Goal: Task Accomplishment & Management: Manage account settings

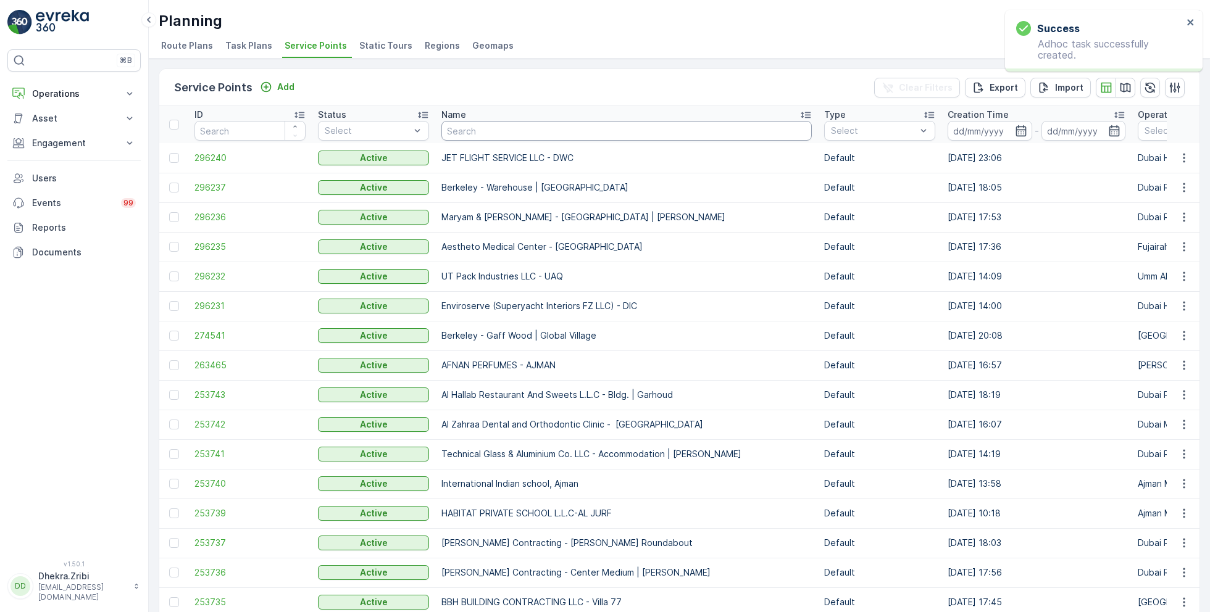
click at [482, 138] on input "text" at bounding box center [626, 131] width 370 height 20
type input "tech"
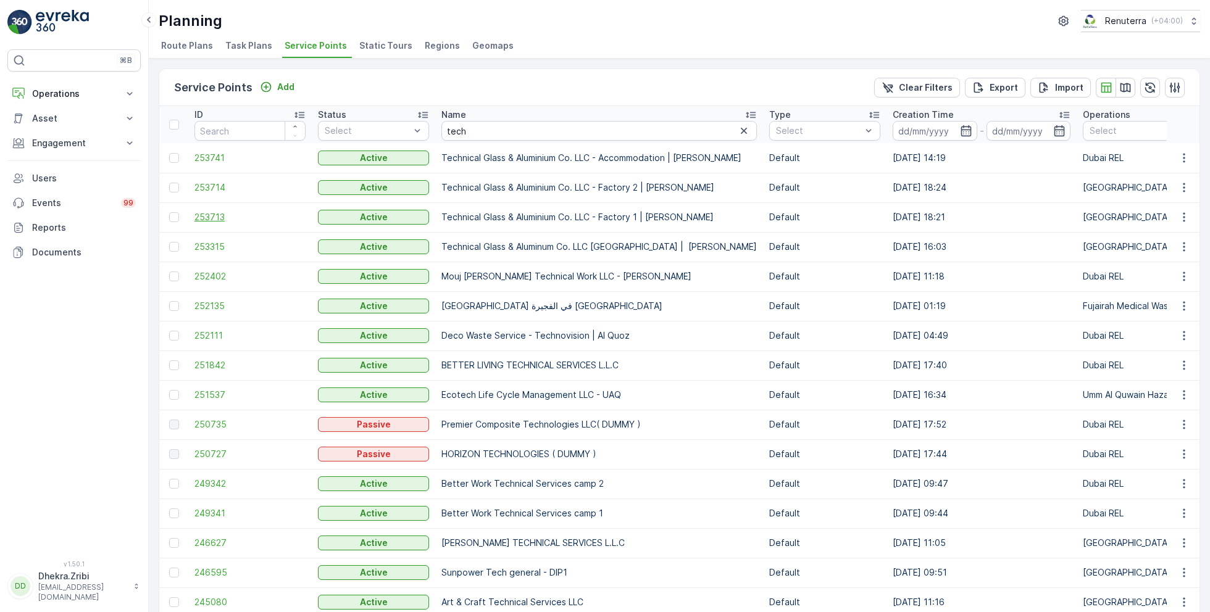
click at [207, 214] on span "253713" at bounding box center [249, 217] width 111 height 12
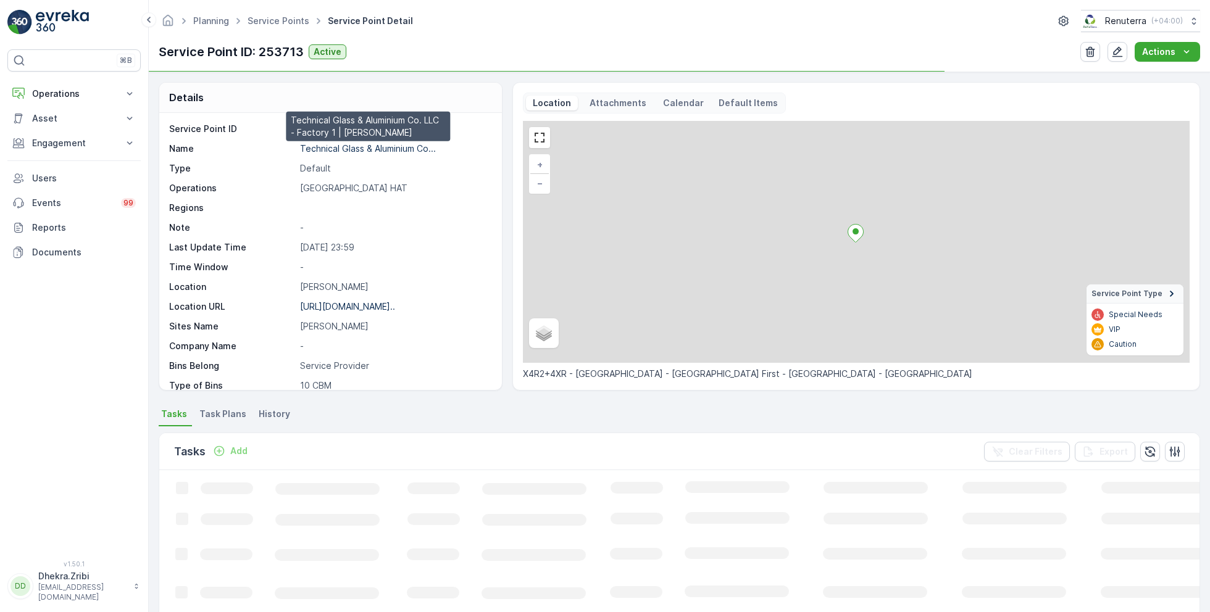
click at [367, 148] on p "Technical Glass & Aluminium Co..." at bounding box center [368, 148] width 136 height 10
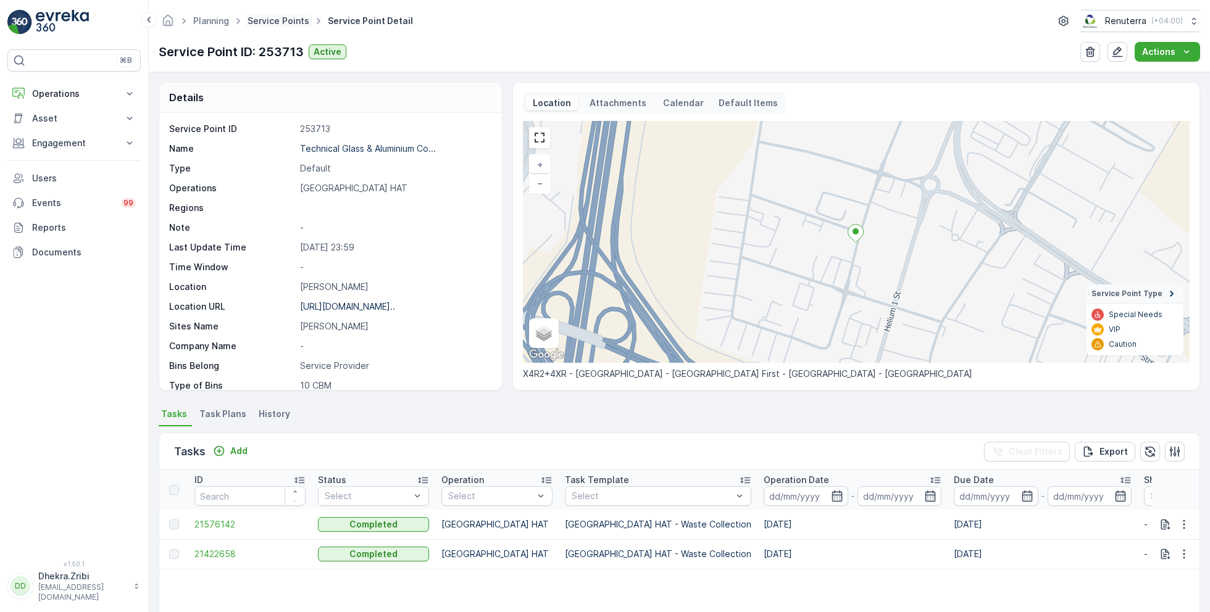
click at [274, 23] on link "Service Points" at bounding box center [279, 20] width 62 height 10
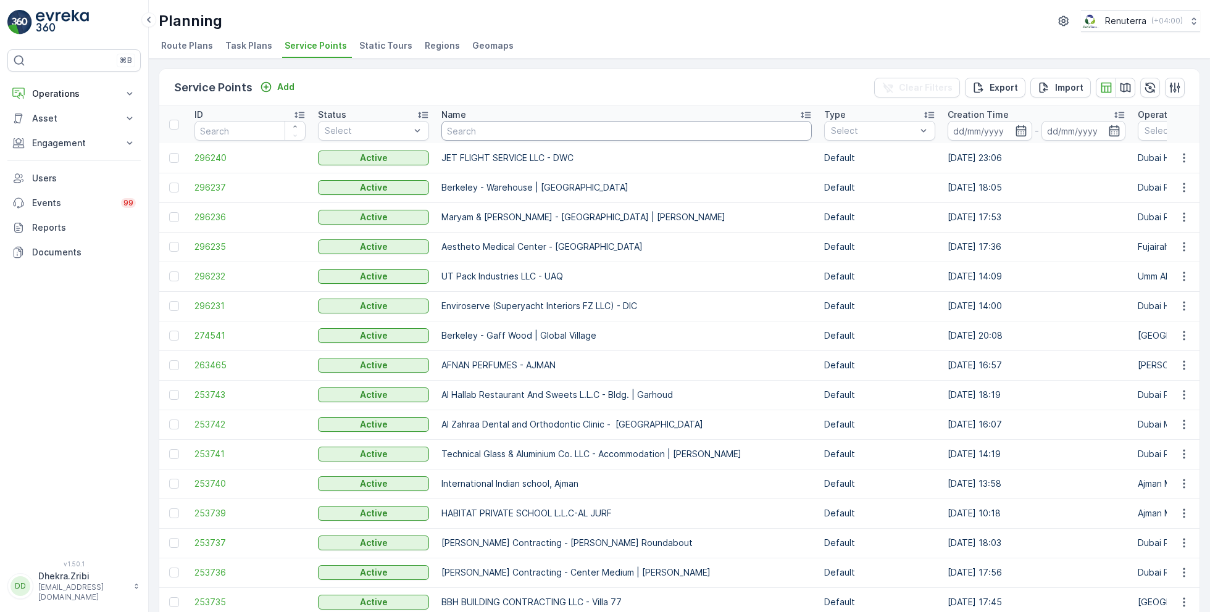
click at [486, 124] on input "text" at bounding box center [626, 131] width 370 height 20
type input "al huraiz"
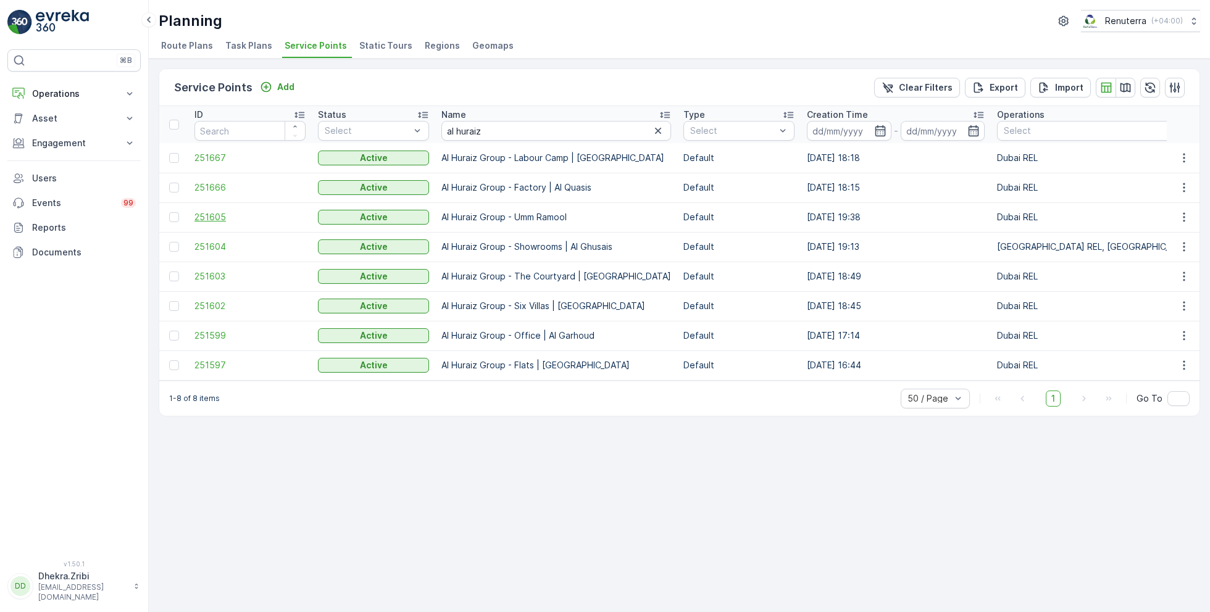
click at [208, 218] on span "251605" at bounding box center [249, 217] width 111 height 12
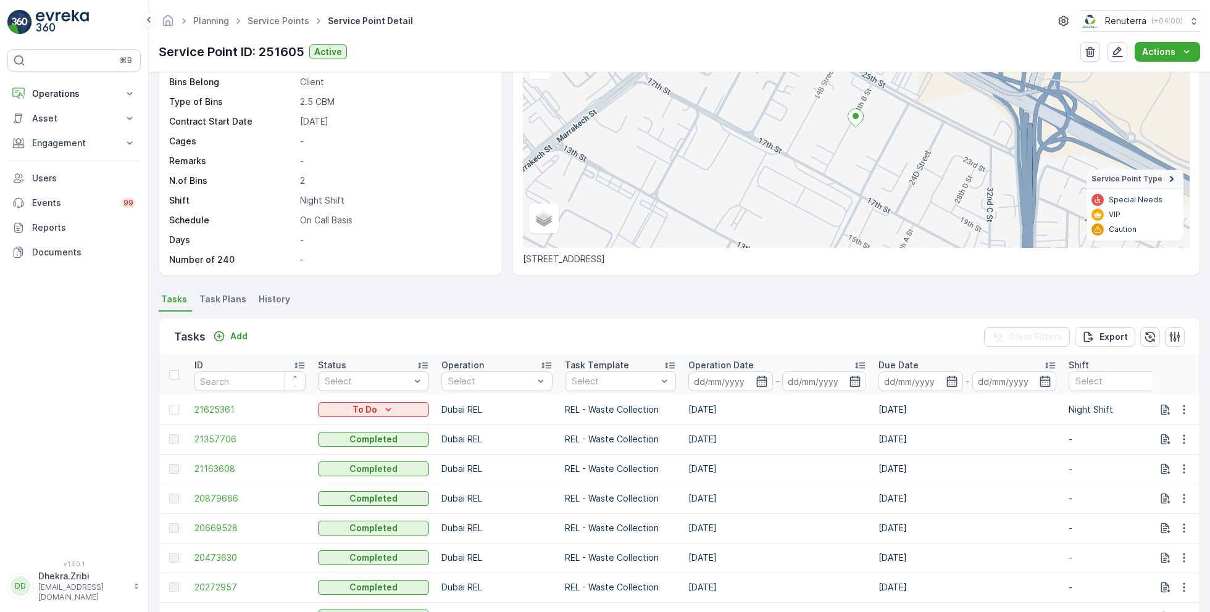
scroll to position [117, 0]
click at [277, 19] on link "Service Points" at bounding box center [279, 20] width 62 height 10
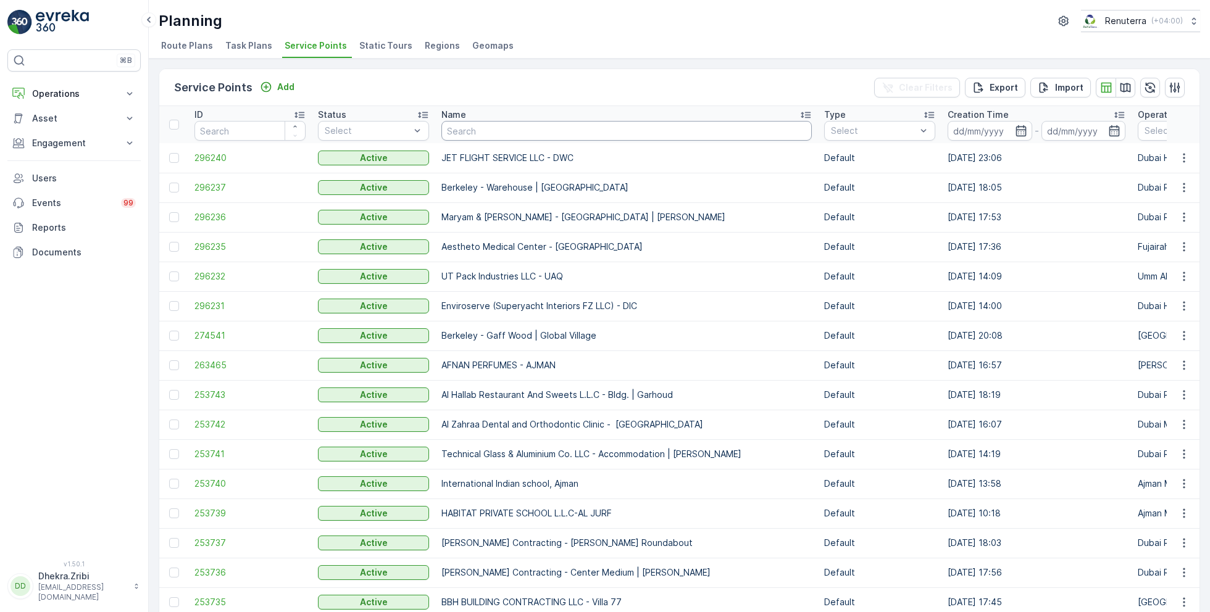
click at [478, 130] on input "text" at bounding box center [626, 131] width 370 height 20
type input "curo"
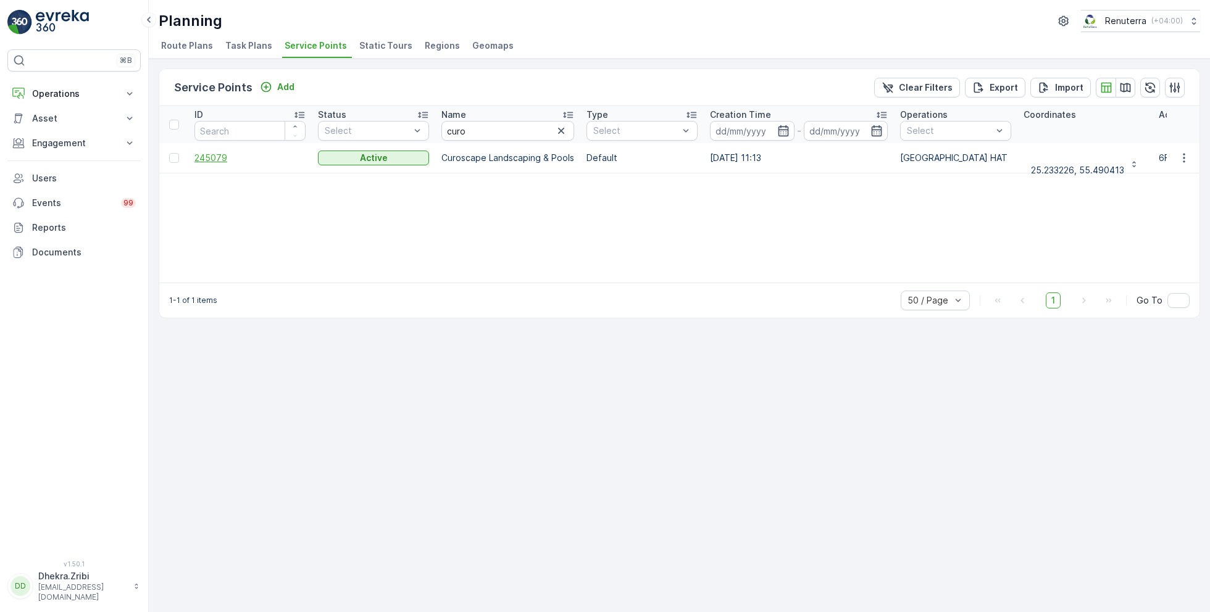
click at [211, 160] on span "245079" at bounding box center [249, 158] width 111 height 12
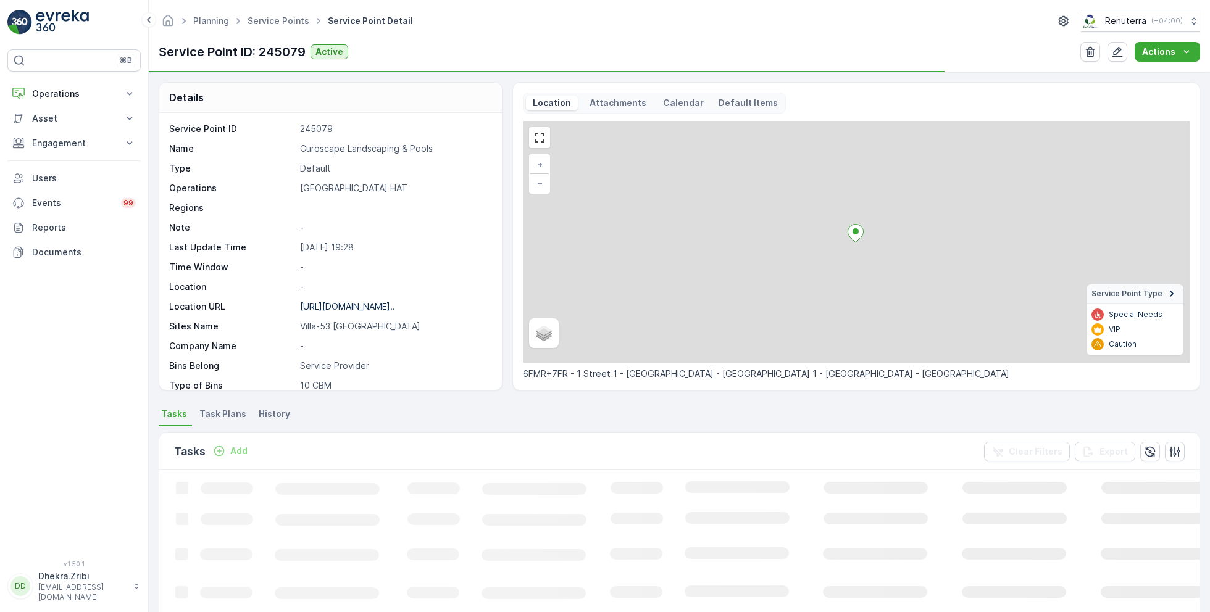
click at [361, 151] on p "Curoscape Landscaping & Pools" at bounding box center [394, 149] width 189 height 12
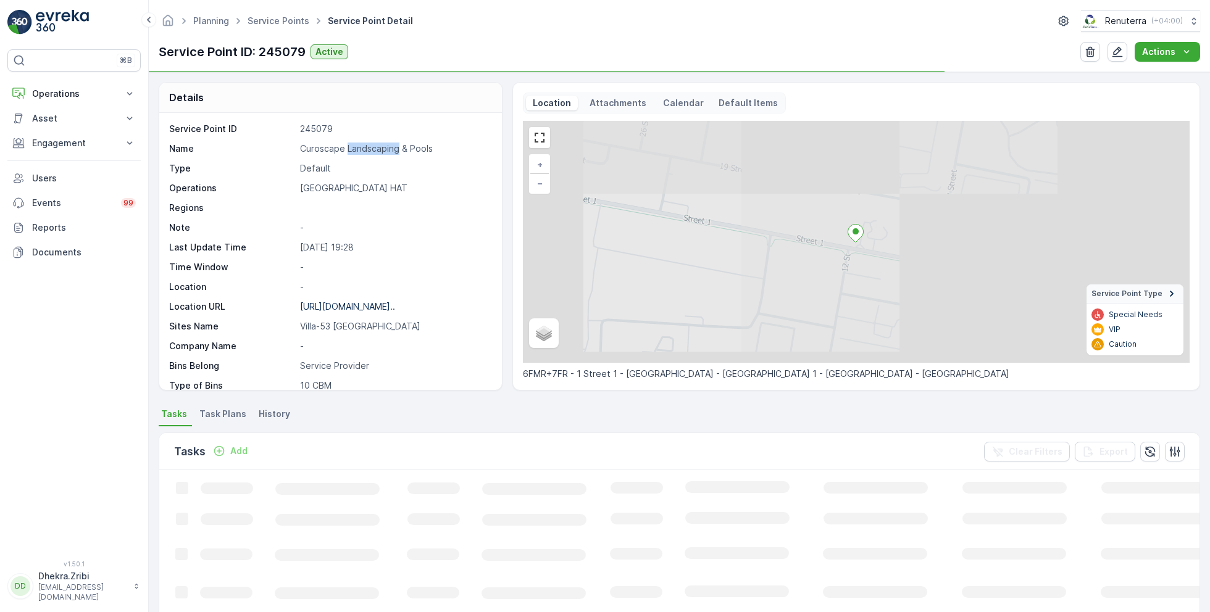
click at [361, 151] on p "Curoscape Landscaping & Pools" at bounding box center [394, 149] width 189 height 12
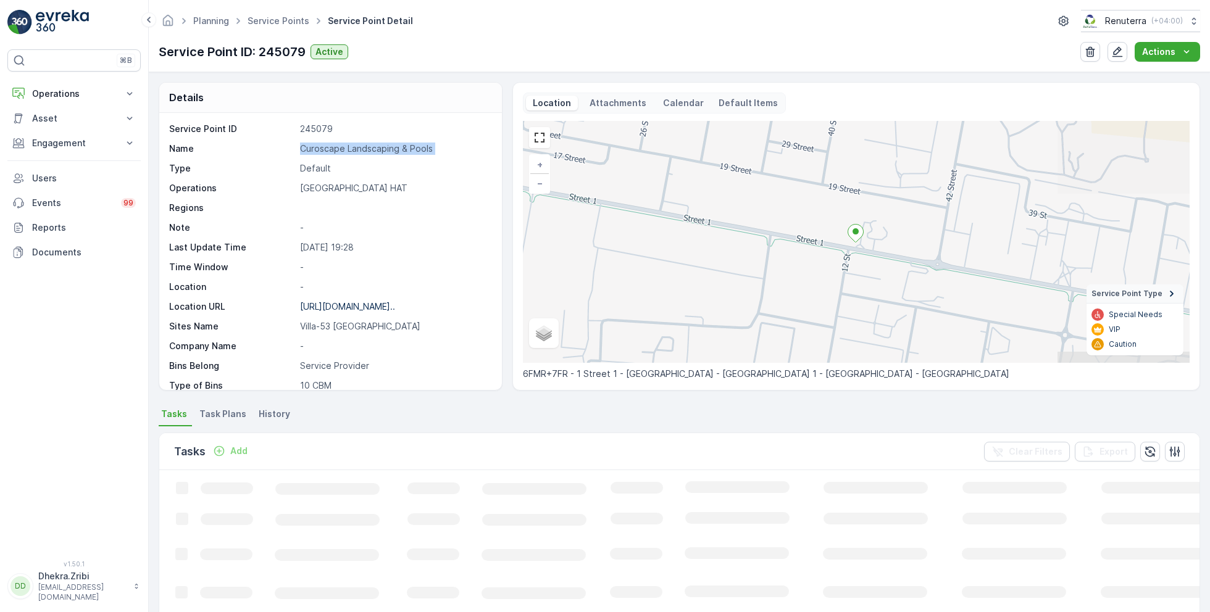
copy p "Curoscape Landscaping & Pools"
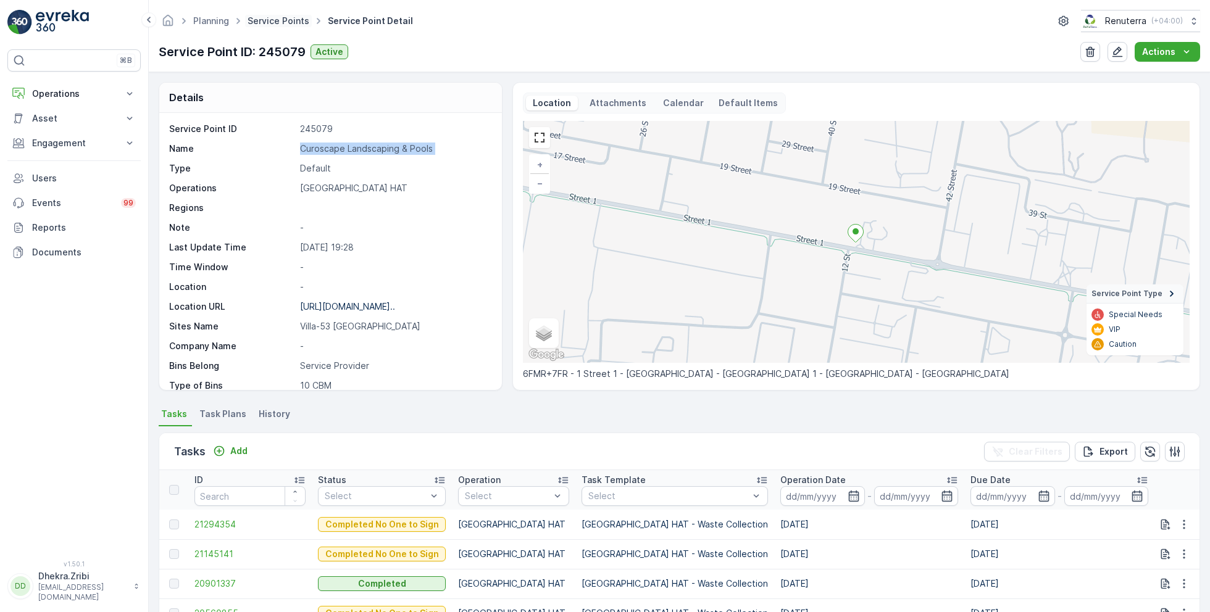
click at [288, 20] on link "Service Points" at bounding box center [279, 20] width 62 height 10
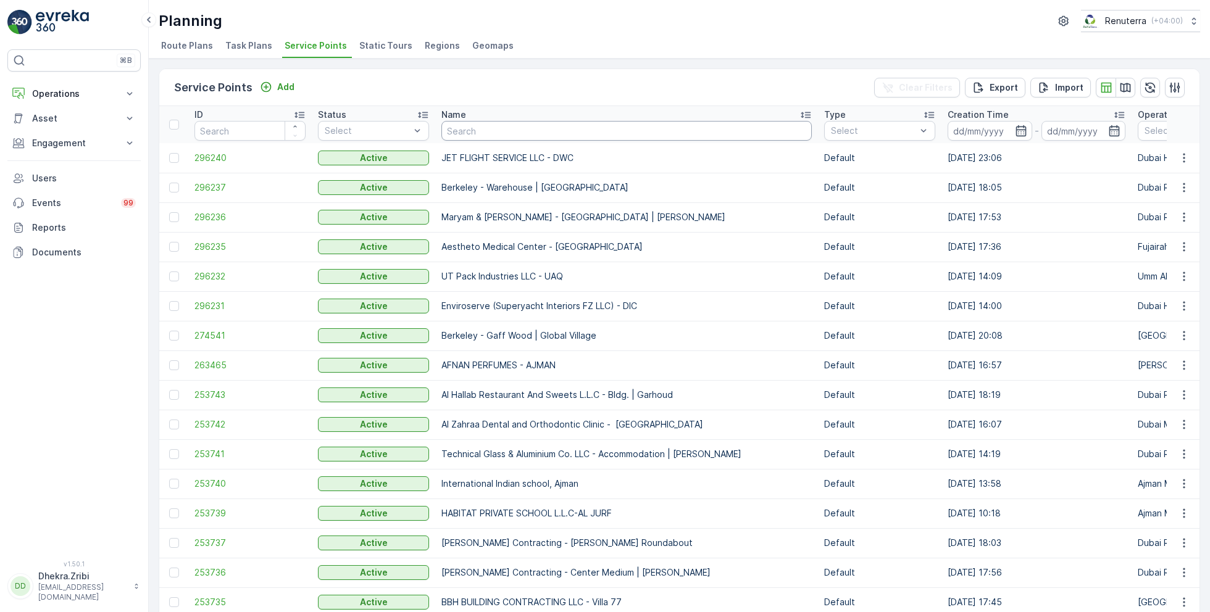
click at [493, 131] on input "text" at bounding box center [626, 131] width 370 height 20
type input "relia"
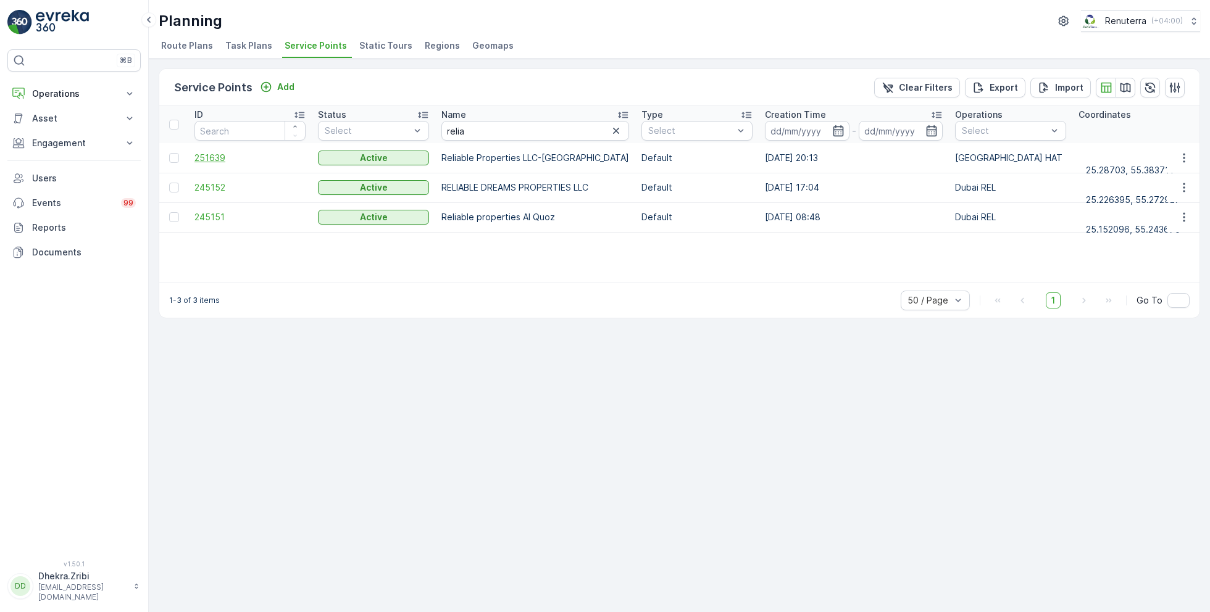
click at [214, 159] on span "251639" at bounding box center [249, 158] width 111 height 12
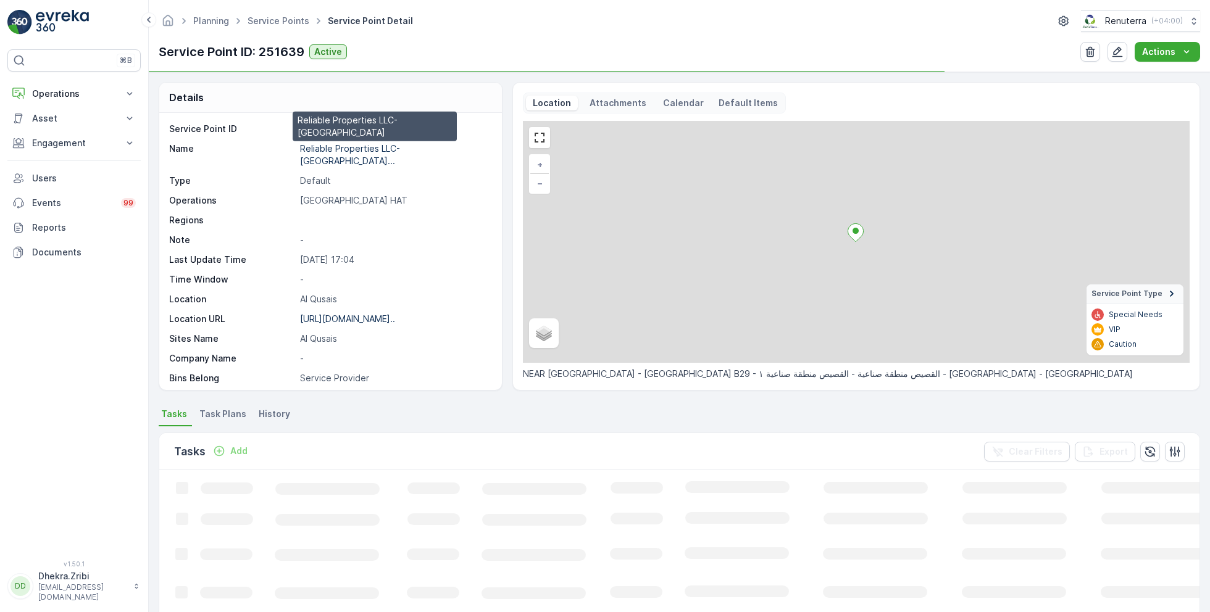
click at [335, 151] on p "Reliable Properties LLC-Al Qus..." at bounding box center [350, 154] width 100 height 23
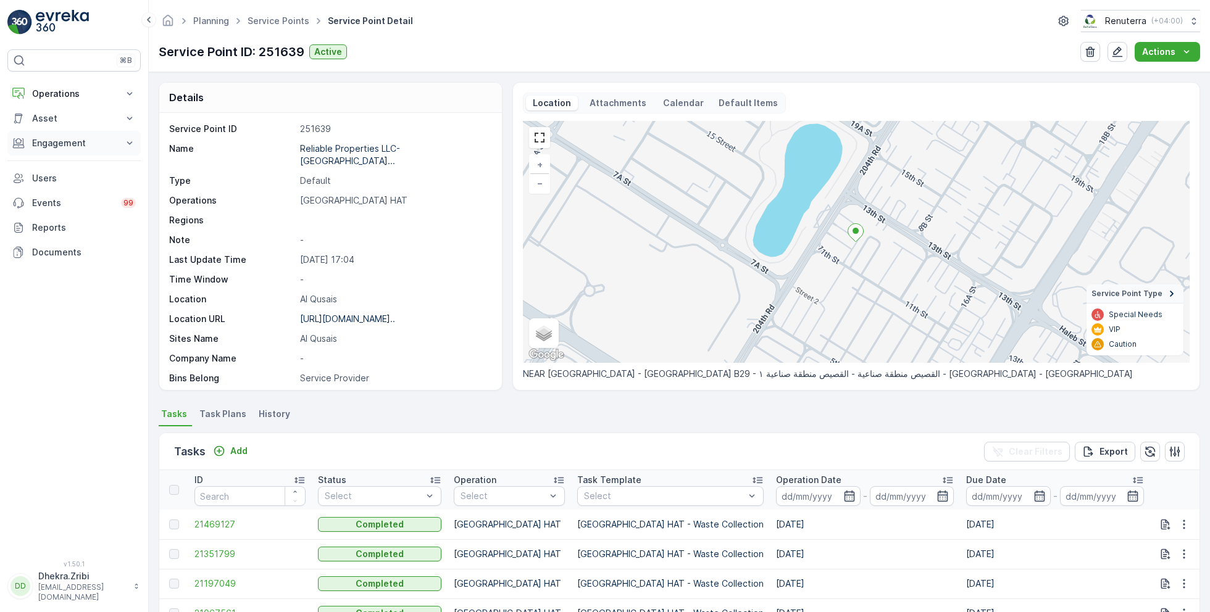
click at [91, 146] on p "Engagement" at bounding box center [74, 143] width 84 height 12
click at [71, 197] on link "Contacts" at bounding box center [84, 198] width 114 height 17
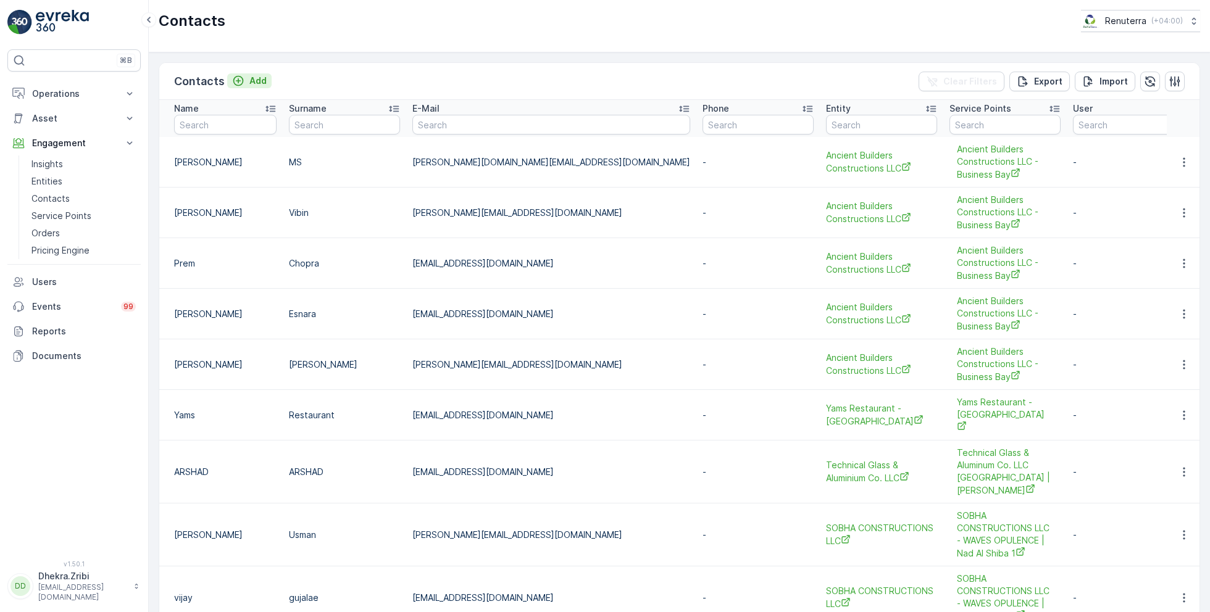
click at [252, 84] on p "Add" at bounding box center [257, 81] width 17 height 12
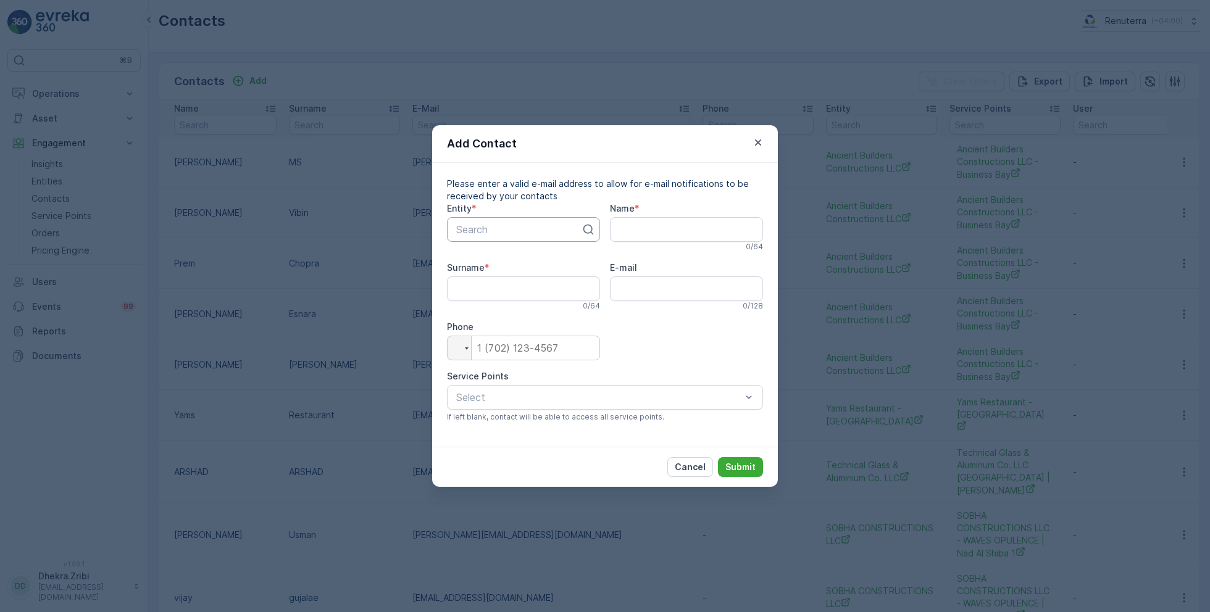
click at [515, 230] on div at bounding box center [518, 229] width 127 height 11
type input "opal"
click at [515, 256] on span "Opal Landscaping L.L.C" at bounding box center [507, 259] width 107 height 11
click at [648, 230] on input "Name" at bounding box center [686, 229] width 153 height 25
type input "Opal"
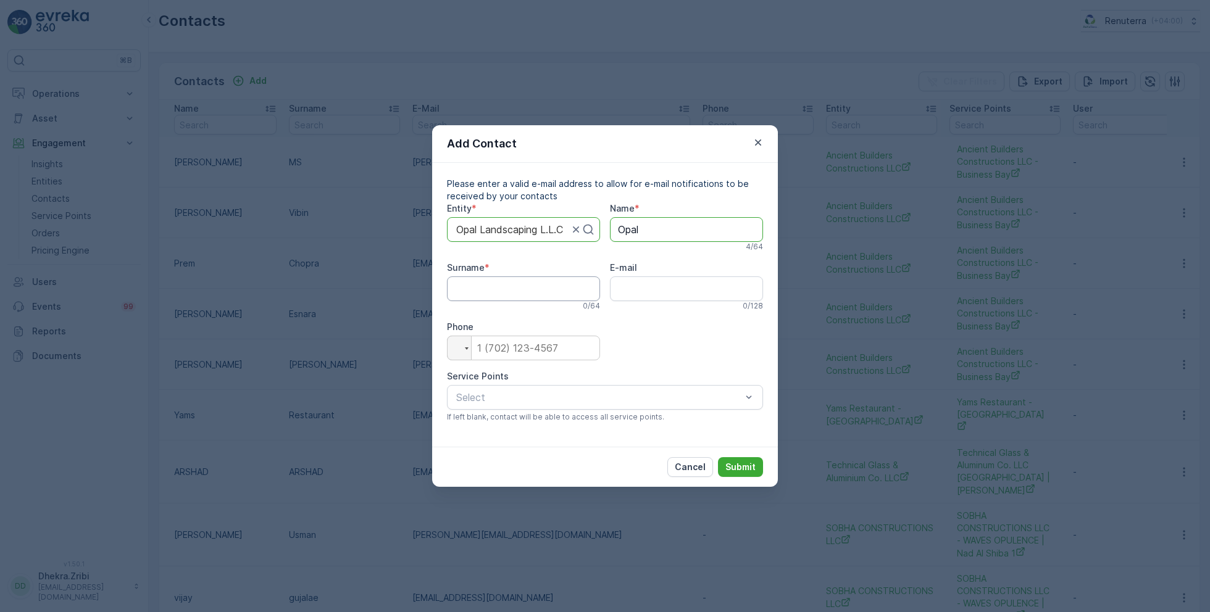
click at [504, 293] on input "Surname" at bounding box center [523, 289] width 153 height 25
type input "Landscaping"
click at [648, 291] on input "E-mail" at bounding box center [686, 289] width 153 height 25
paste input "purchase@opallandscaping.com"
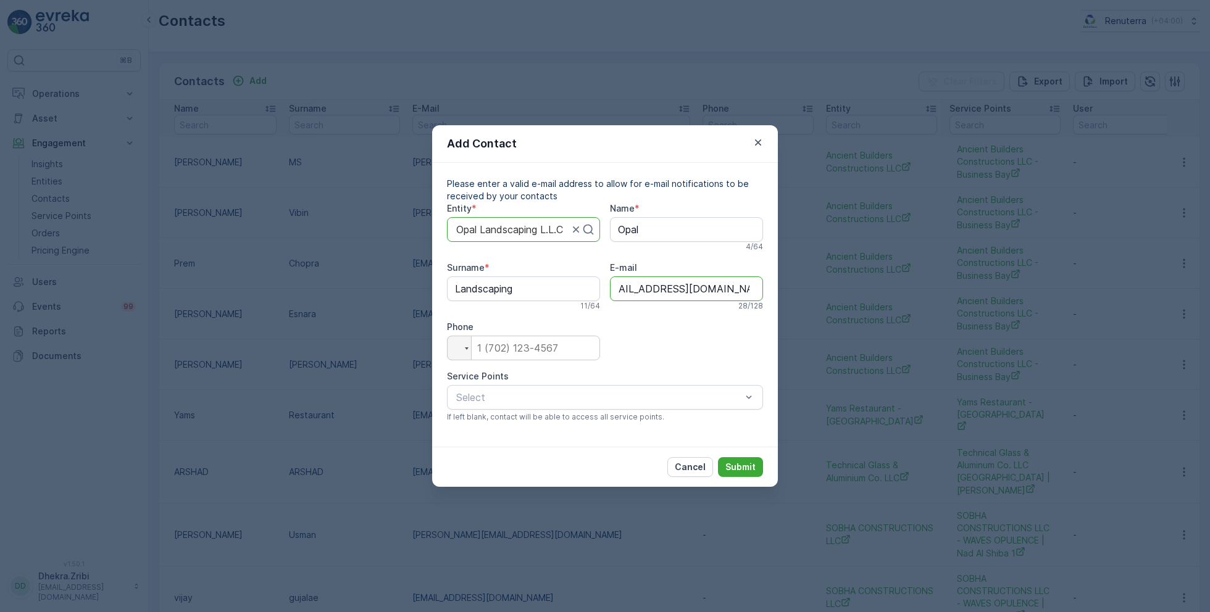
type input "purchase@opallandscaping.com"
click at [540, 350] on input "tel" at bounding box center [523, 348] width 153 height 25
type input "0"
click at [682, 340] on div "Entity * Opal Landscaping L.L.C Name * Opal 4 / 64 Surname * Landscaping 11 / 6…" at bounding box center [605, 317] width 316 height 230
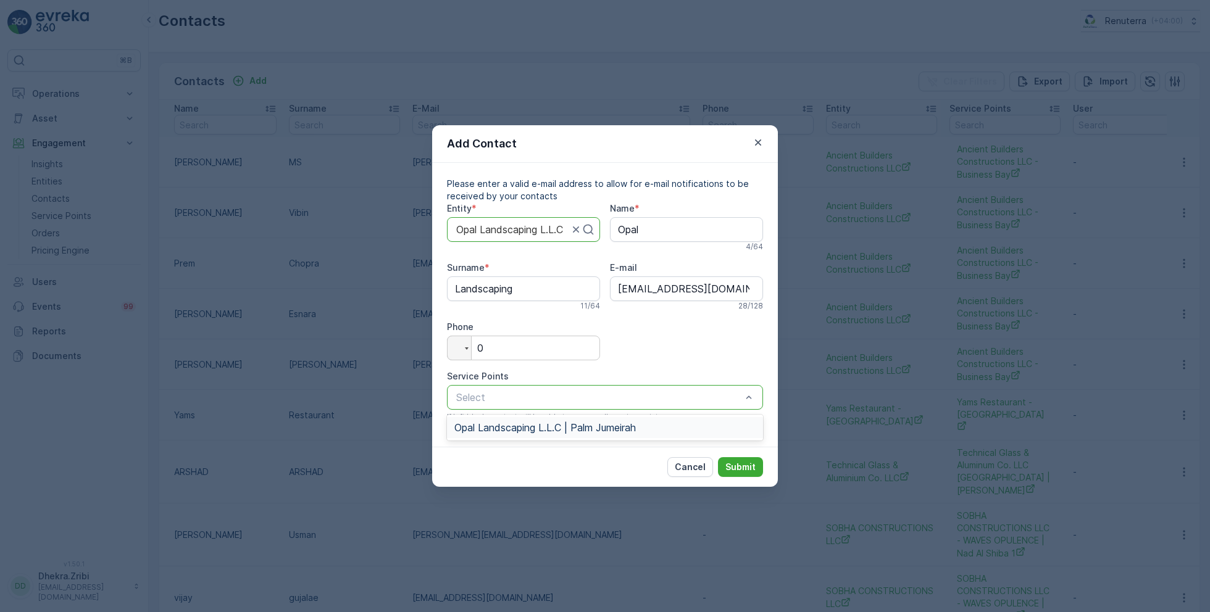
click at [599, 428] on span "Opal Landscaping L.L.C | Palm Jumeirah" at bounding box center [545, 427] width 182 height 11
click at [742, 472] on p "Submit" at bounding box center [740, 467] width 30 height 12
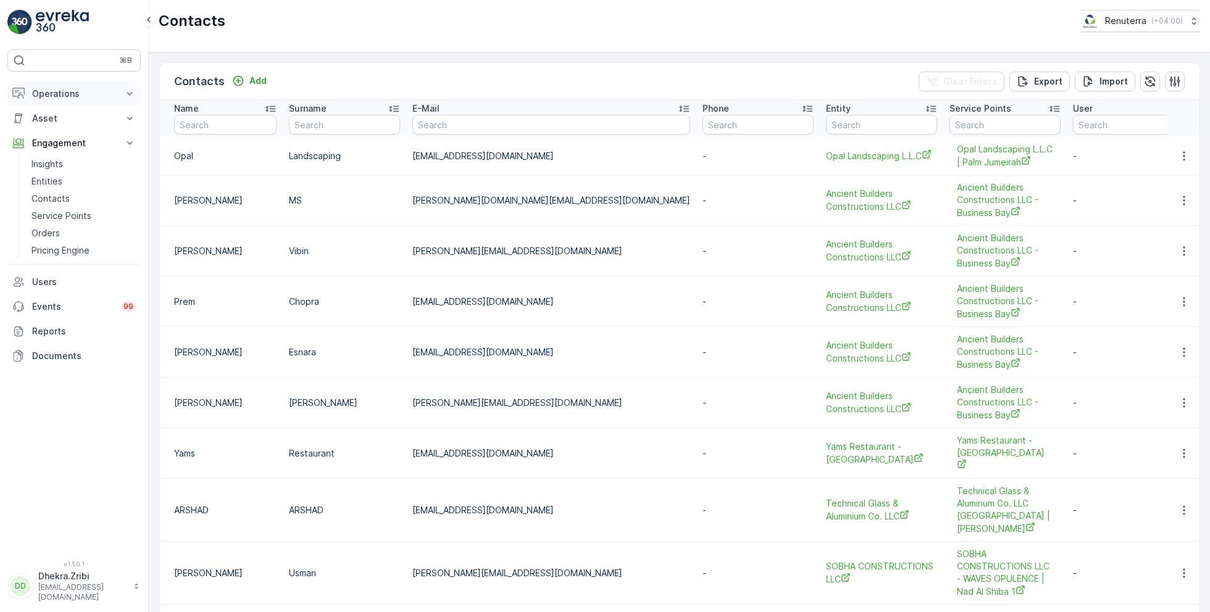
click at [68, 98] on p "Operations" at bounding box center [74, 94] width 84 height 12
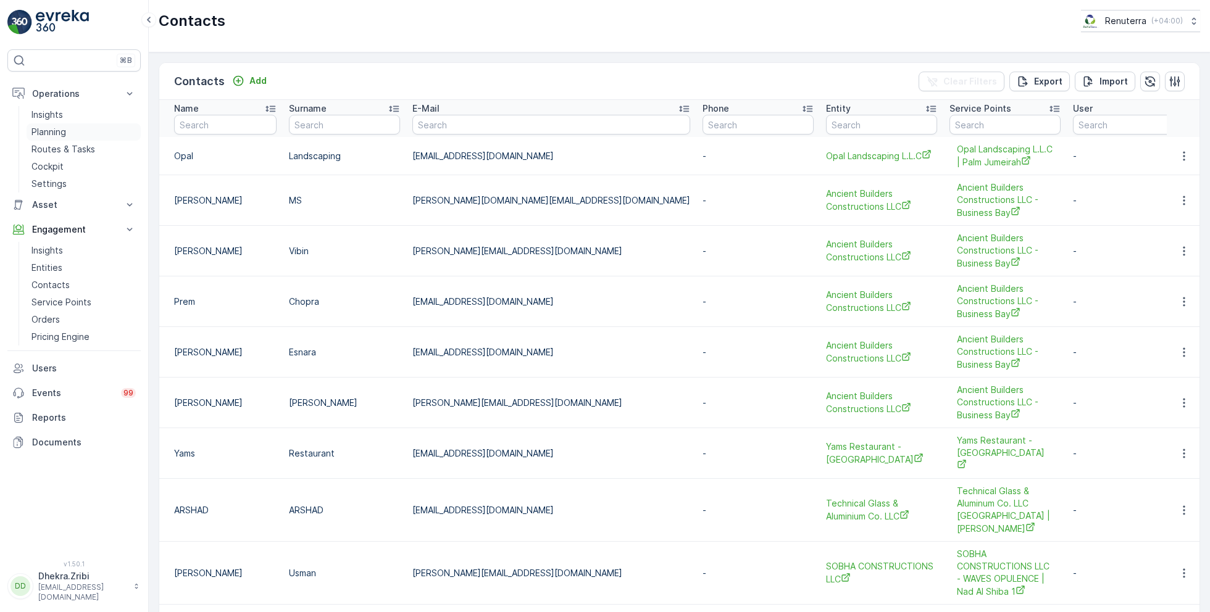
click at [49, 127] on p "Planning" at bounding box center [48, 132] width 35 height 12
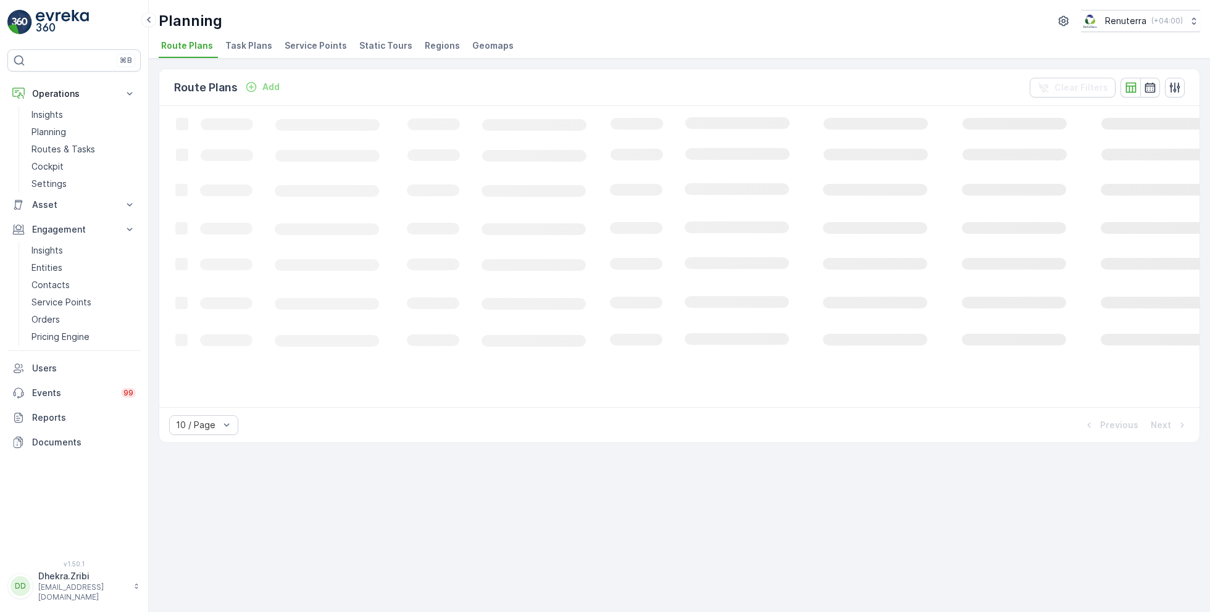
click at [306, 52] on li "Service Points" at bounding box center [317, 47] width 70 height 21
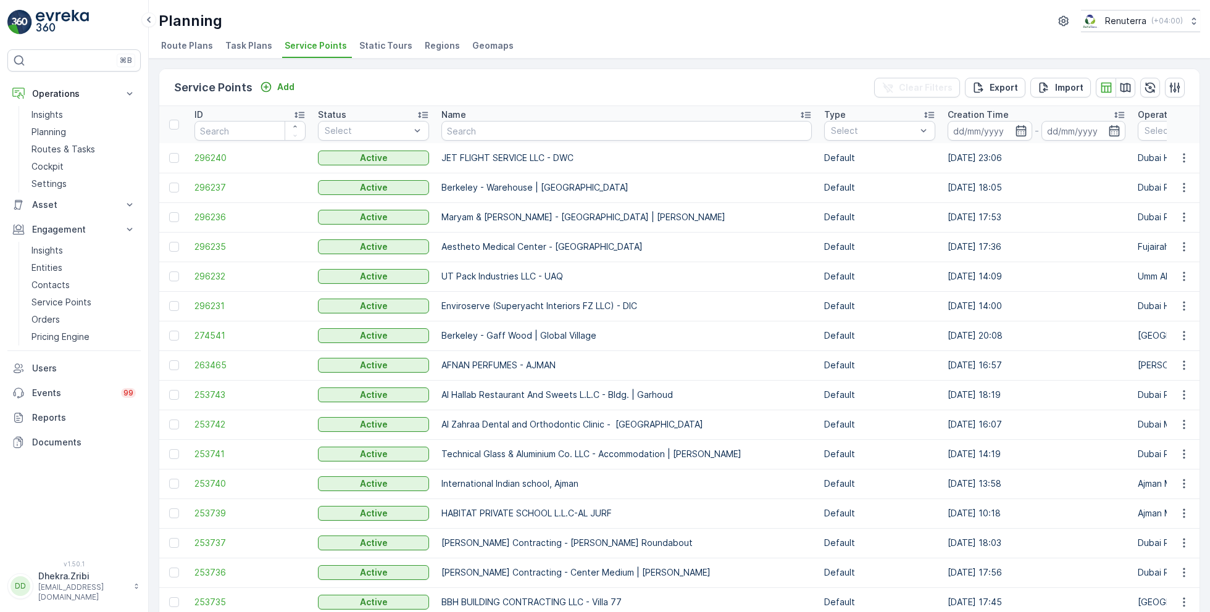
click at [541, 143] on td "JET FLIGHT SERVICE LLC - DWC" at bounding box center [626, 158] width 383 height 30
click at [536, 136] on input "text" at bounding box center [626, 131] width 370 height 20
type input "n"
type input "besix"
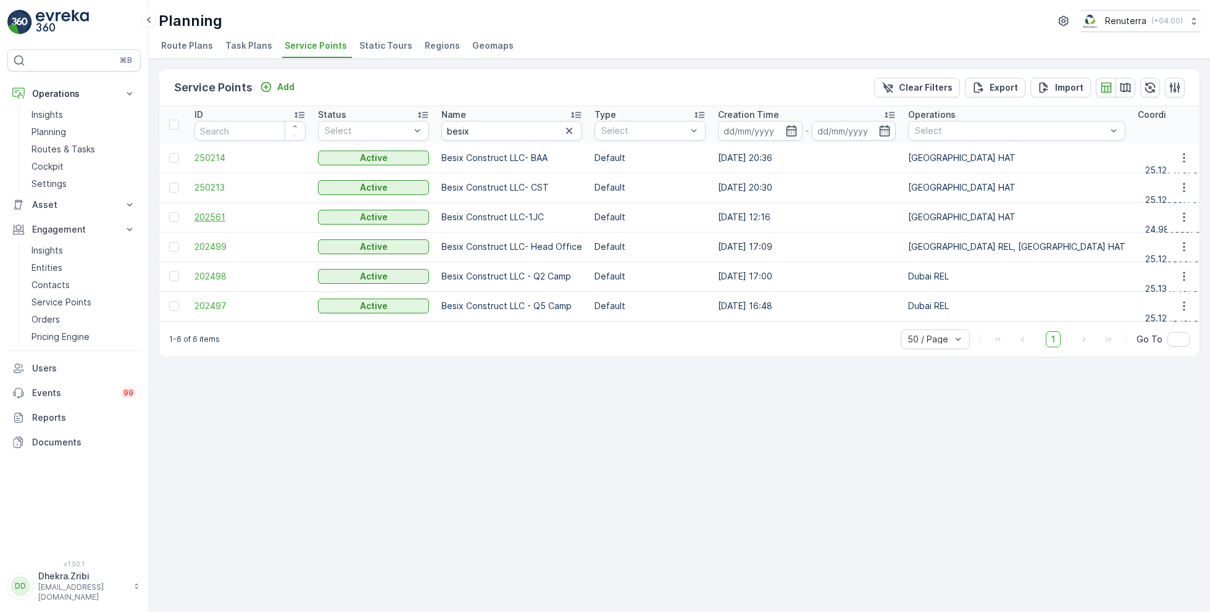
click at [218, 215] on span "202561" at bounding box center [249, 217] width 111 height 12
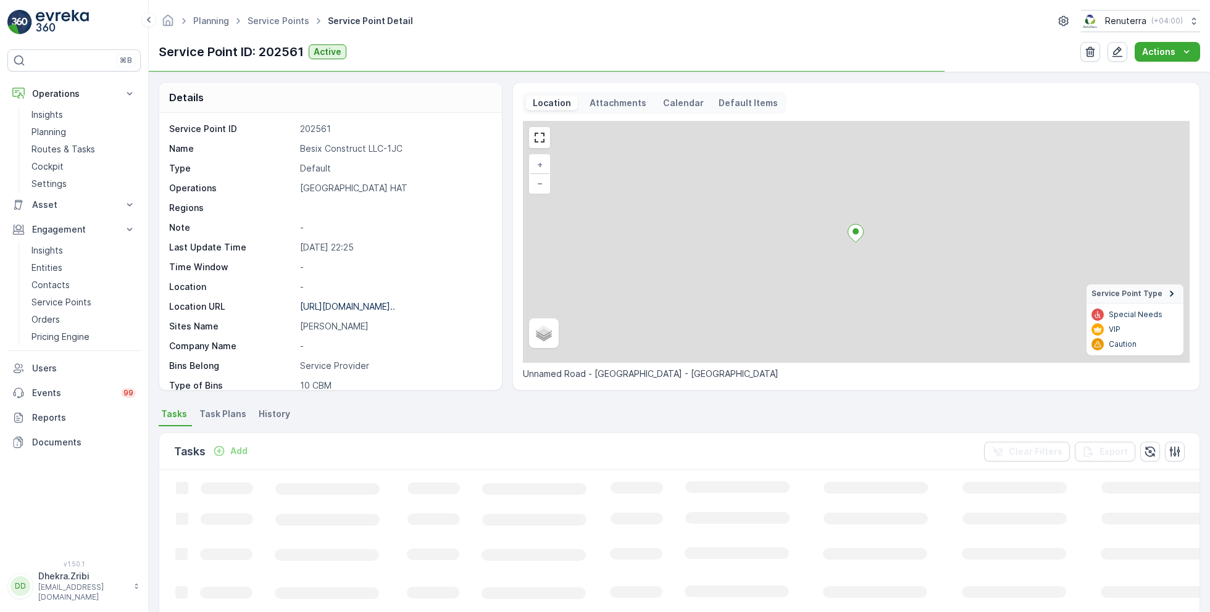
click at [365, 147] on p "Besix Construct LLC-1JC" at bounding box center [394, 149] width 189 height 12
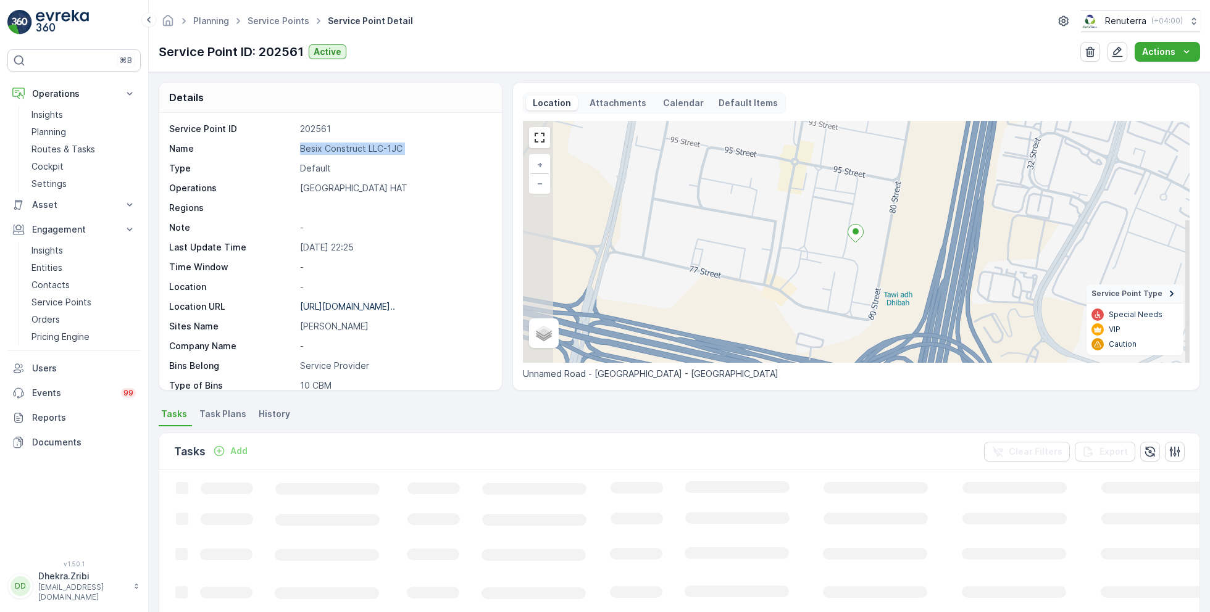
copy p "Besix Construct LLC-1JC"
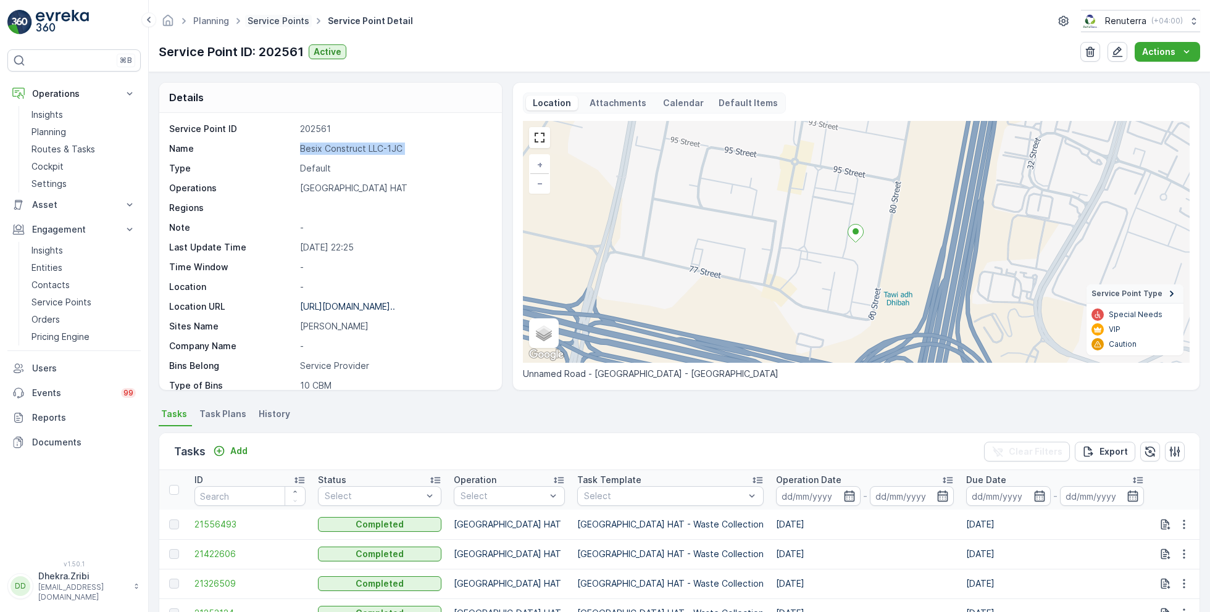
click at [273, 24] on link "Service Points" at bounding box center [279, 20] width 62 height 10
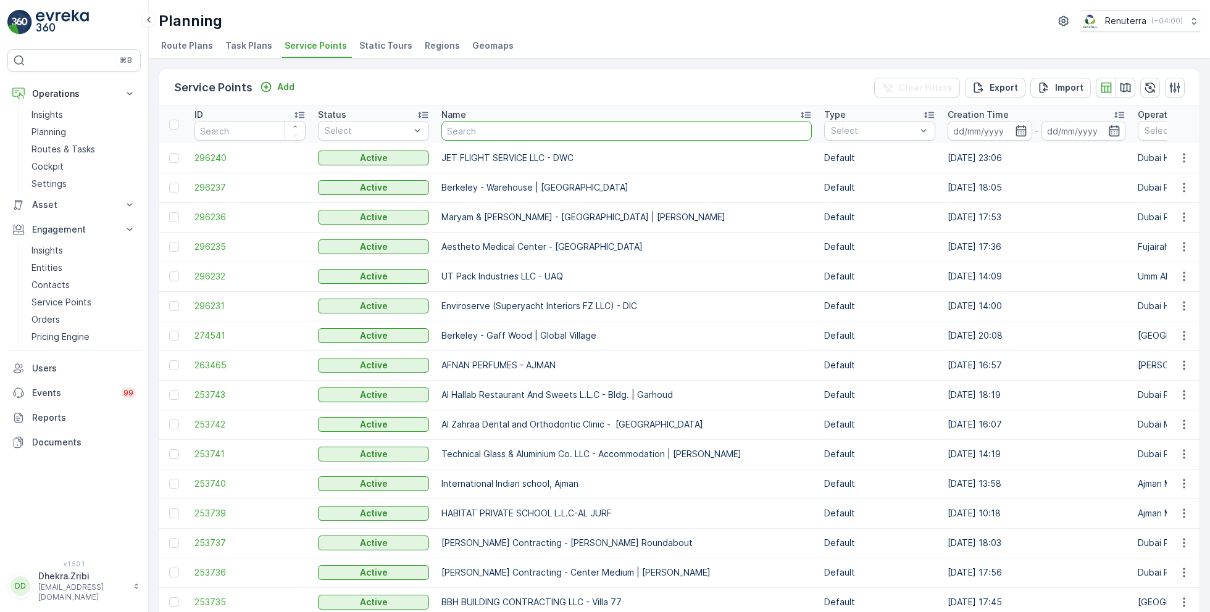
click at [459, 127] on input "text" at bounding box center [626, 131] width 370 height 20
type input "al hura"
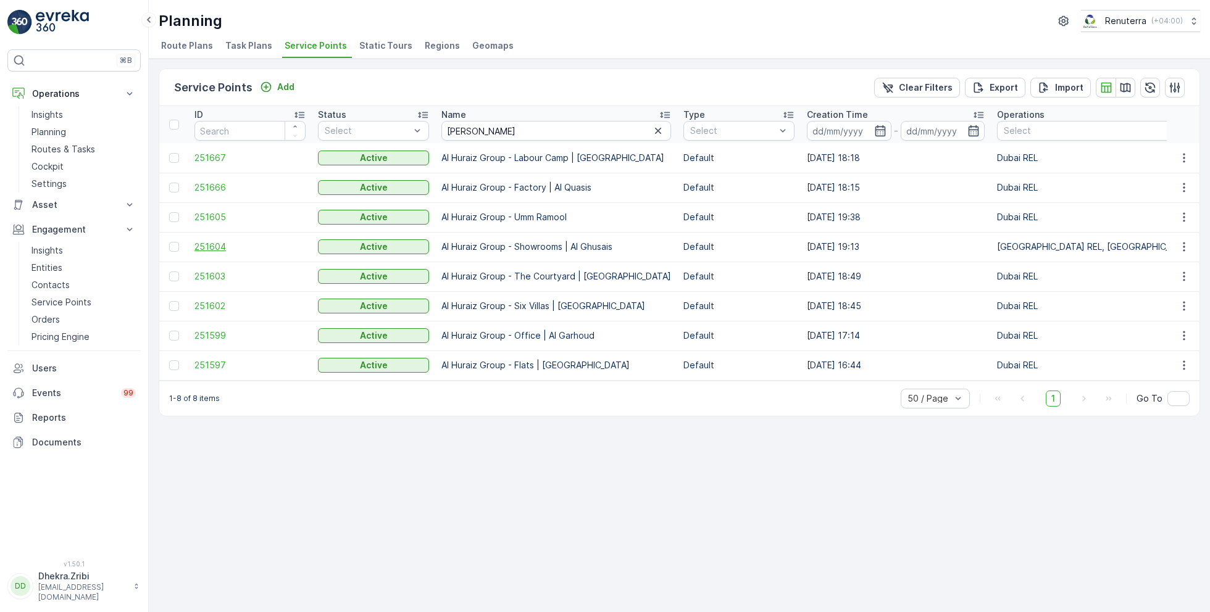
click at [218, 247] on span "251604" at bounding box center [249, 247] width 111 height 12
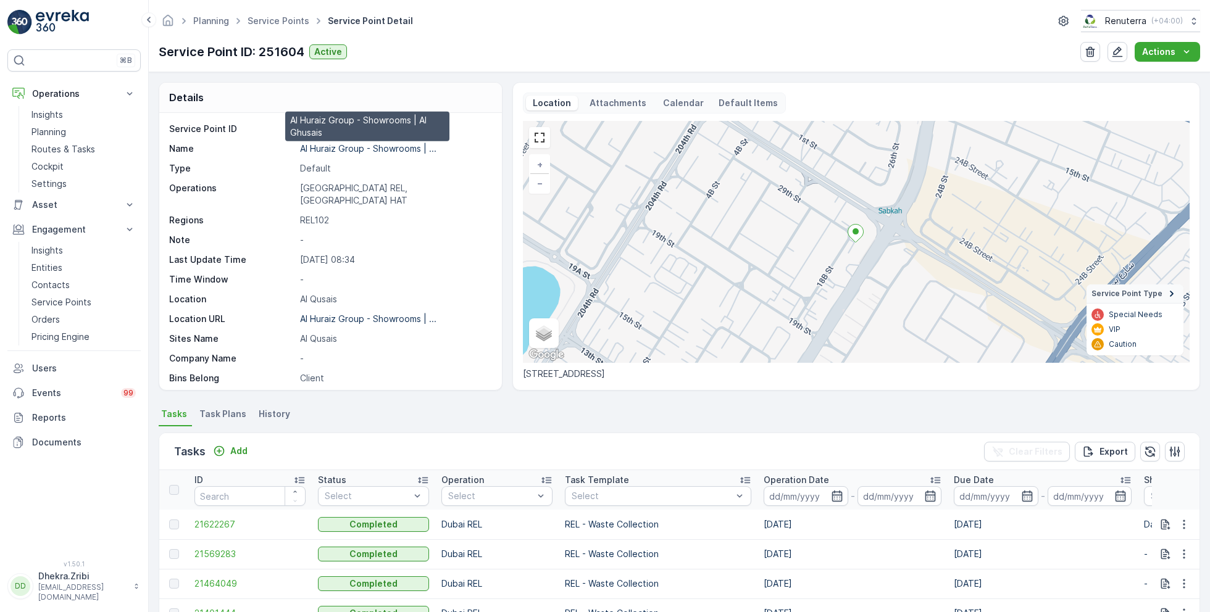
click at [351, 144] on p "Al Huraiz Group - Showrooms | ..." at bounding box center [368, 148] width 136 height 10
click at [264, 17] on link "Service Points" at bounding box center [279, 20] width 62 height 10
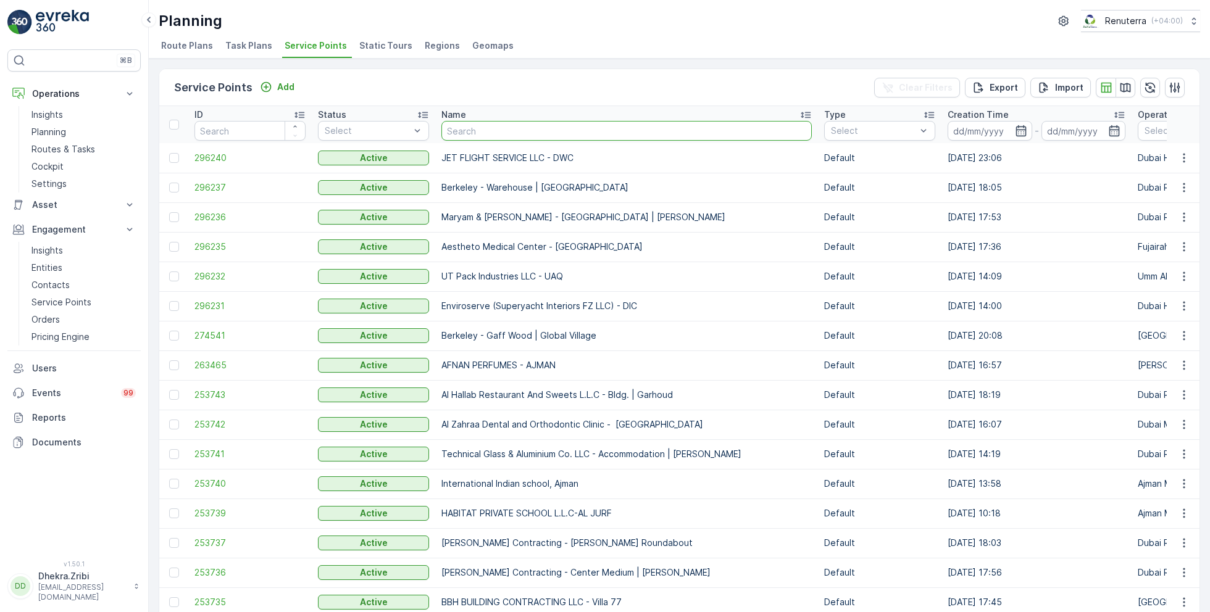
click at [508, 127] on input "text" at bounding box center [626, 131] width 370 height 20
type input "khalid"
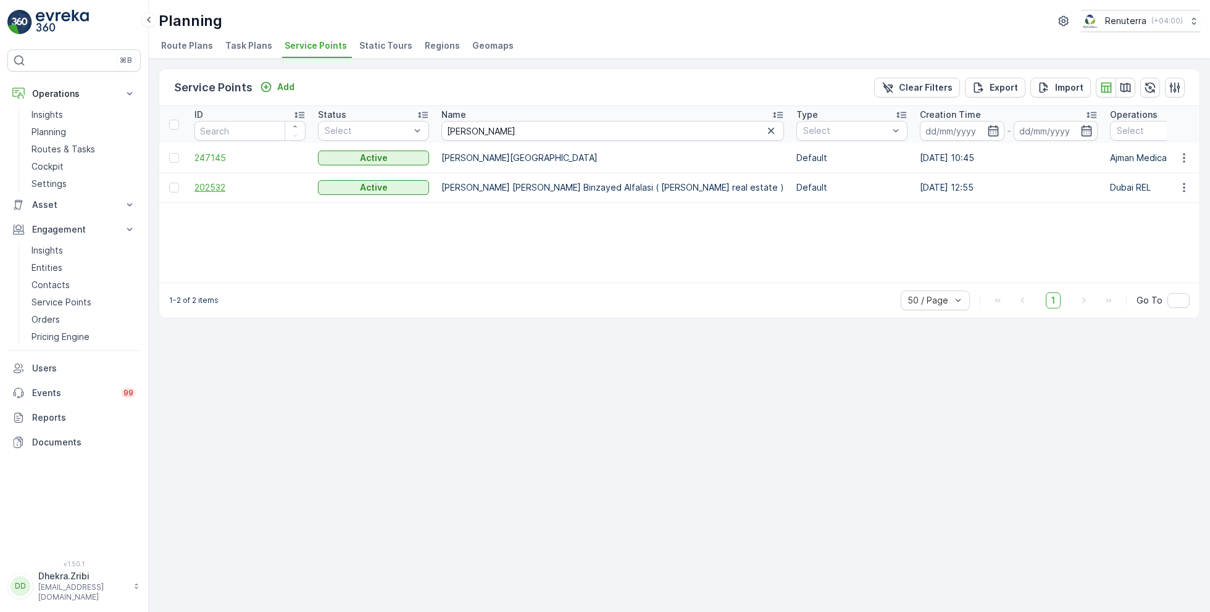
click at [204, 186] on span "202532" at bounding box center [249, 188] width 111 height 12
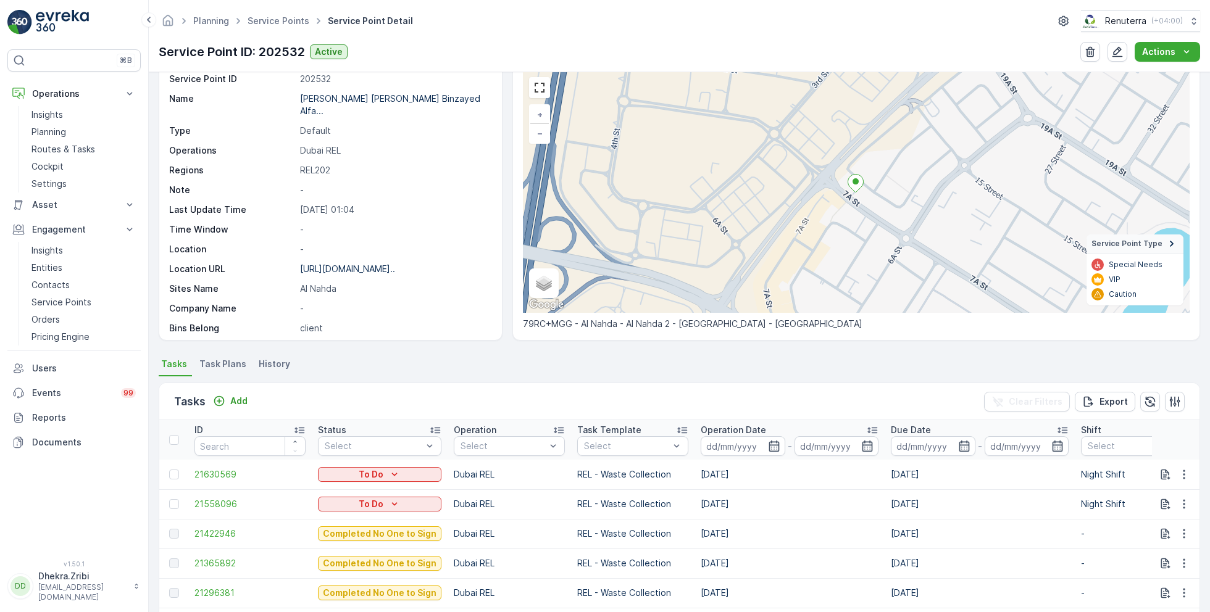
scroll to position [67, 0]
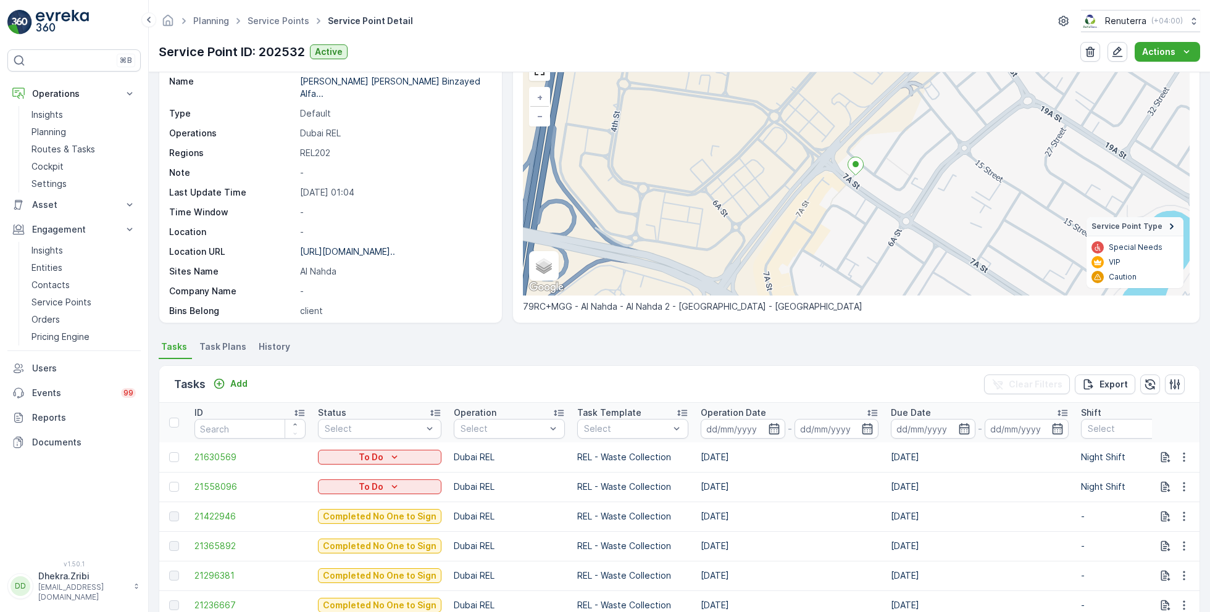
click at [282, 27] on ul "Service Points" at bounding box center [285, 21] width 80 height 18
click at [275, 17] on link "Service Points" at bounding box center [279, 20] width 62 height 10
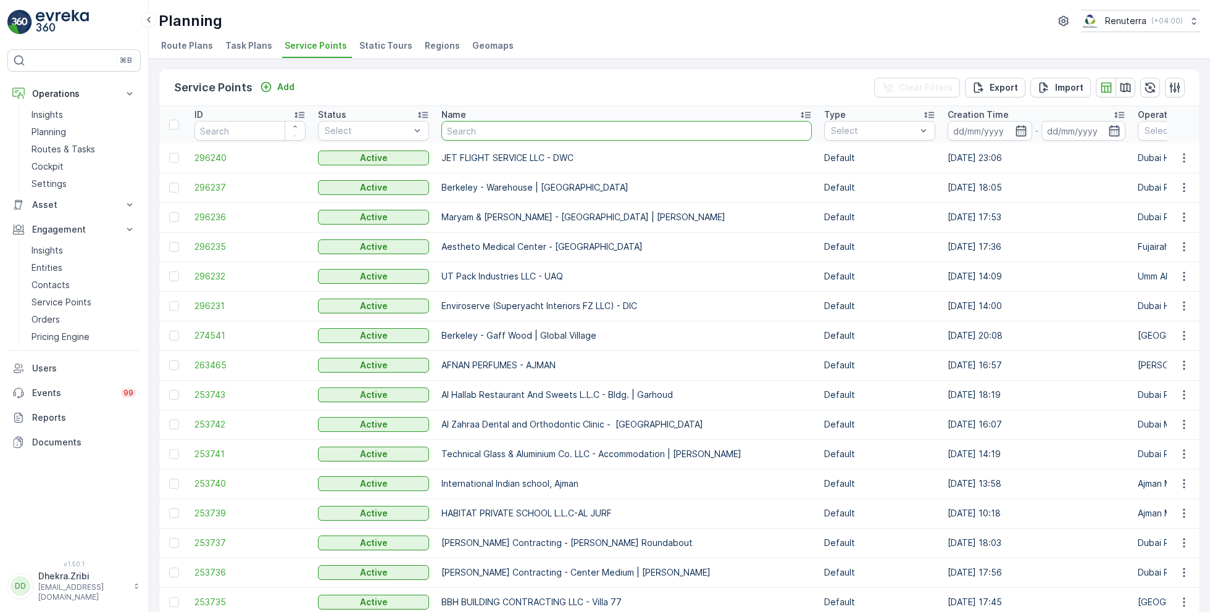
click at [452, 128] on input "text" at bounding box center [626, 131] width 370 height 20
type input "m"
type input "emrill"
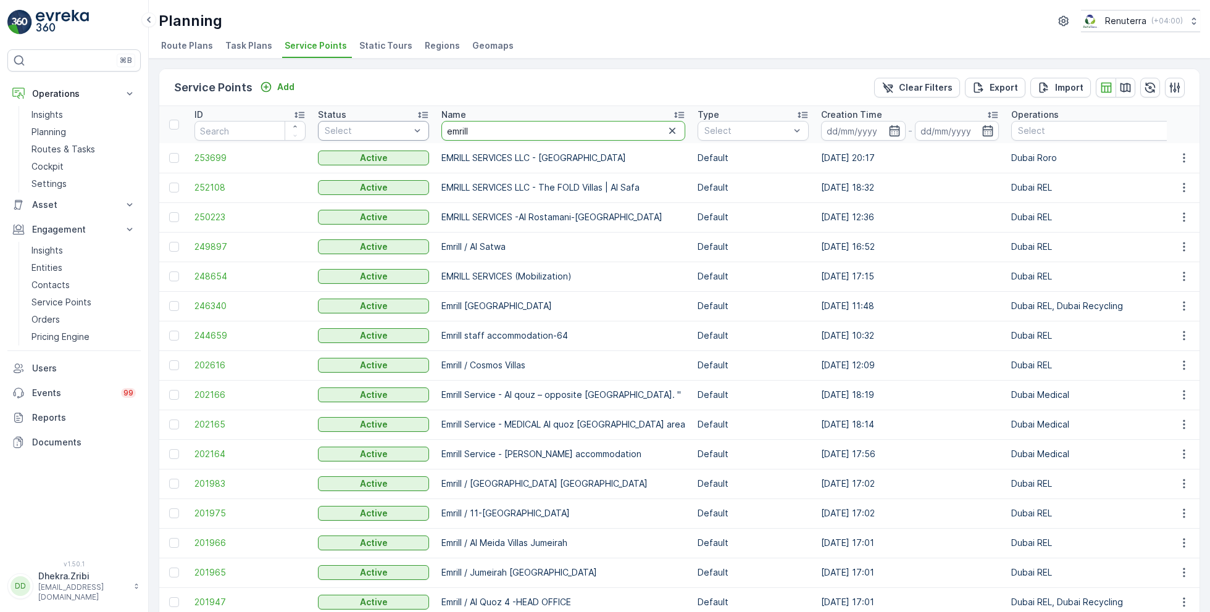
drag, startPoint x: 488, startPoint y: 131, endPoint x: 417, endPoint y: 128, distance: 71.7
type input "fold"
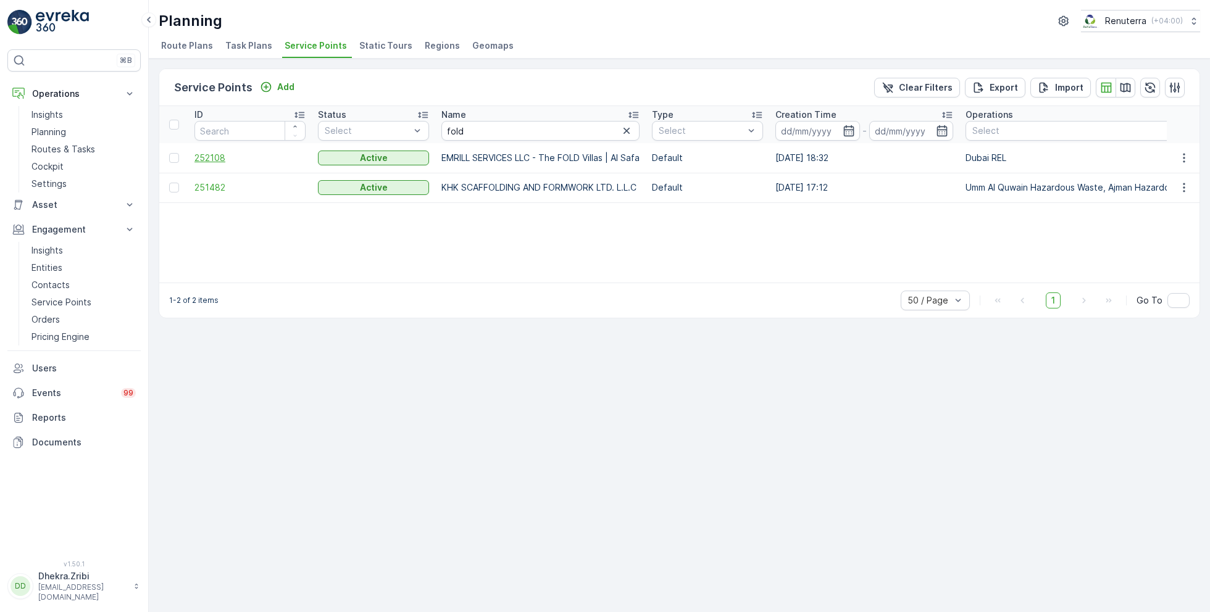
click at [213, 155] on span "252108" at bounding box center [249, 158] width 111 height 12
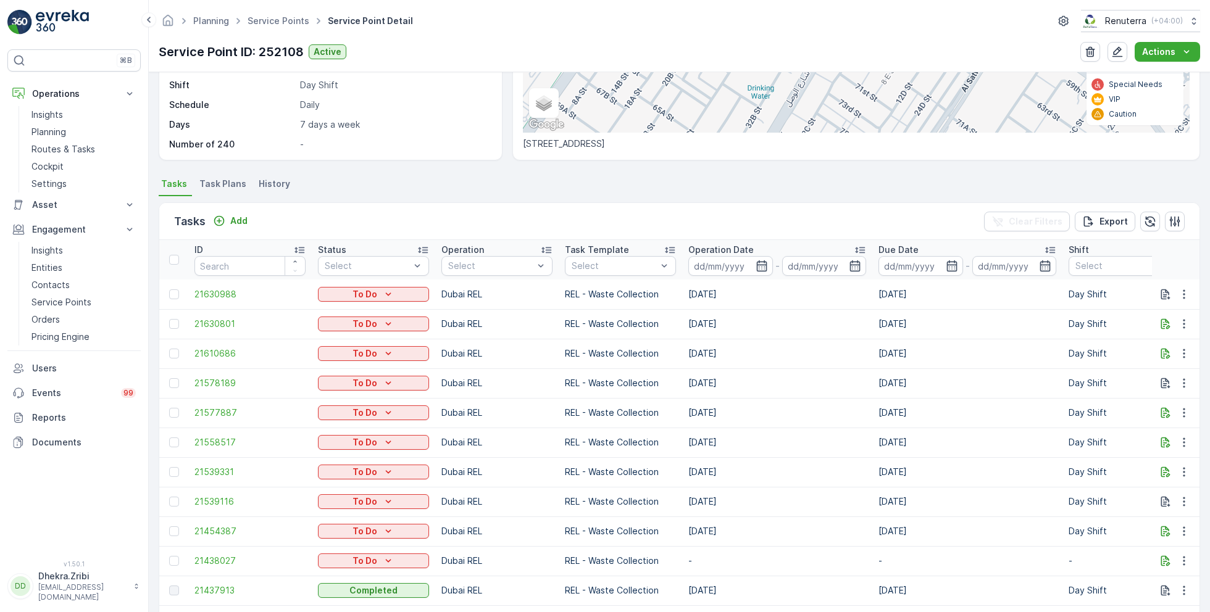
scroll to position [3, 0]
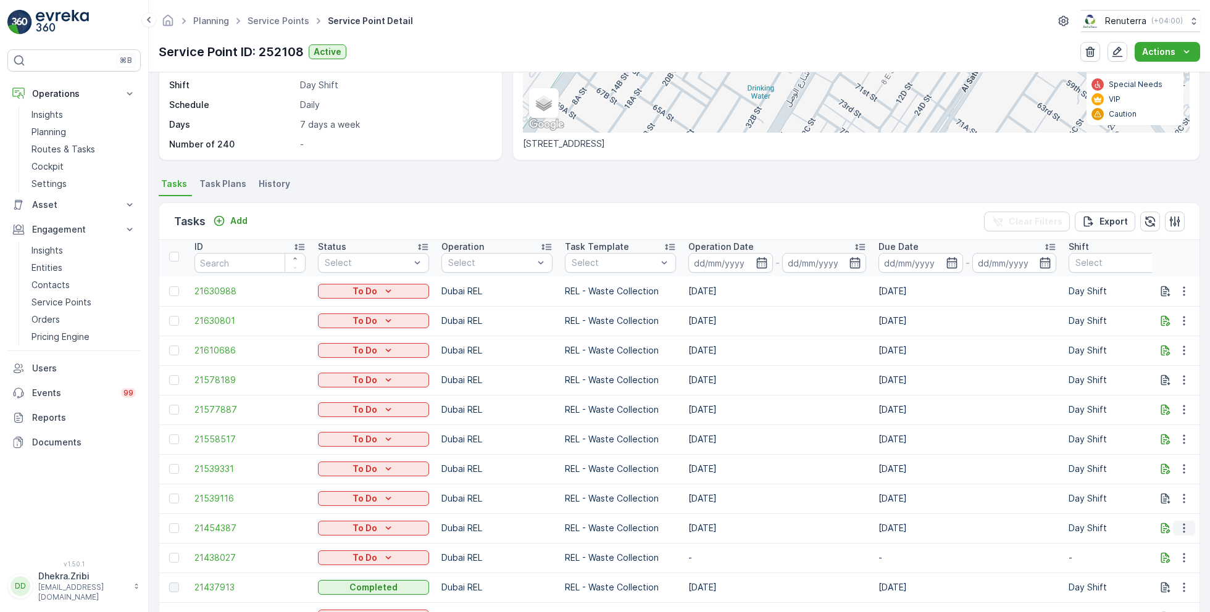
click at [1179, 524] on icon "button" at bounding box center [1184, 528] width 12 height 12
click at [1152, 468] on span "Change Route" at bounding box center [1152, 468] width 60 height 12
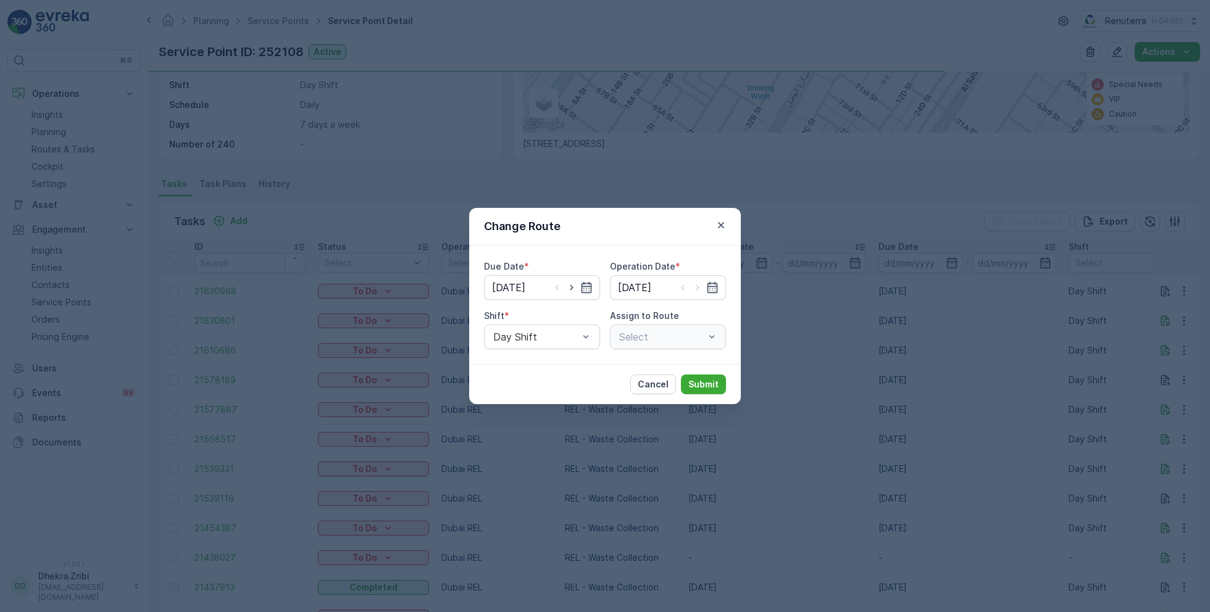
type input "[DATE]"
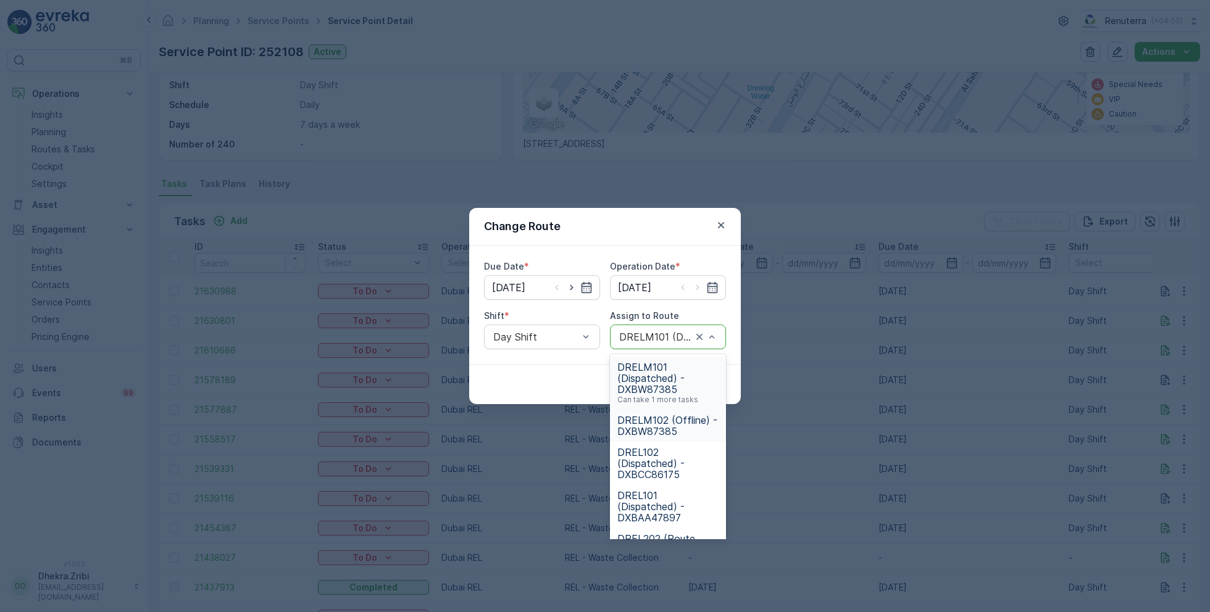
click at [665, 422] on span "DRELM102 (Offline) - DXBW87385" at bounding box center [667, 426] width 101 height 22
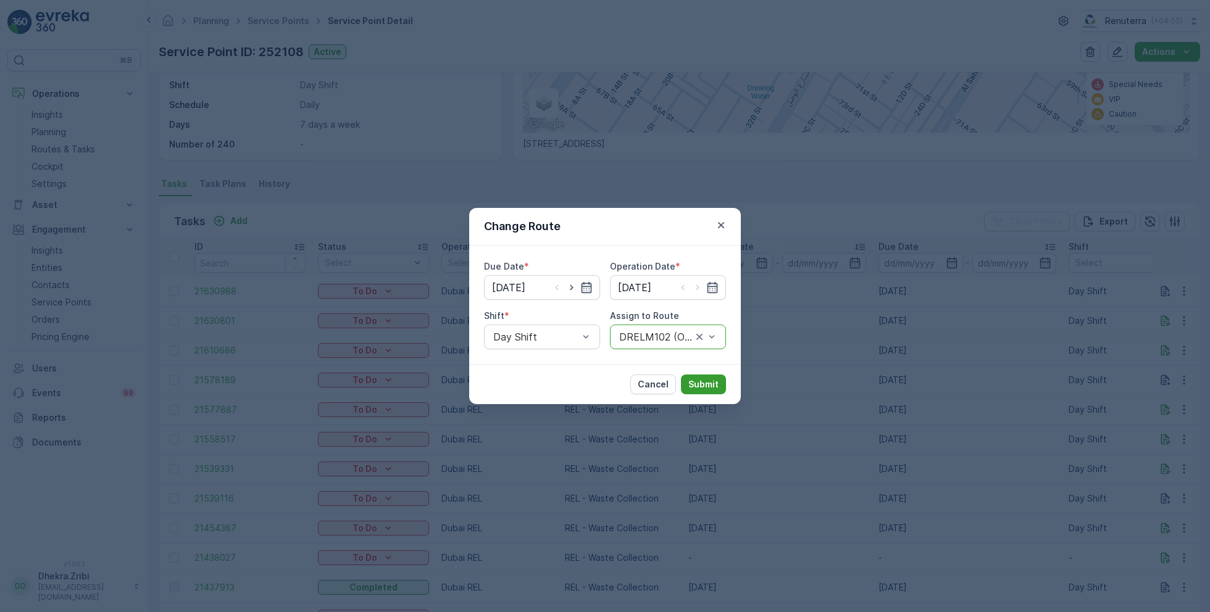
click at [706, 380] on p "Submit" at bounding box center [703, 384] width 30 height 12
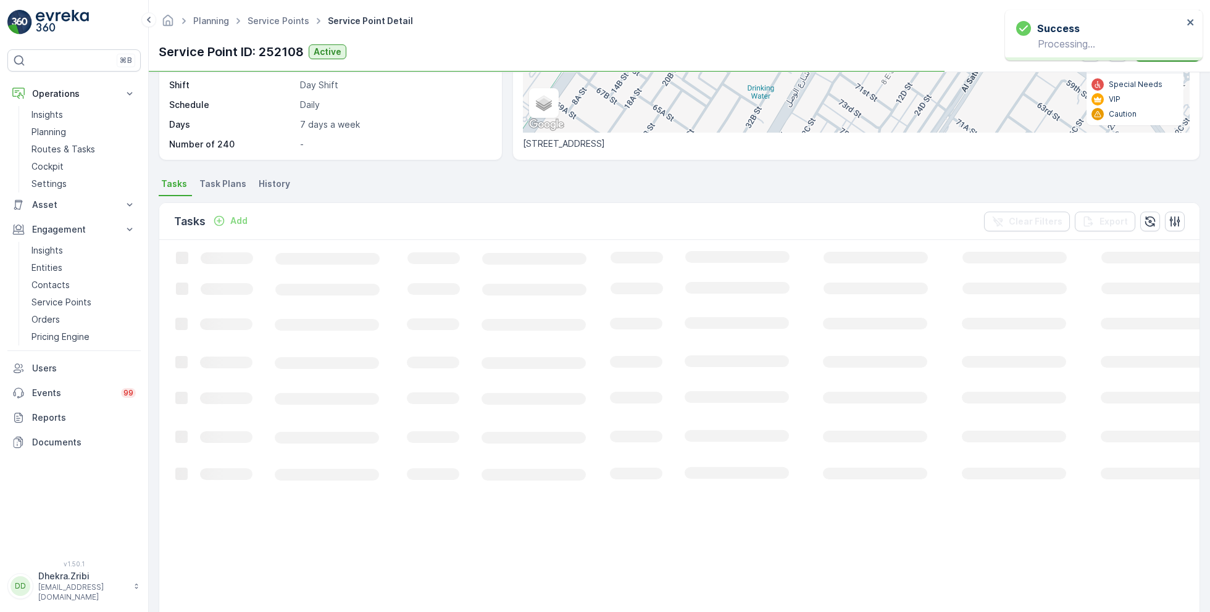
scroll to position [0, 0]
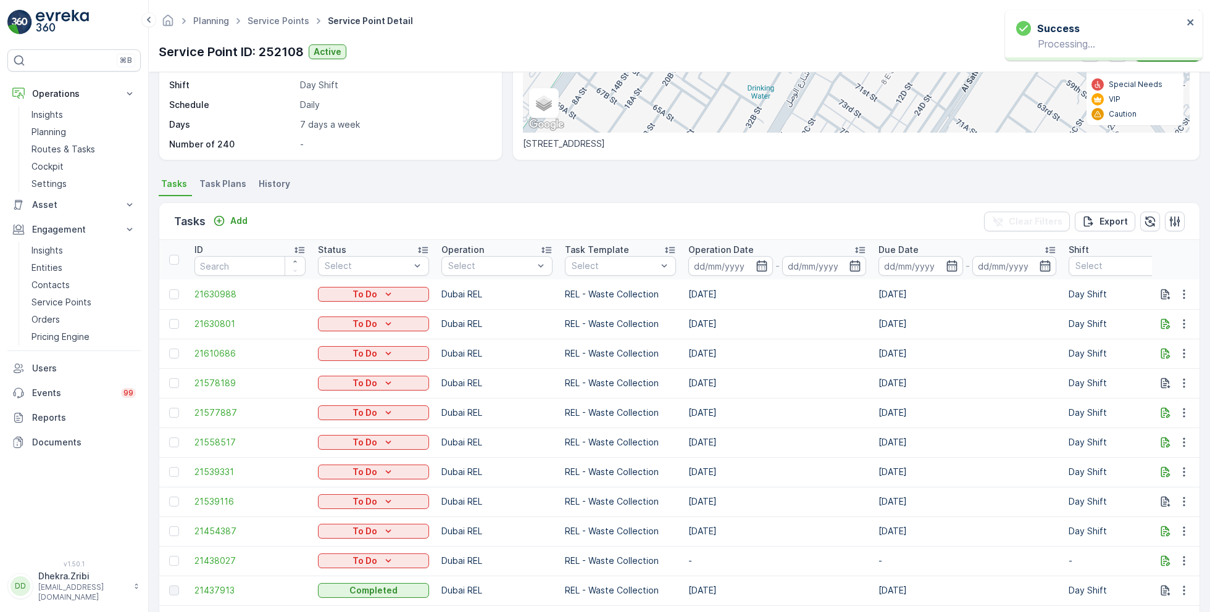
click at [219, 181] on span "Task Plans" at bounding box center [222, 184] width 47 height 12
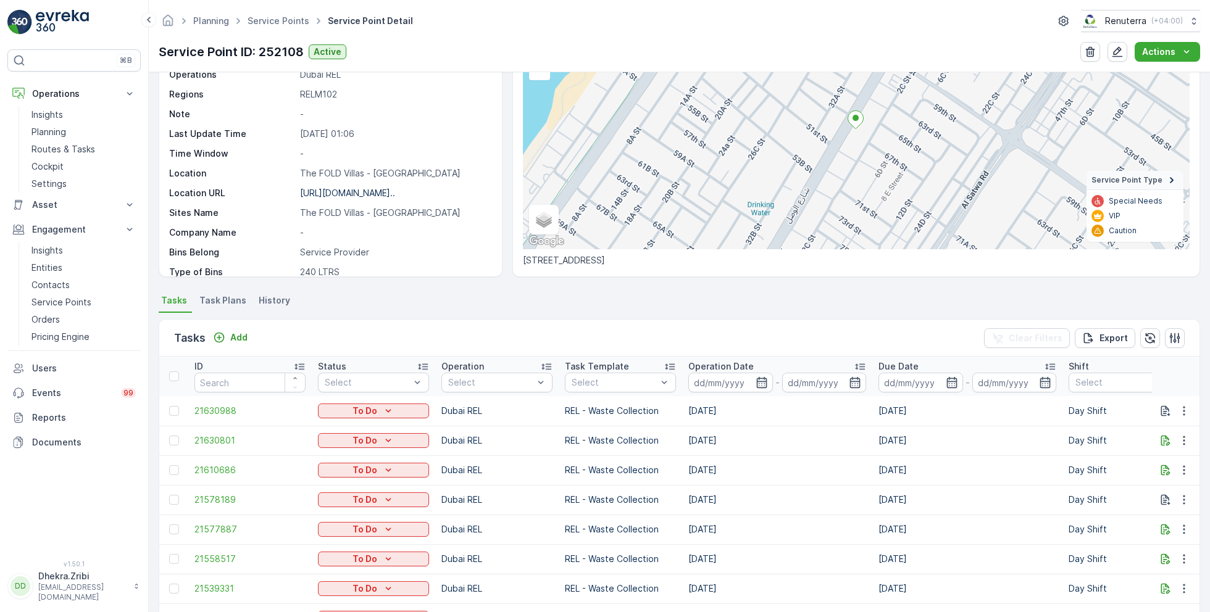
scroll to position [178, 0]
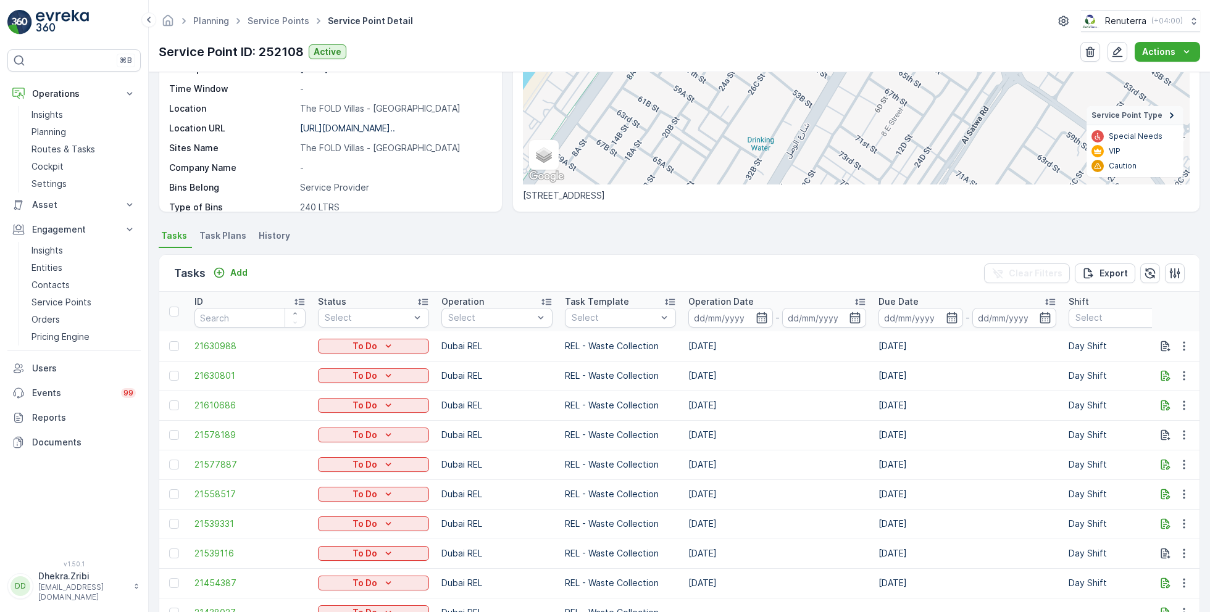
click at [233, 233] on span "Task Plans" at bounding box center [222, 236] width 47 height 12
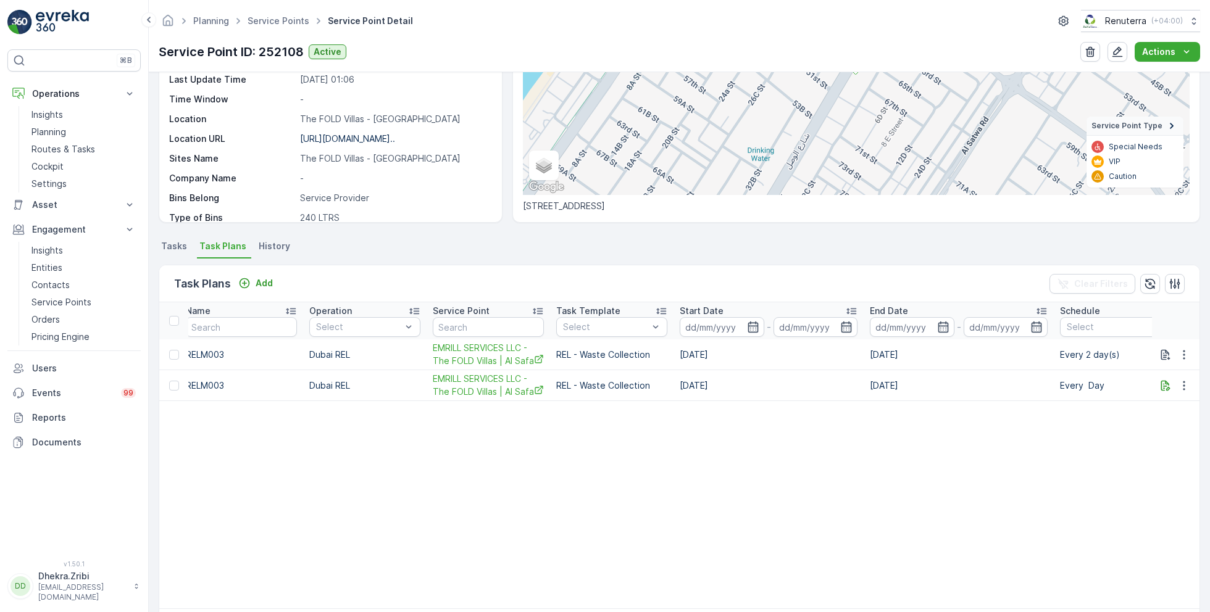
scroll to position [0, 80]
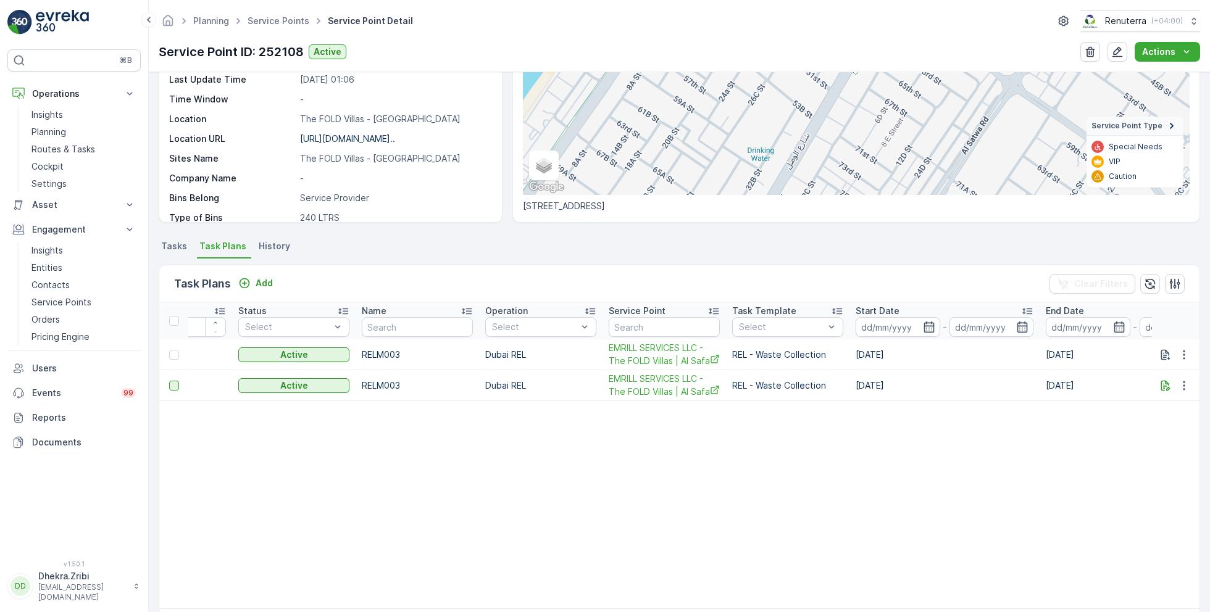
click at [175, 381] on div at bounding box center [174, 386] width 10 height 10
click at [169, 381] on input "checkbox" at bounding box center [169, 381] width 0 height 0
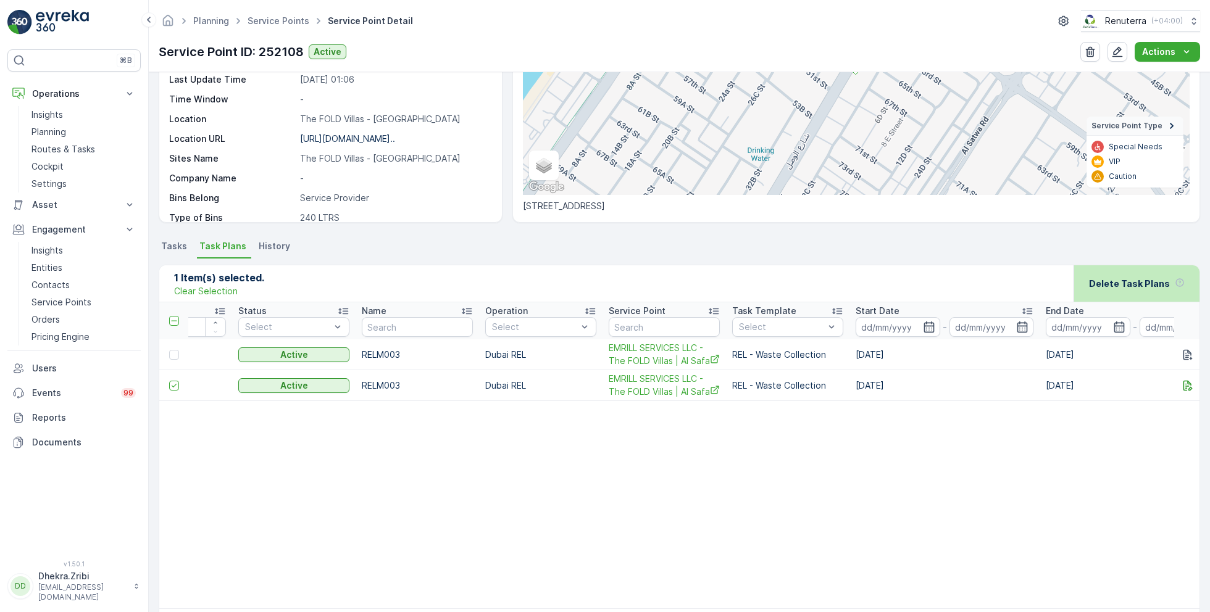
click at [1115, 295] on div "Delete Task Plans" at bounding box center [1137, 283] width 96 height 36
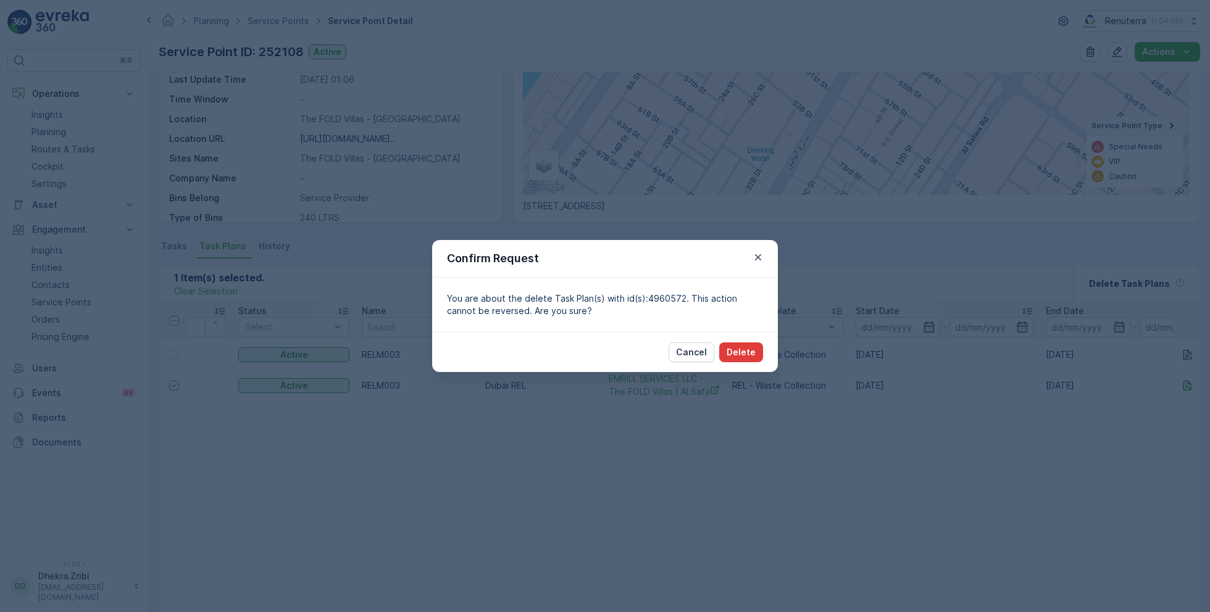
click at [752, 356] on p "Delete" at bounding box center [741, 352] width 29 height 12
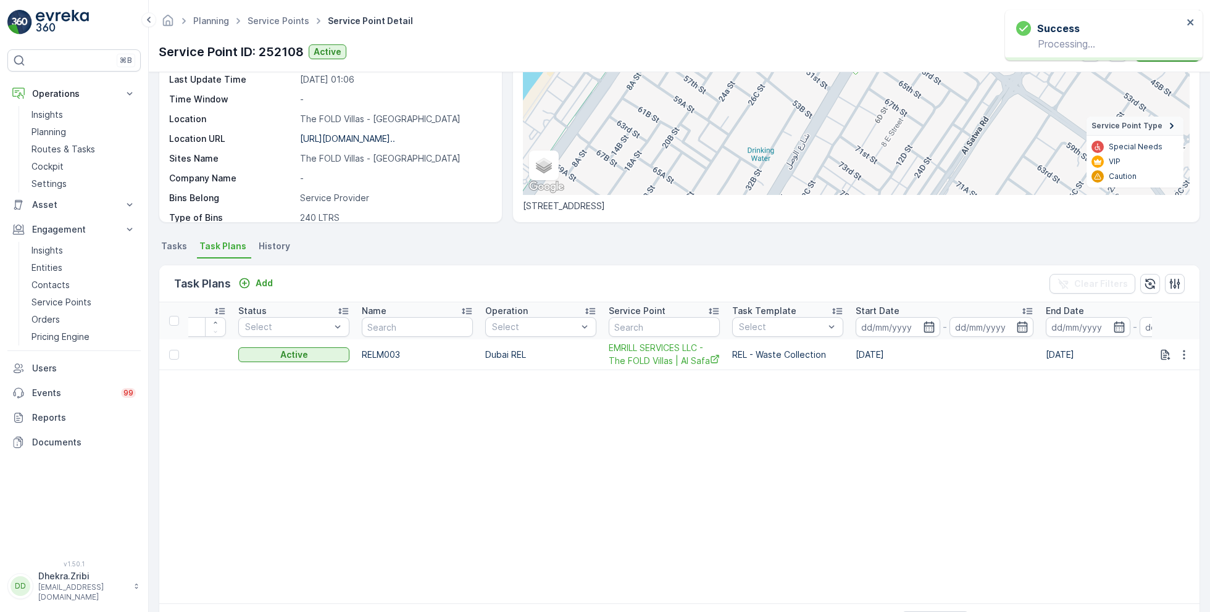
click at [178, 246] on span "Tasks" at bounding box center [174, 246] width 26 height 12
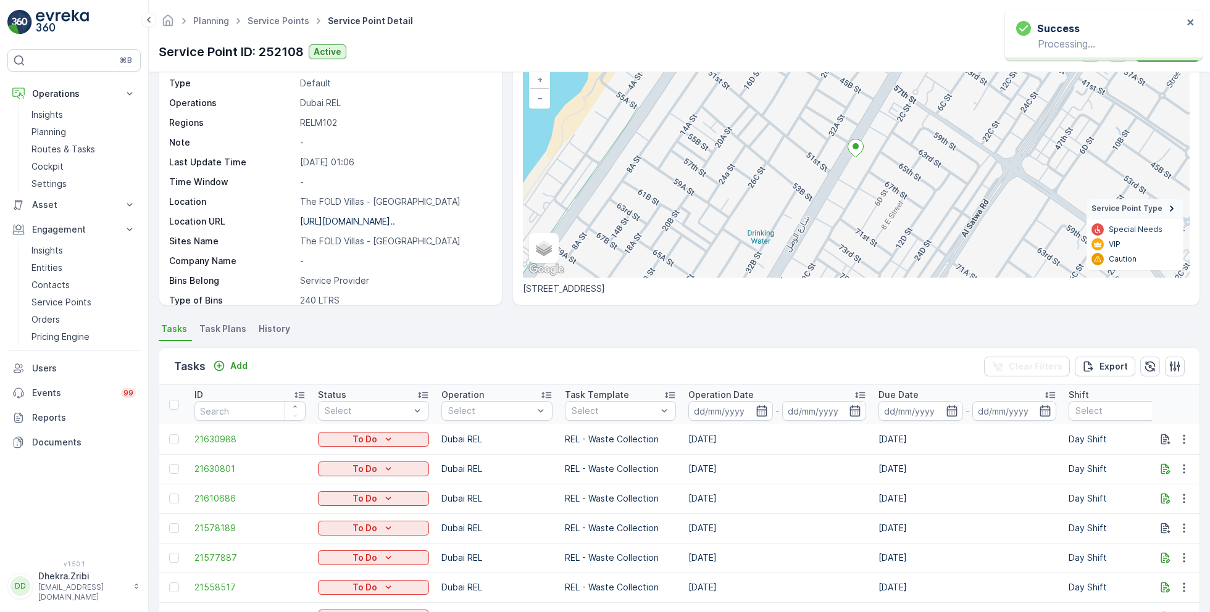
scroll to position [3, 0]
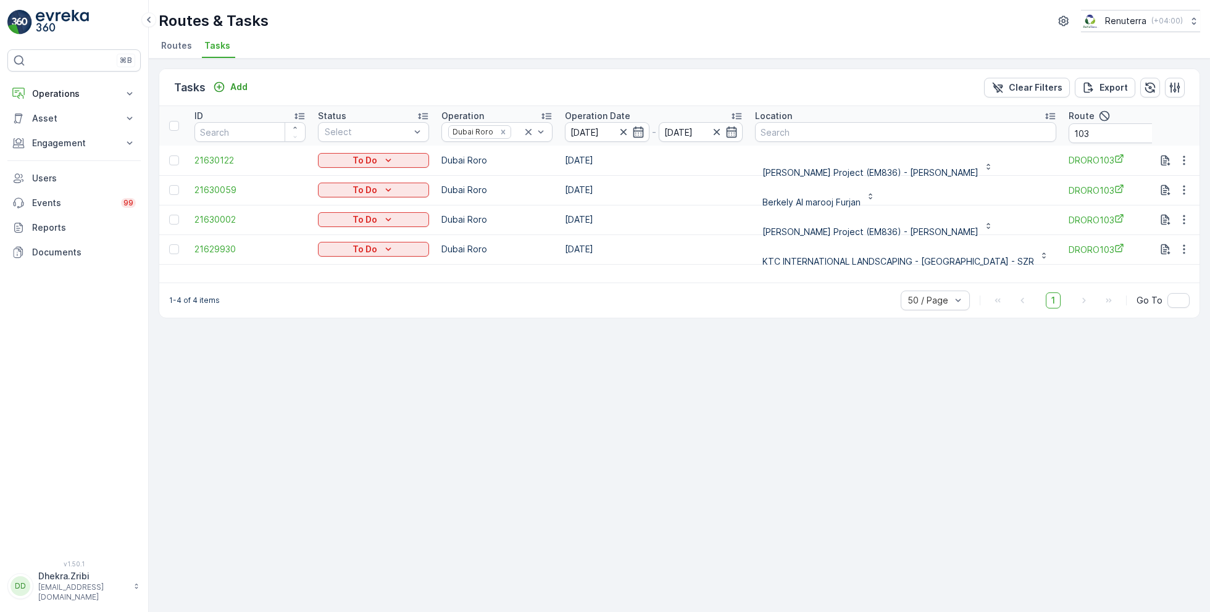
click at [1164, 133] on icon "button" at bounding box center [1167, 133] width 6 height 6
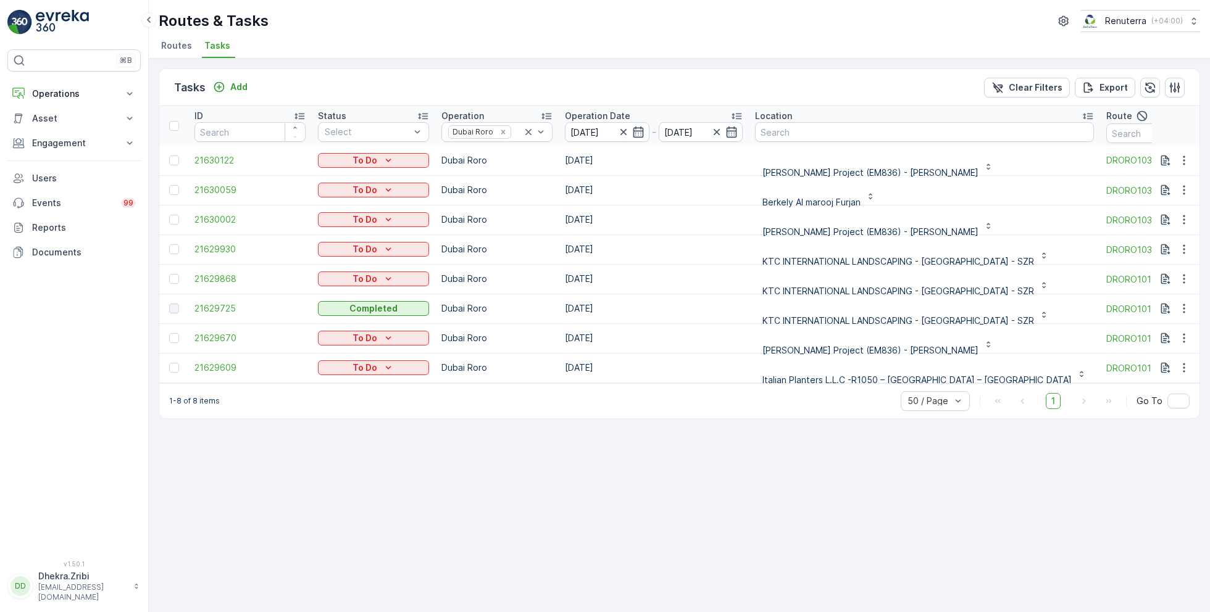
click at [173, 47] on span "Routes" at bounding box center [176, 46] width 31 height 12
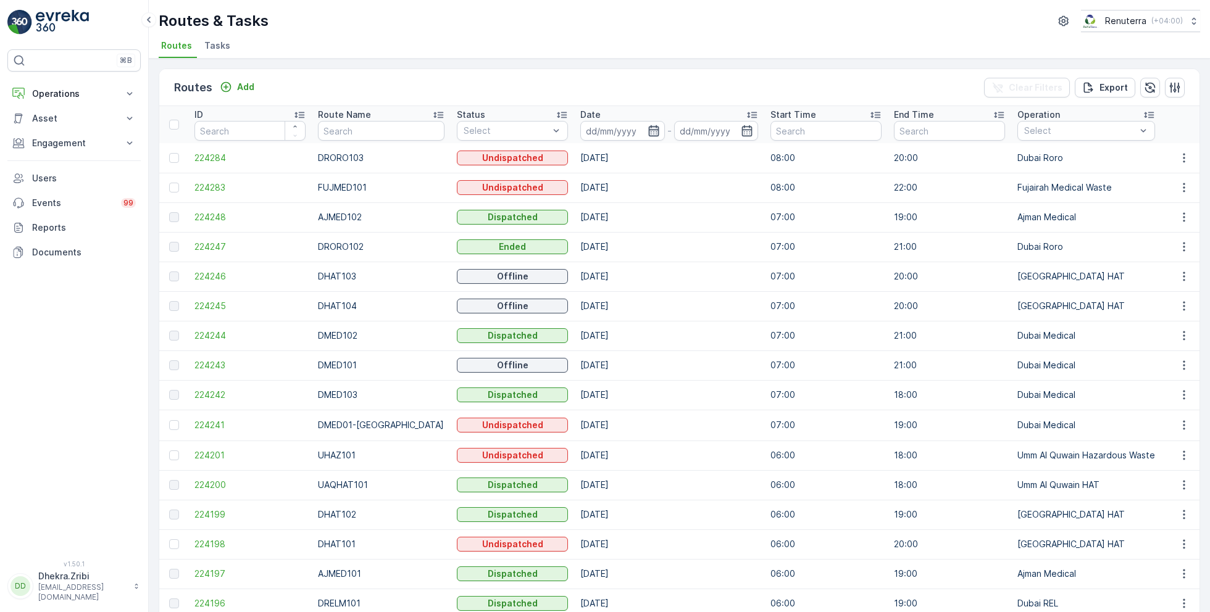
click at [648, 131] on icon "button" at bounding box center [653, 130] width 10 height 11
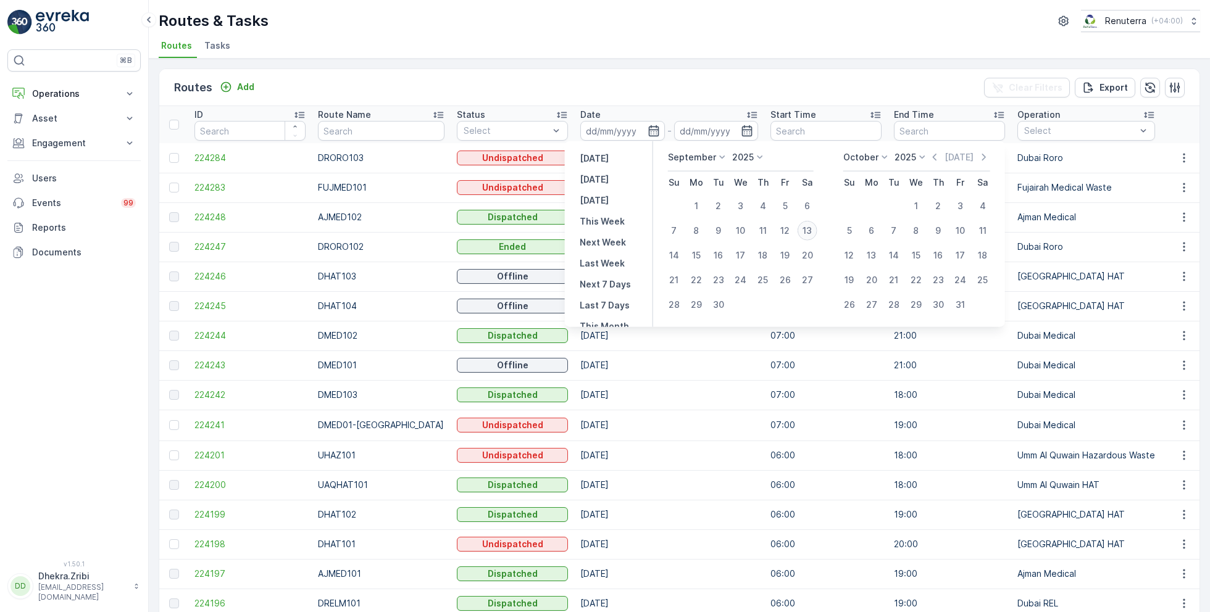
click at [807, 235] on div "13" at bounding box center [808, 231] width 20 height 20
type input "[DATE]"
click at [807, 235] on div "13" at bounding box center [808, 231] width 20 height 20
type input "[DATE]"
click at [687, 25] on div "Routes & Tasks Renuterra ( +04:00 )" at bounding box center [679, 21] width 1041 height 22
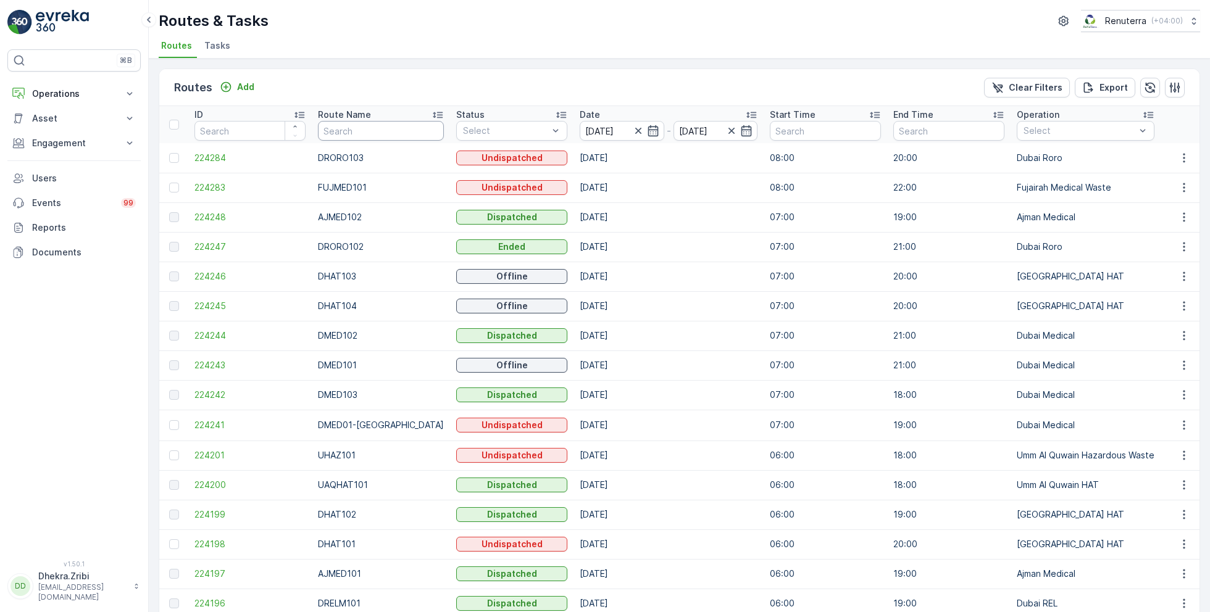
click at [344, 131] on input "text" at bounding box center [381, 131] width 126 height 20
type input "roro"
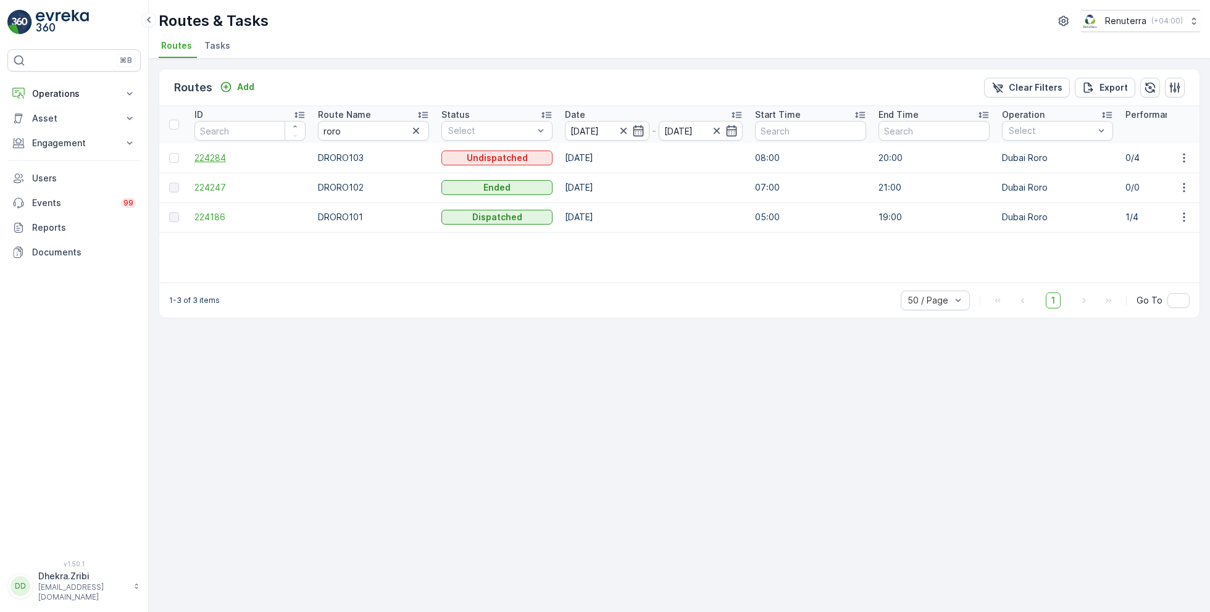
click at [207, 152] on span "224284" at bounding box center [249, 158] width 111 height 12
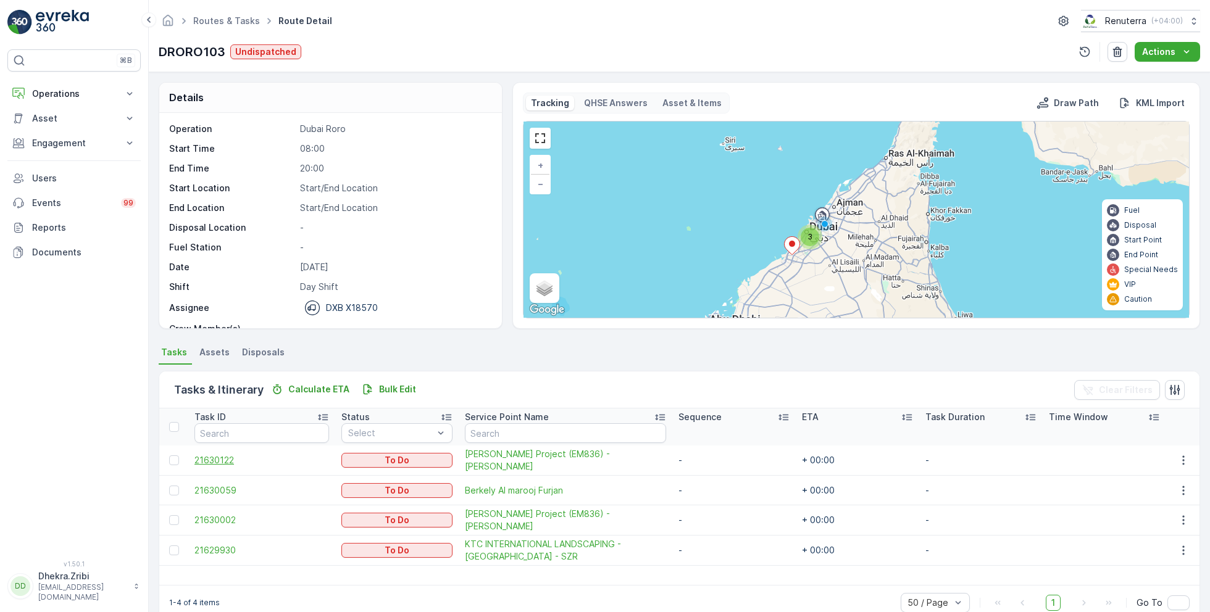
click at [230, 458] on span "21630122" at bounding box center [261, 460] width 135 height 12
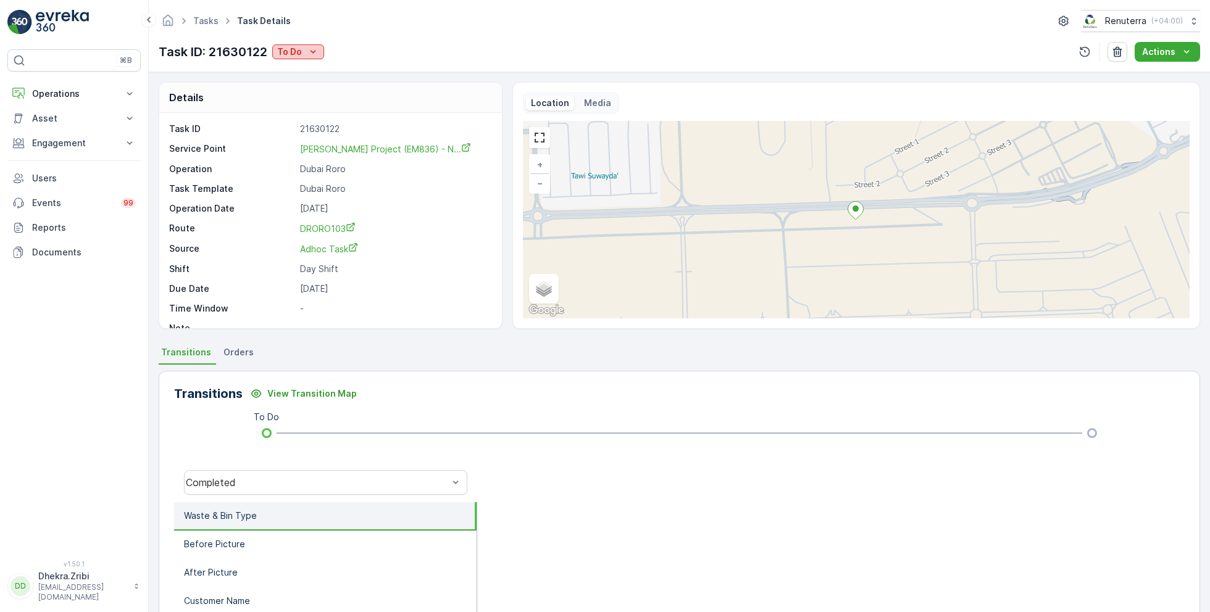
click at [299, 54] on p "To Do" at bounding box center [289, 52] width 25 height 12
click at [345, 106] on span "Completed No one to sign" at bounding box center [335, 104] width 110 height 12
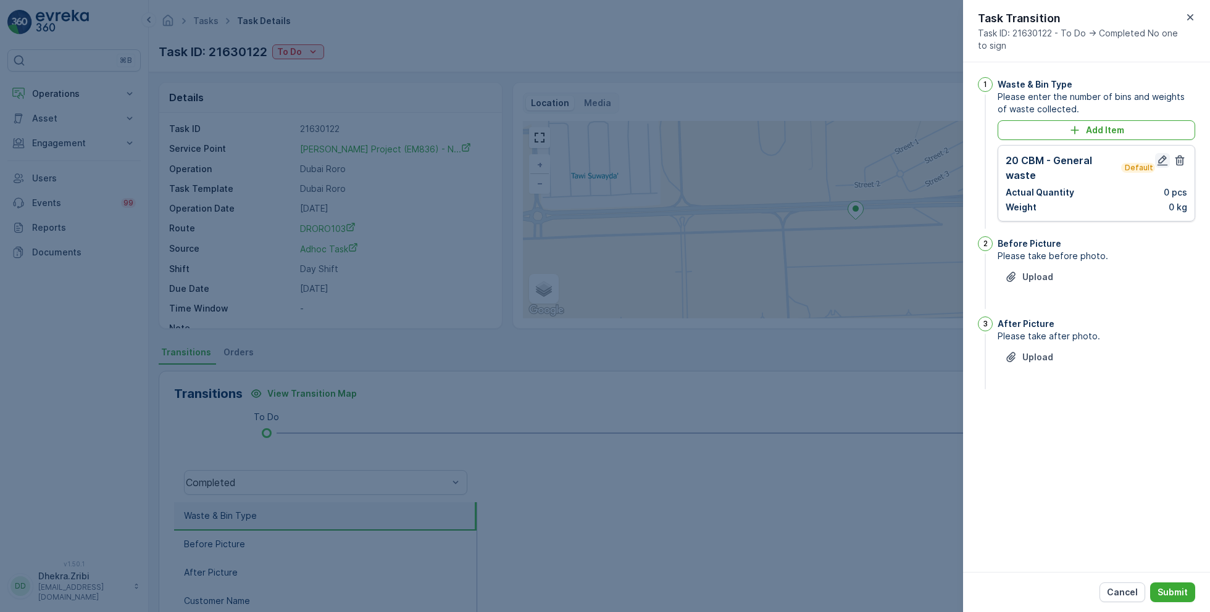
click at [1164, 162] on icon "button" at bounding box center [1162, 160] width 12 height 12
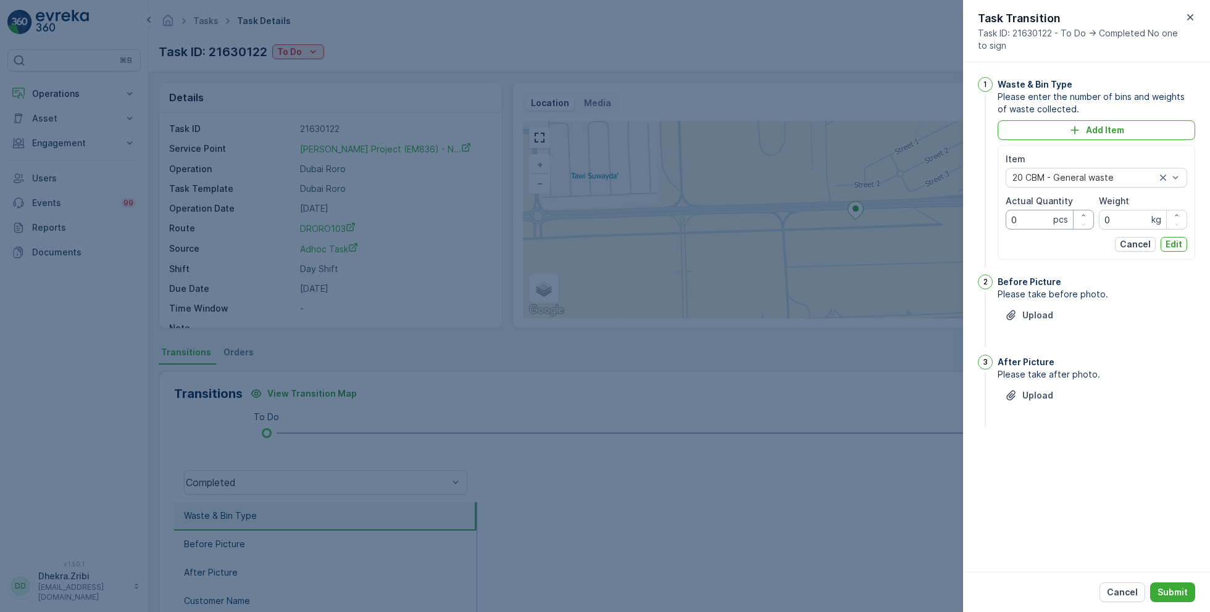
click at [1023, 220] on Quantity "0" at bounding box center [1050, 220] width 88 height 20
type Quantity "0"
type Quantity "1"
click at [1179, 245] on p "Edit" at bounding box center [1174, 244] width 17 height 12
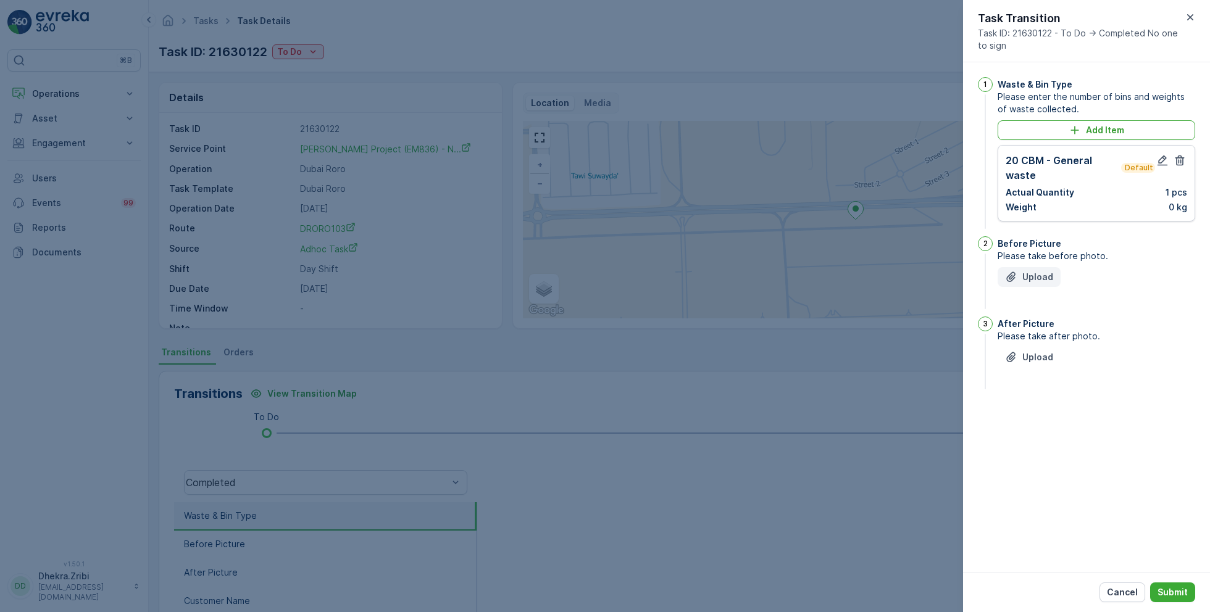
click at [1035, 273] on p "Upload" at bounding box center [1037, 277] width 31 height 12
click at [1035, 416] on p "Upload" at bounding box center [1037, 419] width 31 height 12
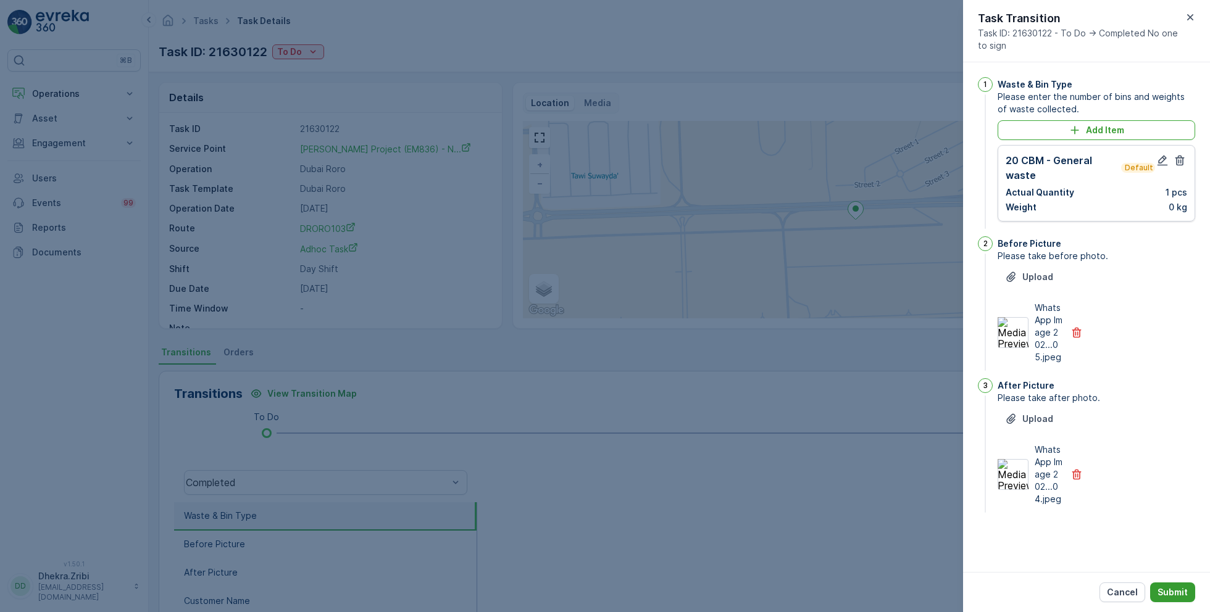
click at [1174, 591] on p "Submit" at bounding box center [1173, 592] width 30 height 12
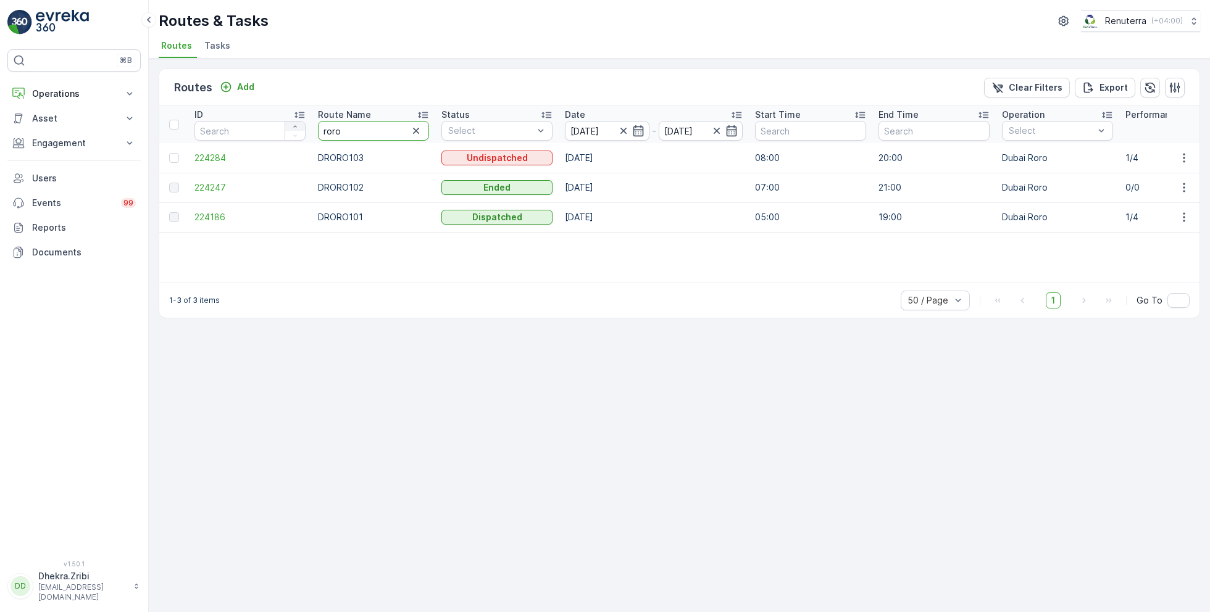
drag, startPoint x: 352, startPoint y: 123, endPoint x: 303, endPoint y: 122, distance: 48.8
click at [359, 127] on input "roro" at bounding box center [373, 131] width 111 height 20
type input "m101"
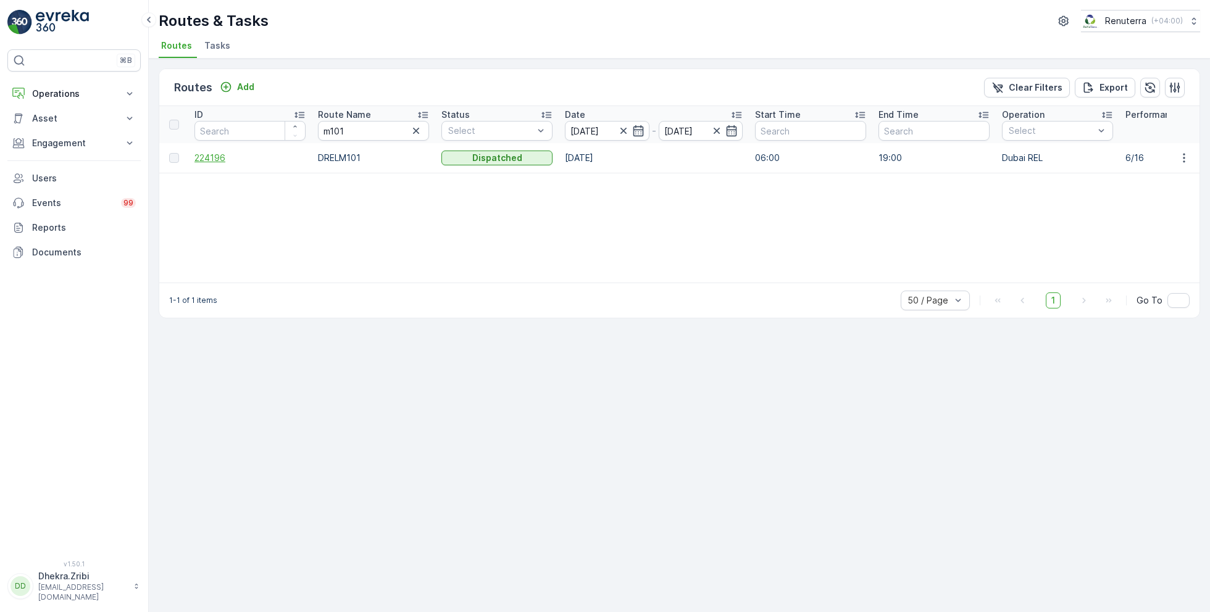
click at [217, 154] on span "224196" at bounding box center [249, 158] width 111 height 12
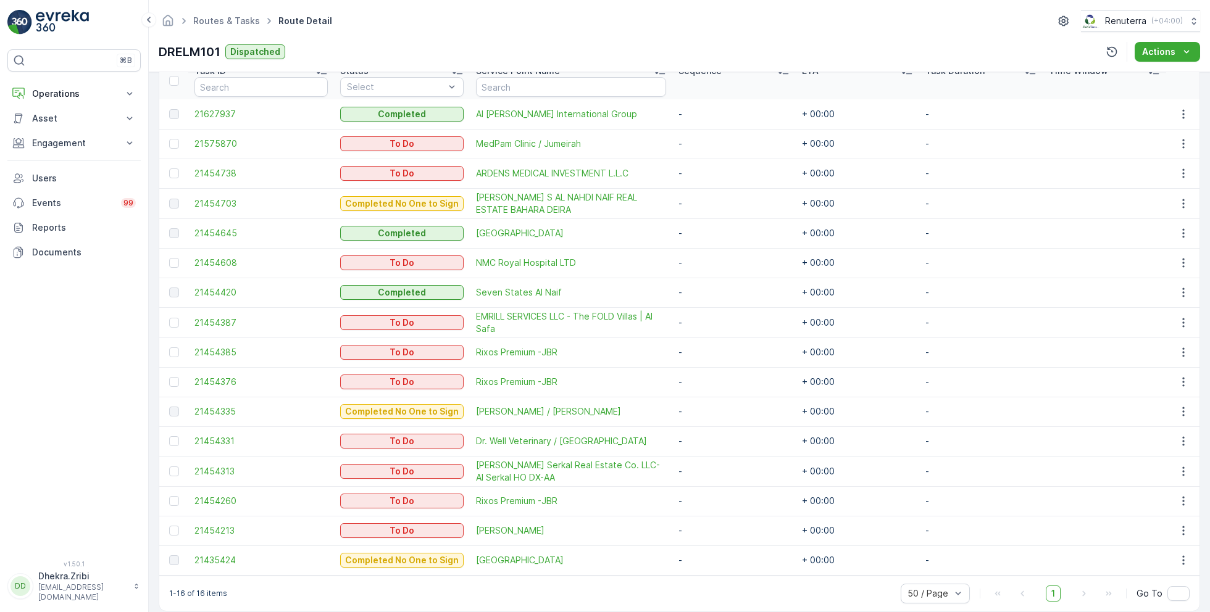
scroll to position [359, 0]
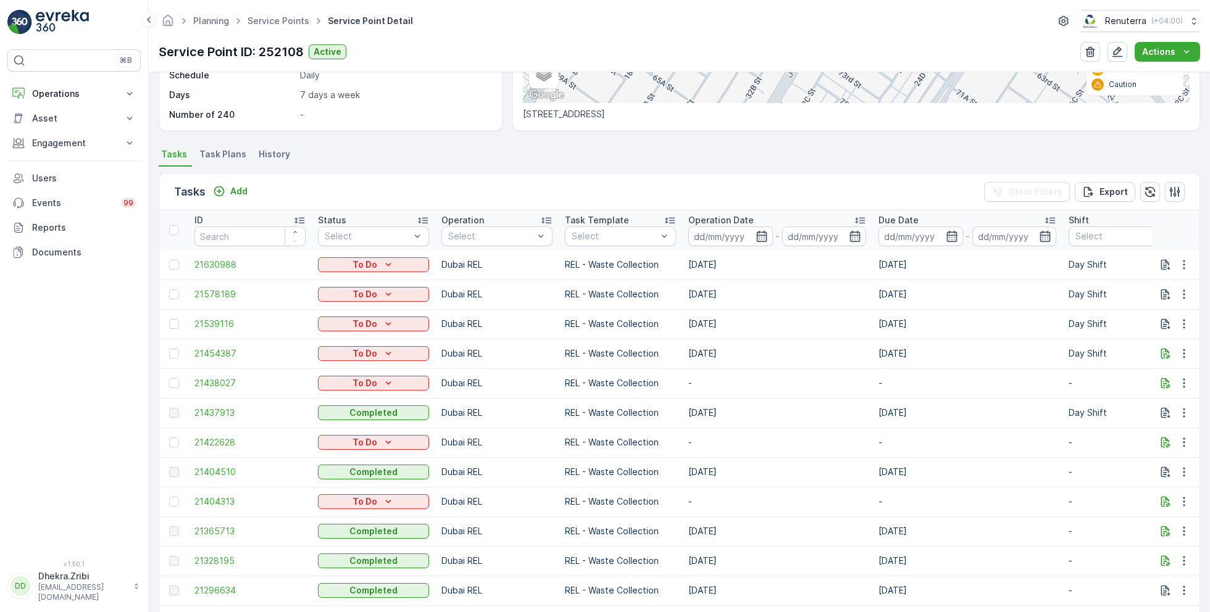
scroll to position [263, 0]
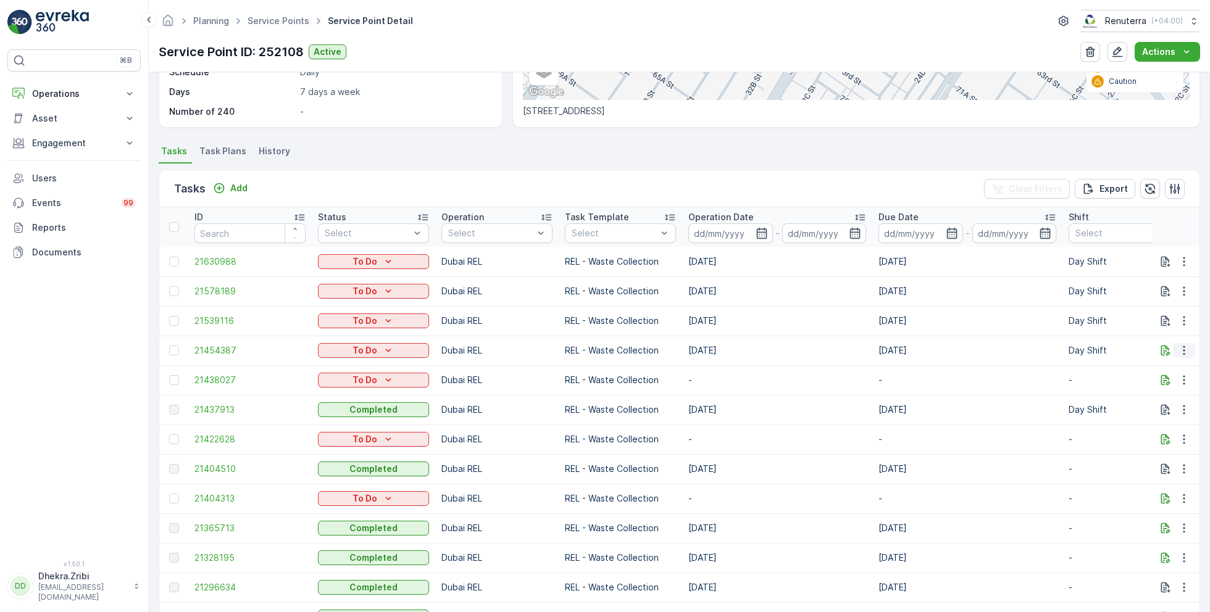
click at [1183, 349] on icon "button" at bounding box center [1184, 350] width 2 height 9
click at [1156, 420] on span "Remove from Route" at bounding box center [1163, 420] width 83 height 12
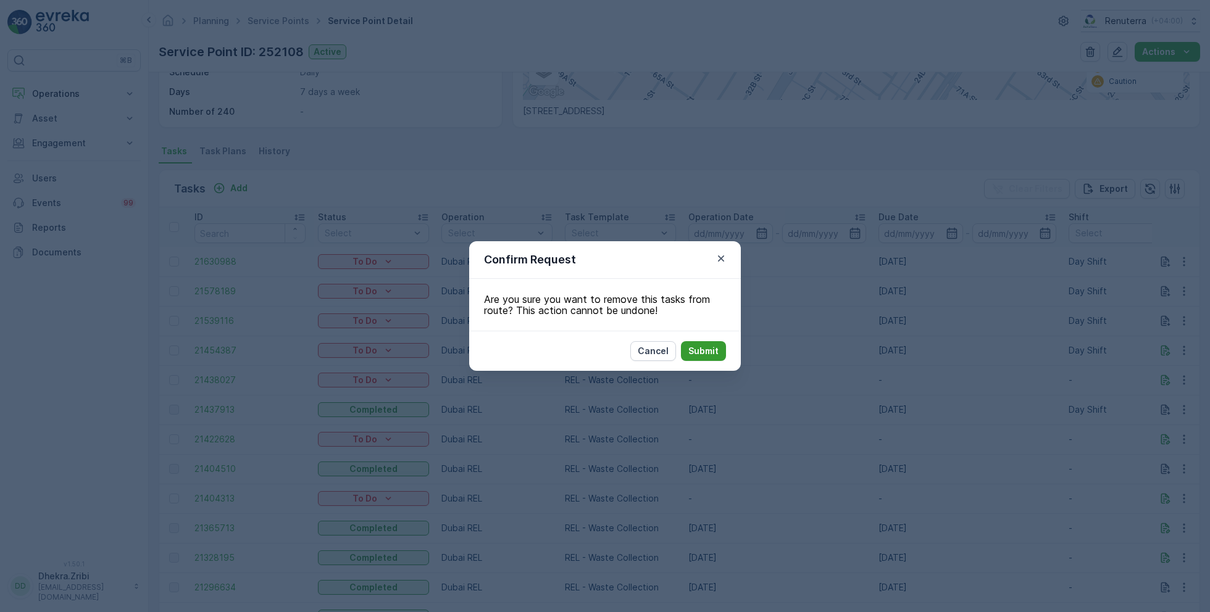
click at [703, 349] on p "Submit" at bounding box center [703, 351] width 30 height 12
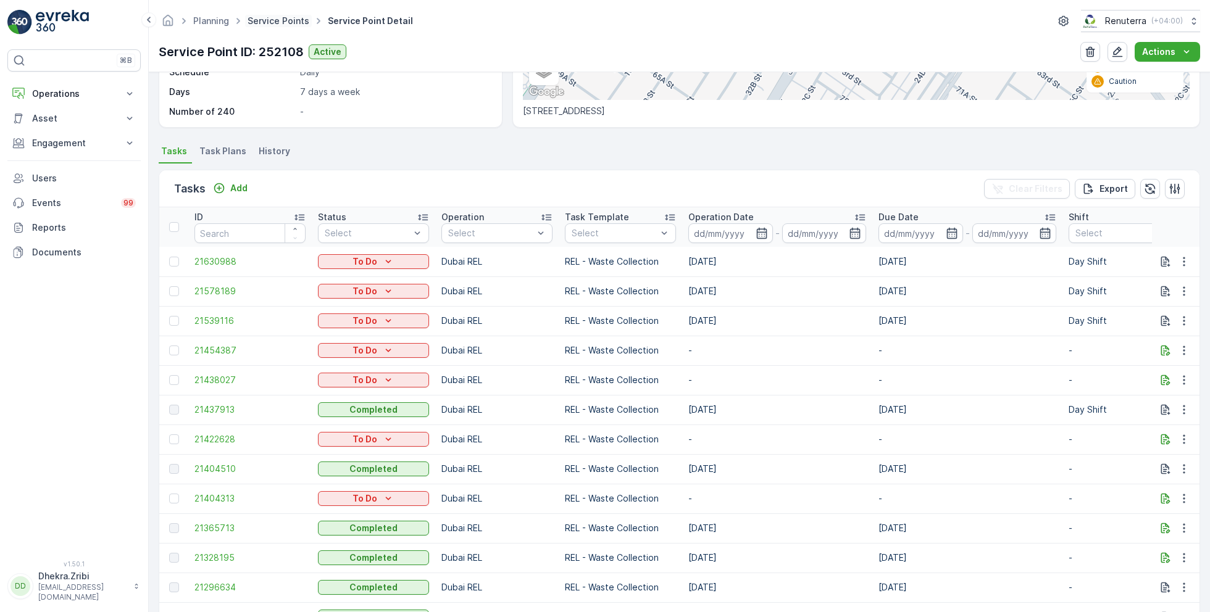
click at [277, 22] on link "Service Points" at bounding box center [279, 20] width 62 height 10
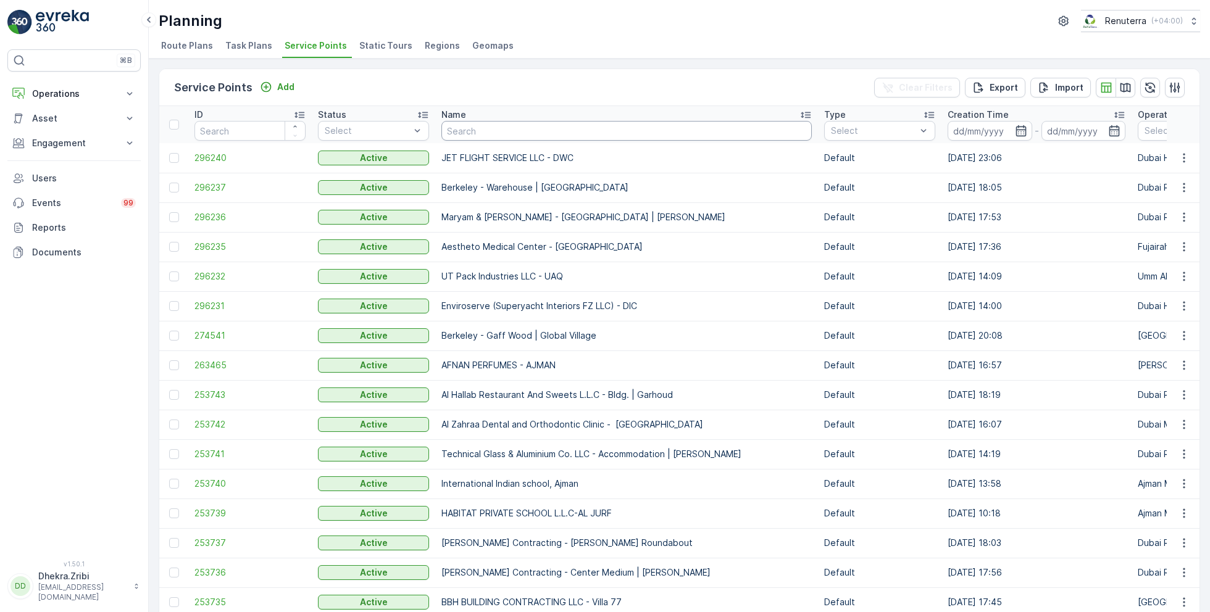
click at [484, 127] on input "text" at bounding box center [626, 131] width 370 height 20
type input "khk"
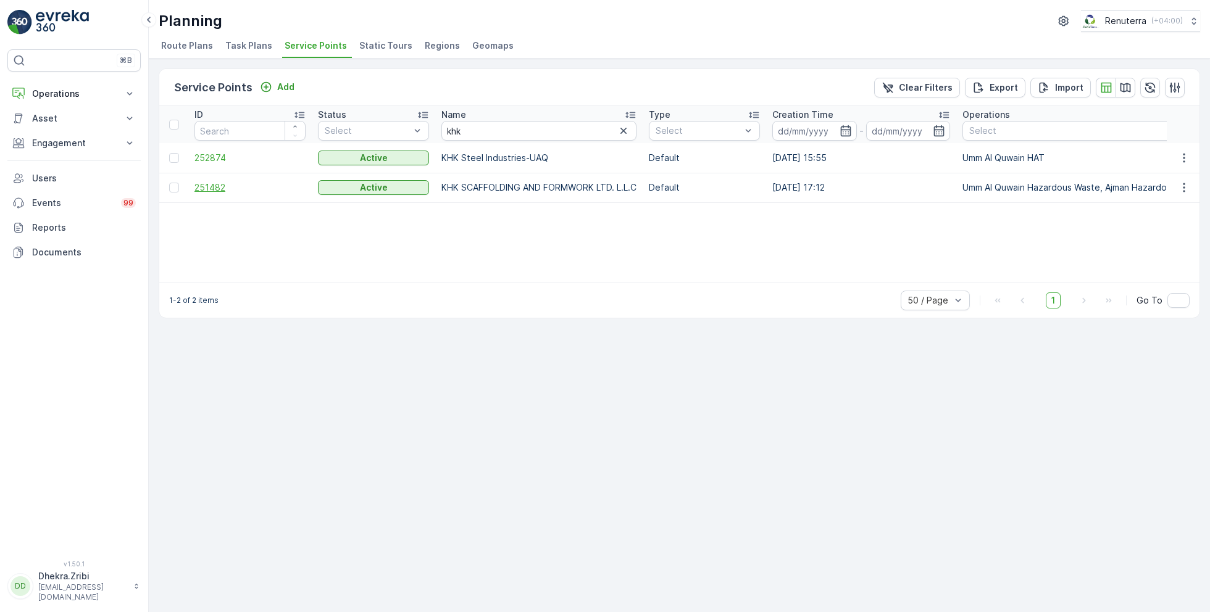
click at [208, 184] on span "251482" at bounding box center [249, 188] width 111 height 12
click at [219, 153] on span "252874" at bounding box center [249, 158] width 111 height 12
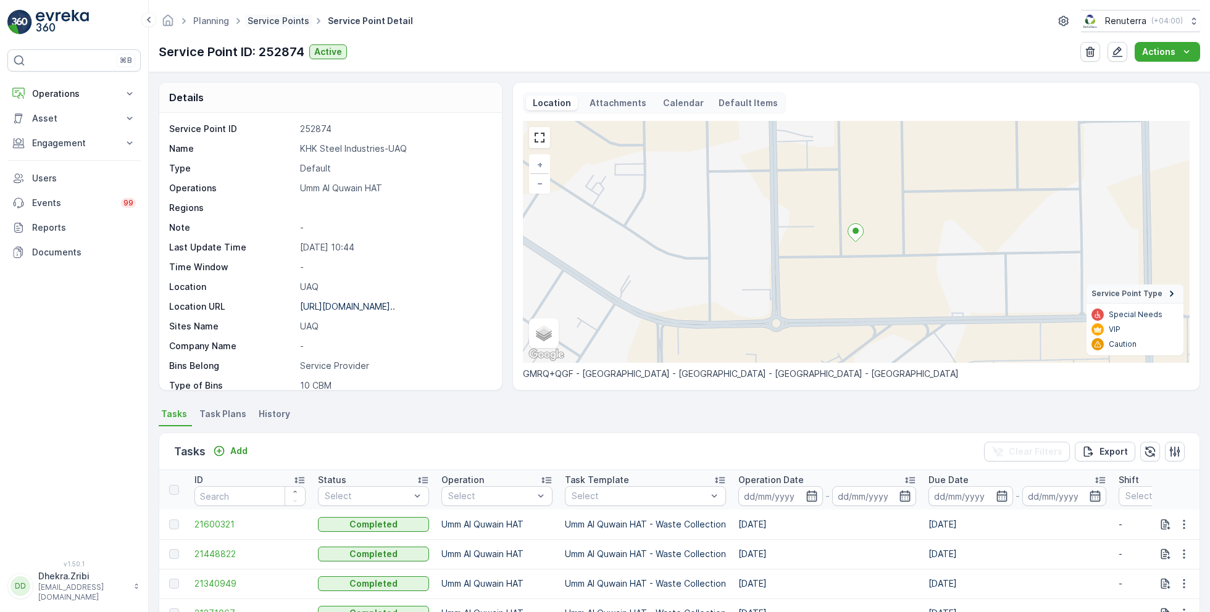
click at [267, 22] on link "Service Points" at bounding box center [279, 20] width 62 height 10
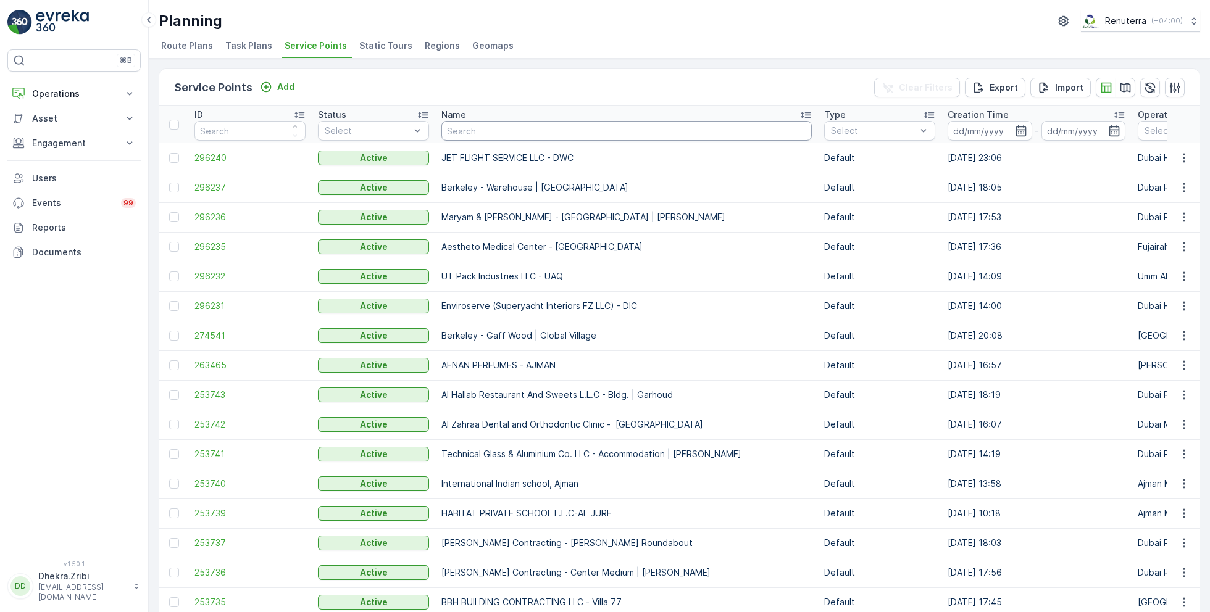
click at [472, 131] on input "text" at bounding box center [626, 131] width 370 height 20
type input "nomac"
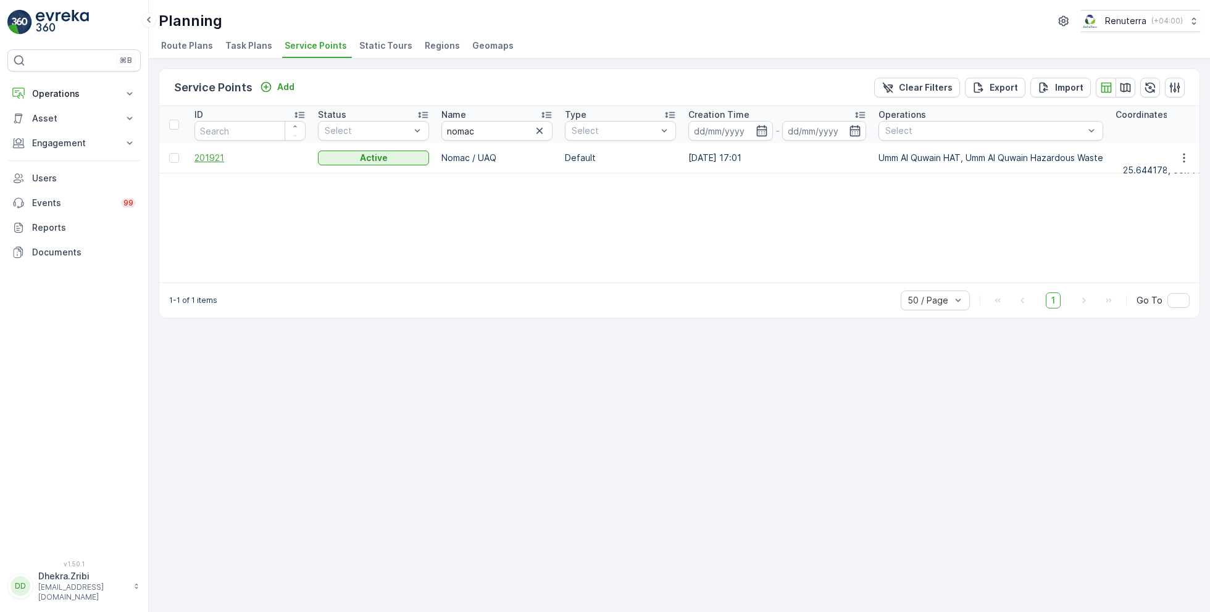
click at [215, 157] on span "201921" at bounding box center [249, 158] width 111 height 12
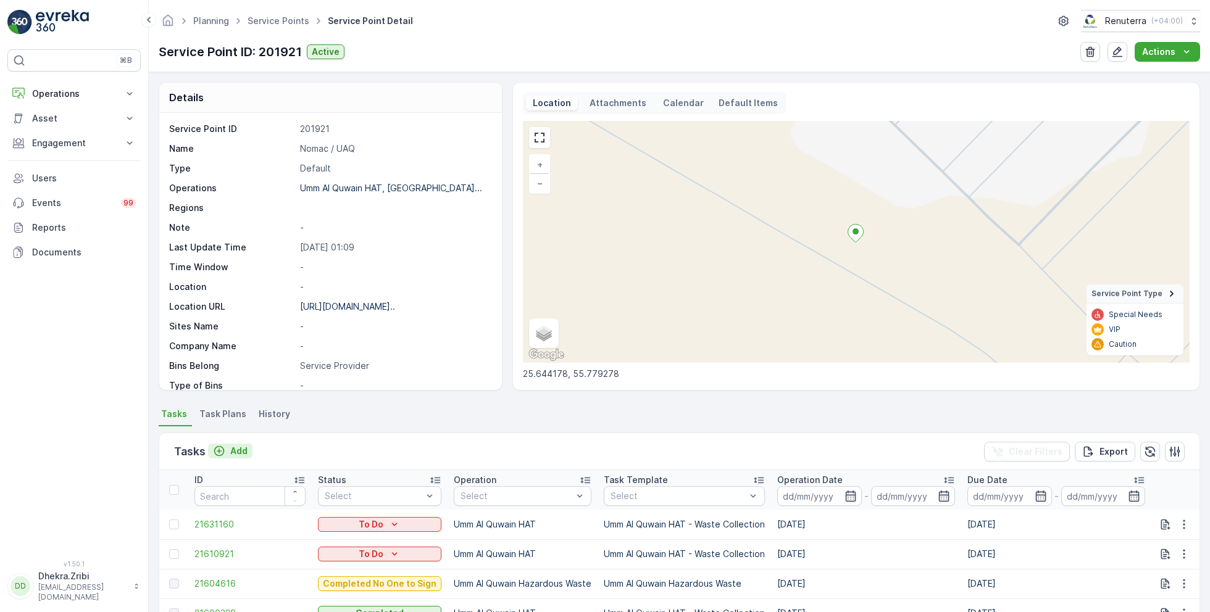
click at [238, 450] on p "Add" at bounding box center [238, 451] width 17 height 12
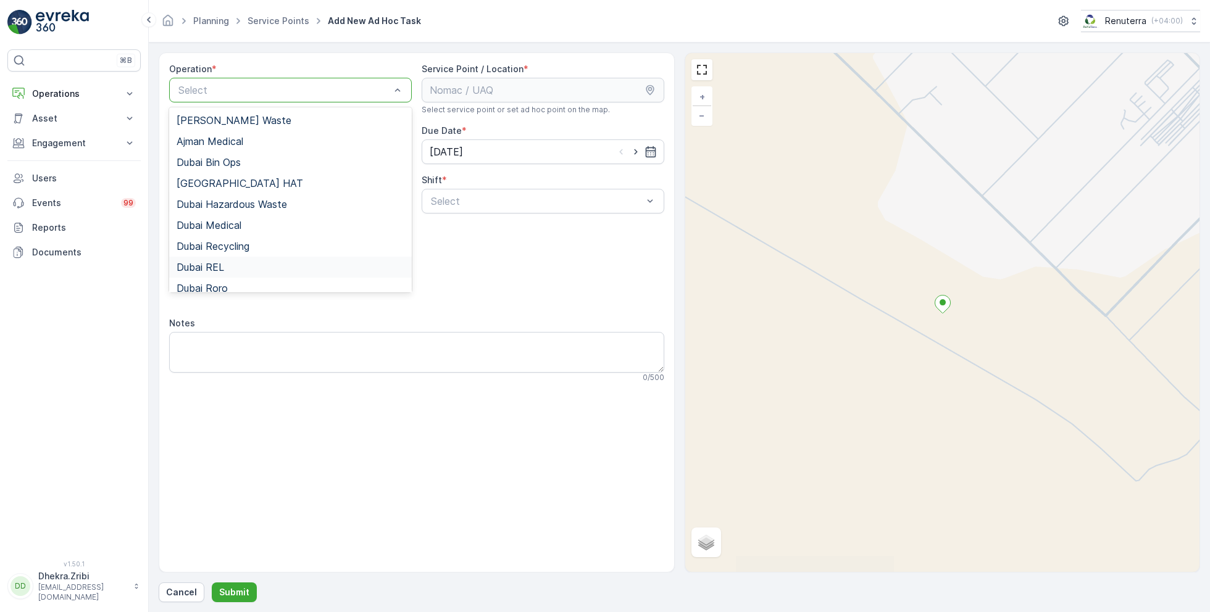
scroll to position [156, 0]
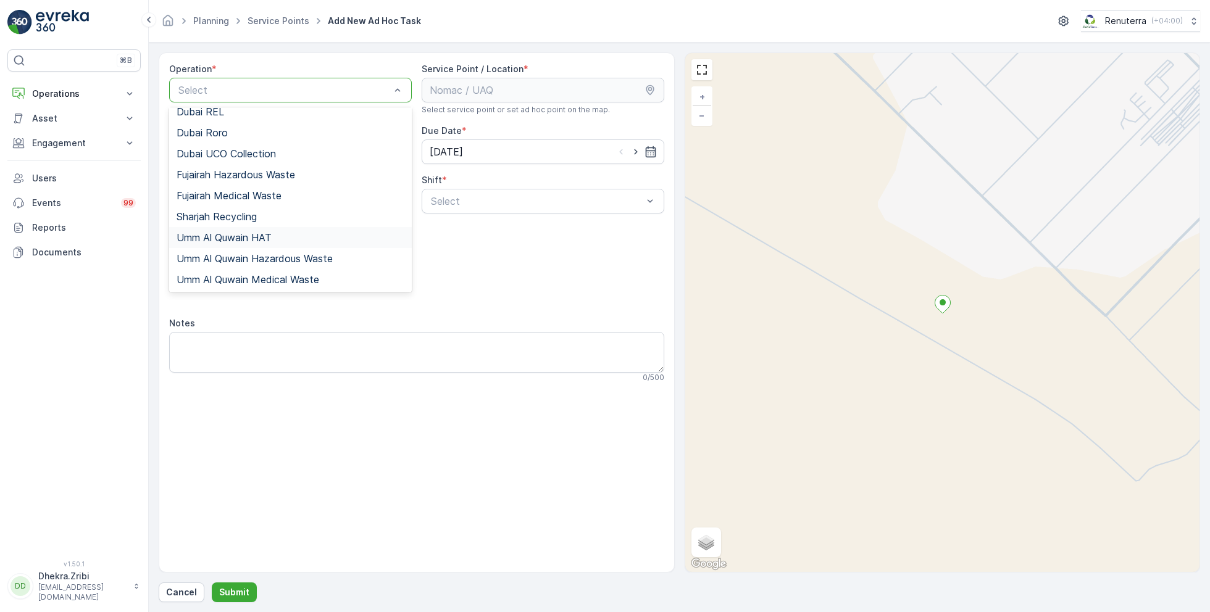
click at [267, 238] on span "Umm Al Quwain HAT" at bounding box center [224, 237] width 95 height 11
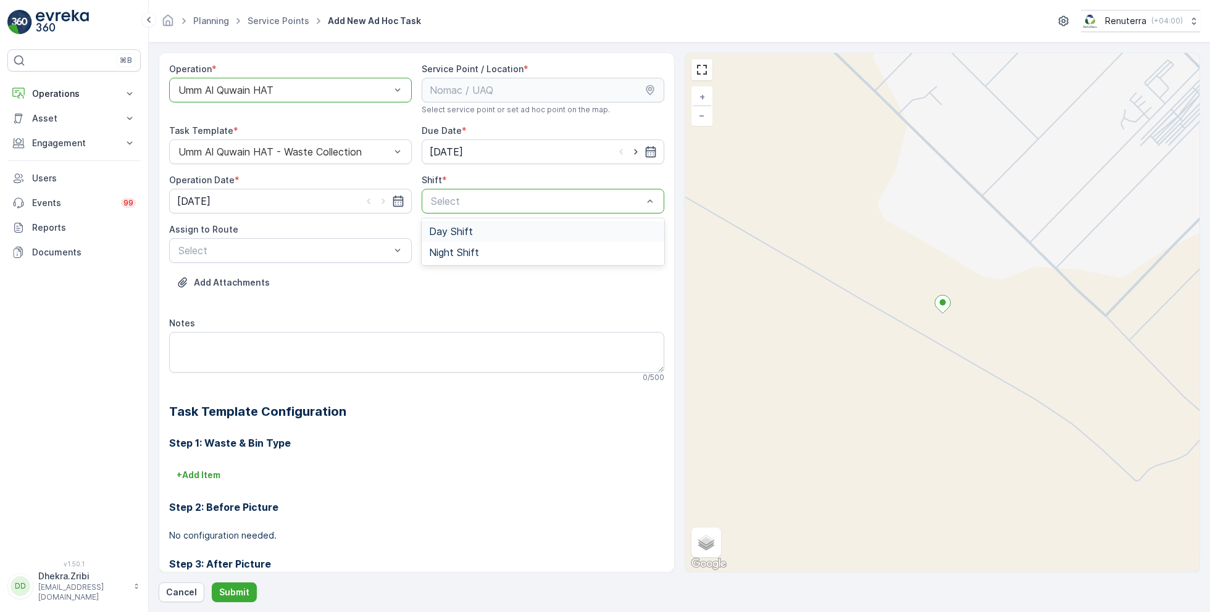
click at [454, 230] on span "Day Shift" at bounding box center [451, 231] width 44 height 11
click at [316, 277] on span "UAQHAT101 (Dispatched) - DXBE24553" at bounding box center [270, 280] width 186 height 11
click at [232, 588] on p "Submit" at bounding box center [234, 592] width 30 height 12
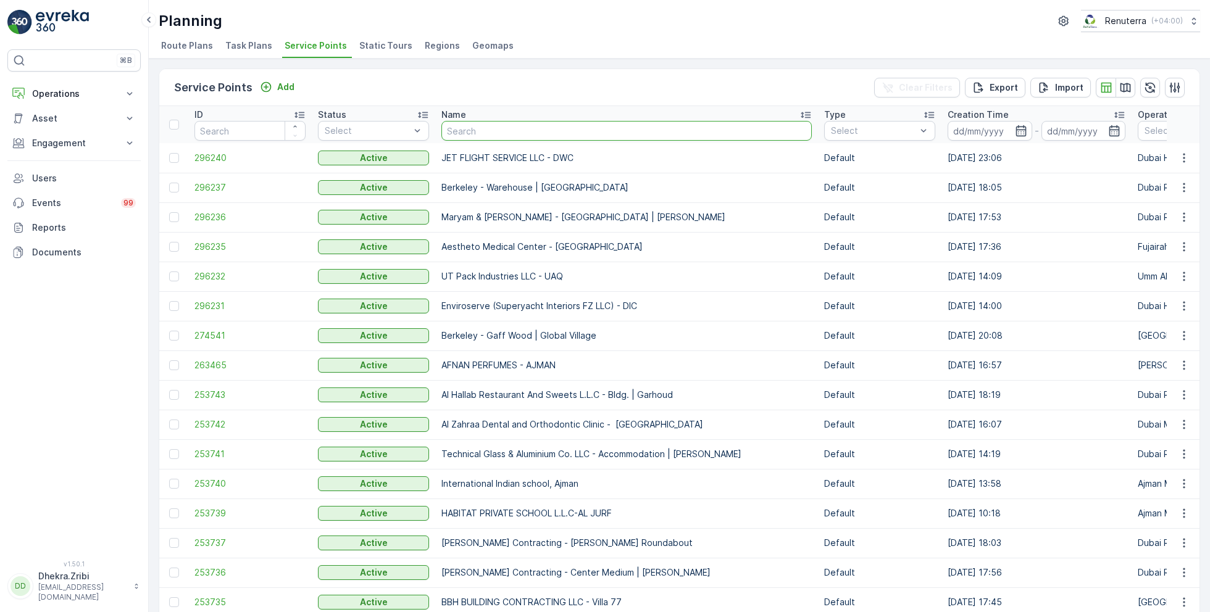
click at [479, 137] on input "text" at bounding box center [626, 131] width 370 height 20
type input "khalid"
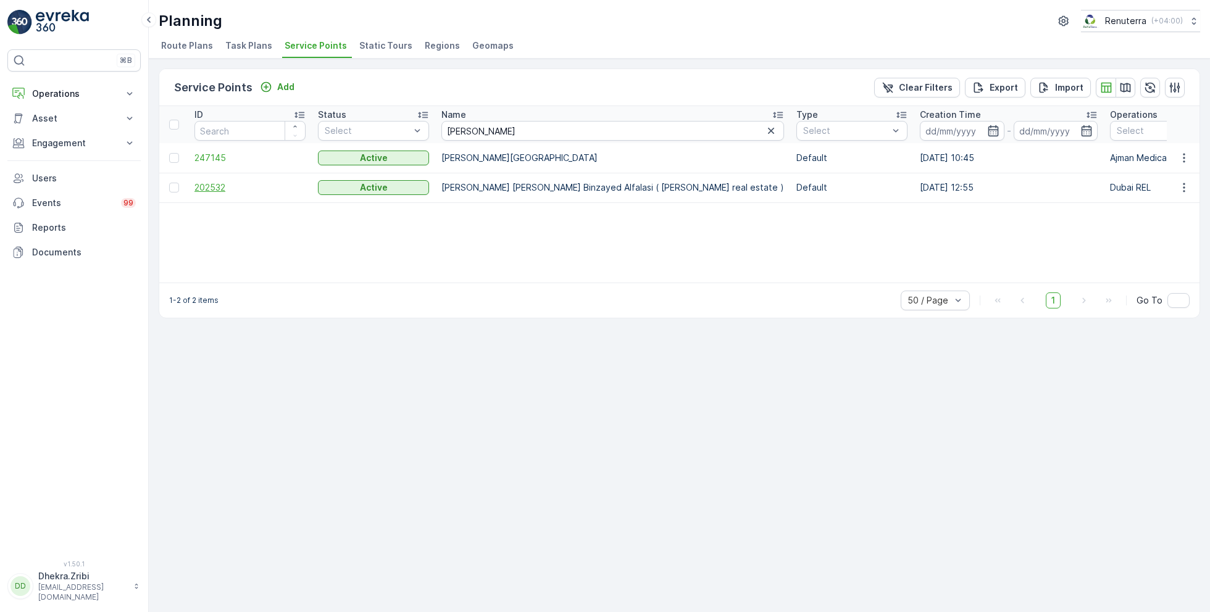
click at [219, 185] on span "202532" at bounding box center [249, 188] width 111 height 12
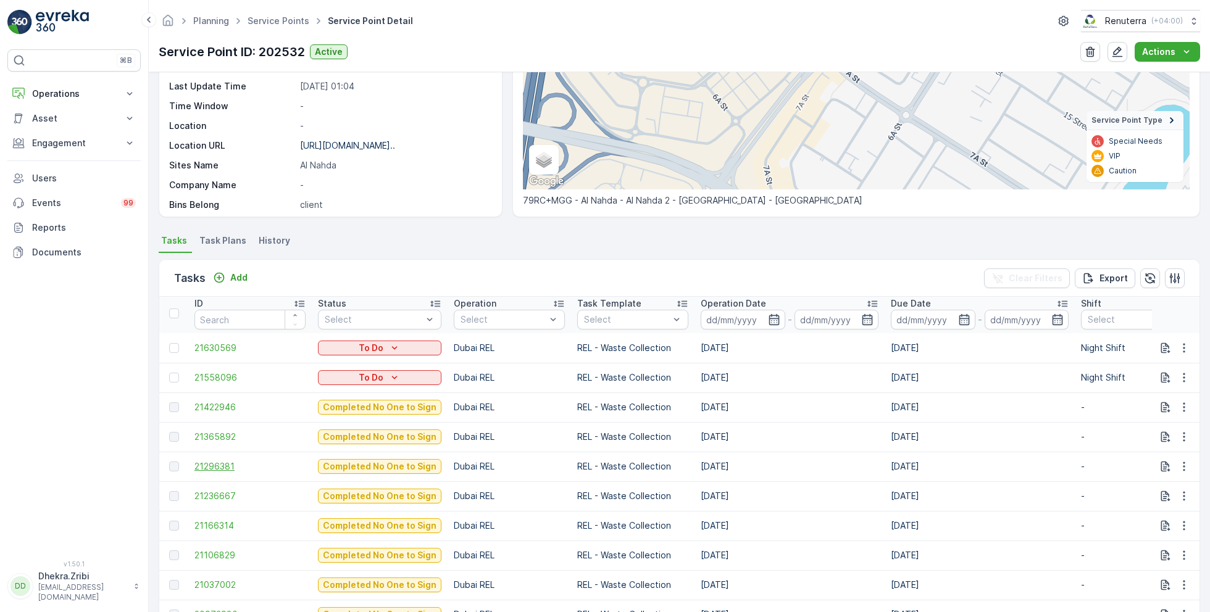
scroll to position [178, 0]
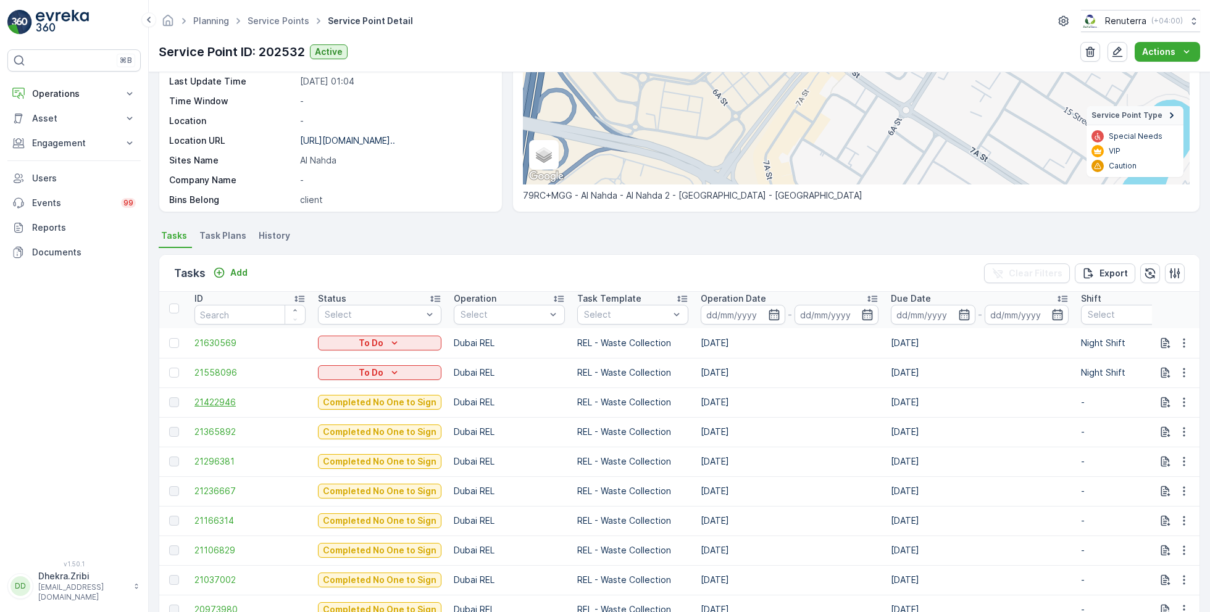
click at [230, 402] on span "21422946" at bounding box center [249, 402] width 111 height 12
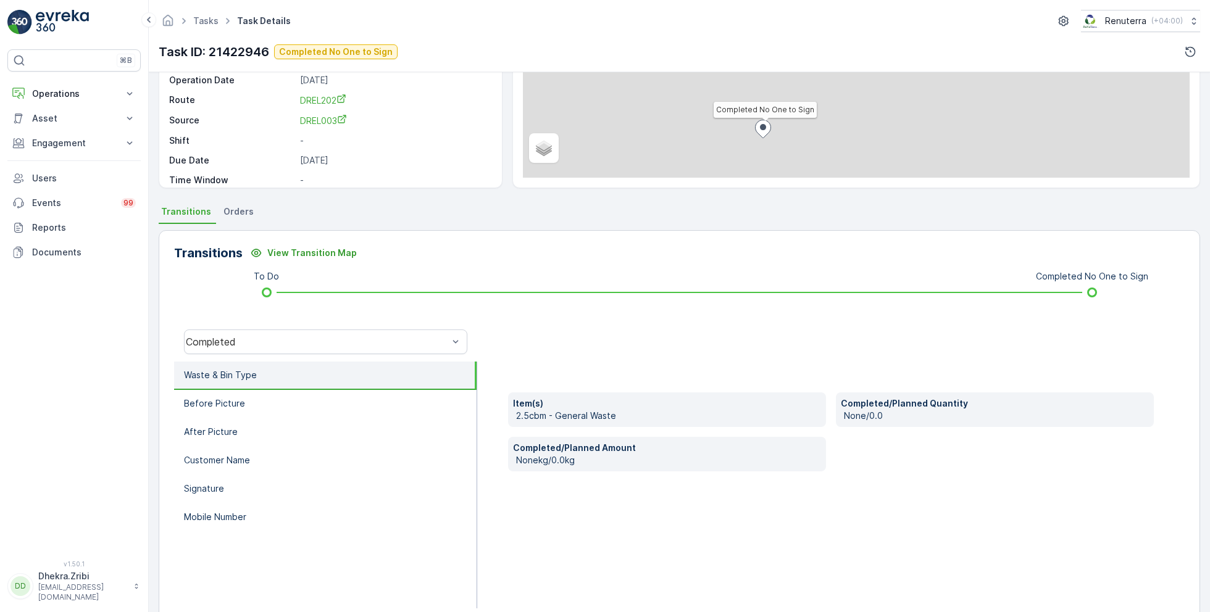
scroll to position [165, 0]
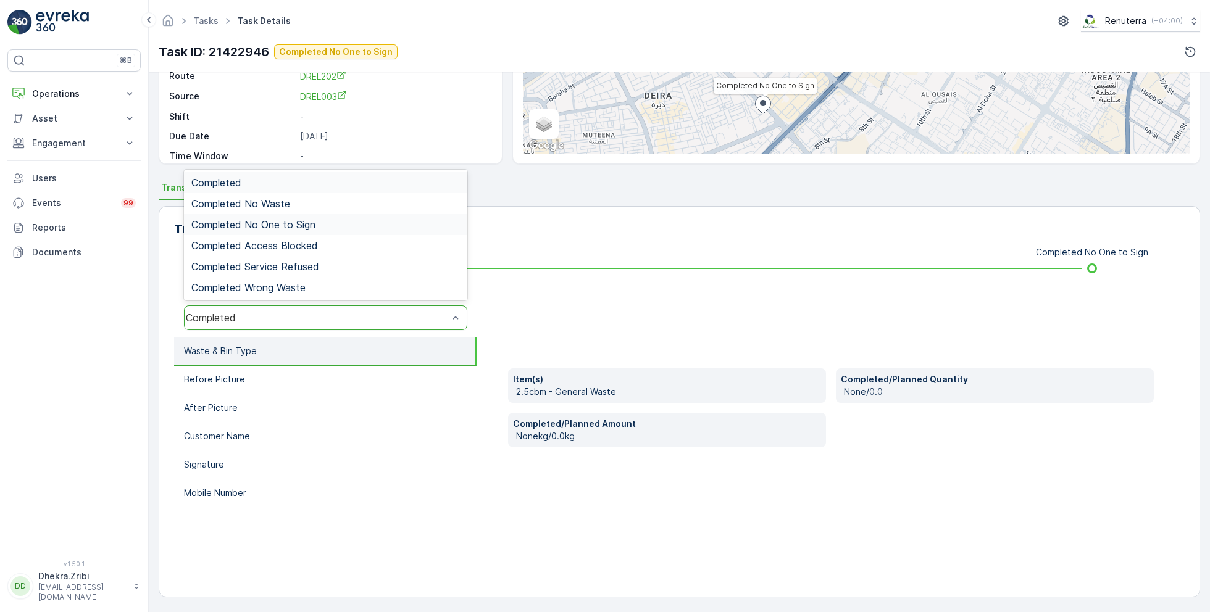
click at [303, 220] on span "Completed No One to Sign" at bounding box center [253, 224] width 124 height 11
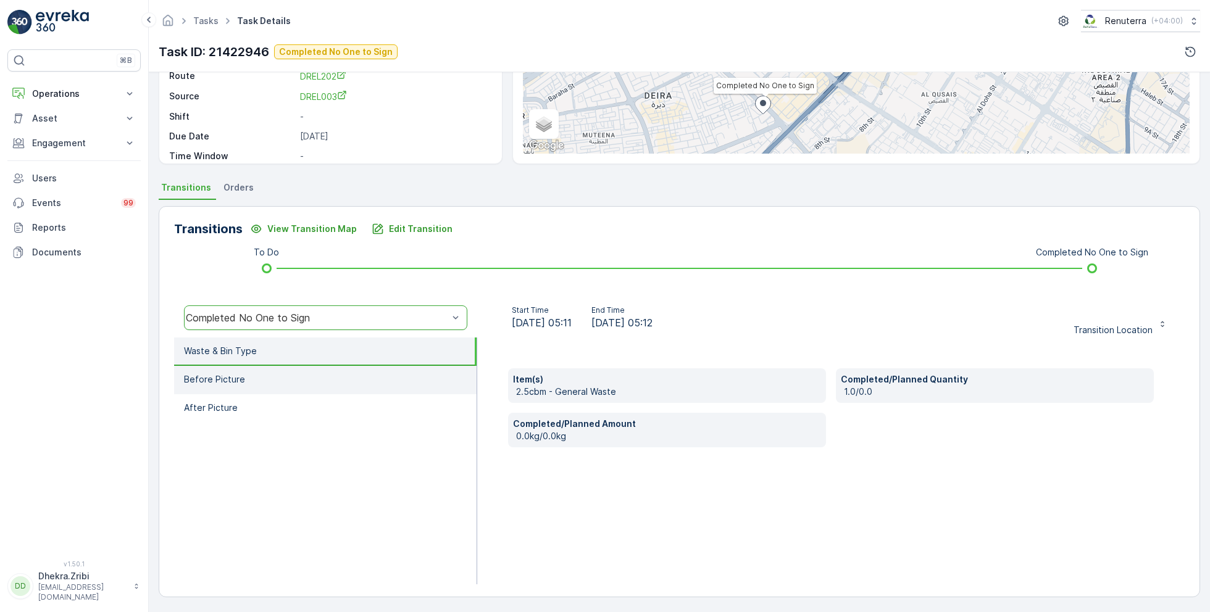
click at [263, 378] on li "Before Picture" at bounding box center [325, 380] width 303 height 28
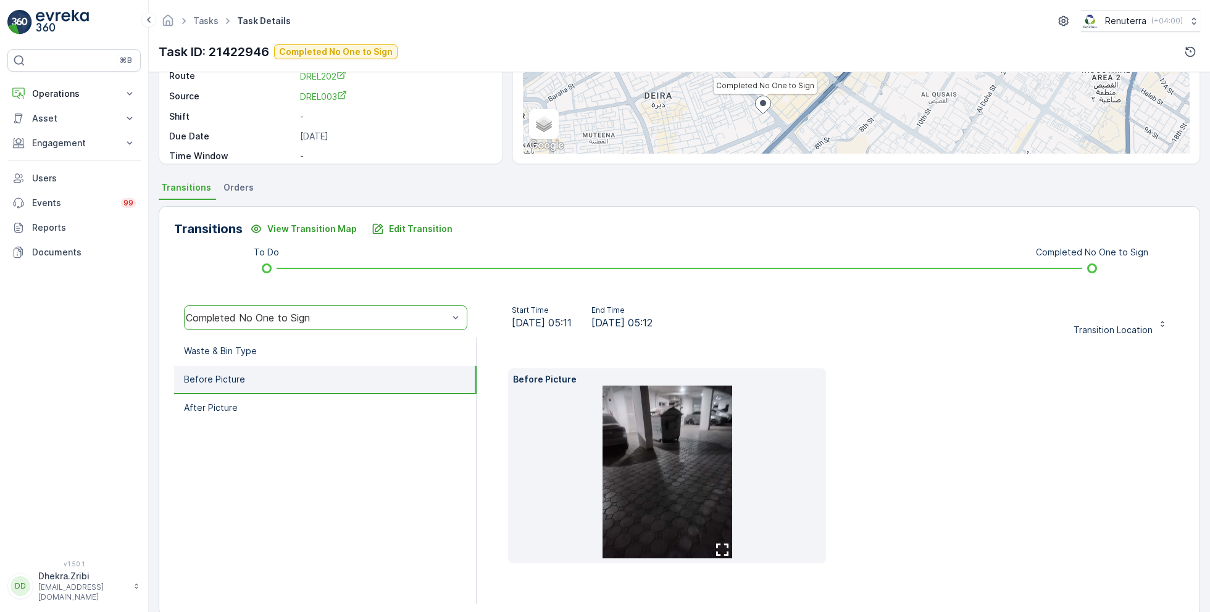
scroll to position [185, 0]
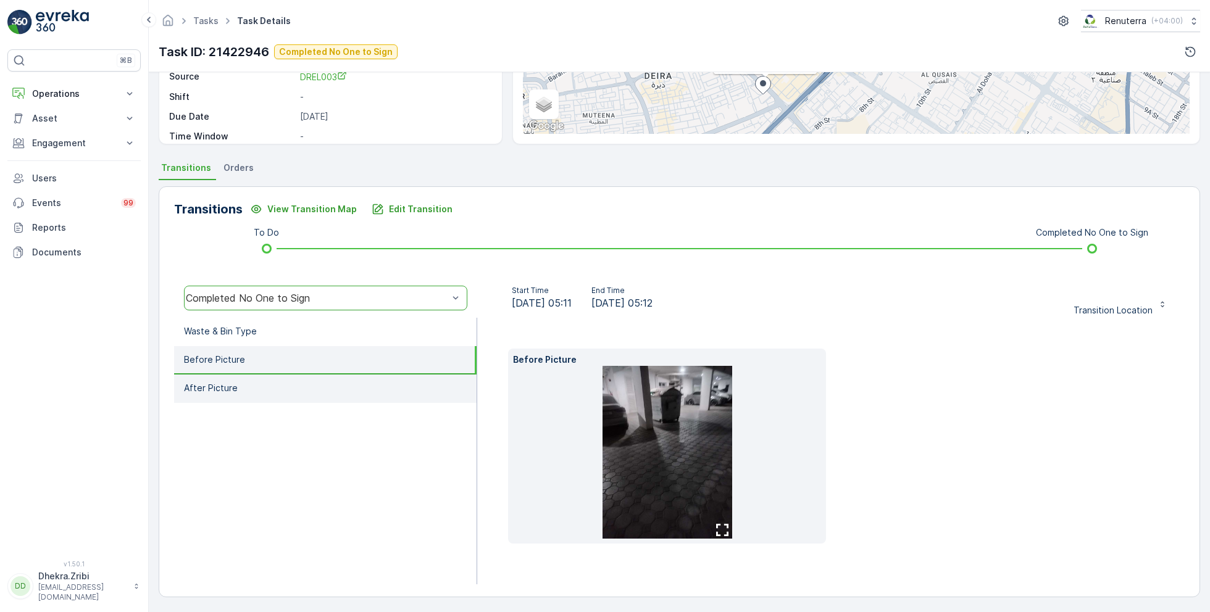
click at [300, 391] on li "After Picture" at bounding box center [325, 389] width 303 height 28
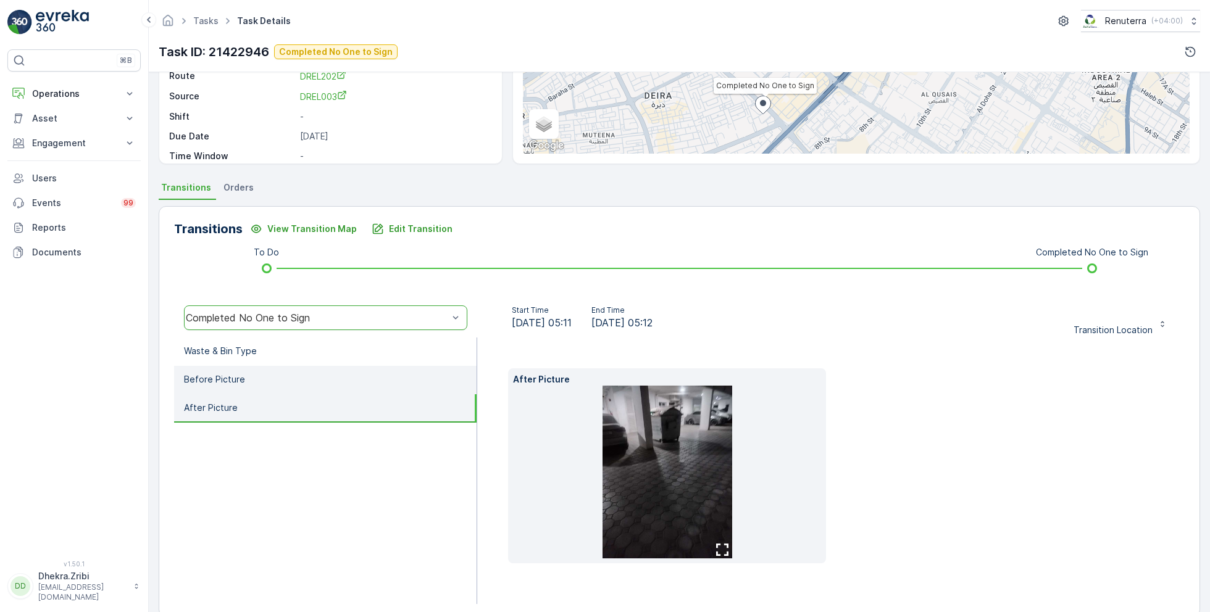
click at [275, 379] on li "Before Picture" at bounding box center [325, 380] width 303 height 28
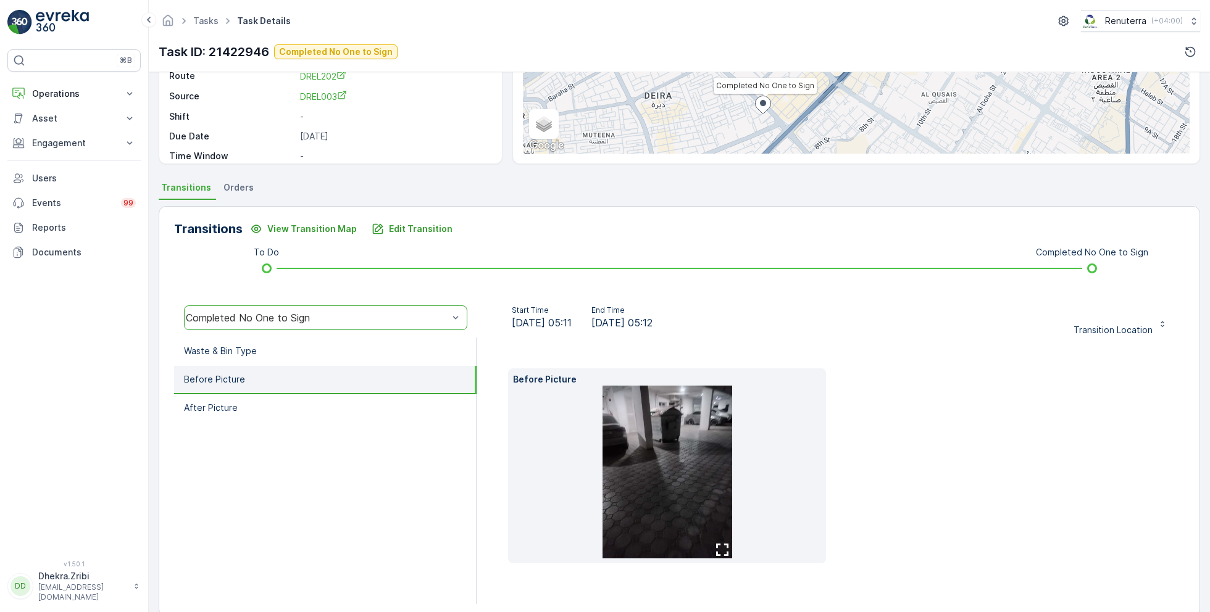
click at [680, 438] on img at bounding box center [668, 472] width 130 height 173
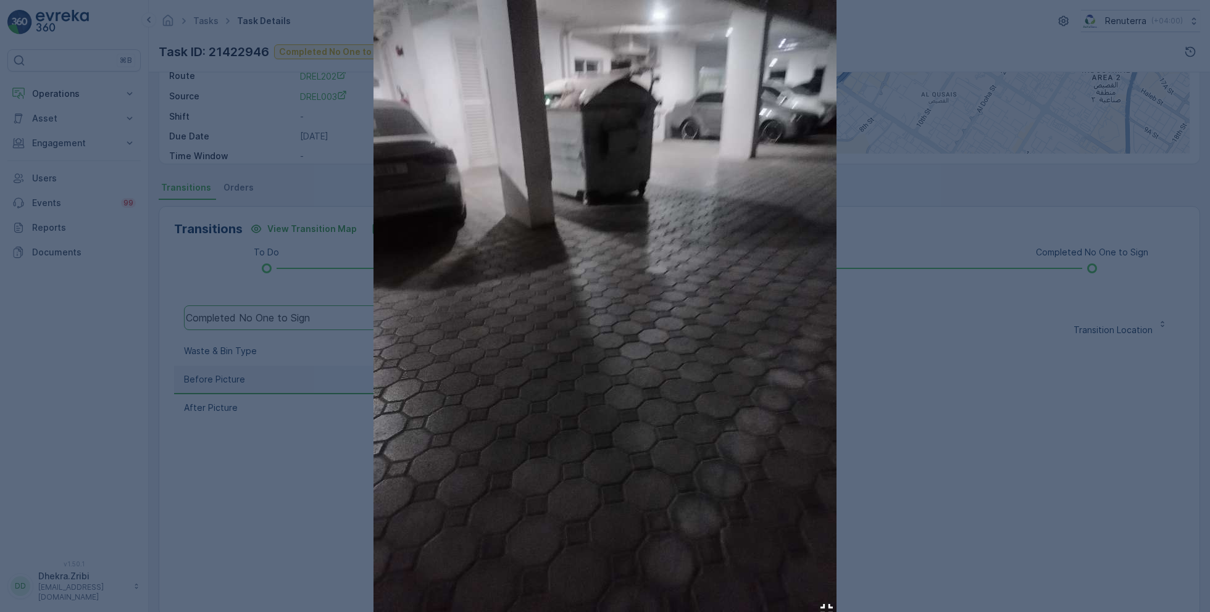
click at [951, 414] on div at bounding box center [605, 306] width 1210 height 612
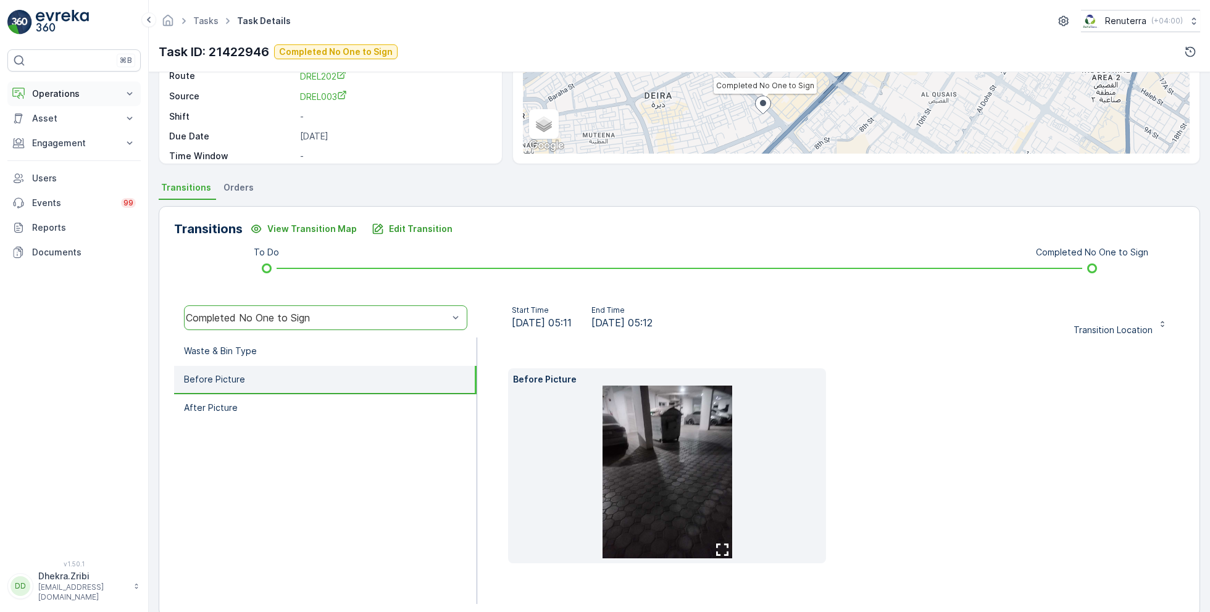
click at [69, 90] on p "Operations" at bounding box center [74, 94] width 84 height 12
click at [53, 129] on p "Planning" at bounding box center [48, 132] width 35 height 12
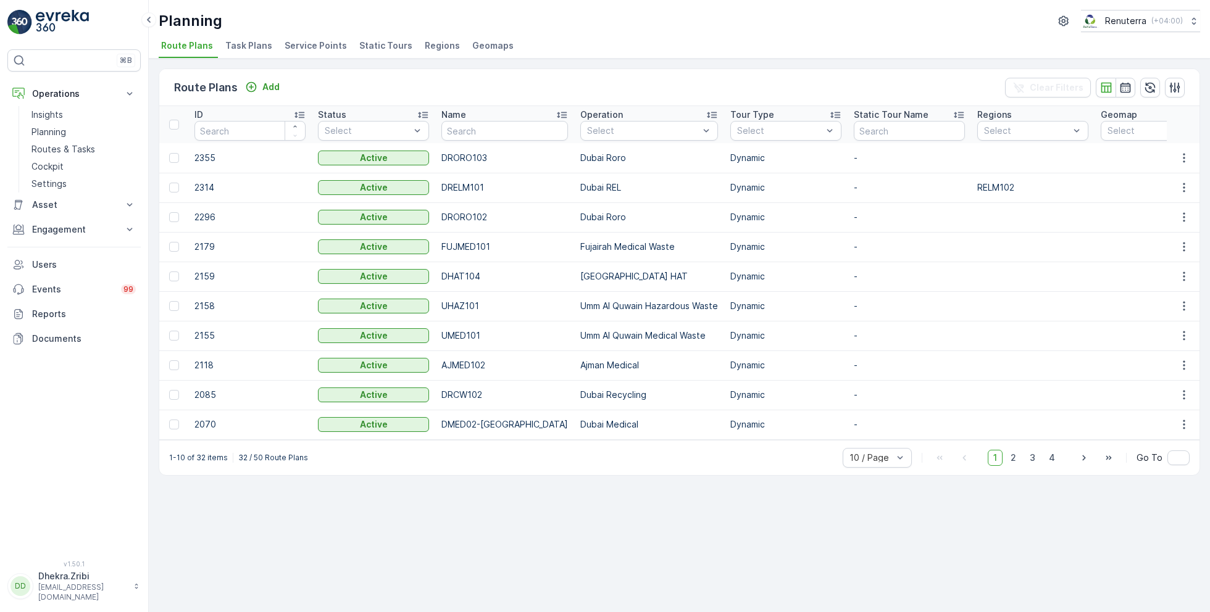
click at [306, 45] on span "Service Points" at bounding box center [316, 46] width 62 height 12
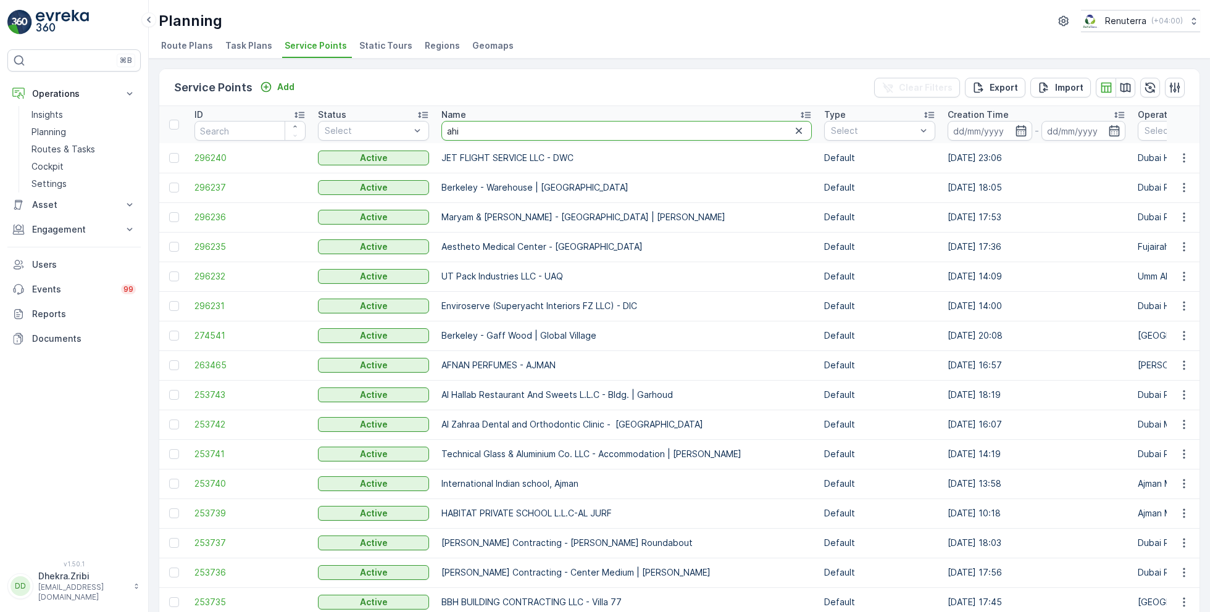
type input "ahil"
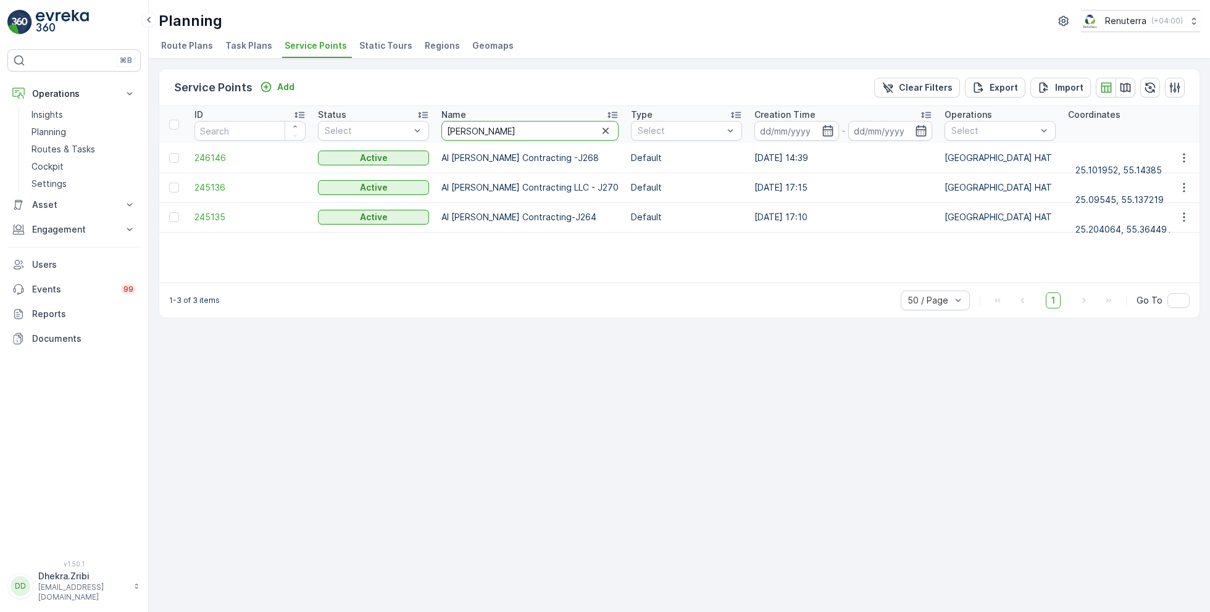
click at [477, 133] on input "ahil" at bounding box center [529, 131] width 177 height 20
type input "aihl"
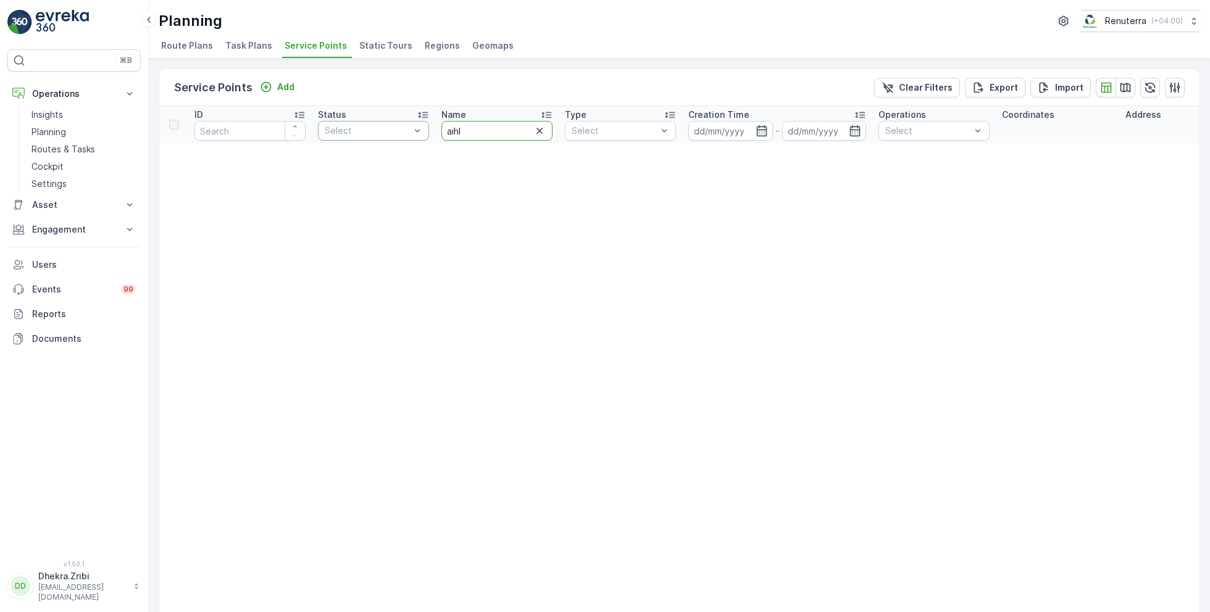
drag, startPoint x: 493, startPoint y: 136, endPoint x: 398, endPoint y: 125, distance: 95.8
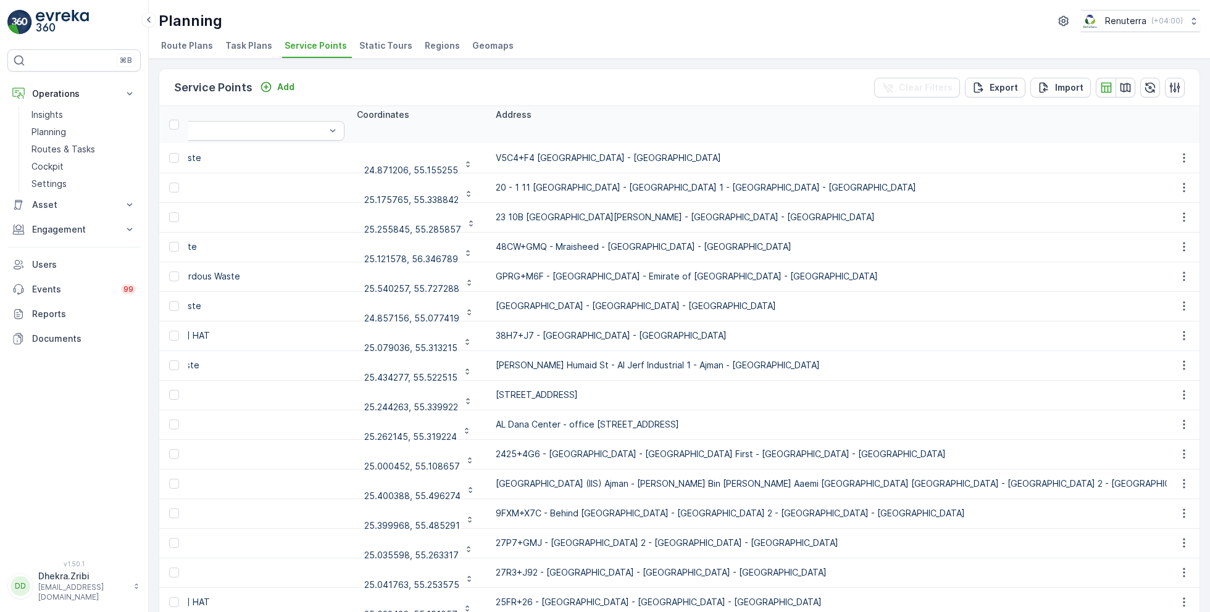
scroll to position [0, 1112]
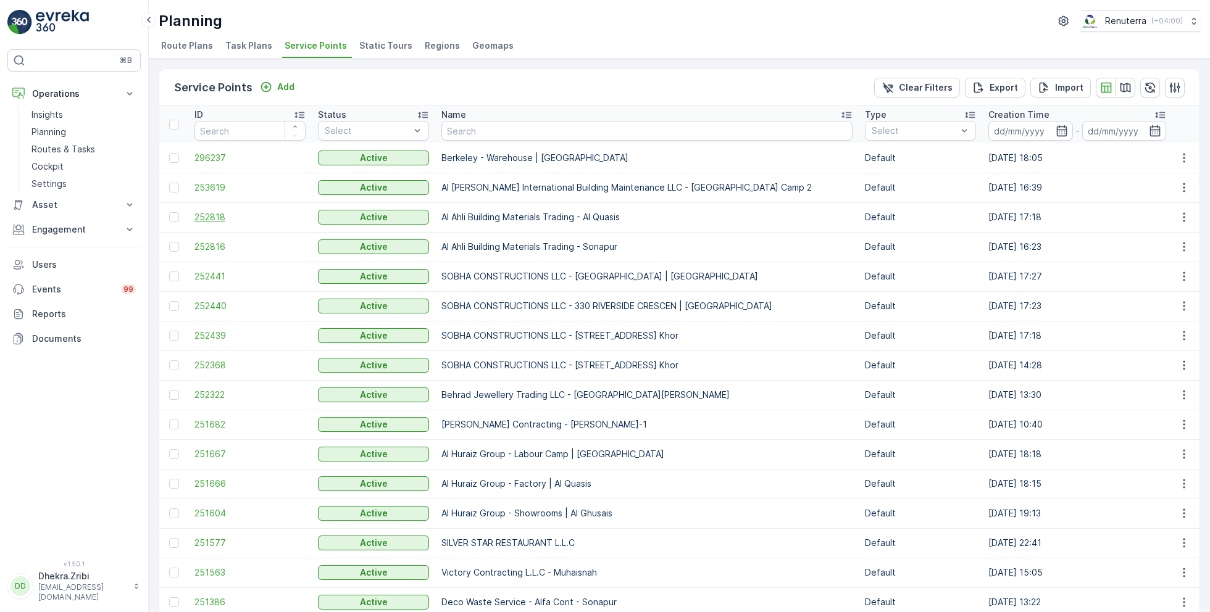
click at [215, 219] on span "252818" at bounding box center [249, 217] width 111 height 12
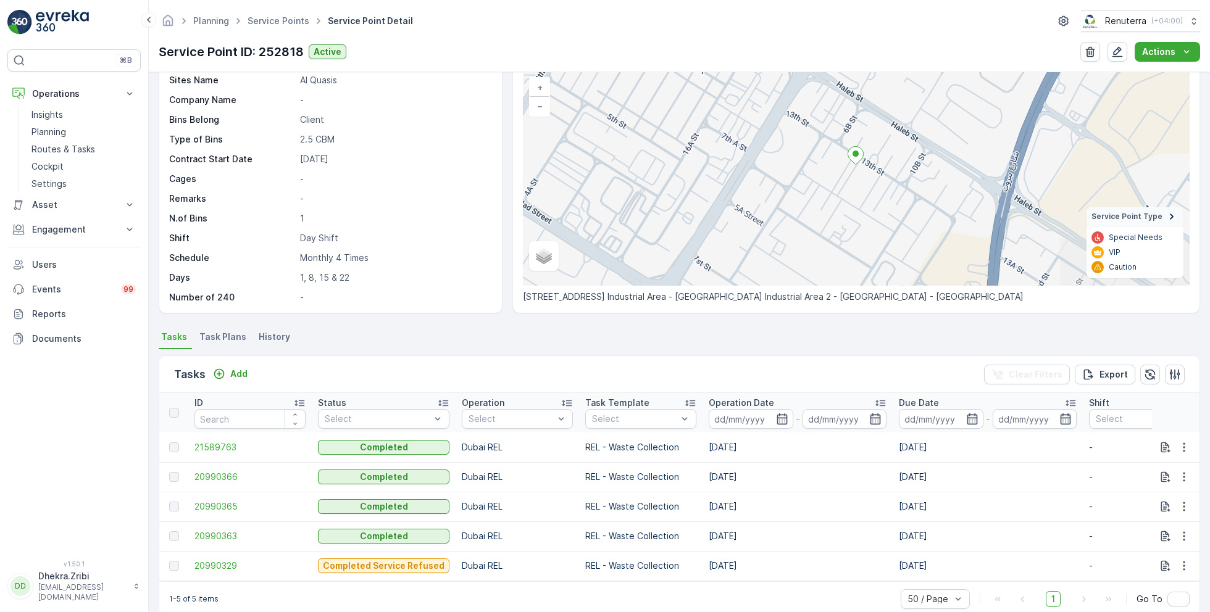
scroll to position [102, 0]
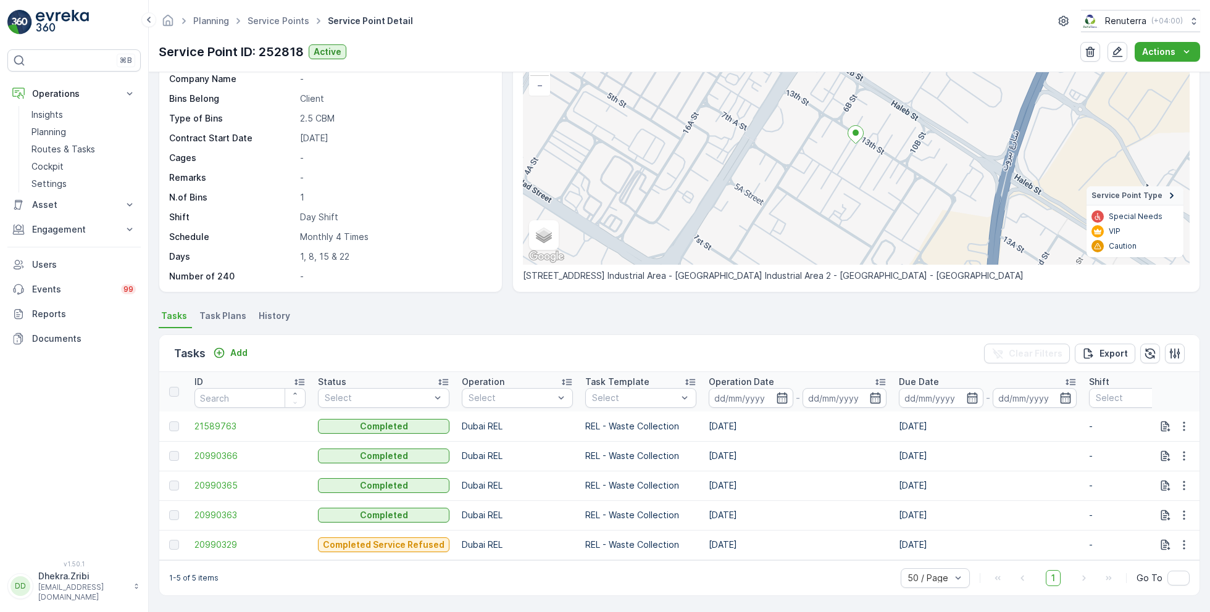
click at [210, 314] on span "Task Plans" at bounding box center [222, 316] width 47 height 12
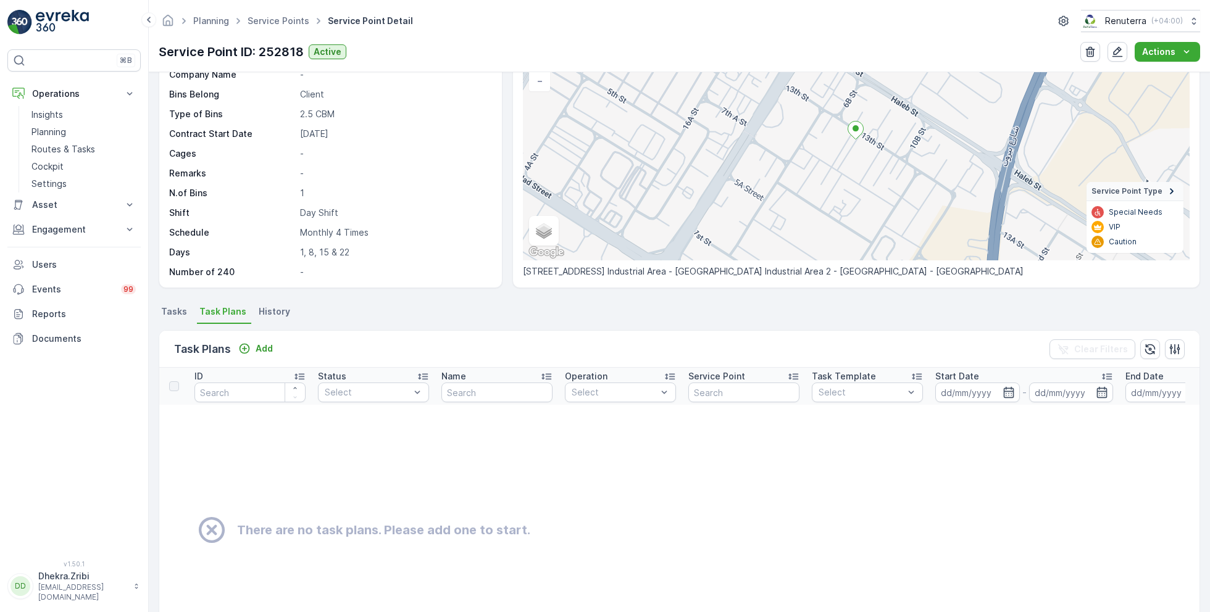
click at [178, 315] on span "Tasks" at bounding box center [174, 312] width 26 height 12
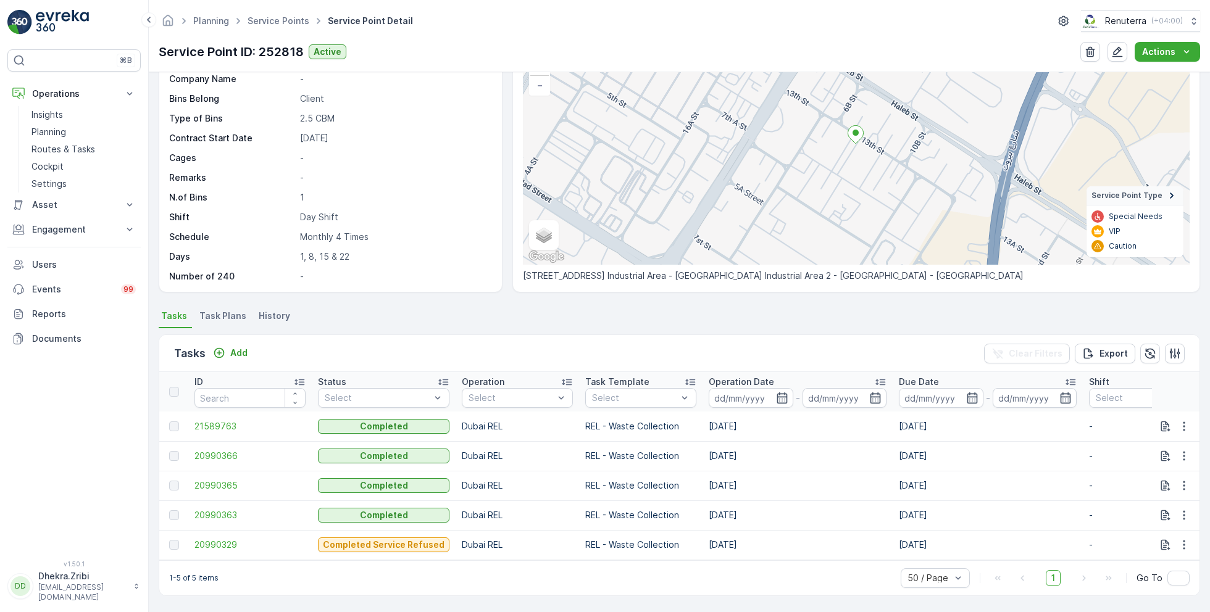
scroll to position [85, 0]
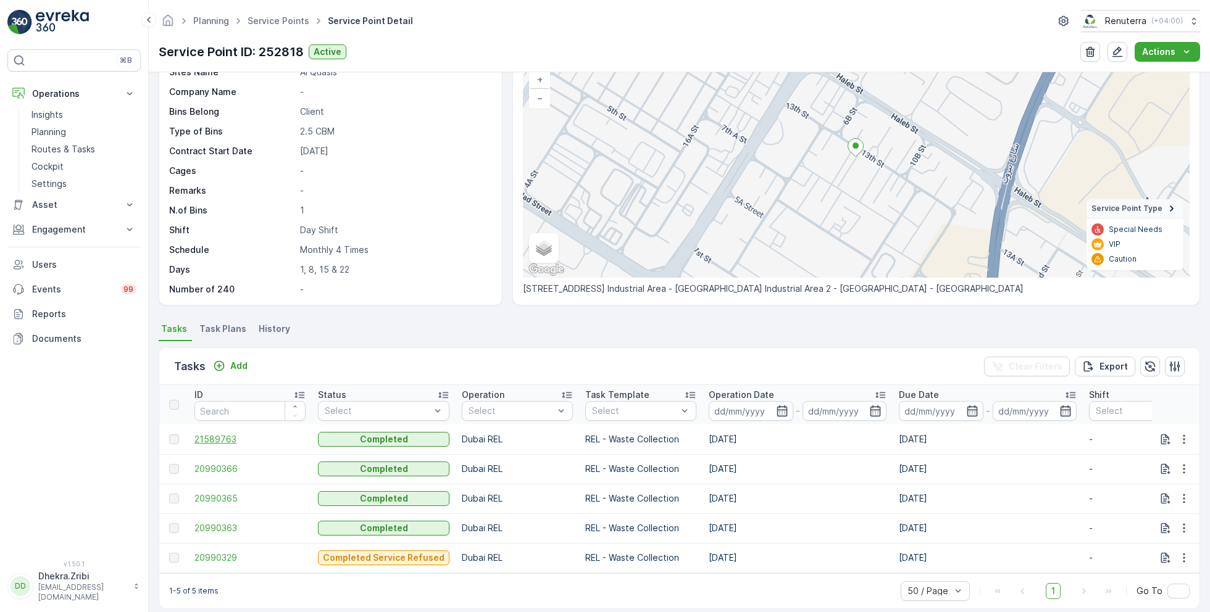
click at [223, 441] on span "21589763" at bounding box center [249, 439] width 111 height 12
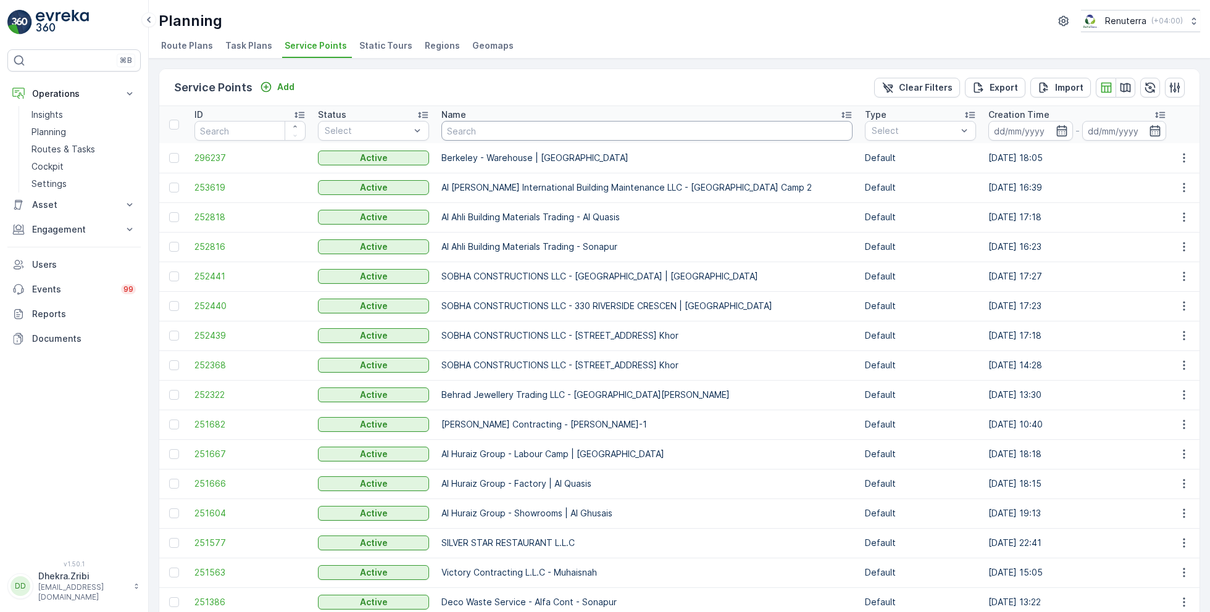
click at [547, 133] on input "text" at bounding box center [646, 131] width 411 height 20
type input "motor"
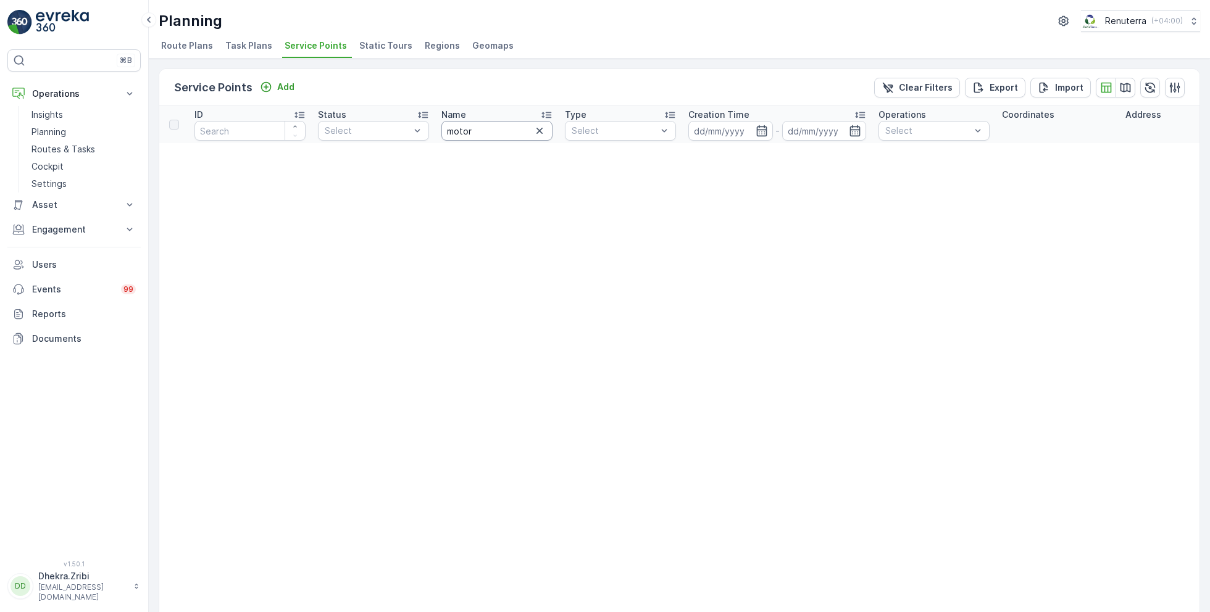
click at [490, 131] on input "motor" at bounding box center [496, 131] width 111 height 20
type input "moto"
drag, startPoint x: 493, startPoint y: 133, endPoint x: 390, endPoint y: 127, distance: 103.2
type input "motor"
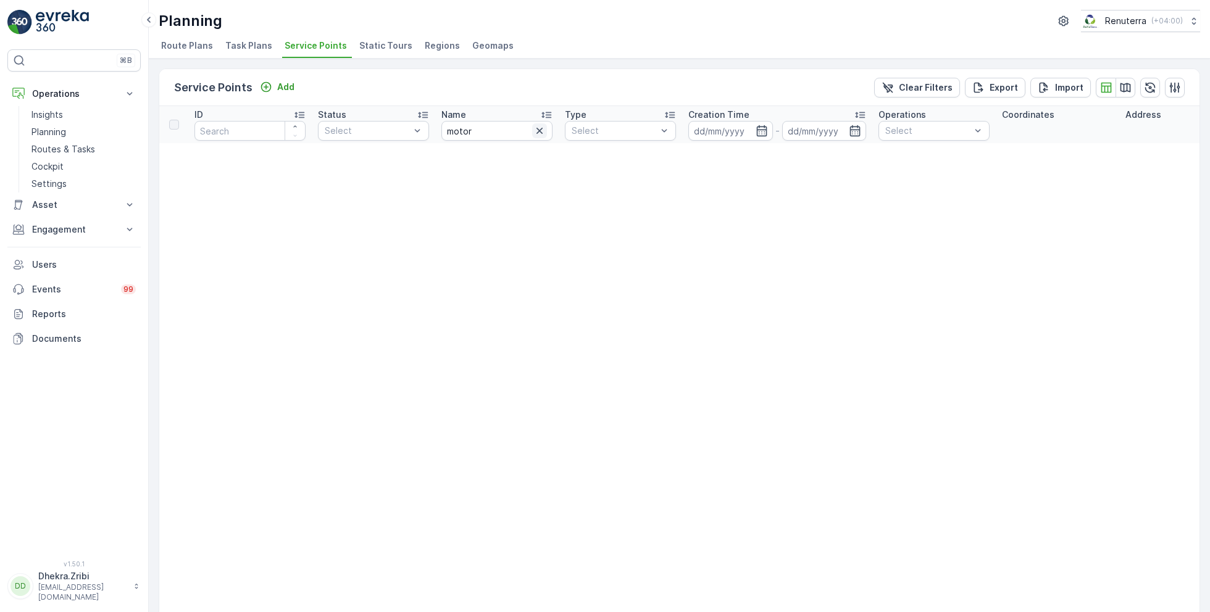
click at [536, 131] on icon "button" at bounding box center [539, 131] width 12 height 12
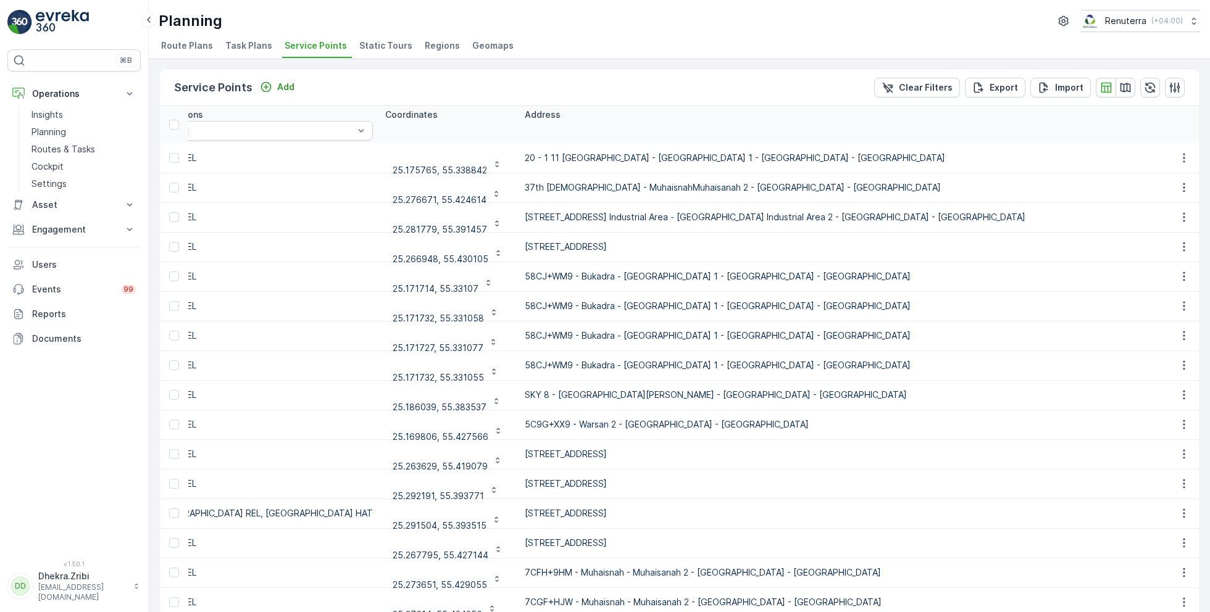
scroll to position [0, 1026]
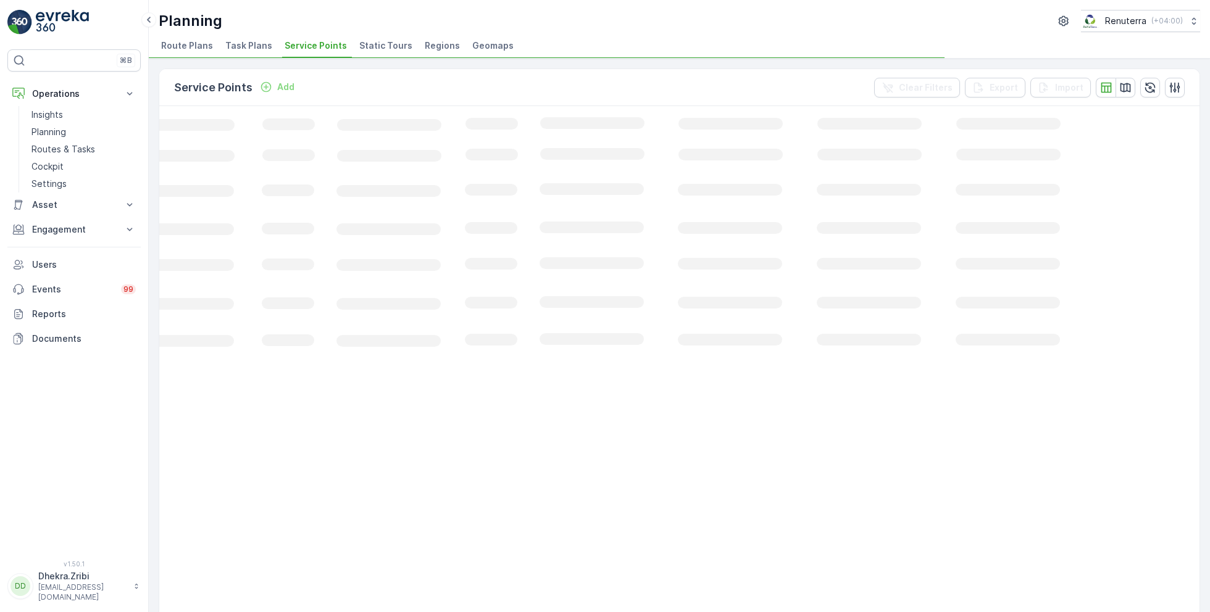
scroll to position [0, 147]
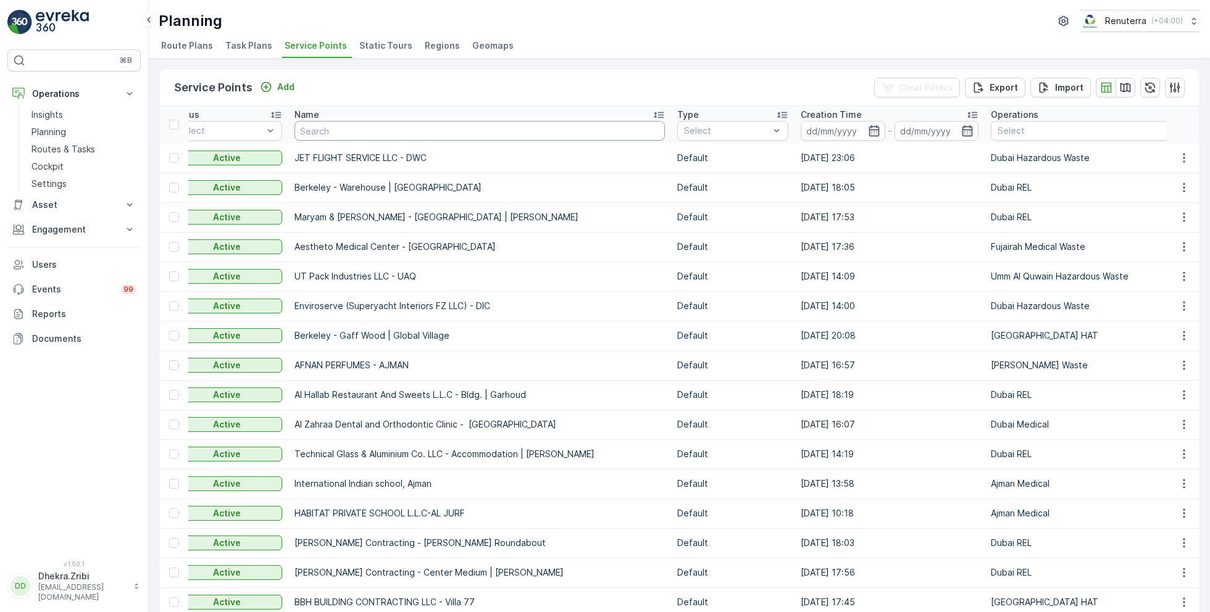
click at [418, 131] on input "text" at bounding box center [479, 131] width 370 height 20
type input "motor"
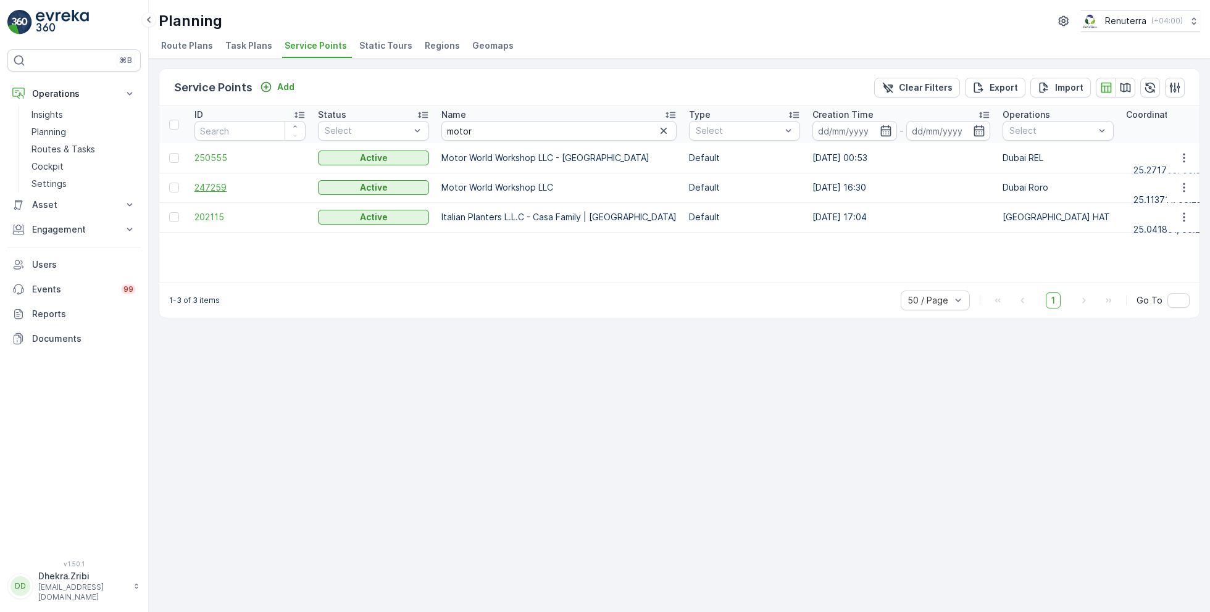
click at [220, 185] on span "247259" at bounding box center [249, 188] width 111 height 12
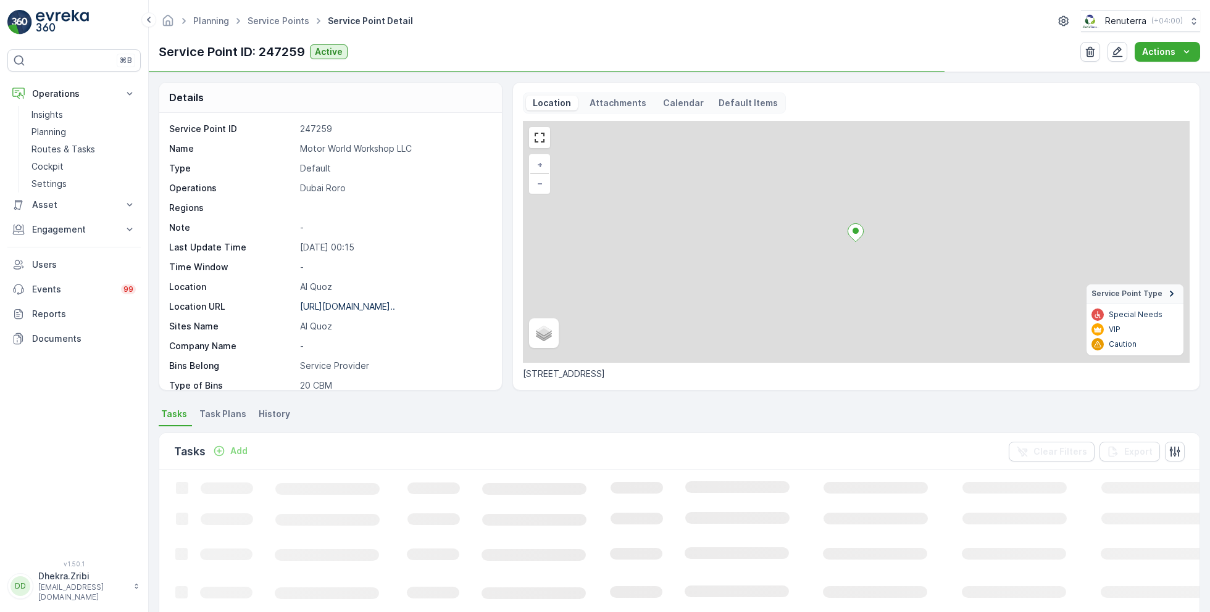
click at [346, 151] on p "Motor World Workshop LLC" at bounding box center [394, 149] width 189 height 12
copy p "Motor World Workshop LLC"
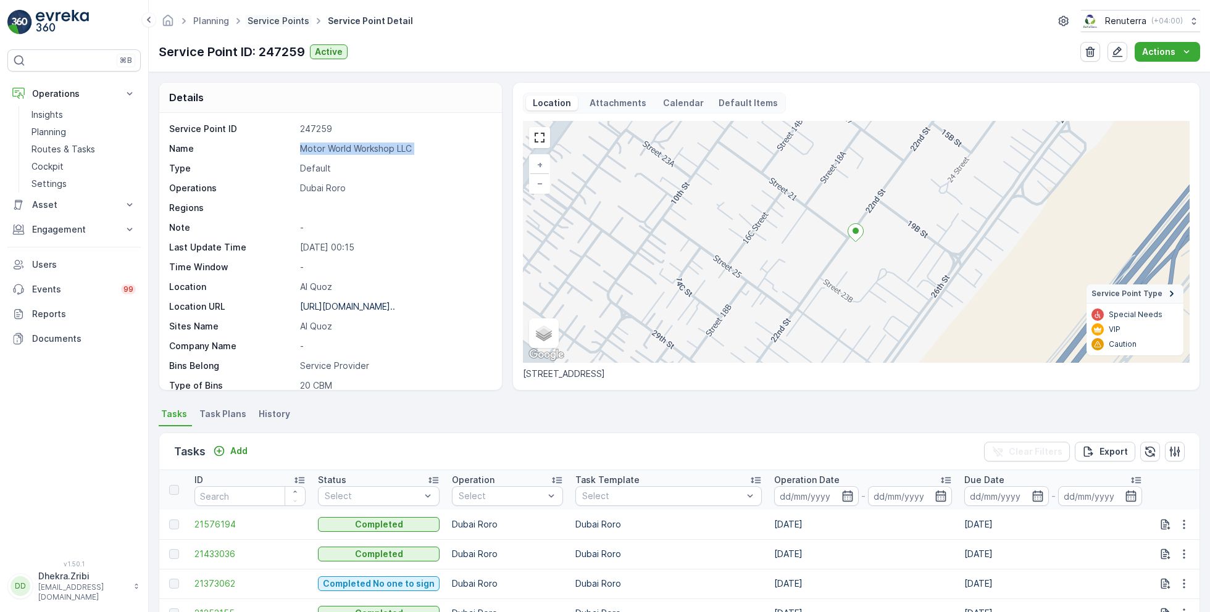
click at [269, 20] on link "Service Points" at bounding box center [279, 20] width 62 height 10
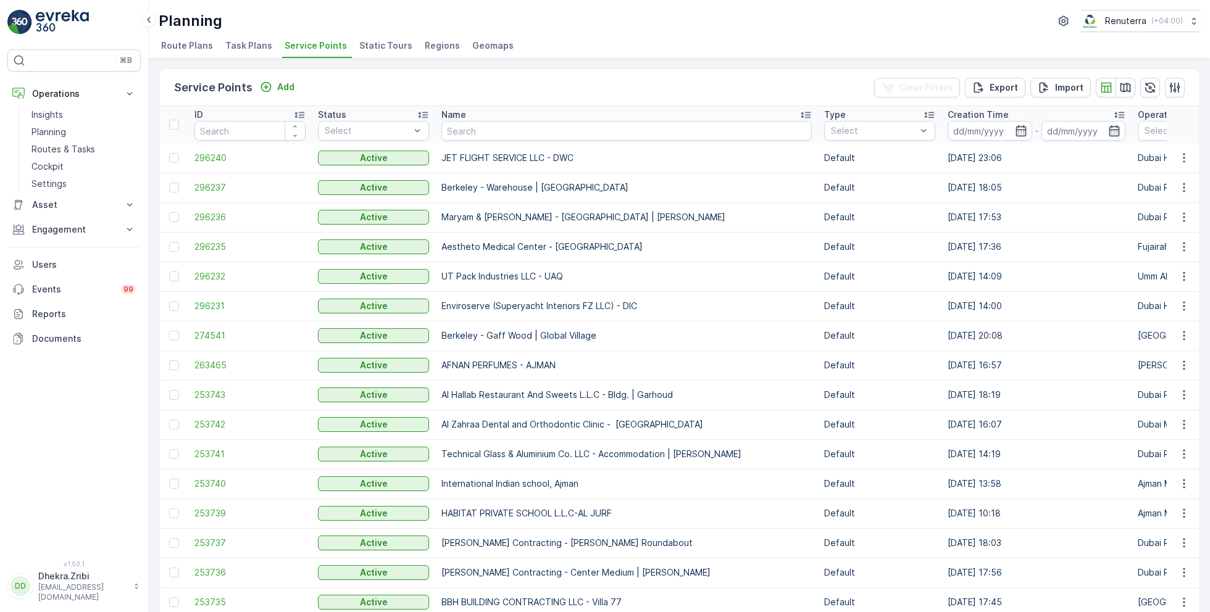
click at [495, 124] on input "text" at bounding box center [626, 131] width 370 height 20
type input "khalid"
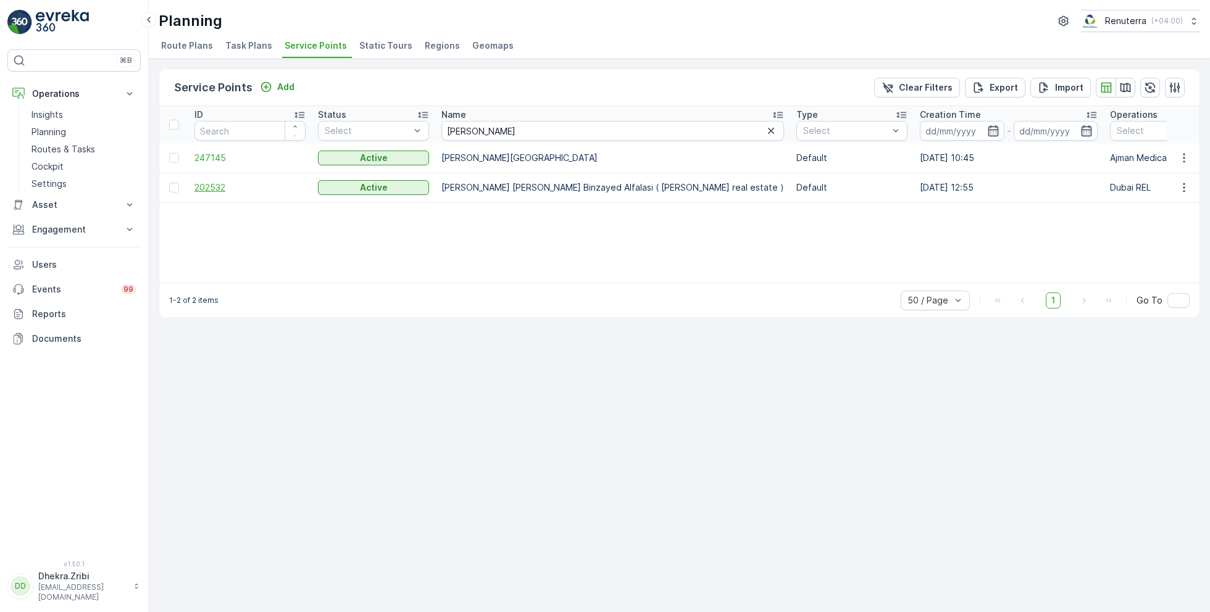
click at [198, 189] on span "202532" at bounding box center [249, 188] width 111 height 12
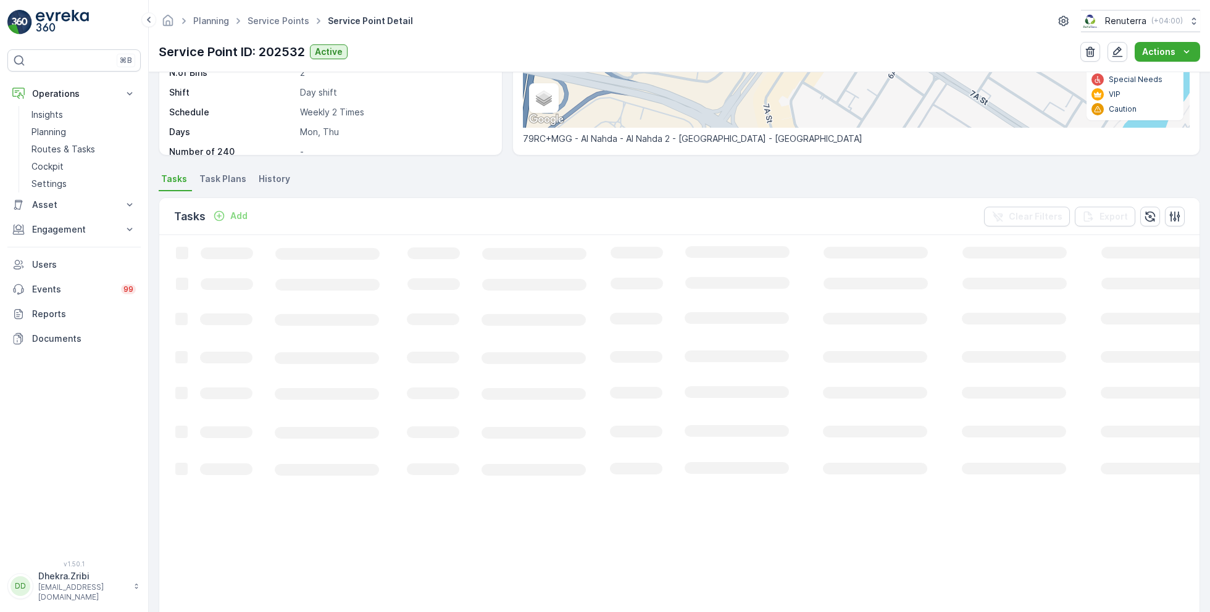
scroll to position [240, 0]
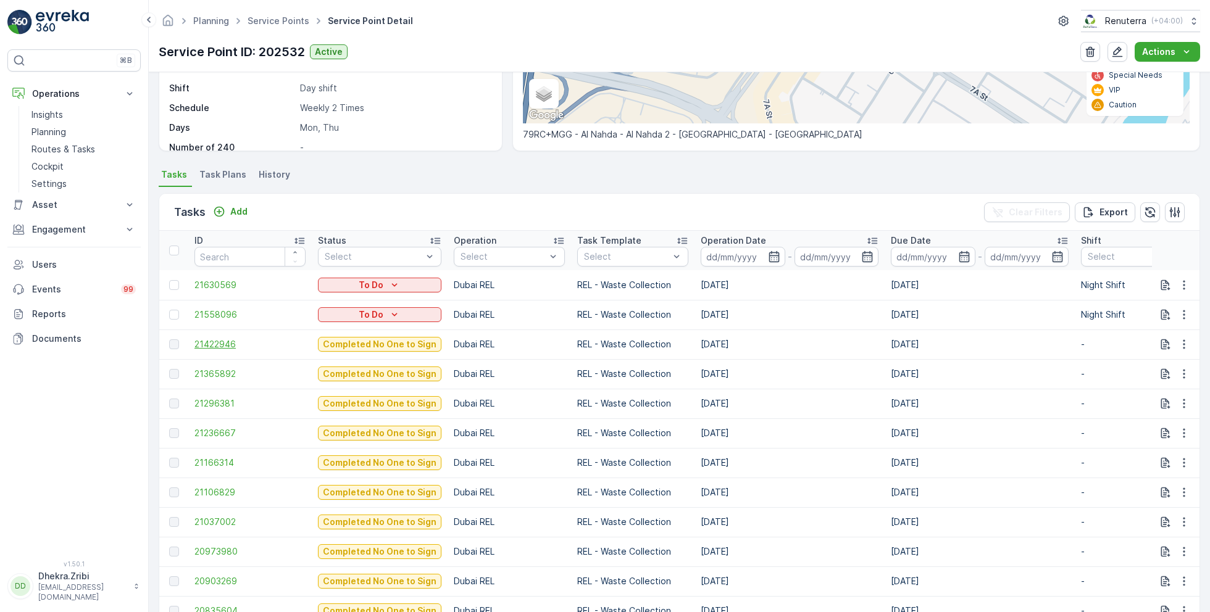
click at [225, 342] on span "21422946" at bounding box center [249, 344] width 111 height 12
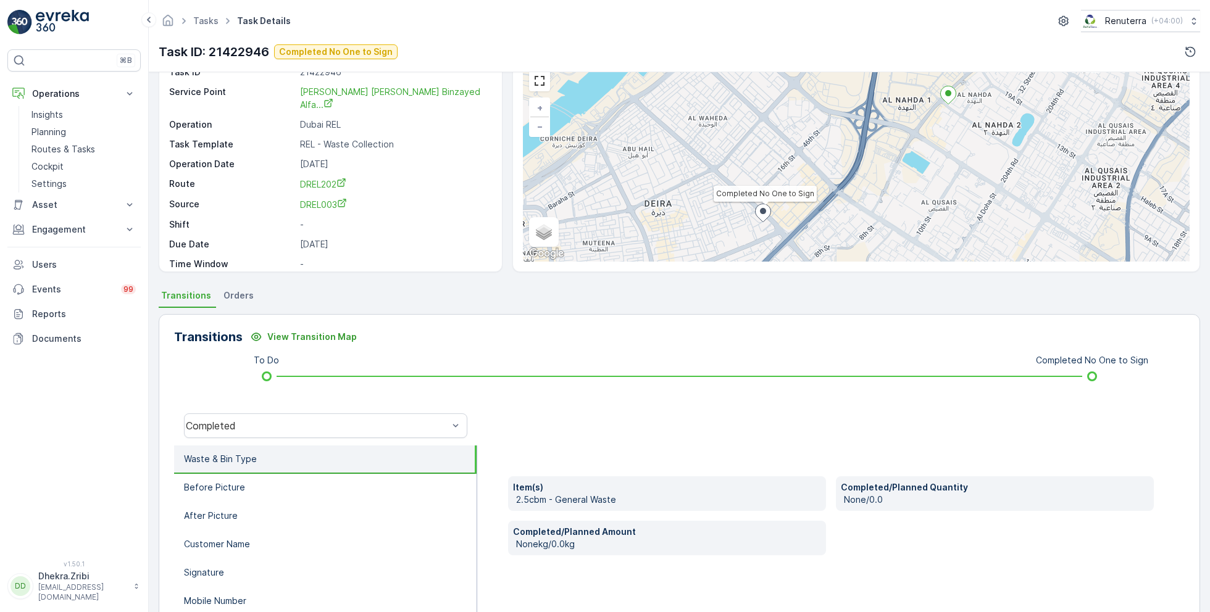
scroll to position [60, 0]
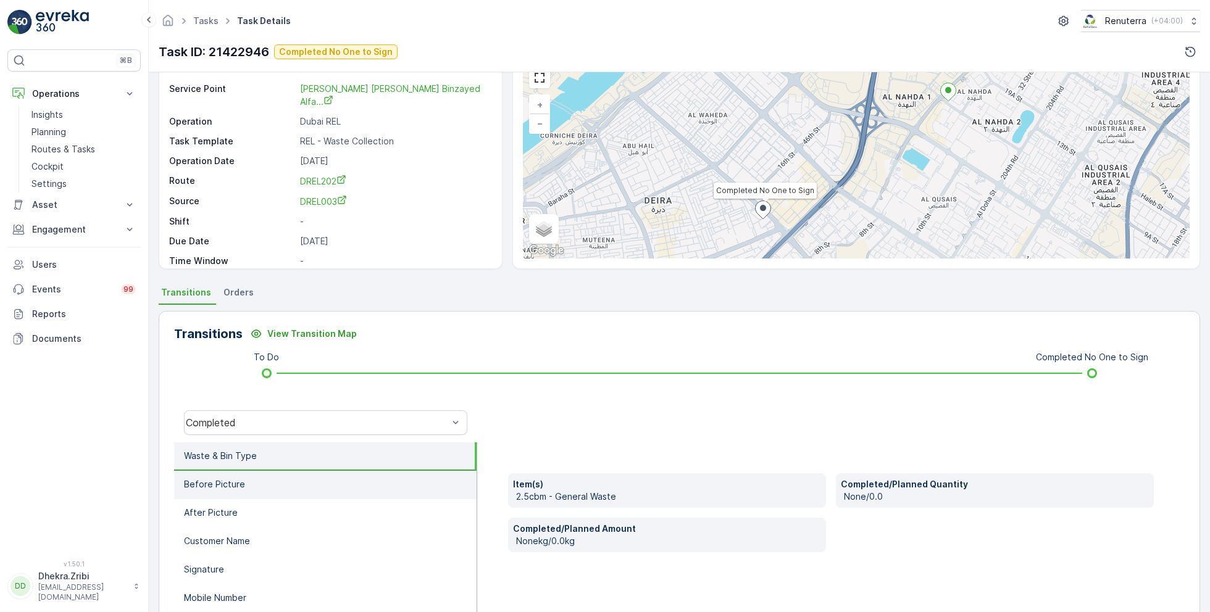
click at [245, 482] on li "Before Picture" at bounding box center [325, 485] width 303 height 28
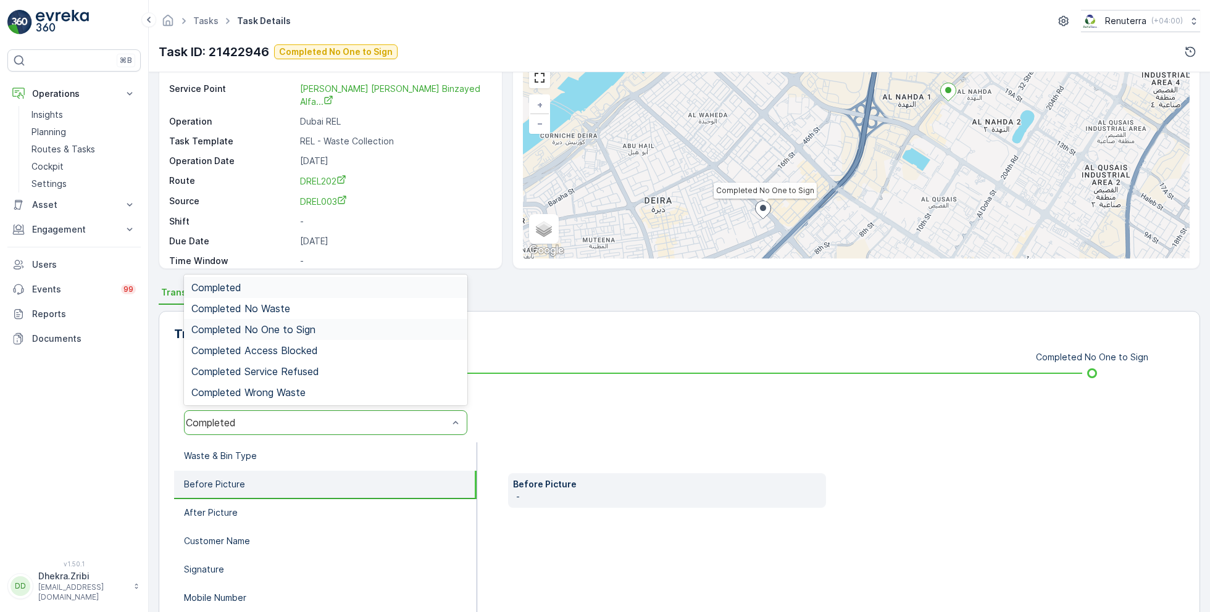
click at [274, 327] on span "Completed No One to Sign" at bounding box center [253, 329] width 124 height 11
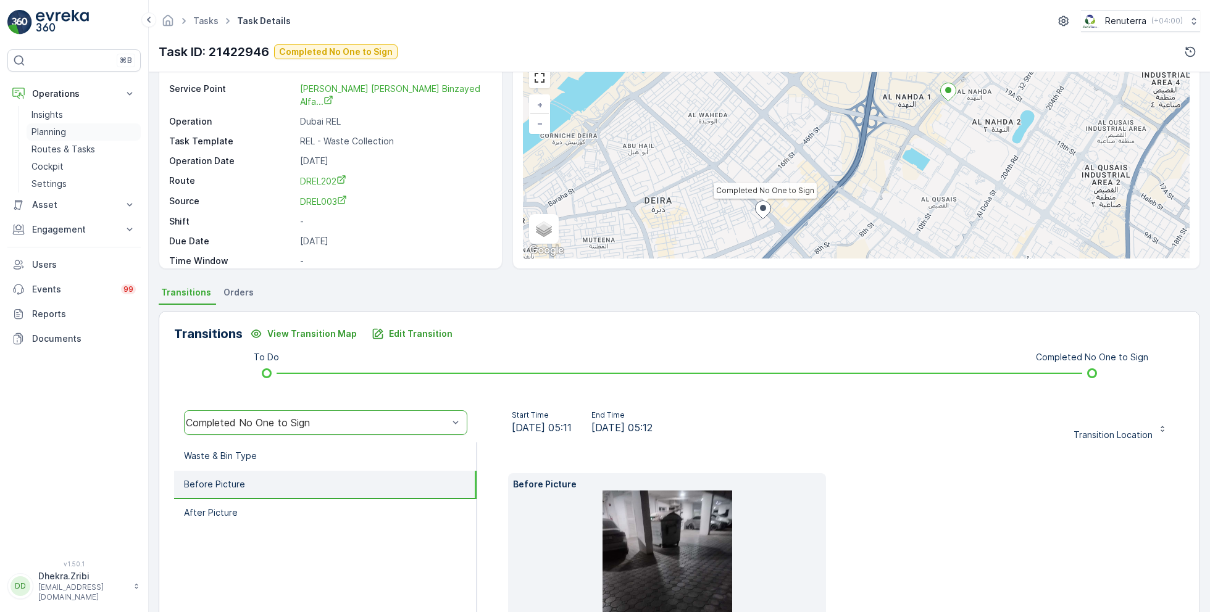
click at [49, 130] on p "Planning" at bounding box center [48, 132] width 35 height 12
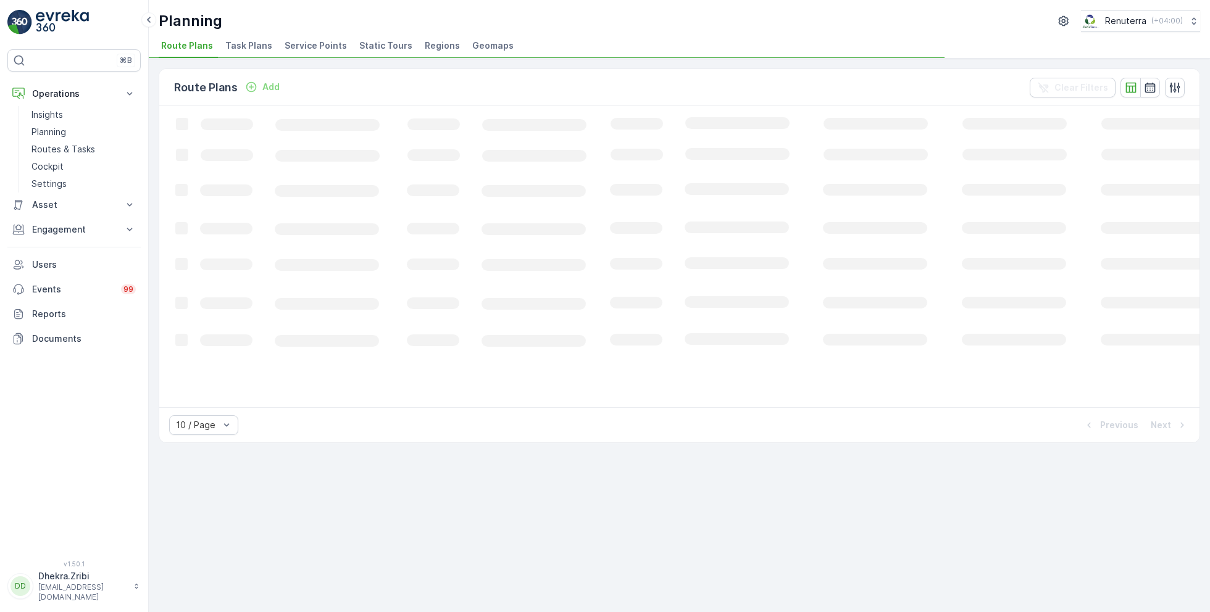
click at [331, 43] on span "Service Points" at bounding box center [316, 46] width 62 height 12
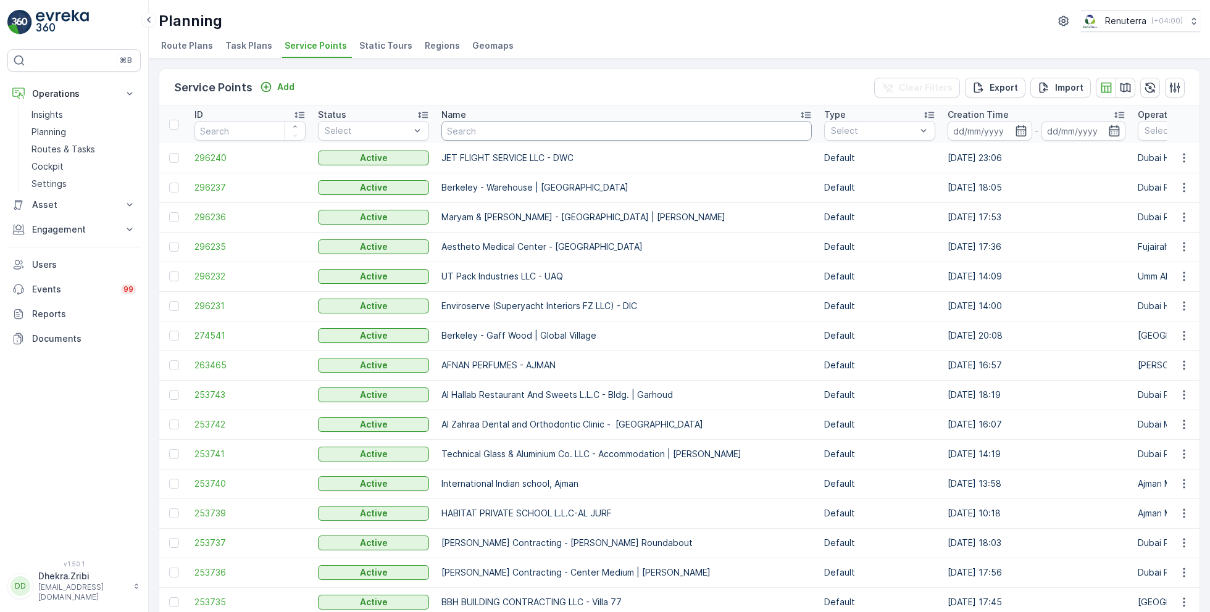
click at [511, 128] on input "text" at bounding box center [626, 131] width 370 height 20
type input "alsalam"
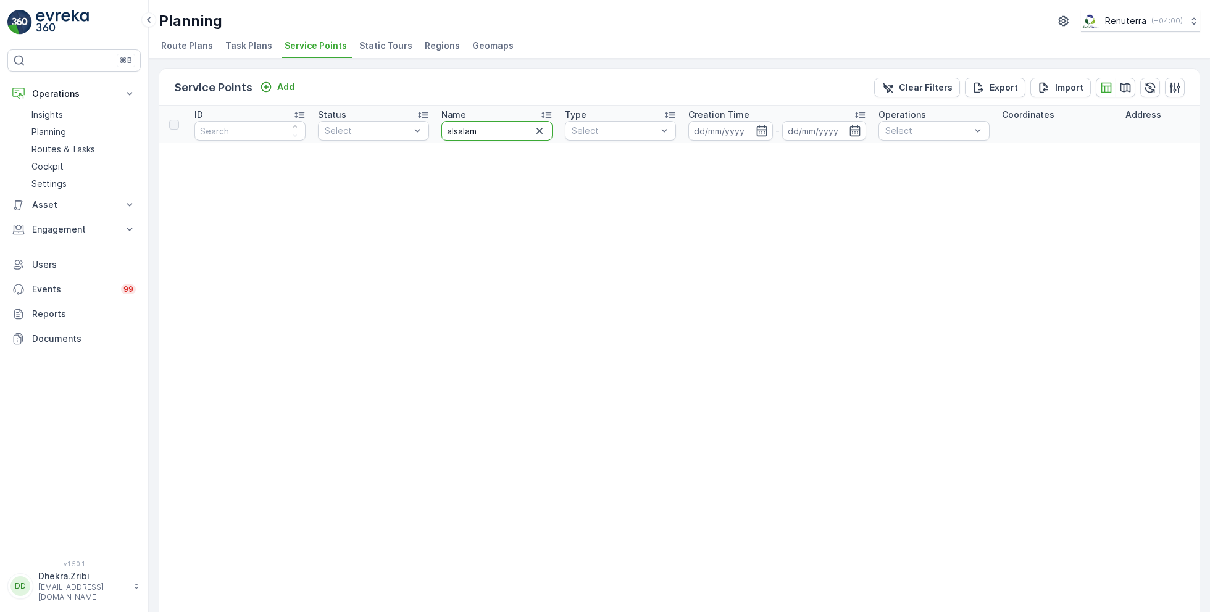
click at [455, 131] on input "alsalam" at bounding box center [496, 131] width 111 height 20
type input "al salam"
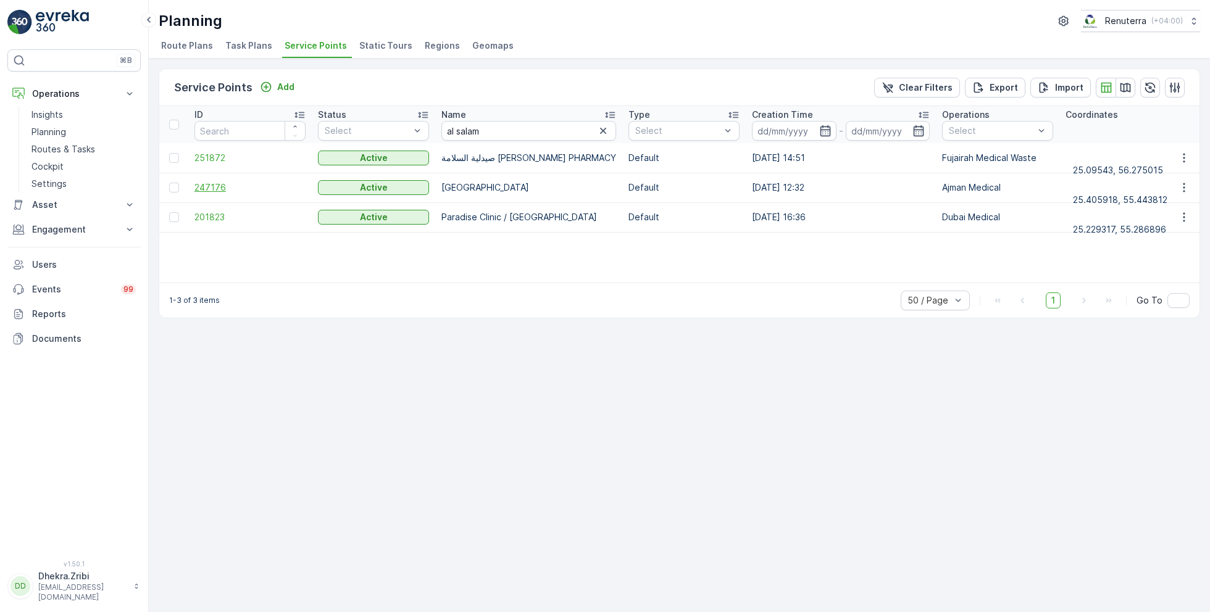
click at [207, 182] on span "247176" at bounding box center [249, 188] width 111 height 12
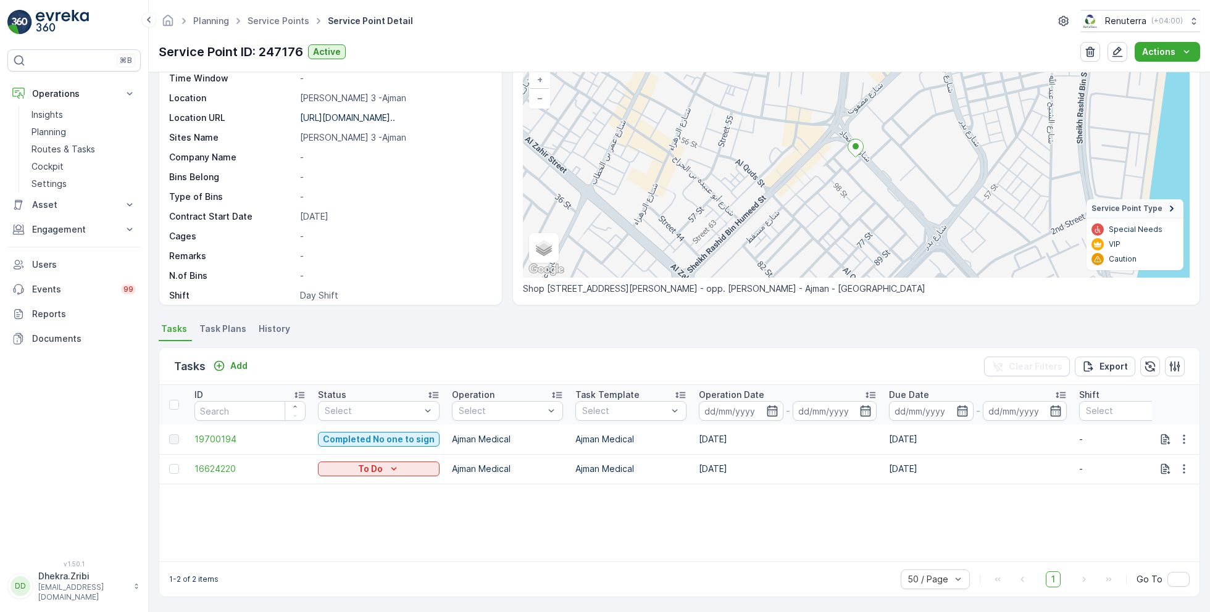
scroll to position [169, 0]
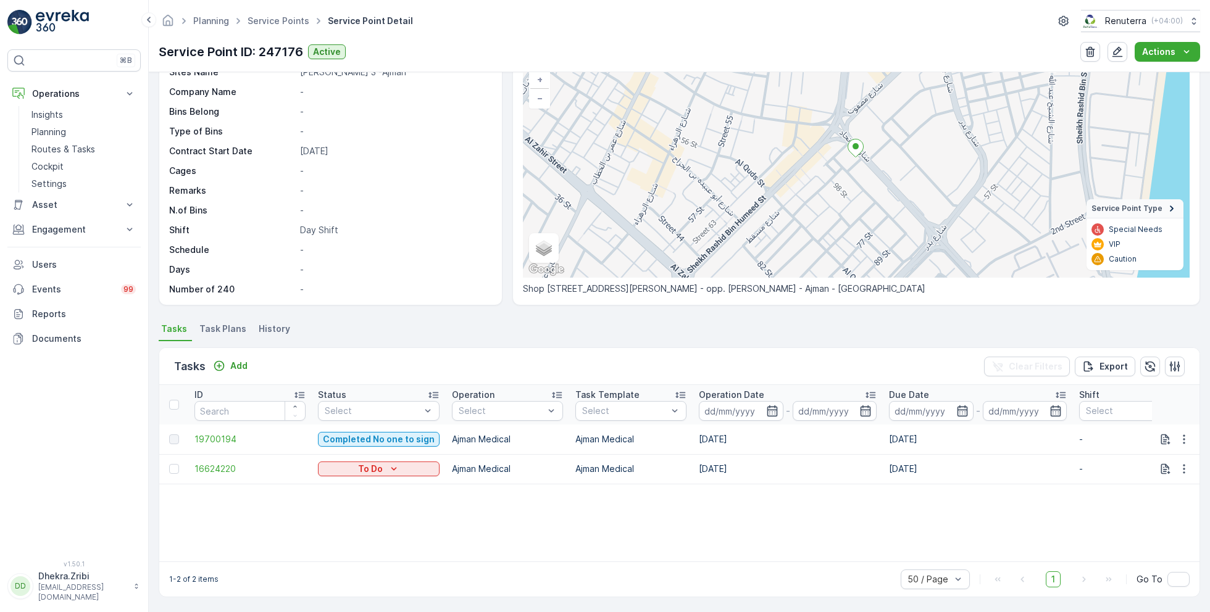
click at [223, 330] on span "Task Plans" at bounding box center [222, 329] width 47 height 12
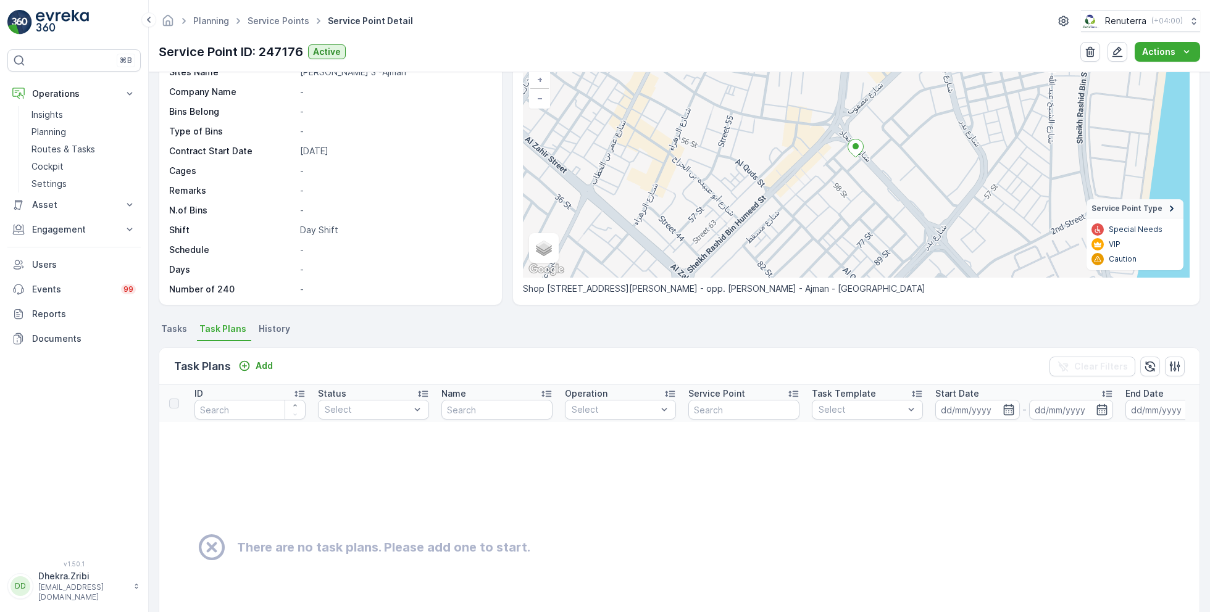
click at [175, 326] on span "Tasks" at bounding box center [174, 329] width 26 height 12
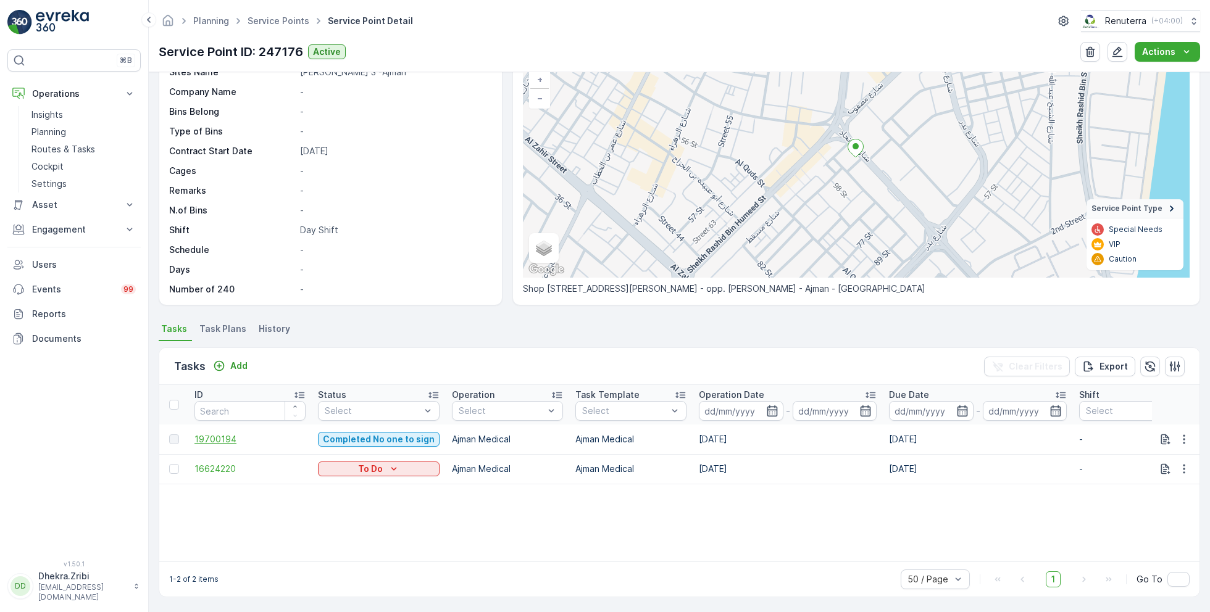
click at [222, 436] on span "19700194" at bounding box center [249, 439] width 111 height 12
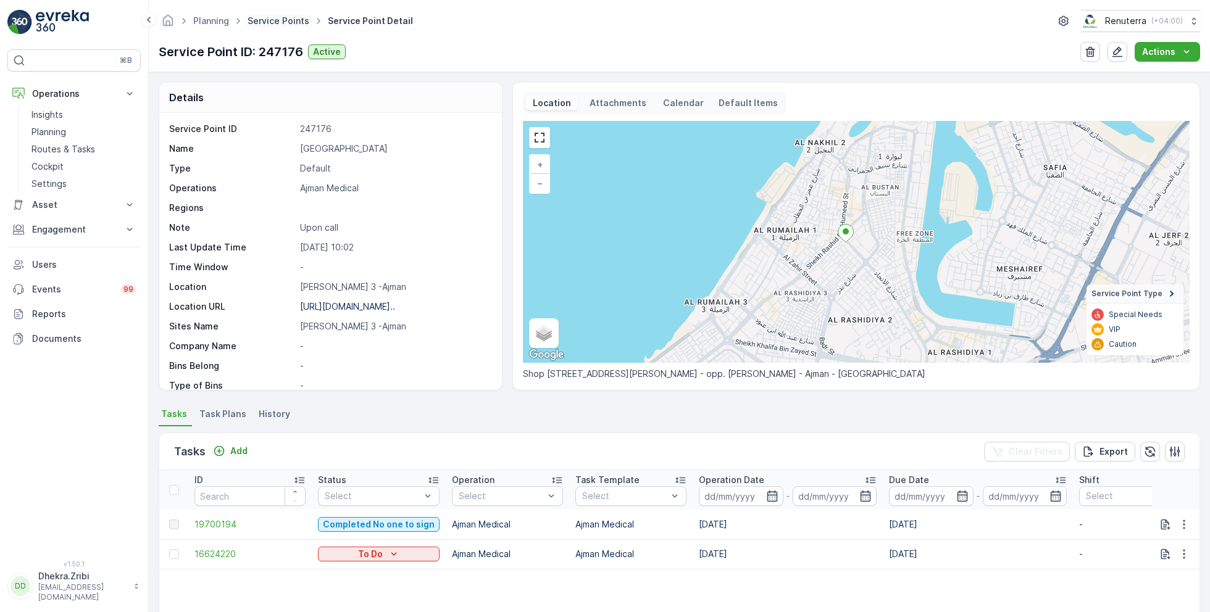
click at [264, 23] on link "Service Points" at bounding box center [279, 20] width 62 height 10
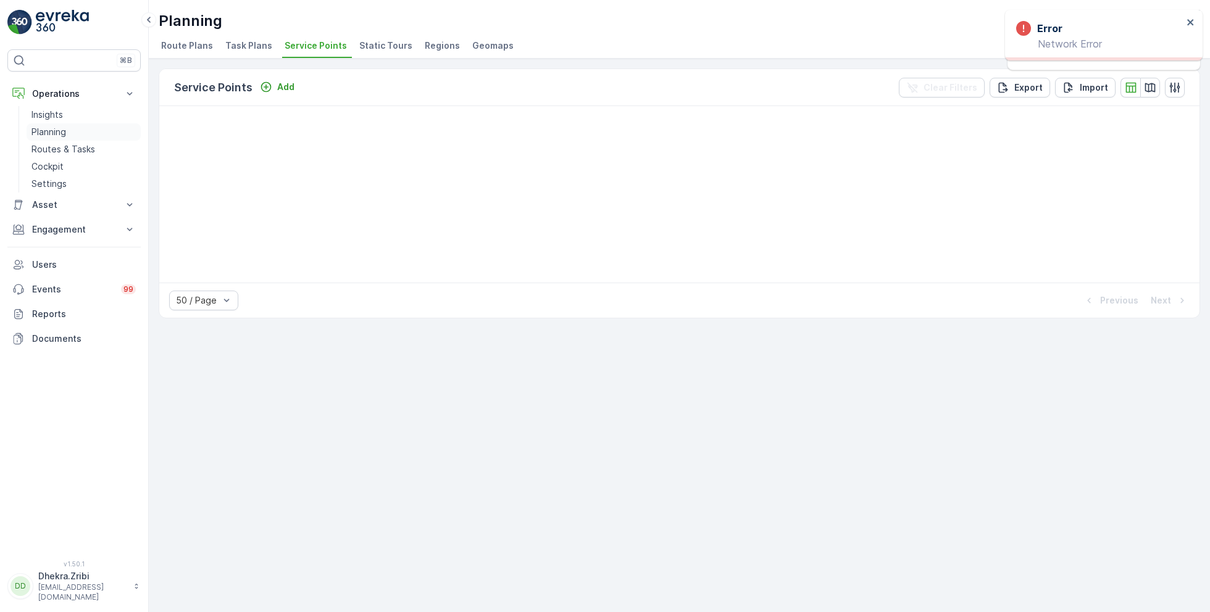
click at [49, 131] on p "Planning" at bounding box center [48, 132] width 35 height 12
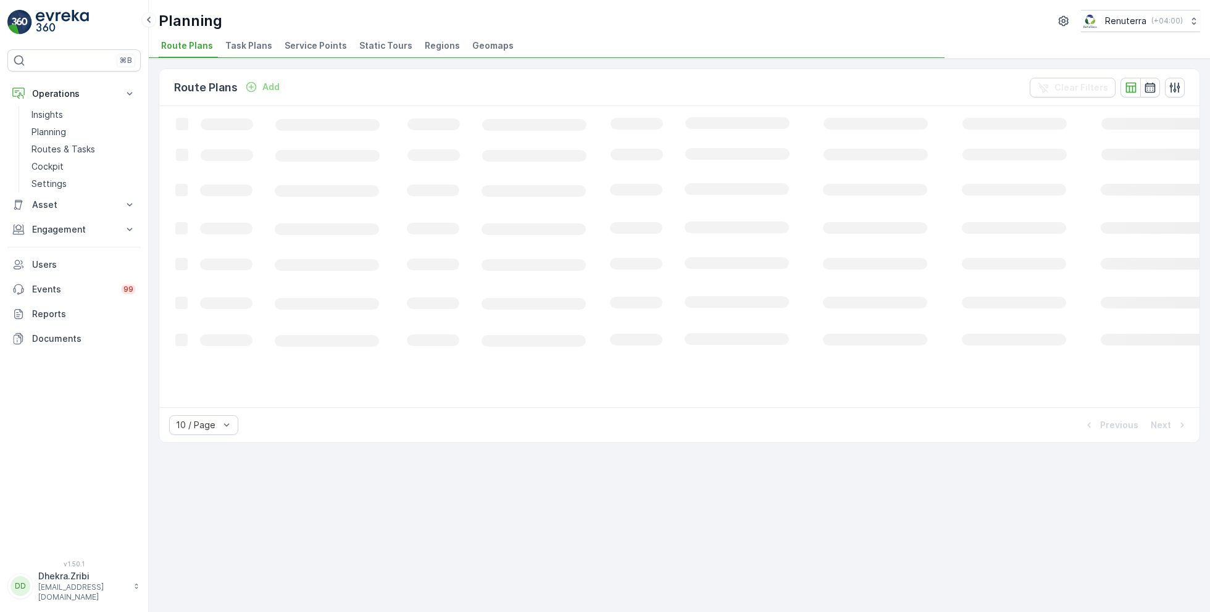
click at [314, 47] on span "Service Points" at bounding box center [316, 46] width 62 height 12
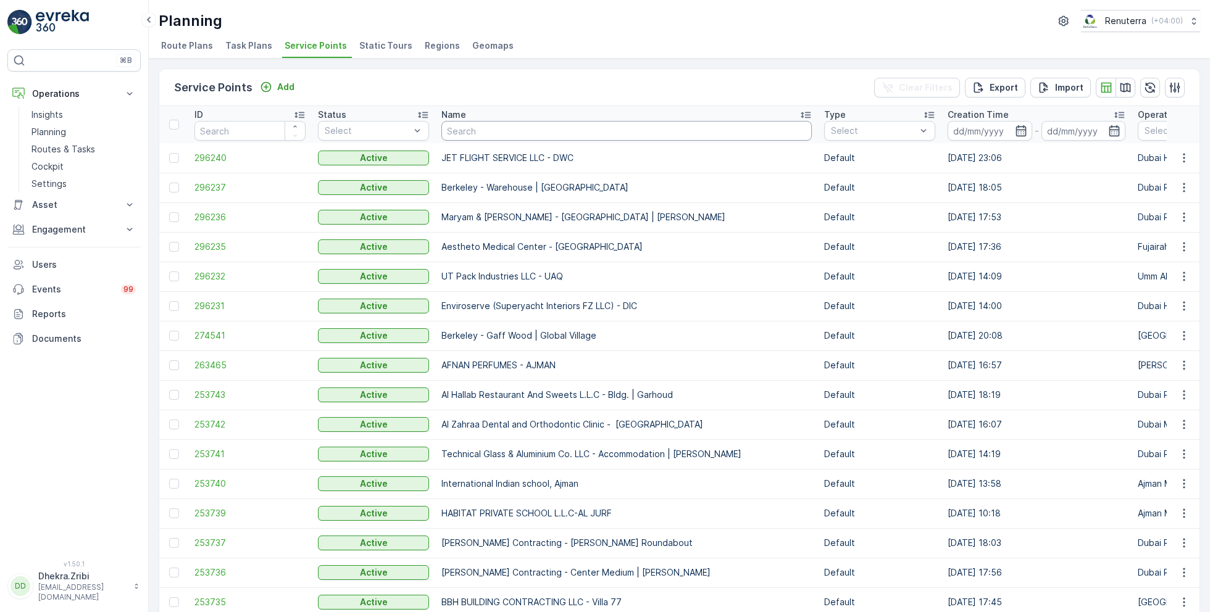
click at [475, 132] on input "text" at bounding box center [626, 131] width 370 height 20
type input "dr"
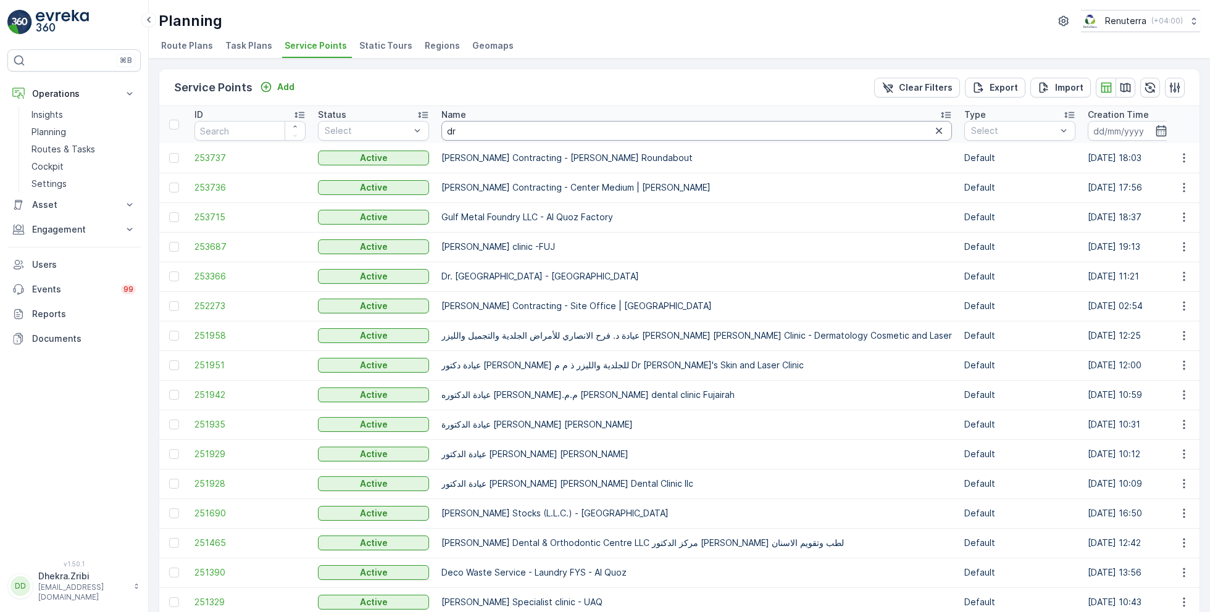
click at [486, 131] on input "dr" at bounding box center [696, 131] width 511 height 20
type input "dr well"
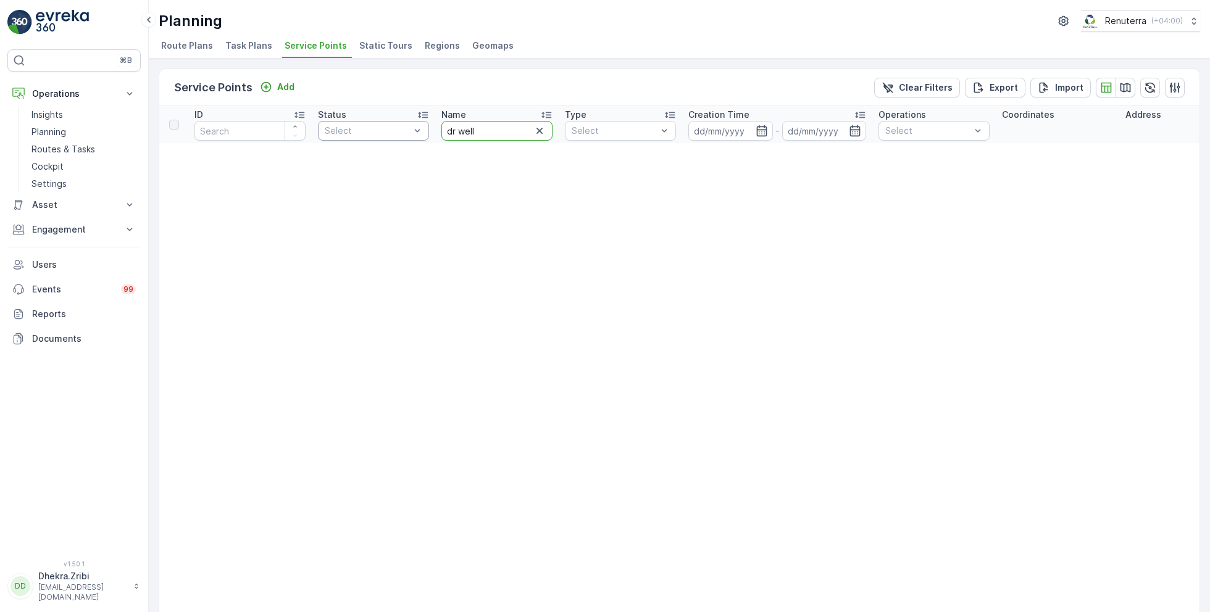
drag, startPoint x: 485, startPoint y: 130, endPoint x: 412, endPoint y: 128, distance: 72.3
type input "well"
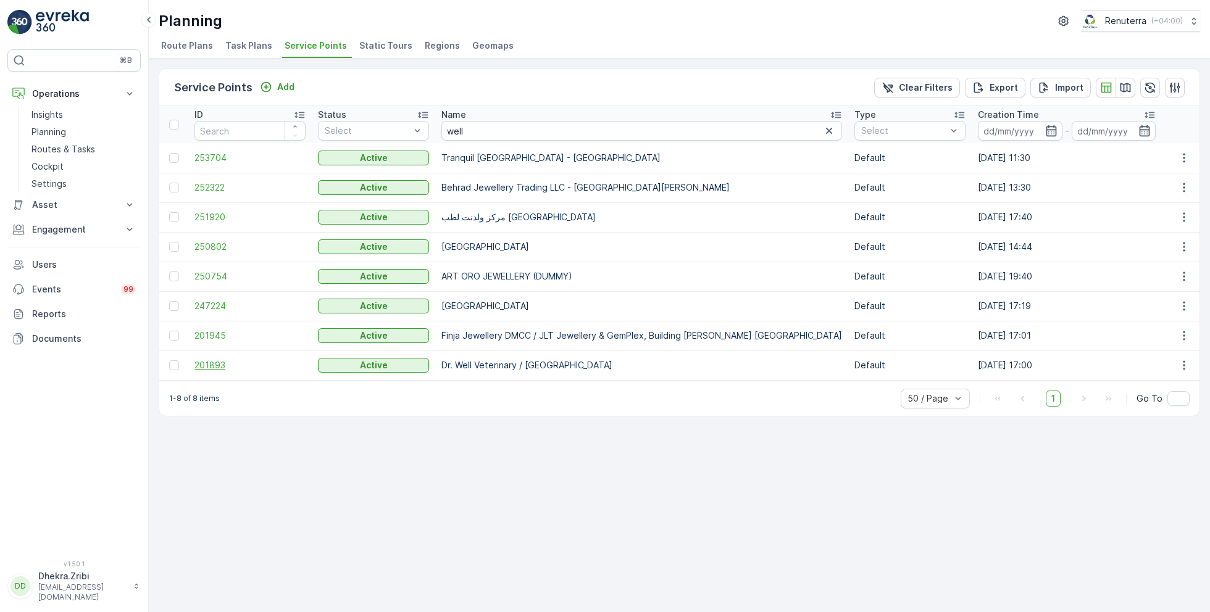
click at [217, 361] on span "201893" at bounding box center [249, 365] width 111 height 12
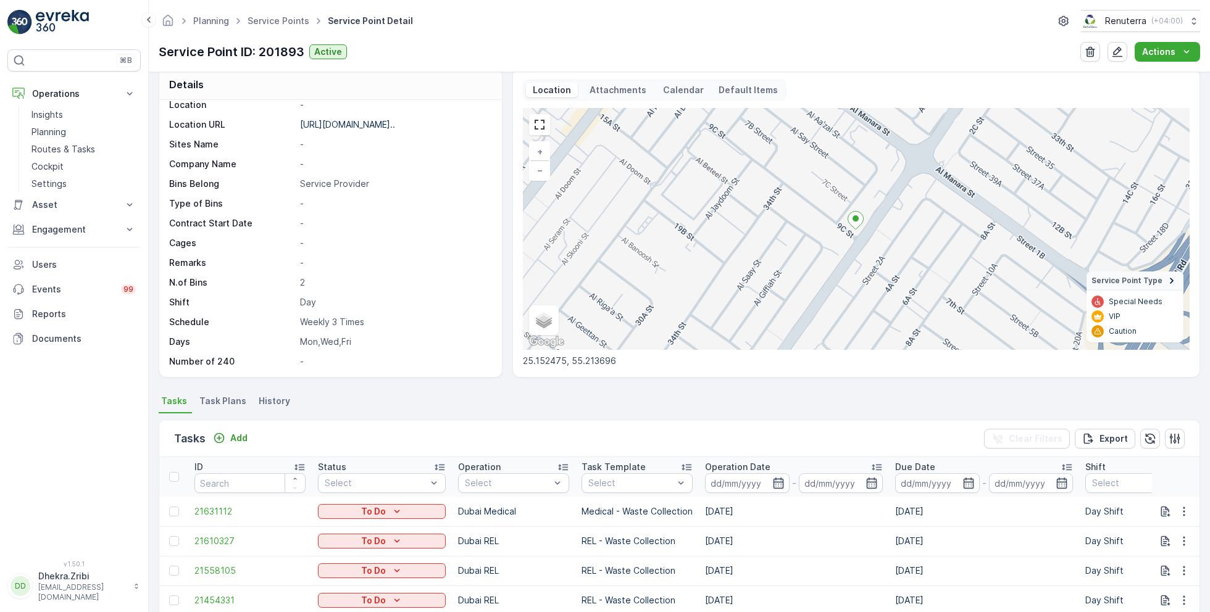
scroll to position [1, 0]
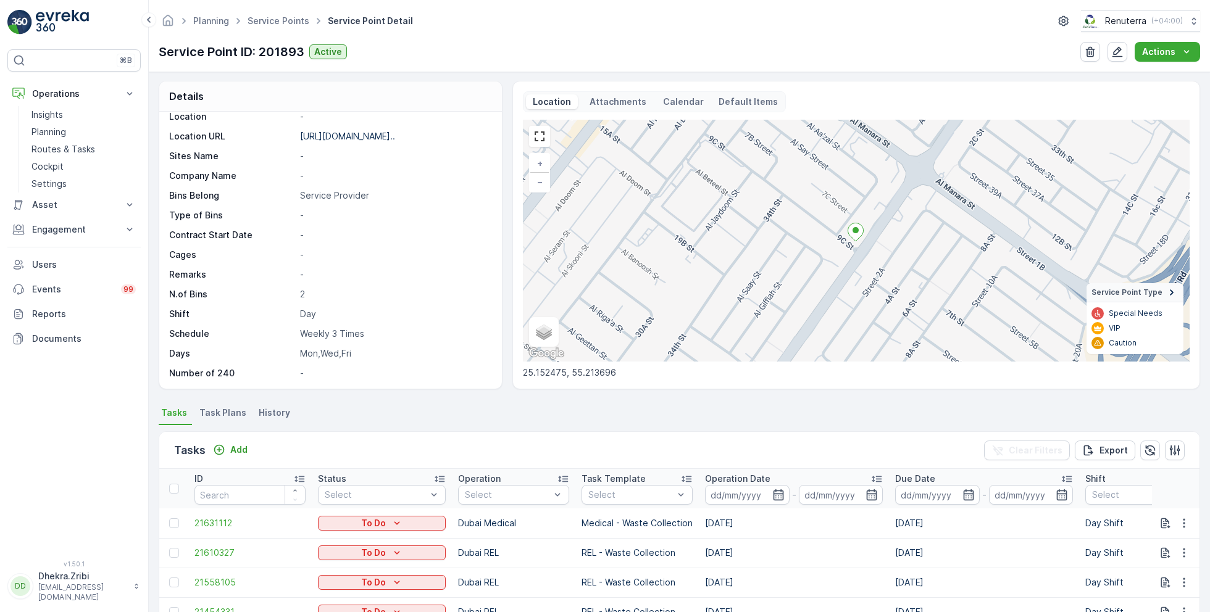
click at [222, 412] on span "Task Plans" at bounding box center [222, 413] width 47 height 12
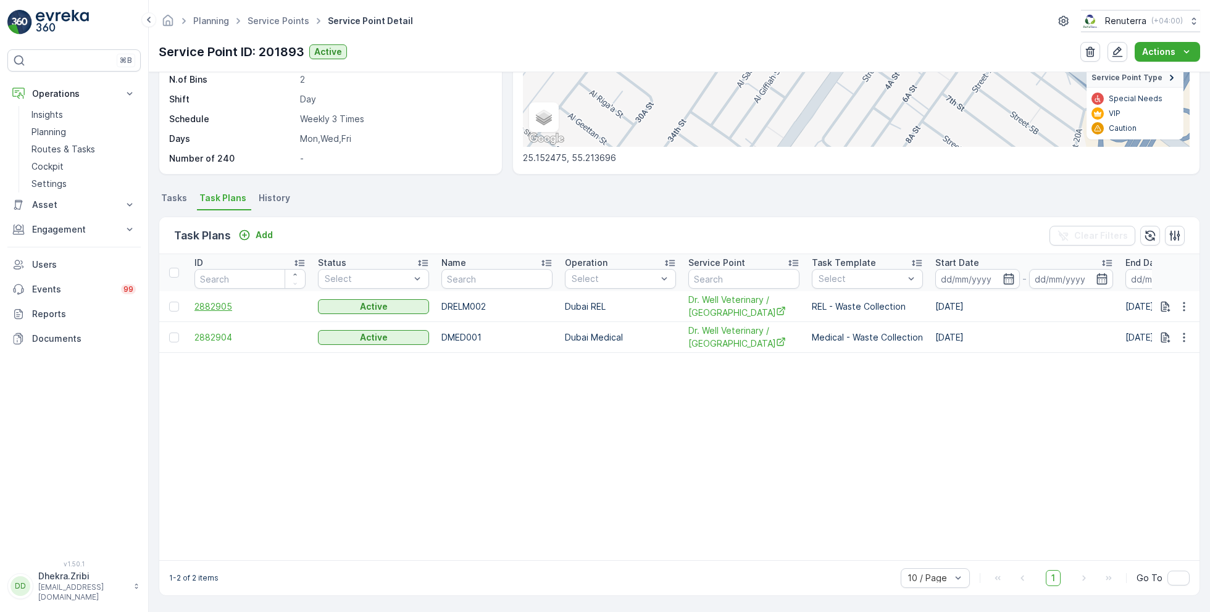
click at [222, 303] on span "2882905" at bounding box center [249, 307] width 111 height 12
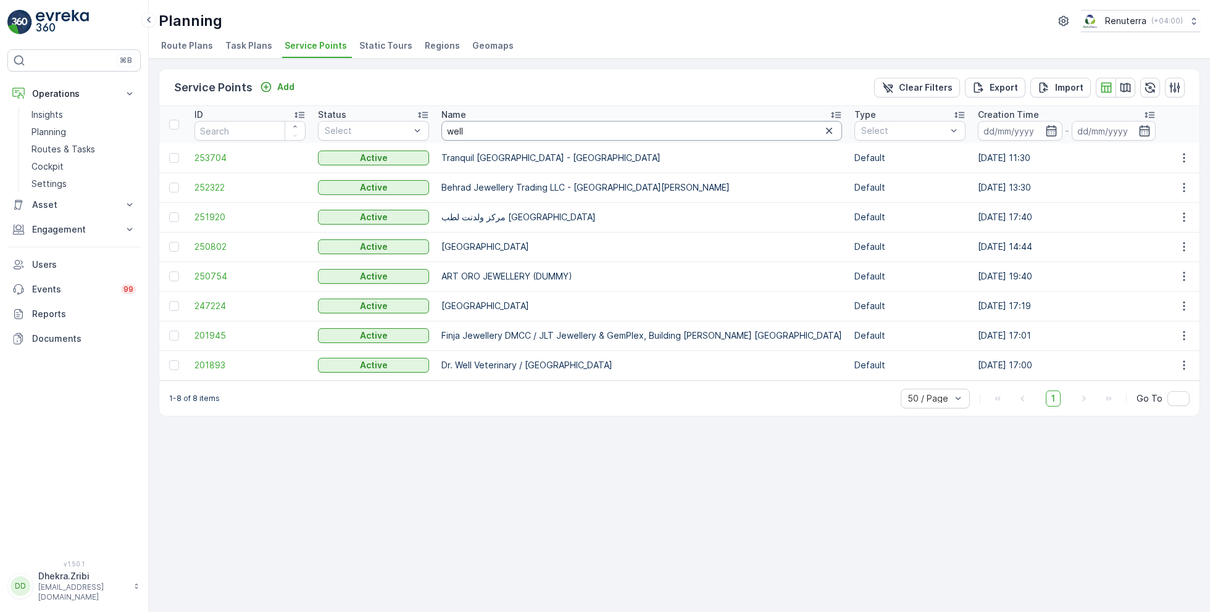
click at [473, 135] on input "well" at bounding box center [641, 131] width 401 height 20
type input "a"
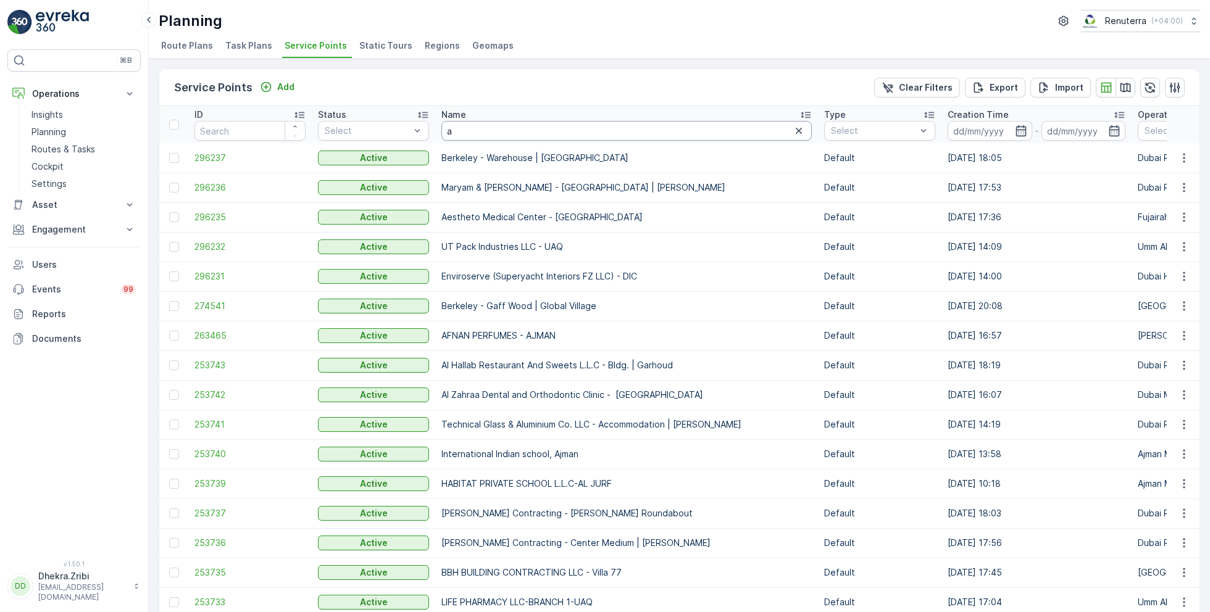
click at [470, 140] on input "a" at bounding box center [626, 131] width 370 height 20
type input "al"
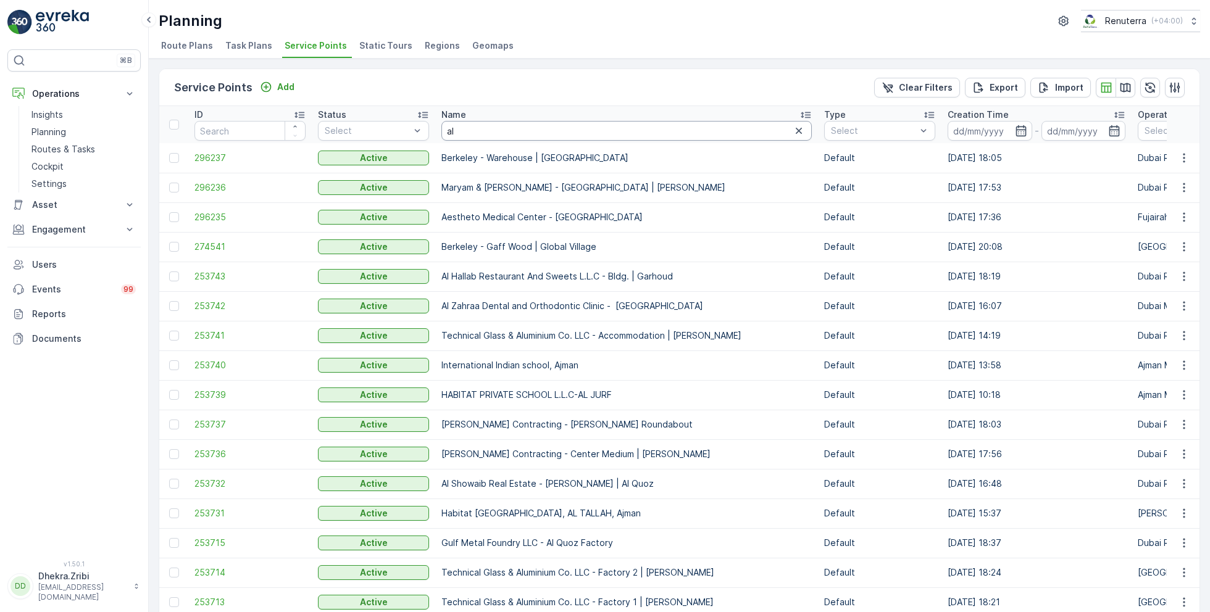
click at [536, 128] on input "al" at bounding box center [626, 131] width 370 height 20
type input "al sala"
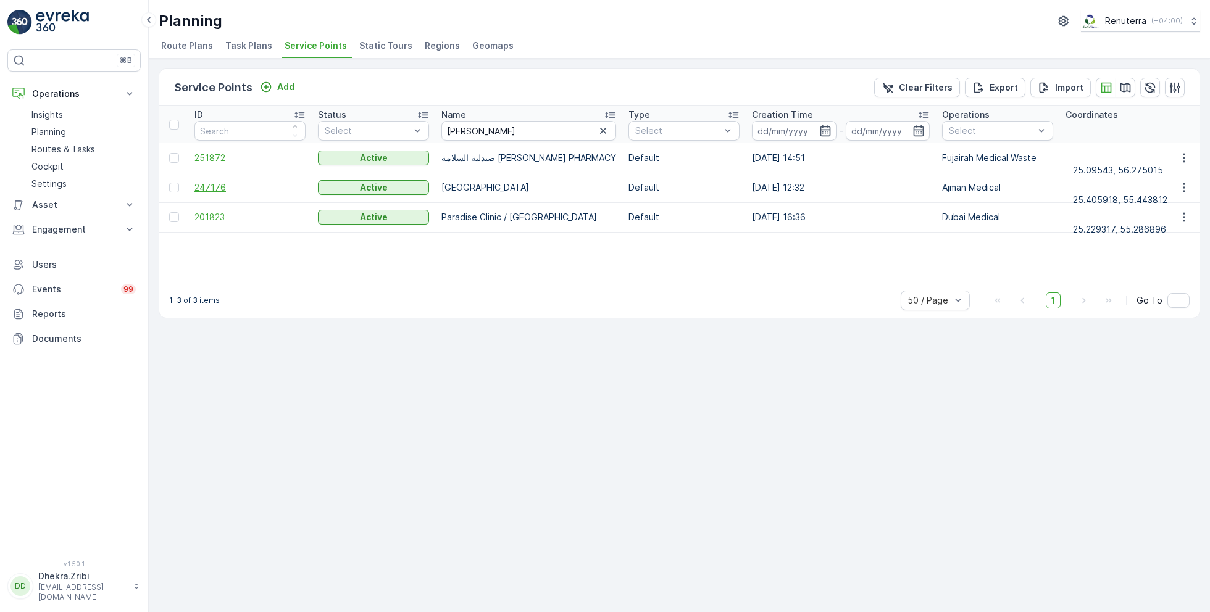
click at [206, 186] on span "247176" at bounding box center [249, 188] width 111 height 12
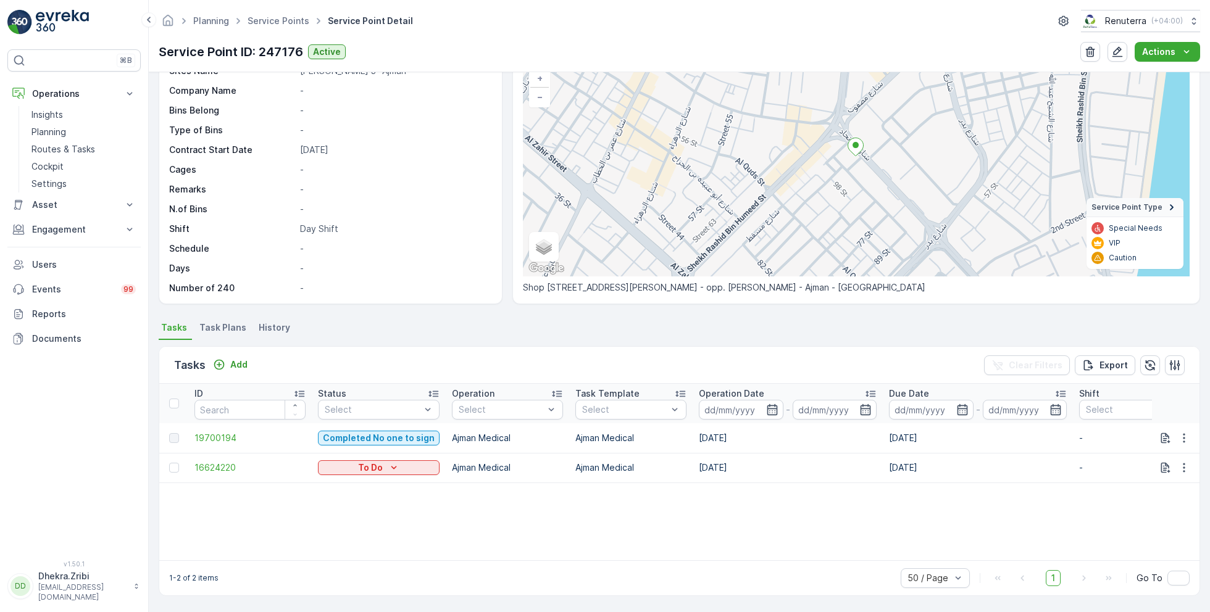
scroll to position [85, 0]
click at [235, 364] on p "Add" at bounding box center [238, 366] width 17 height 12
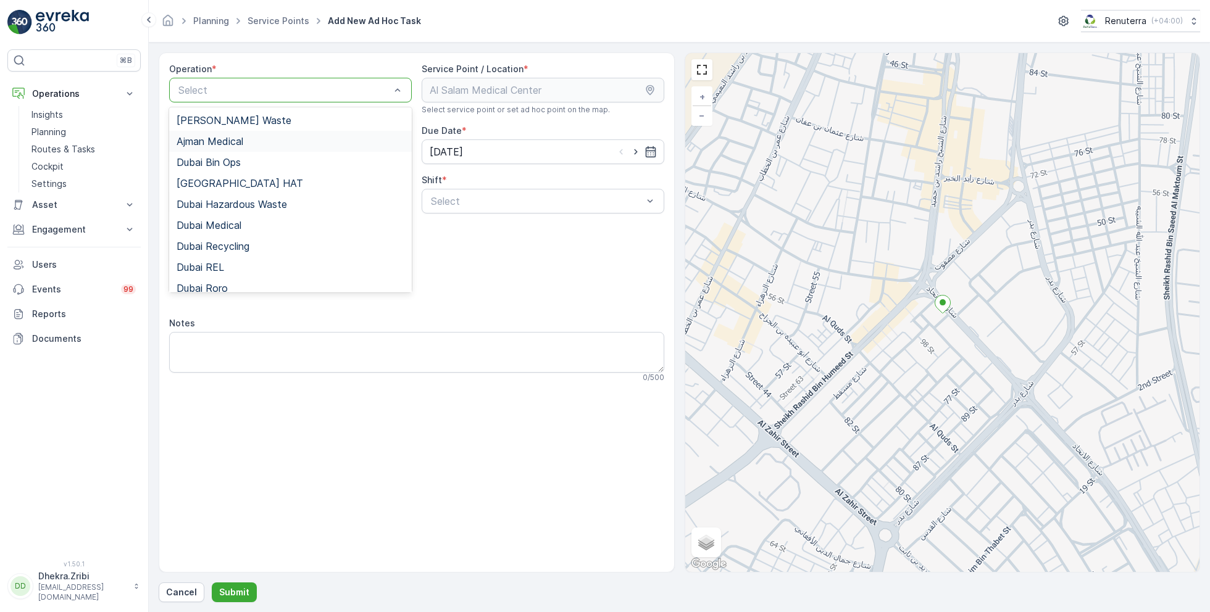
click at [248, 140] on div "Ajman Medical" at bounding box center [291, 141] width 228 height 11
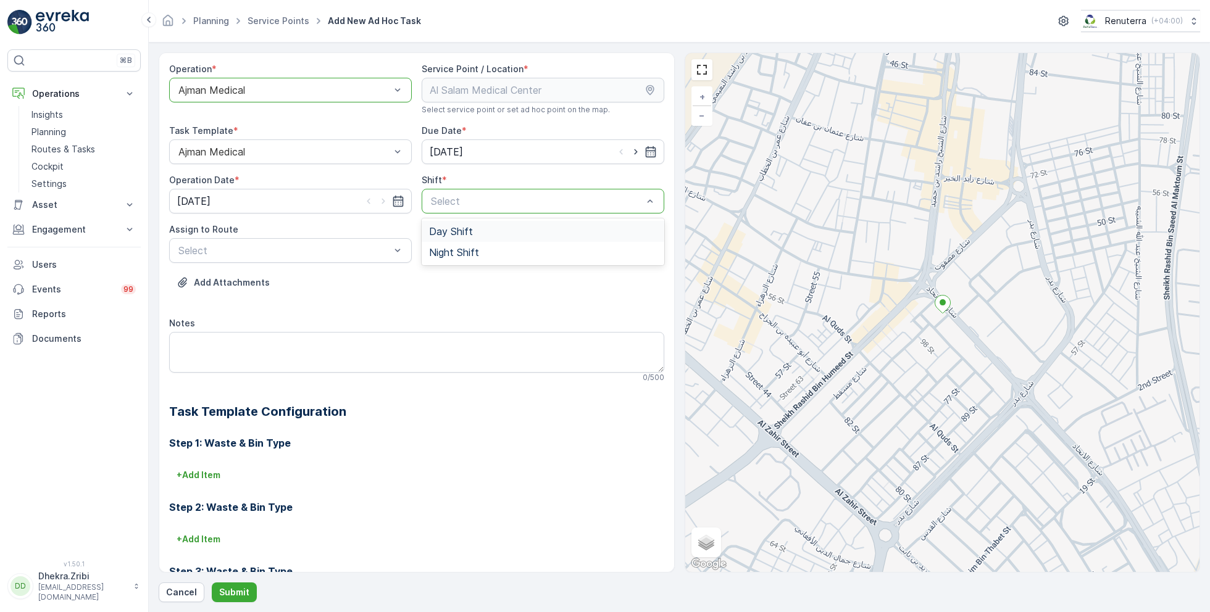
click at [448, 233] on span "Day Shift" at bounding box center [451, 231] width 44 height 11
click at [251, 302] on span "AJMED101 (Offline) - A85791" at bounding box center [245, 301] width 137 height 11
click at [240, 593] on p "Submit" at bounding box center [234, 592] width 30 height 12
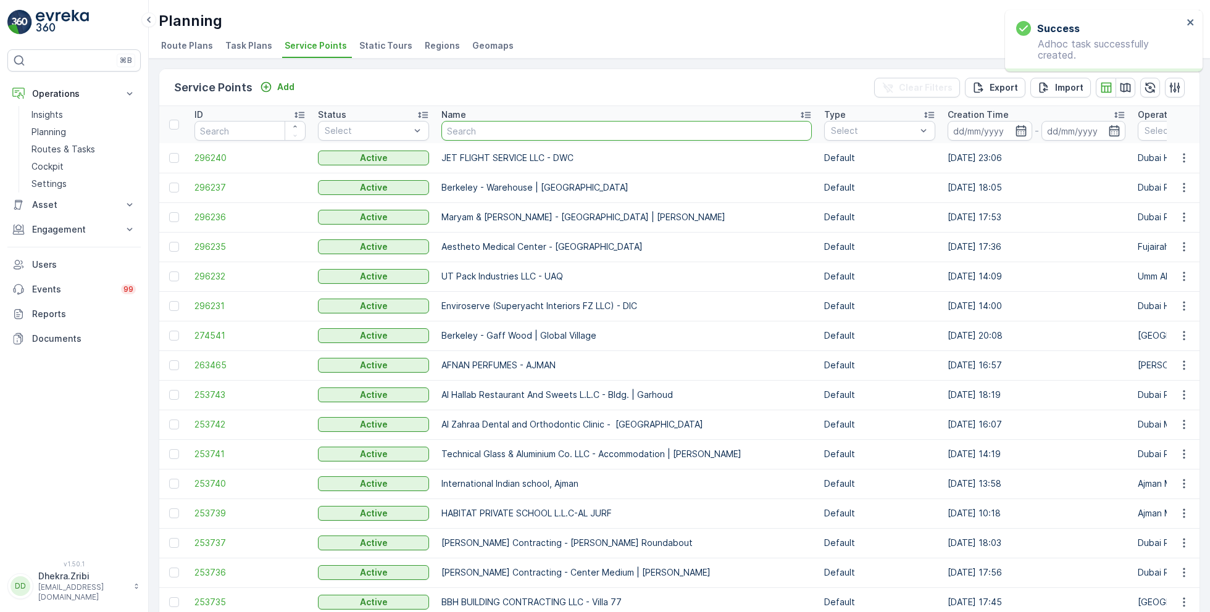
click at [469, 128] on input "text" at bounding box center [626, 131] width 370 height 20
type input "zah"
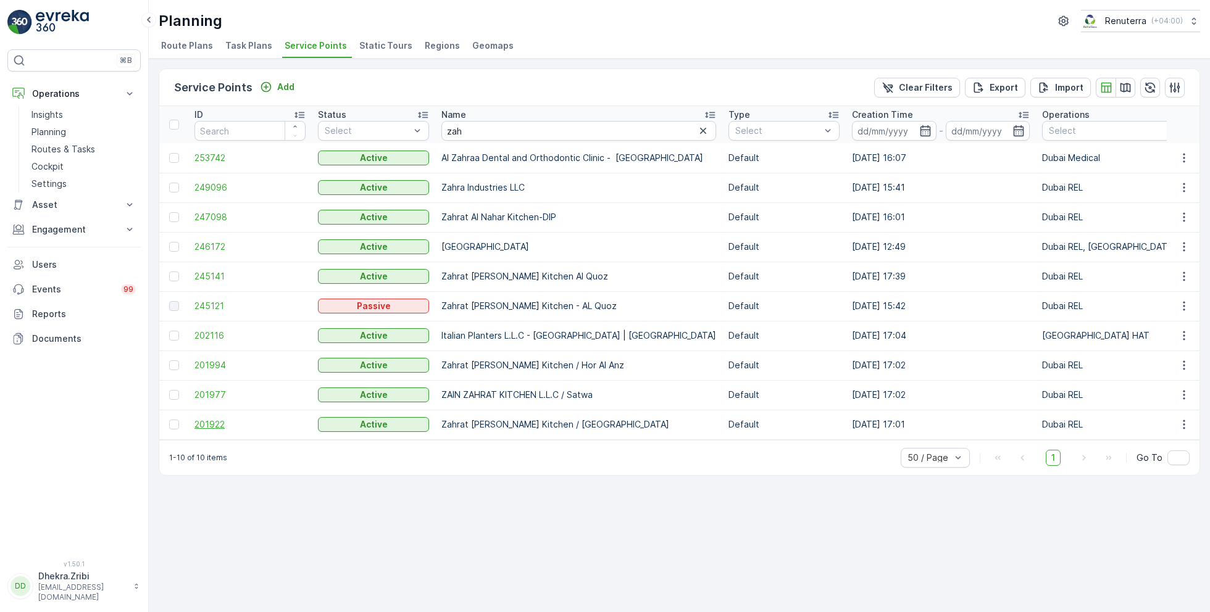
click at [215, 420] on span "201922" at bounding box center [249, 425] width 111 height 12
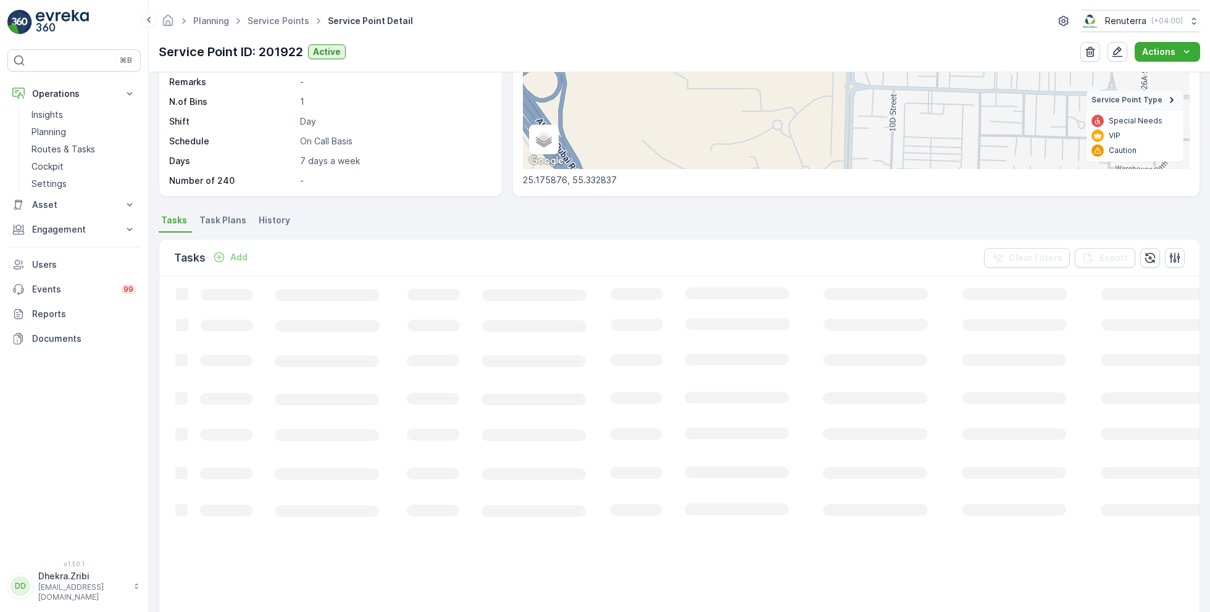
scroll to position [196, 0]
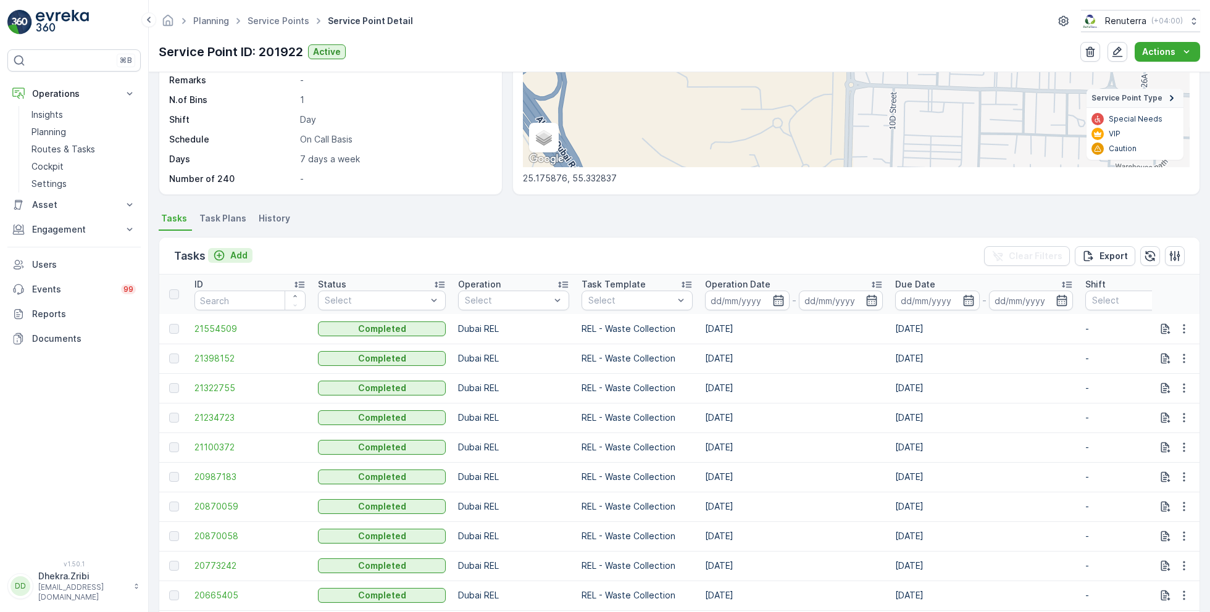
click at [238, 255] on p "Add" at bounding box center [238, 255] width 17 height 12
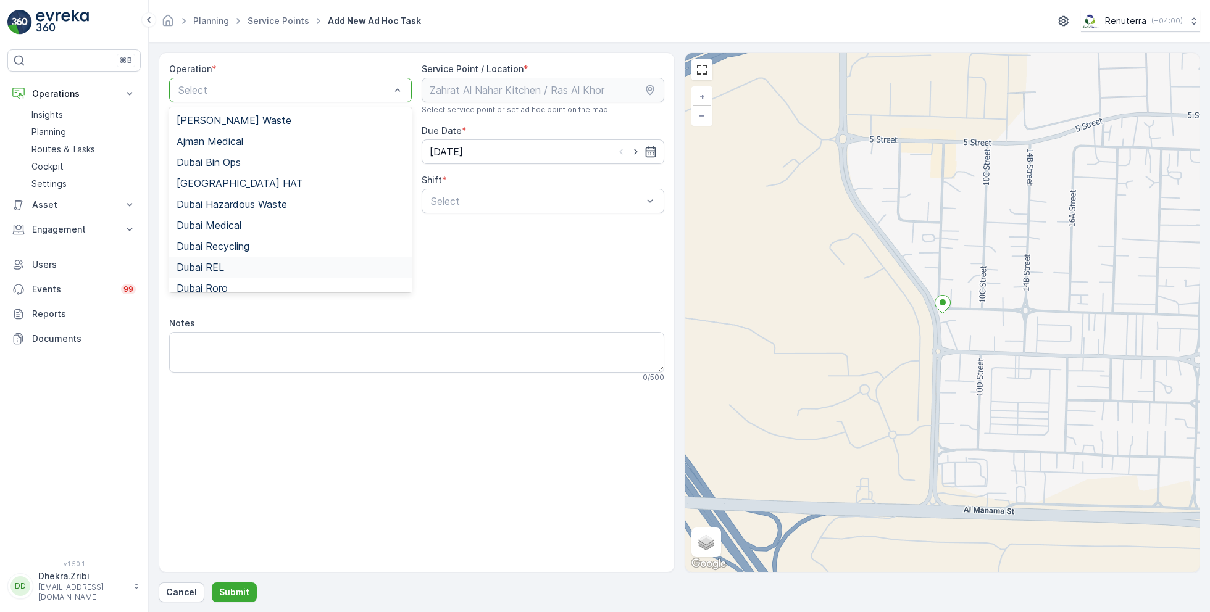
click at [238, 272] on div "Dubai REL" at bounding box center [290, 267] width 243 height 21
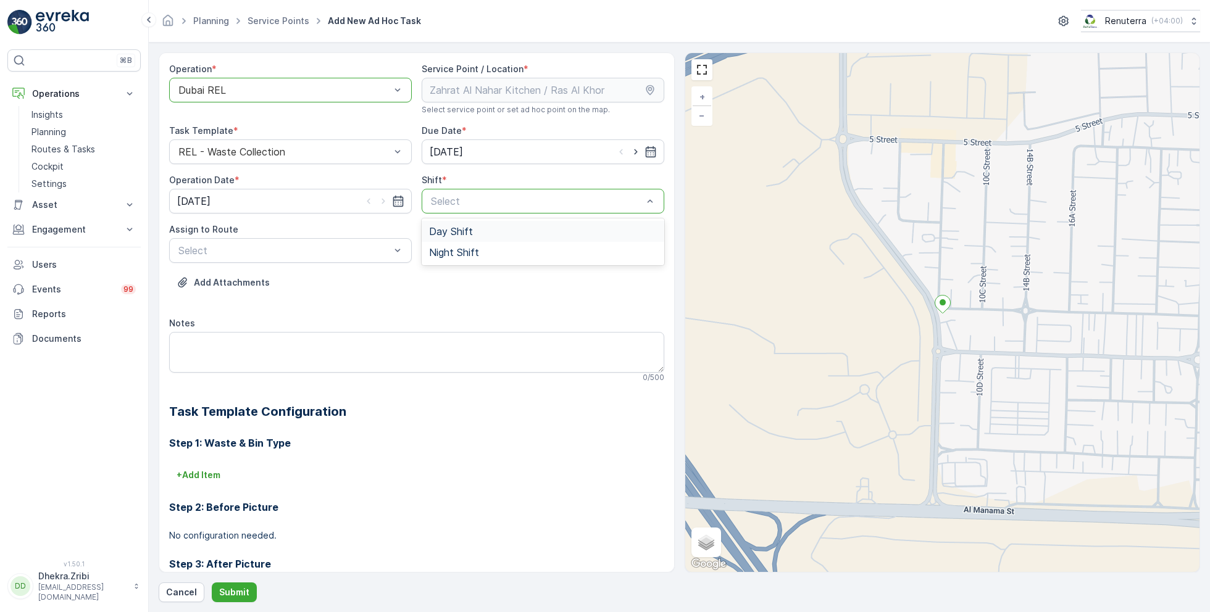
click at [449, 228] on span "Day Shift" at bounding box center [451, 231] width 44 height 11
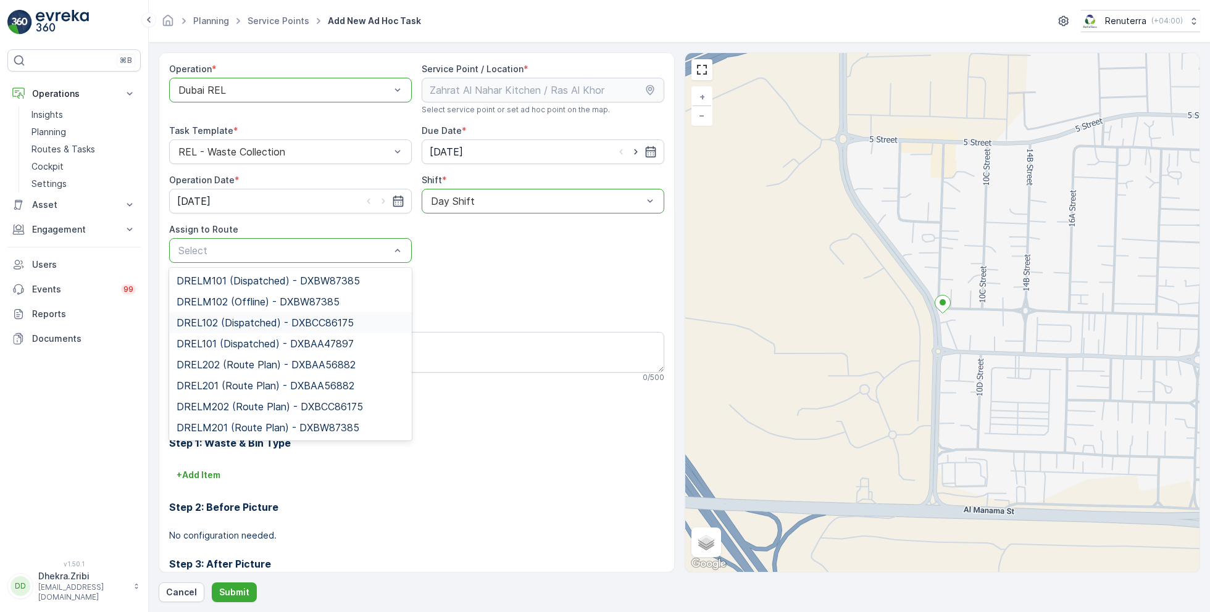
click at [234, 321] on span "DREL102 (Dispatched) - DXBCC86175" at bounding box center [265, 322] width 177 height 11
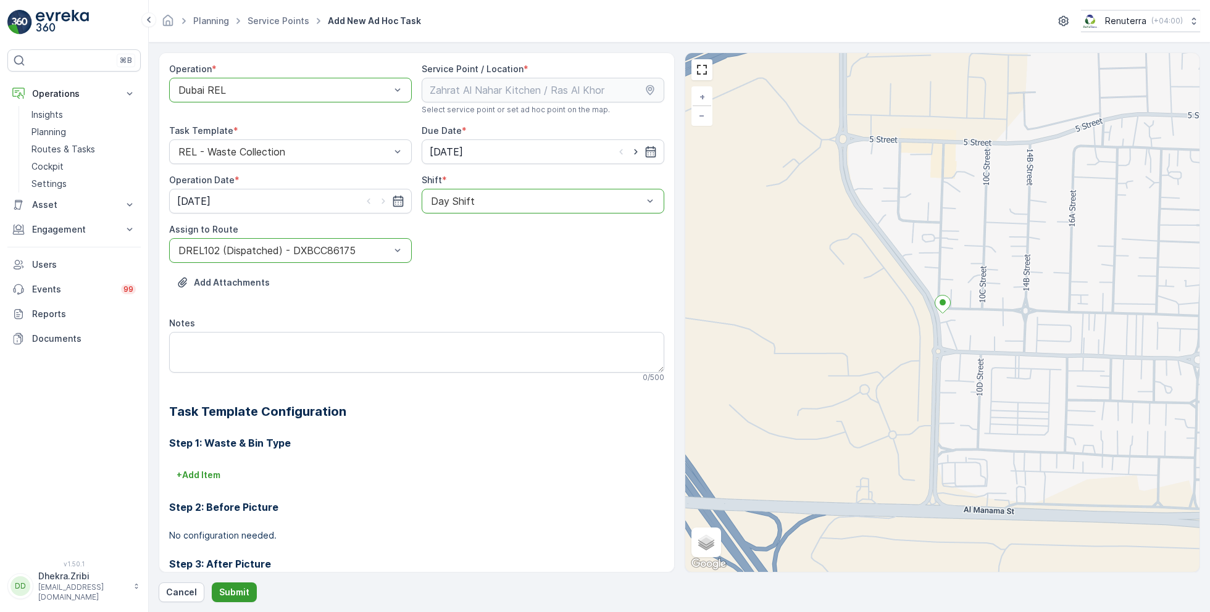
click at [240, 596] on p "Submit" at bounding box center [234, 592] width 30 height 12
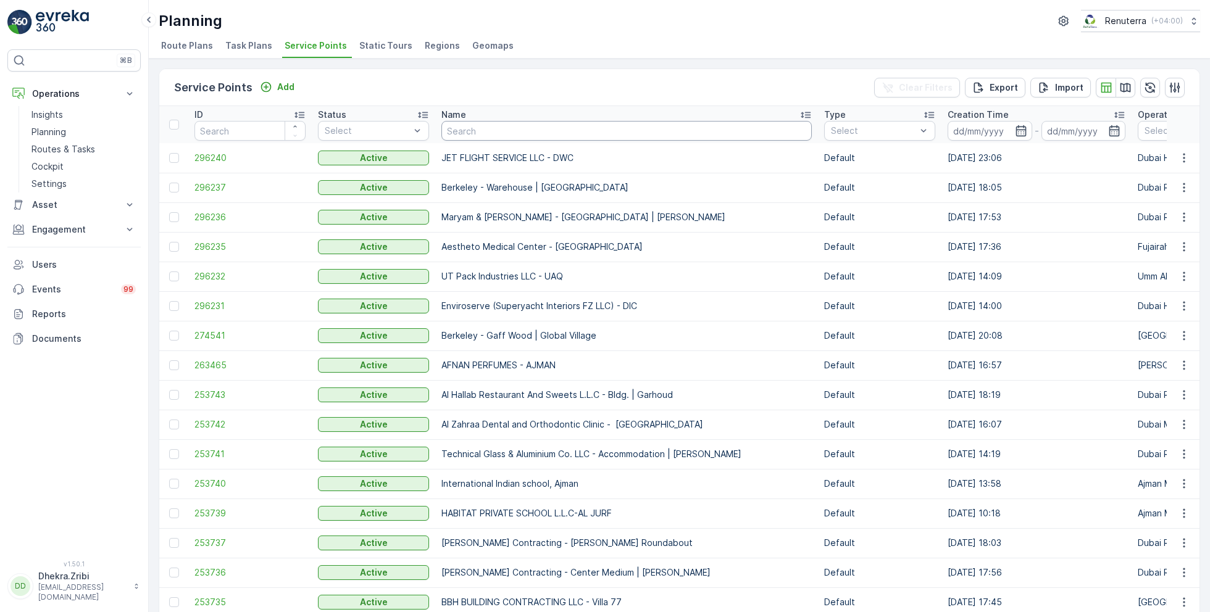
click at [507, 133] on input "text" at bounding box center [626, 131] width 370 height 20
type input "za"
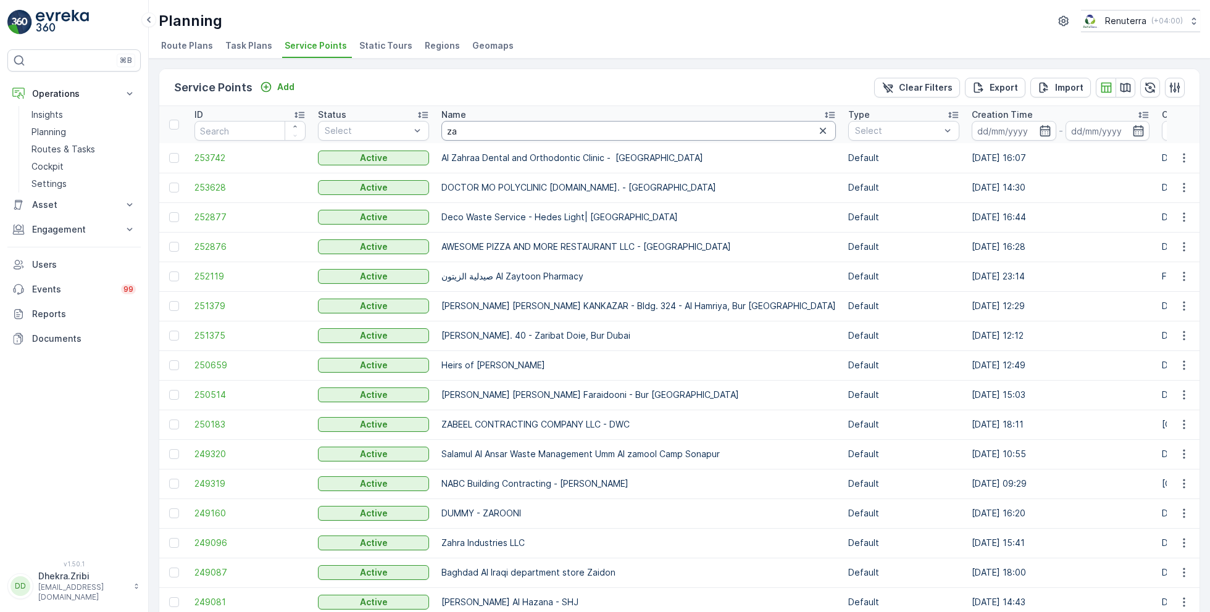
click at [503, 138] on input "za" at bounding box center [638, 131] width 394 height 20
type input "zah"
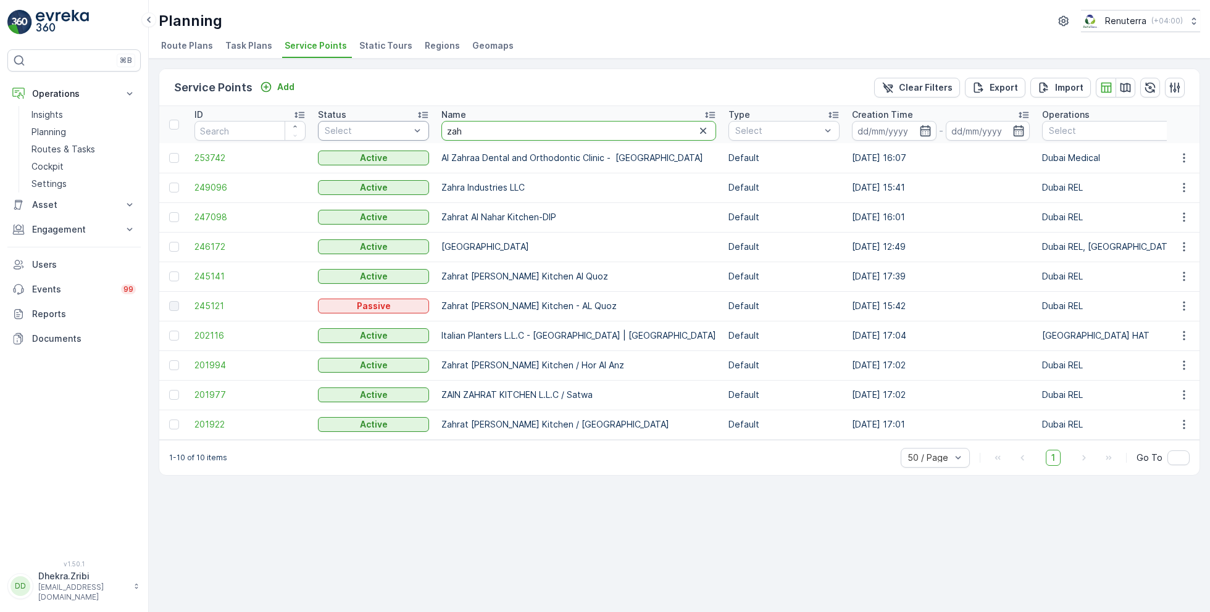
drag, startPoint x: 471, startPoint y: 127, endPoint x: 416, endPoint y: 124, distance: 55.0
type input "sasa"
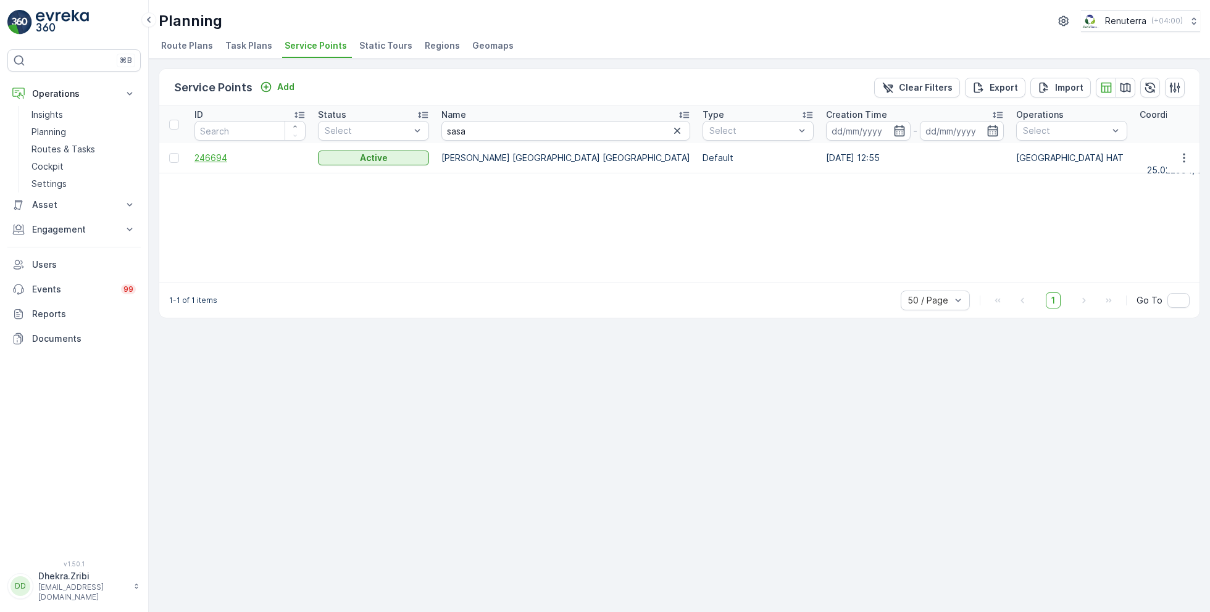
click at [213, 157] on span "246694" at bounding box center [249, 158] width 111 height 12
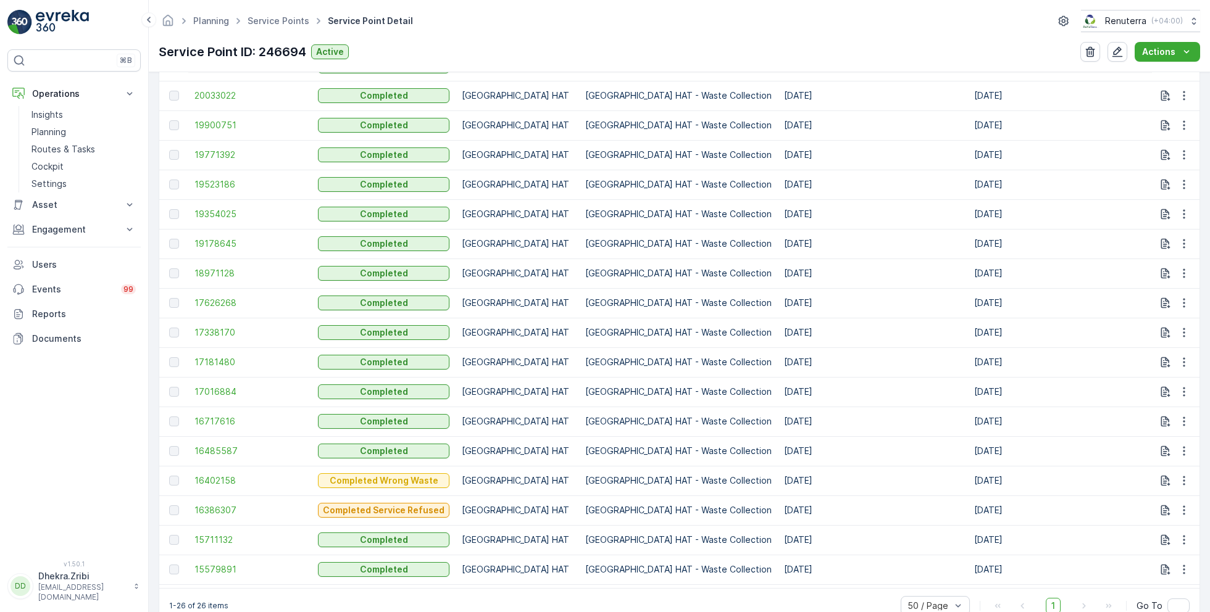
scroll to position [695, 0]
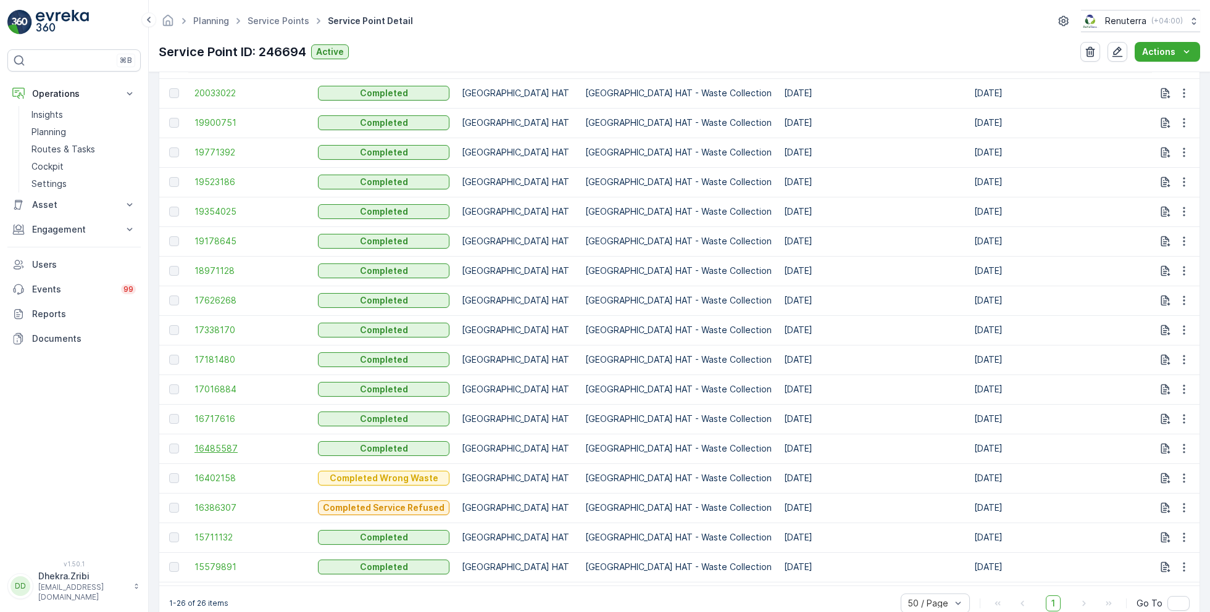
click at [212, 450] on span "16485587" at bounding box center [249, 449] width 111 height 12
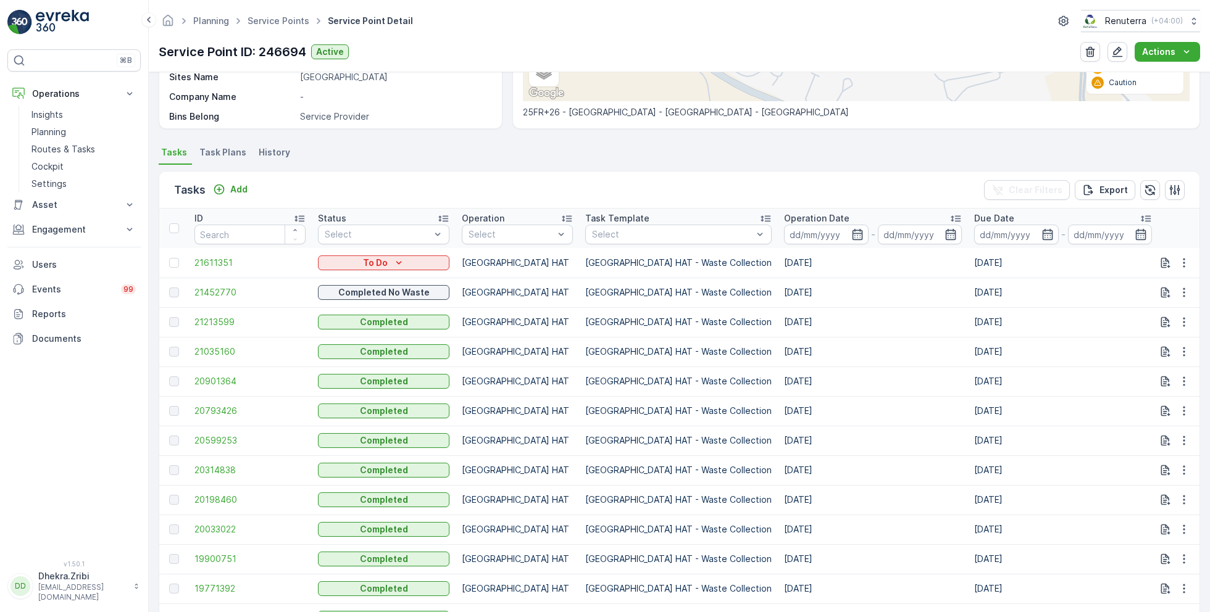
scroll to position [3, 0]
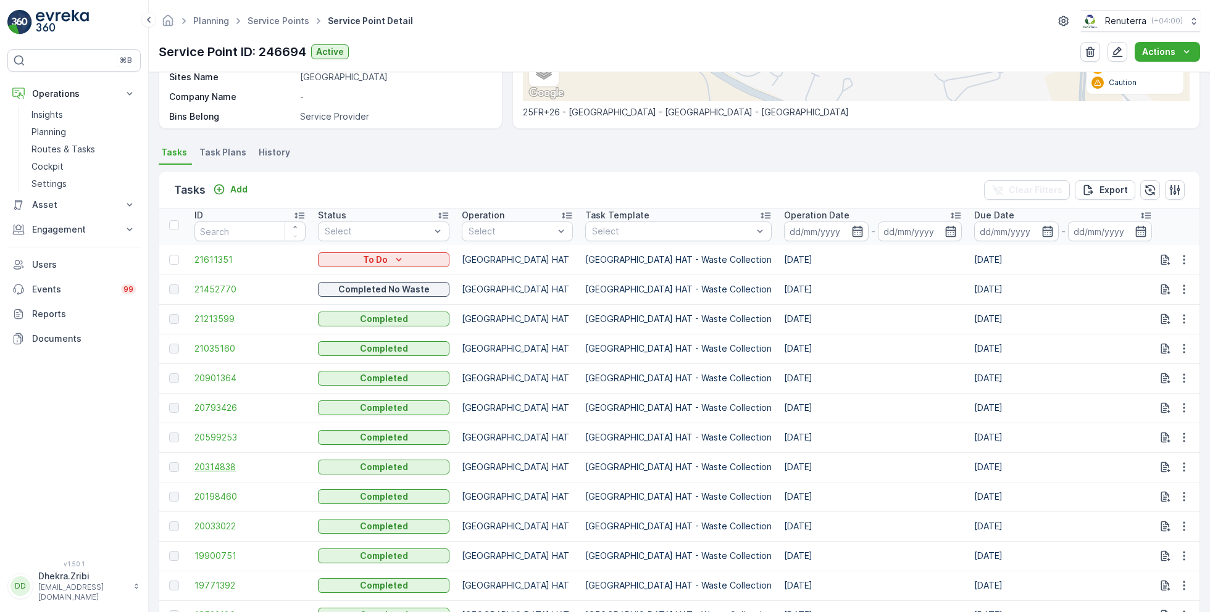
click at [219, 462] on span "20314838" at bounding box center [249, 467] width 111 height 12
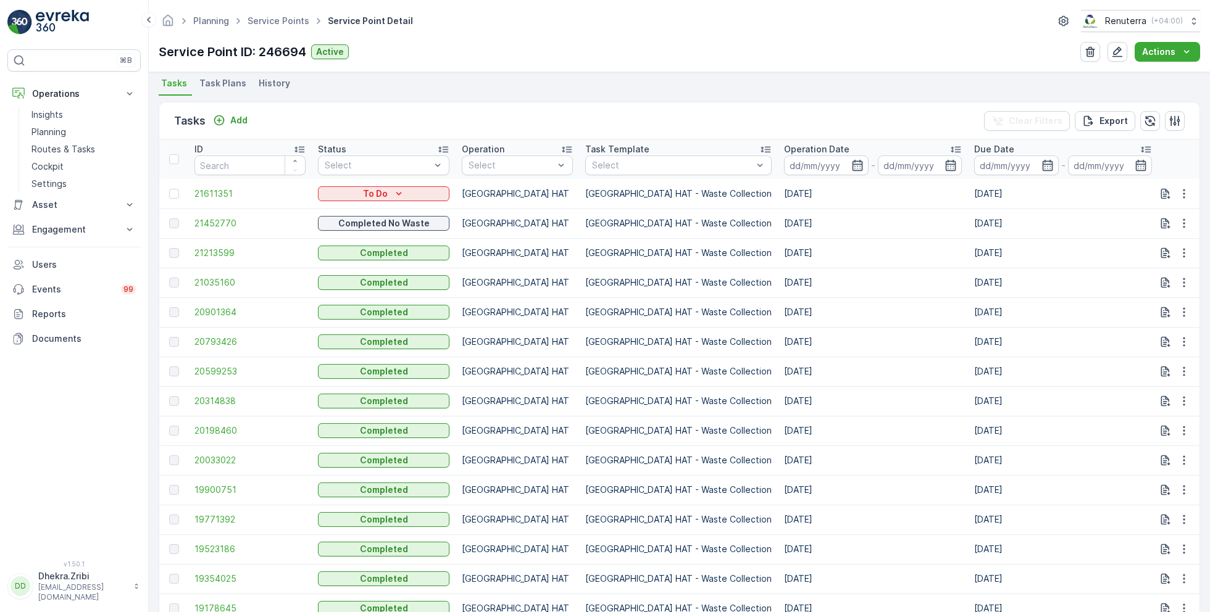
scroll to position [3, 0]
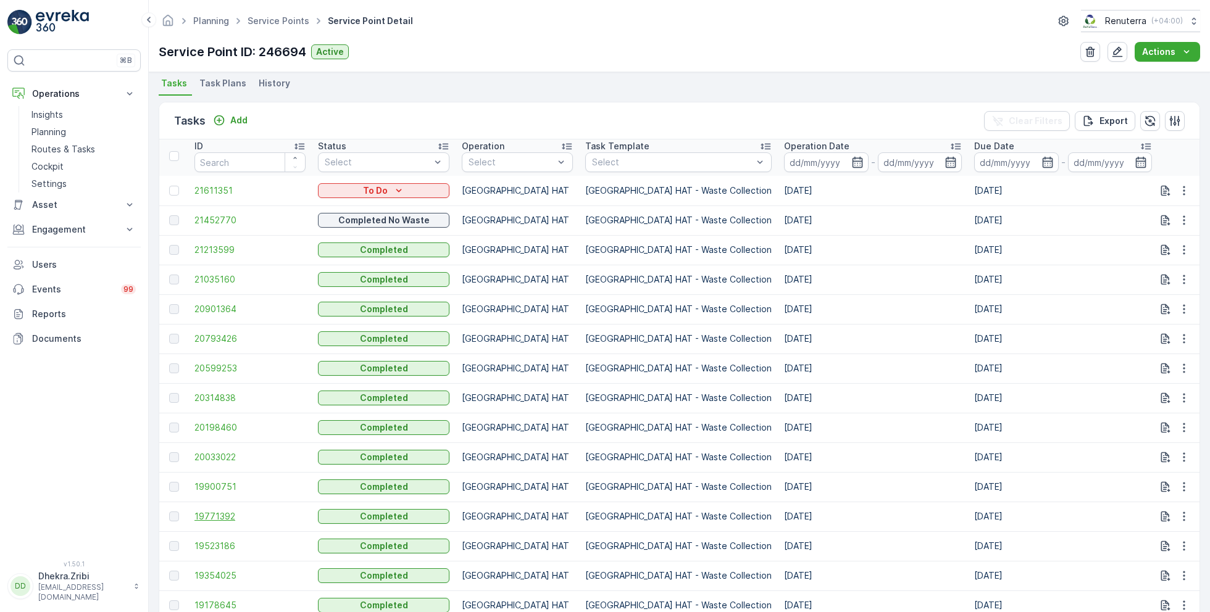
click at [220, 520] on span "19771392" at bounding box center [249, 517] width 111 height 12
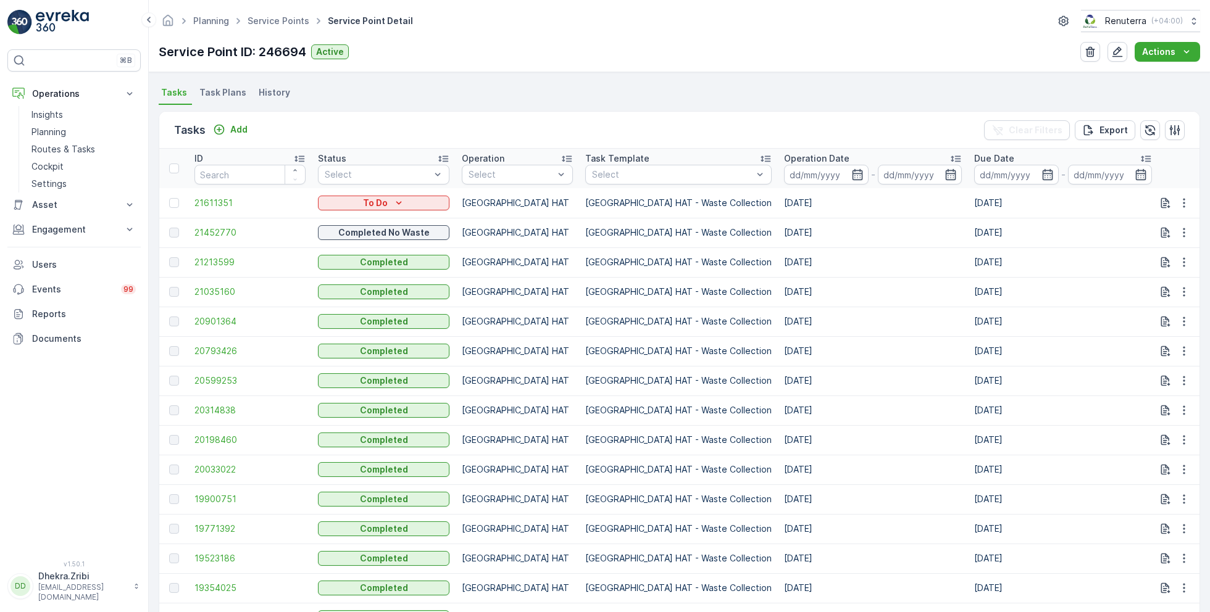
scroll to position [3, 0]
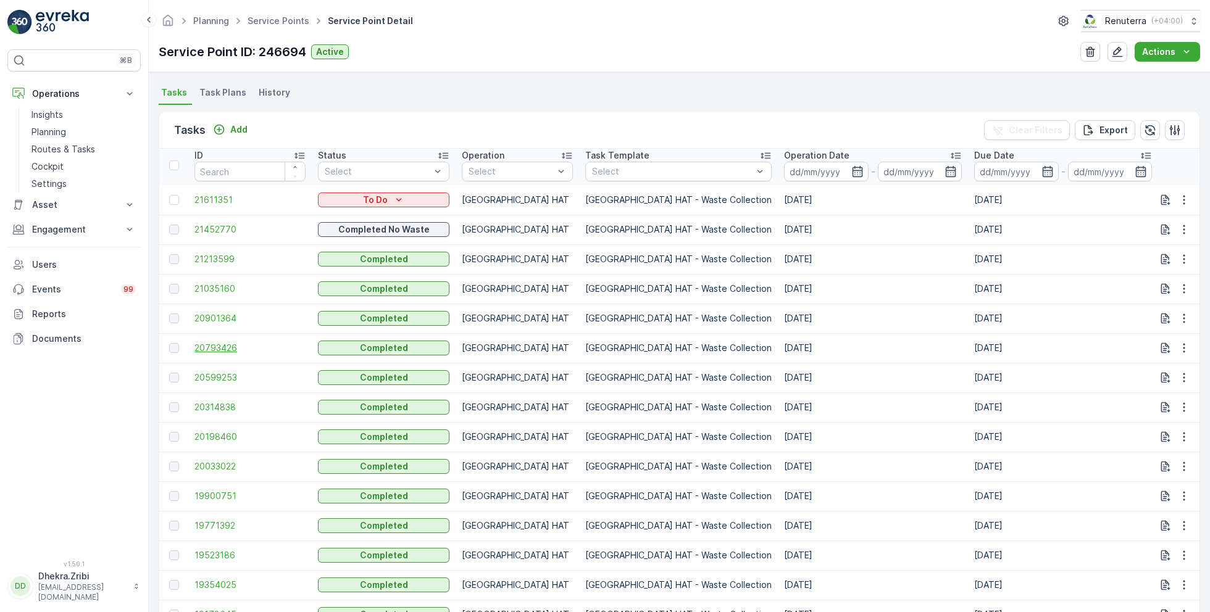
click at [214, 348] on span "20793426" at bounding box center [249, 348] width 111 height 12
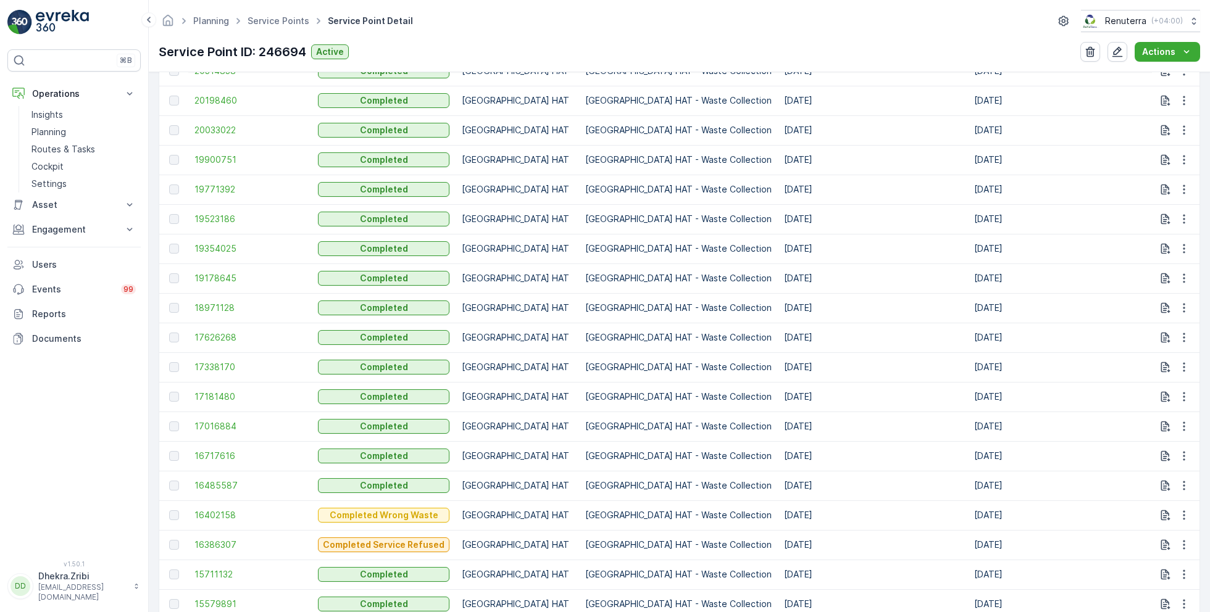
scroll to position [665, 0]
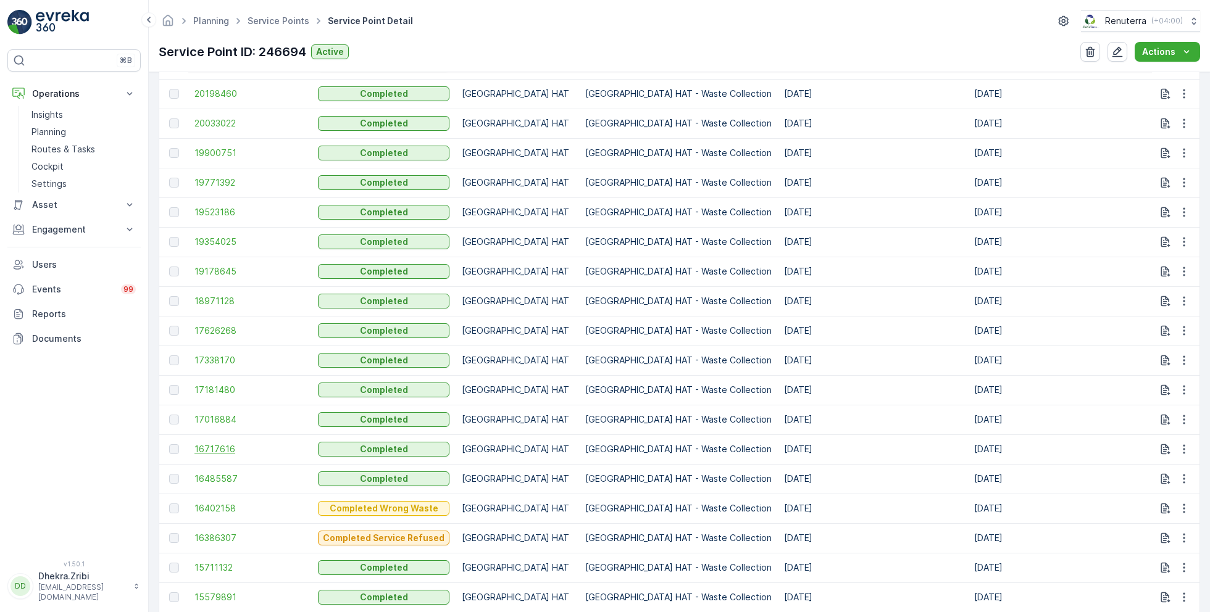
click at [220, 448] on span "16717616" at bounding box center [249, 449] width 111 height 12
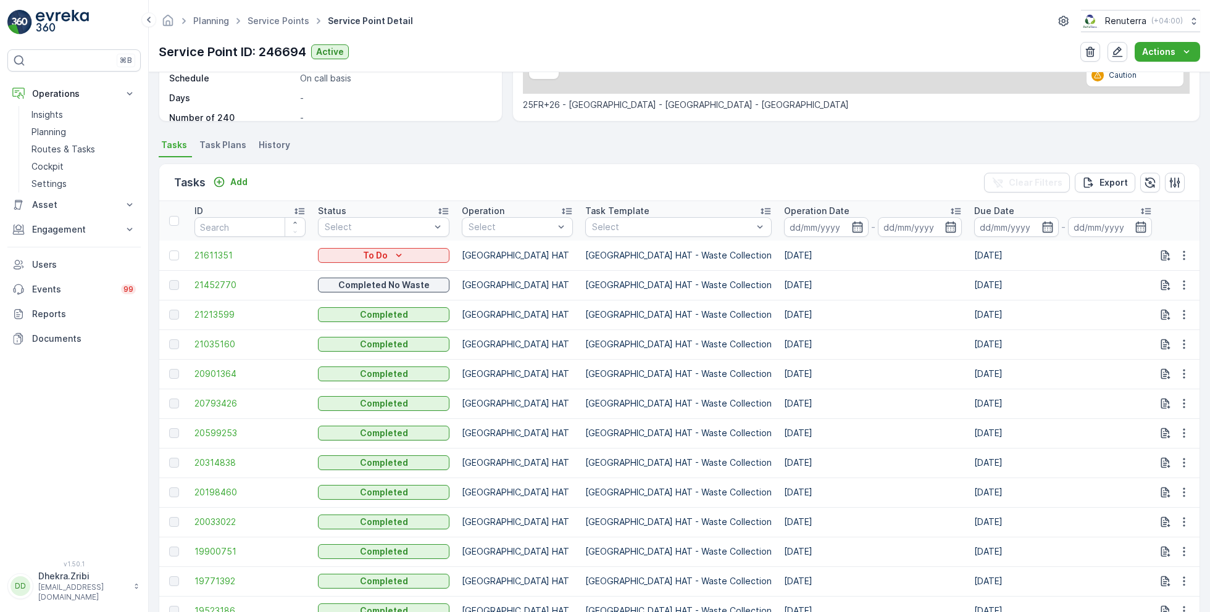
scroll to position [3, 0]
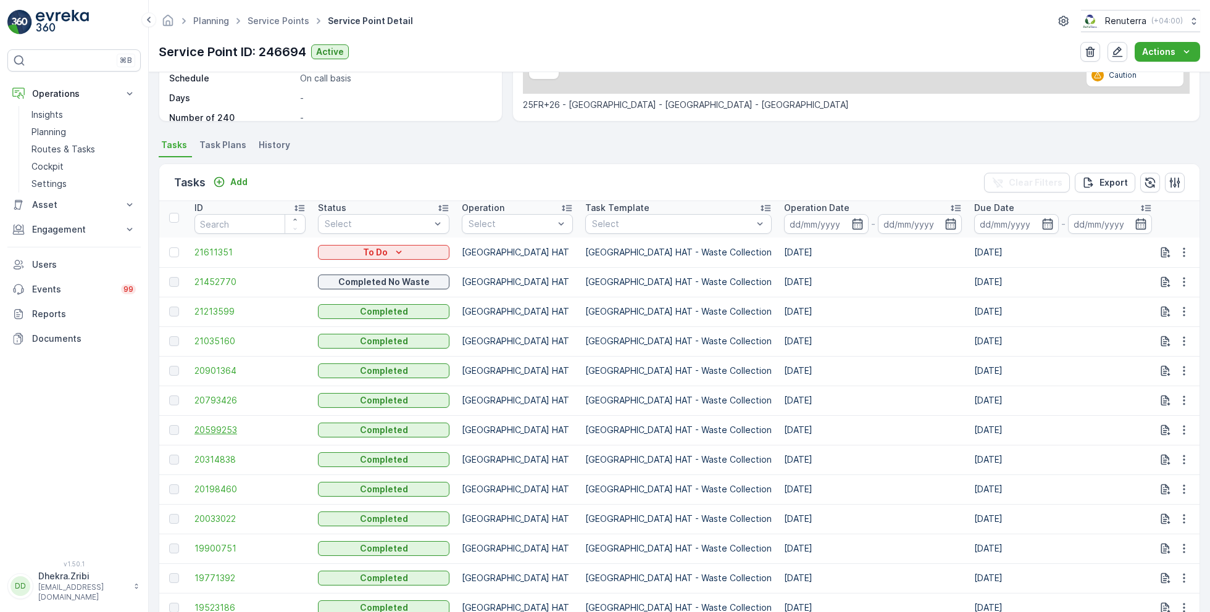
click at [223, 427] on span "20599253" at bounding box center [249, 430] width 111 height 12
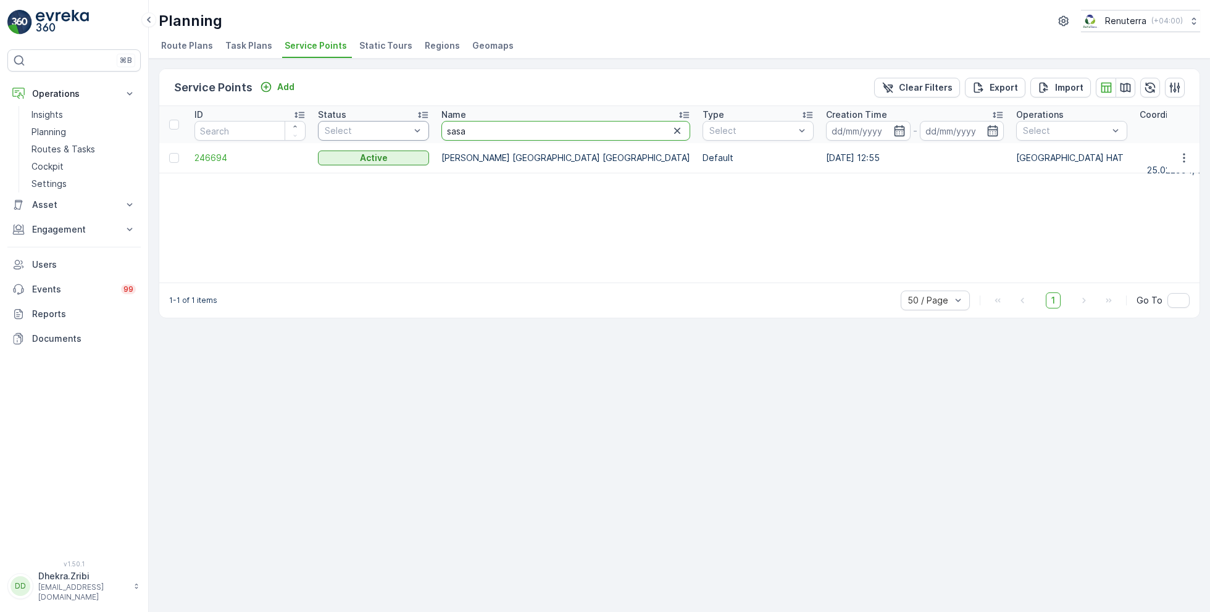
drag, startPoint x: 486, startPoint y: 131, endPoint x: 397, endPoint y: 122, distance: 89.3
type input "khalid"
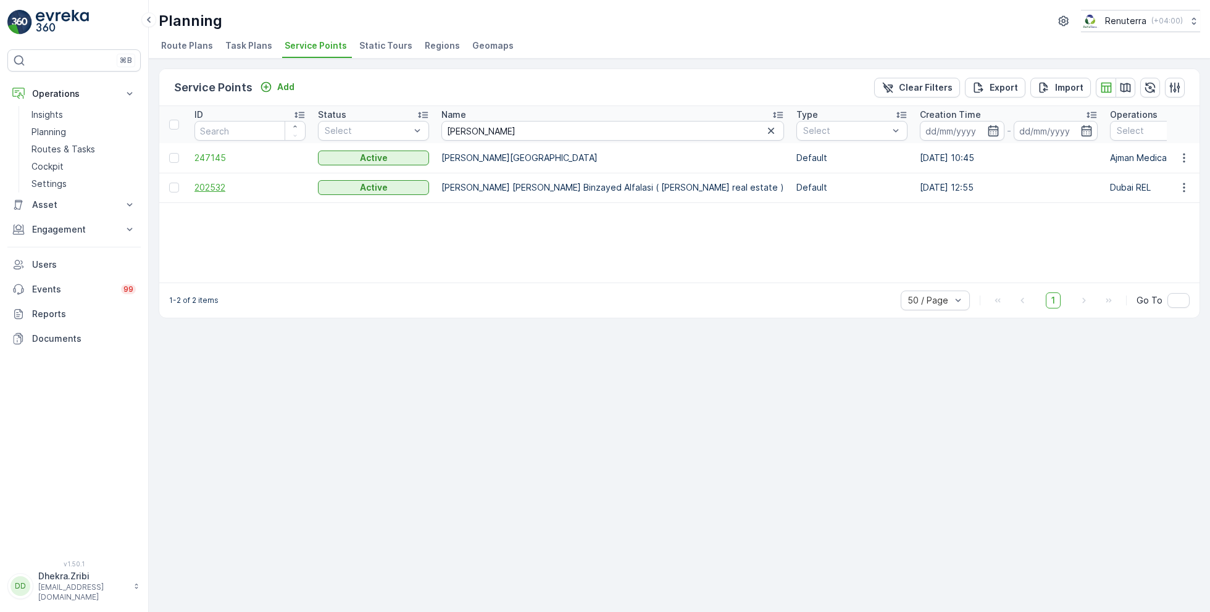
click at [208, 188] on span "202532" at bounding box center [249, 188] width 111 height 12
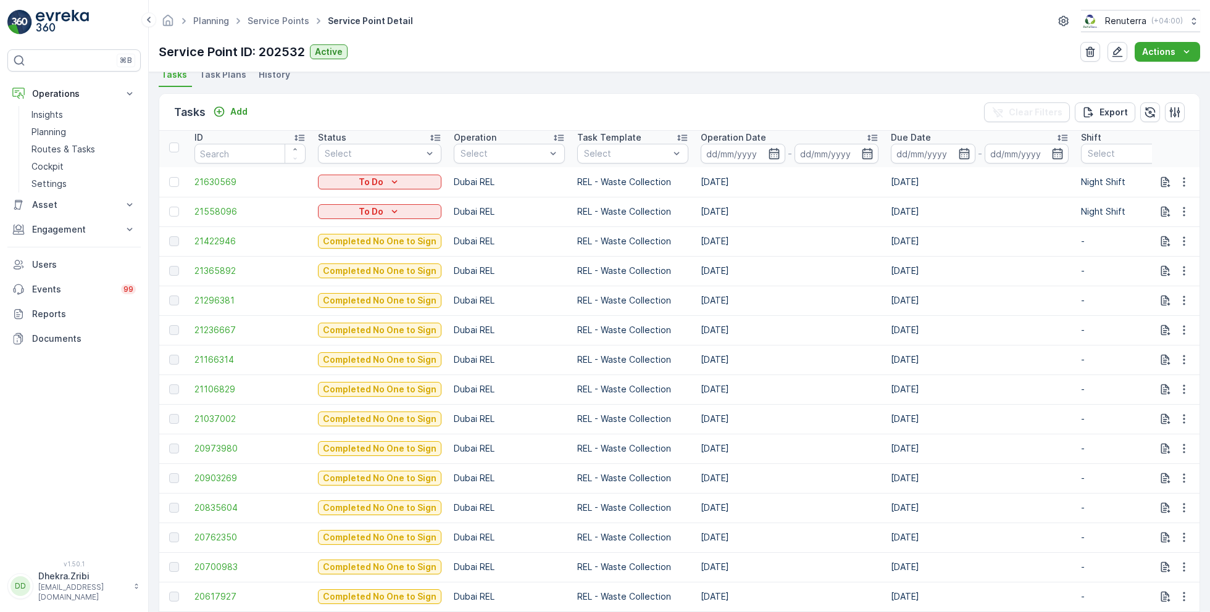
scroll to position [344, 0]
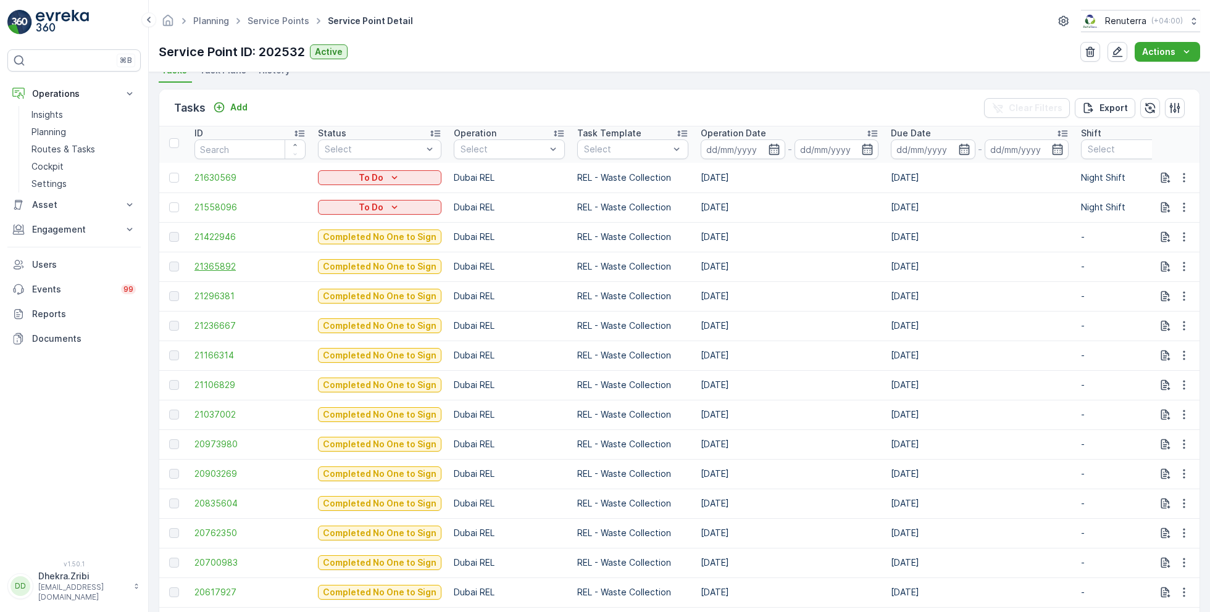
click at [218, 261] on span "21365892" at bounding box center [249, 267] width 111 height 12
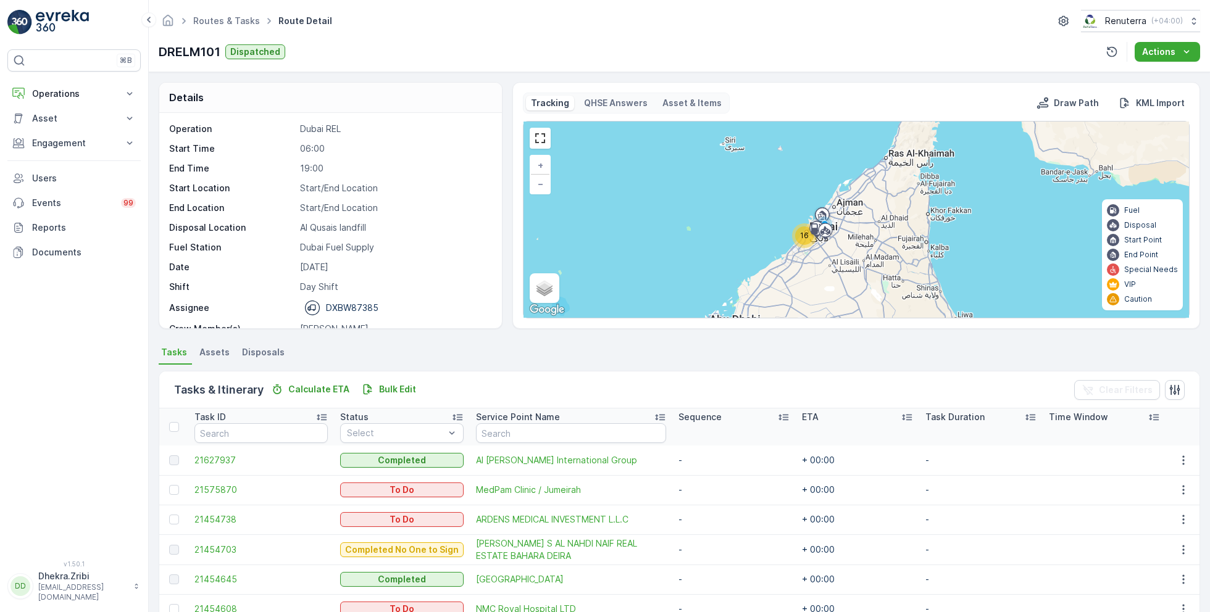
scroll to position [38, 0]
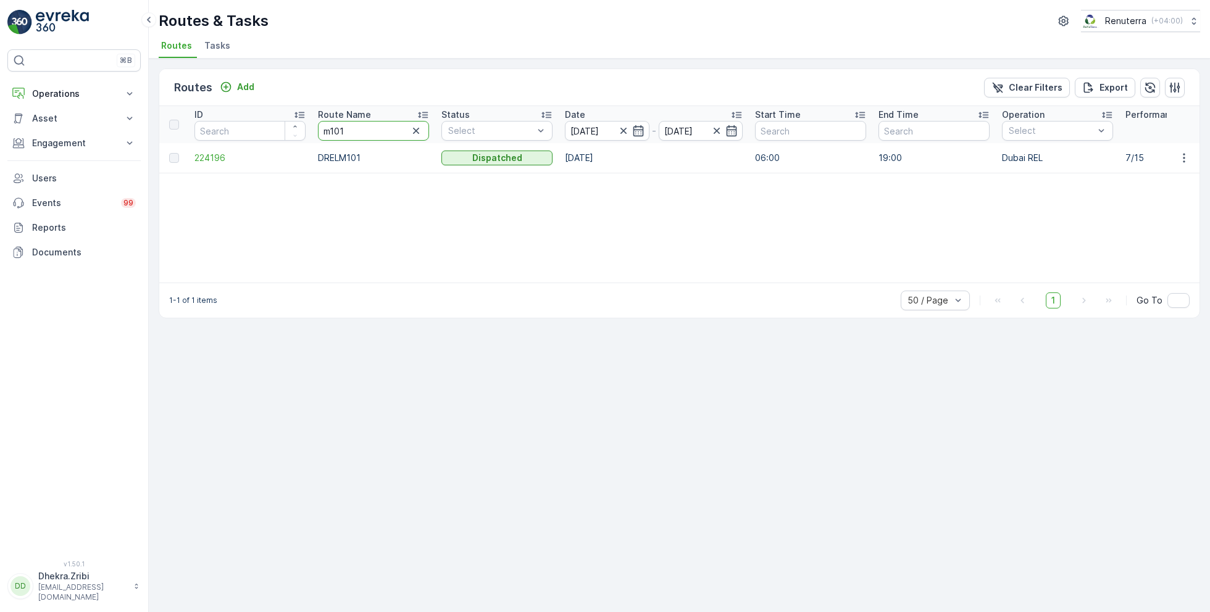
drag, startPoint x: 365, startPoint y: 133, endPoint x: 278, endPoint y: 132, distance: 87.7
type input "ajm"
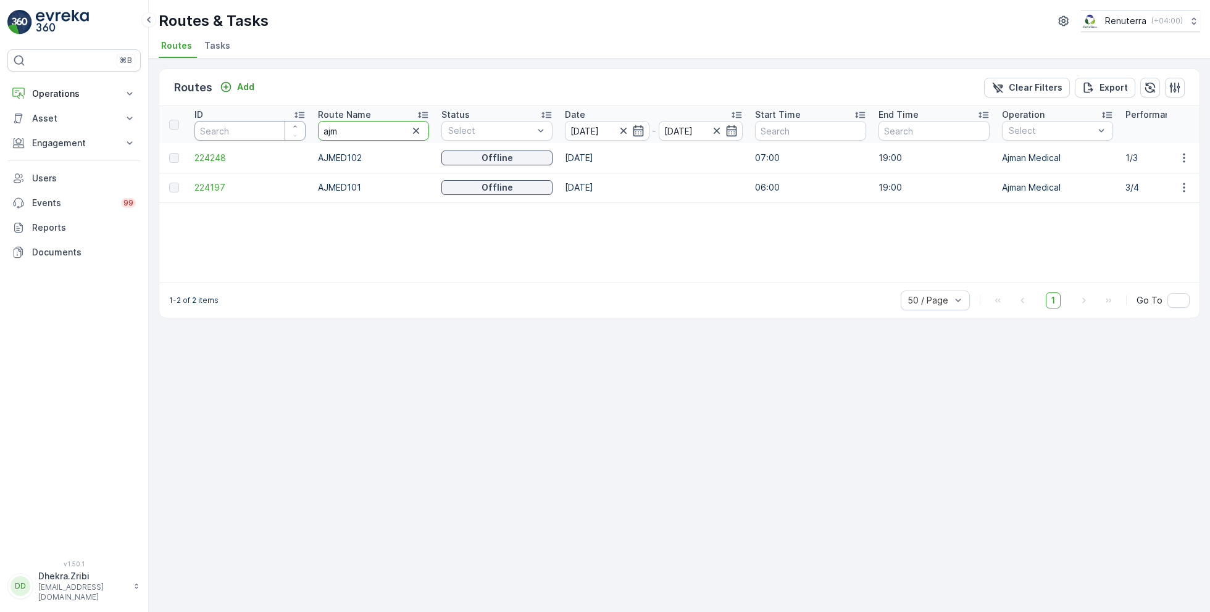
drag, startPoint x: 352, startPoint y: 133, endPoint x: 275, endPoint y: 131, distance: 77.2
type input "m1"
click at [211, 176] on td "224195" at bounding box center [249, 188] width 123 height 30
click at [219, 191] on span "224195" at bounding box center [249, 188] width 111 height 12
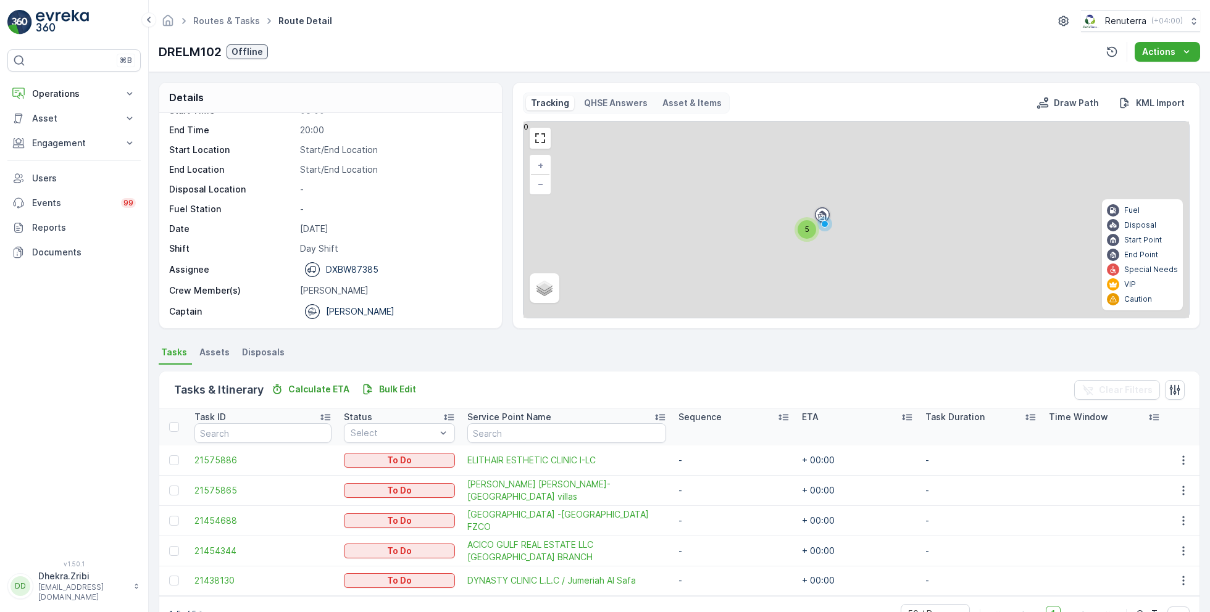
scroll to position [32, 0]
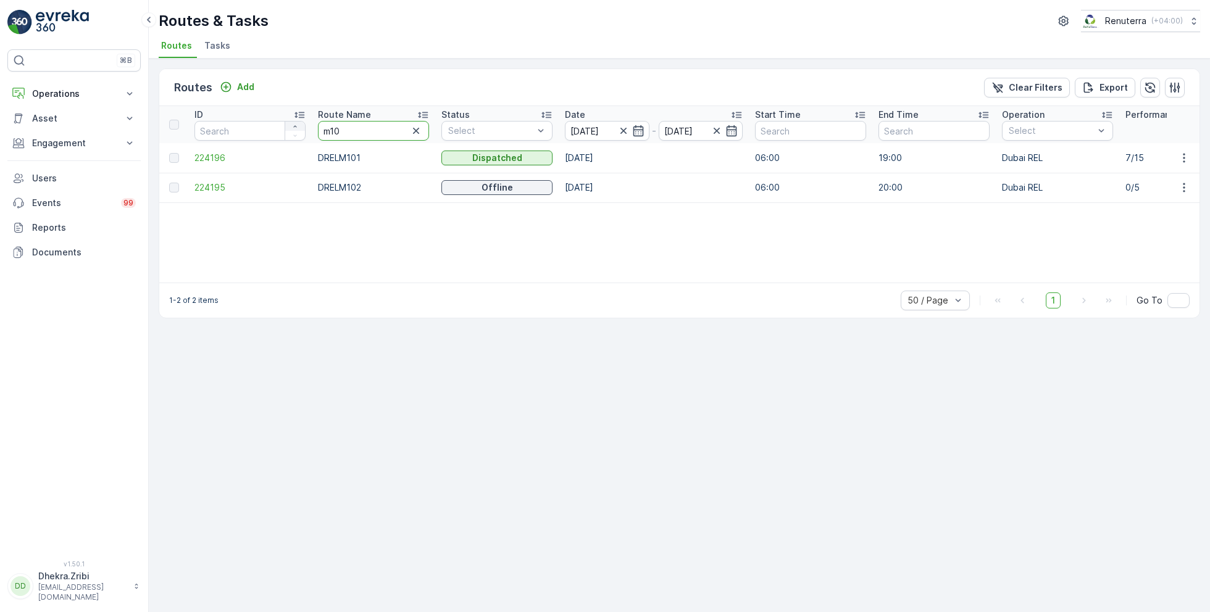
drag, startPoint x: 353, startPoint y: 128, endPoint x: 303, endPoint y: 128, distance: 49.4
type input "hat"
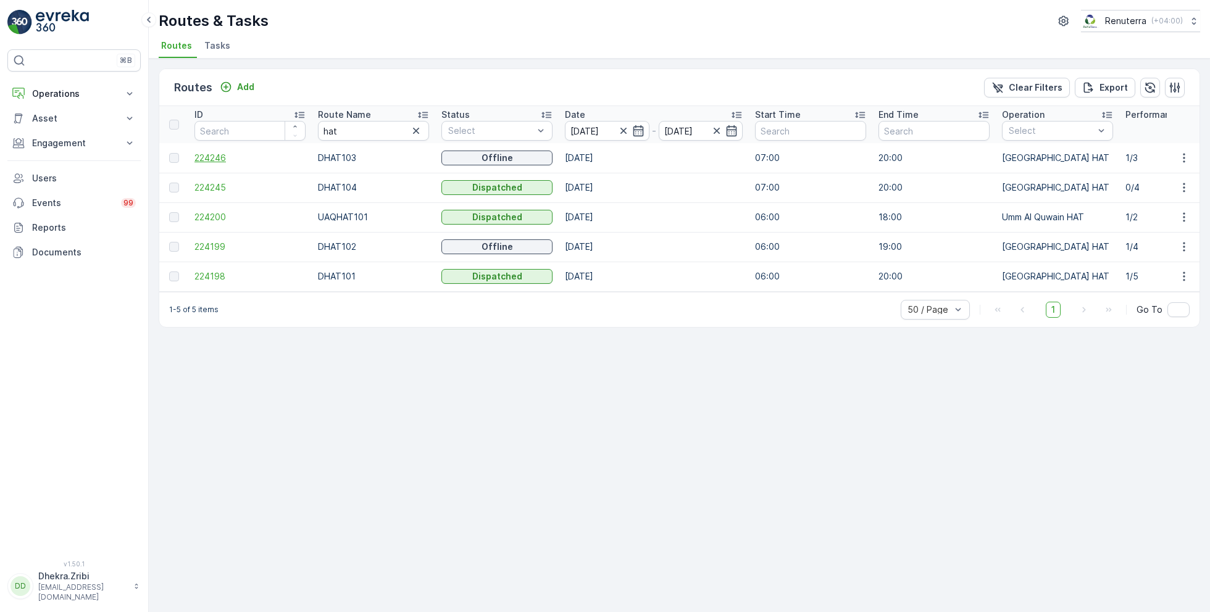
click at [208, 156] on span "224246" at bounding box center [249, 158] width 111 height 12
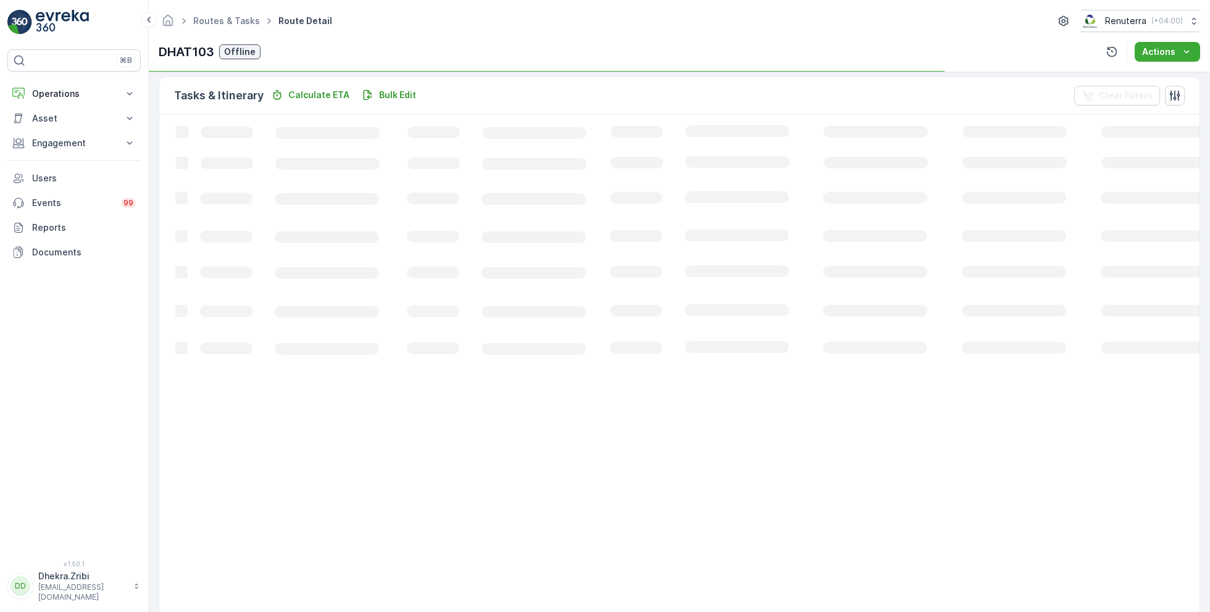
scroll to position [23, 0]
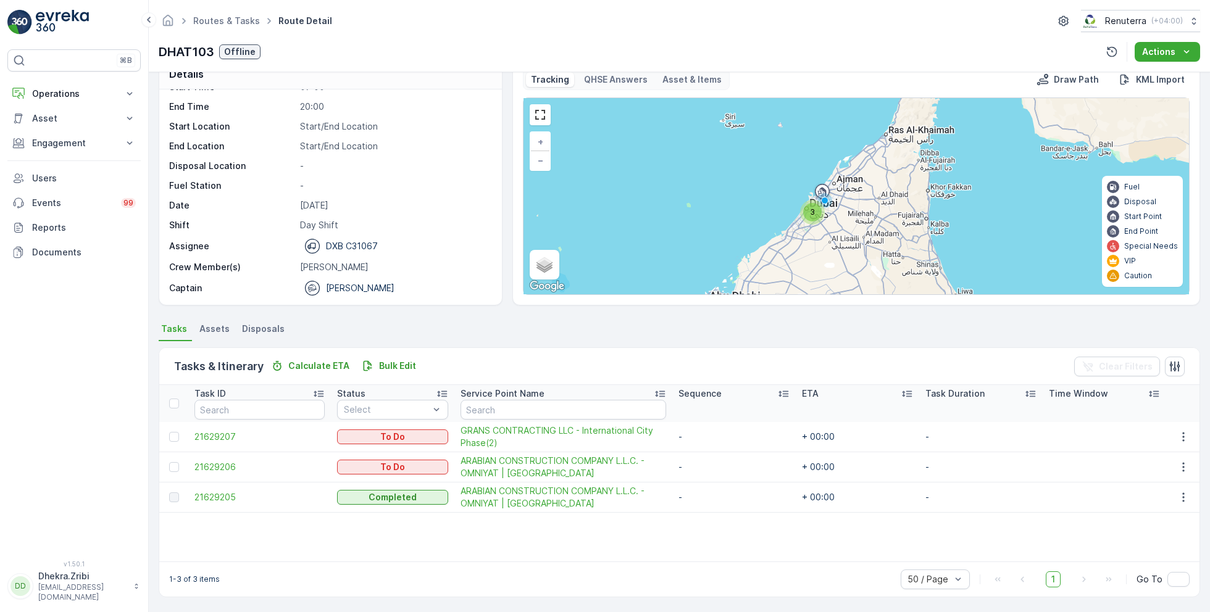
click at [593, 532] on div "Task ID Status Select Service Point Name Sequence ETA Task Duration Time Window…" at bounding box center [679, 473] width 1040 height 177
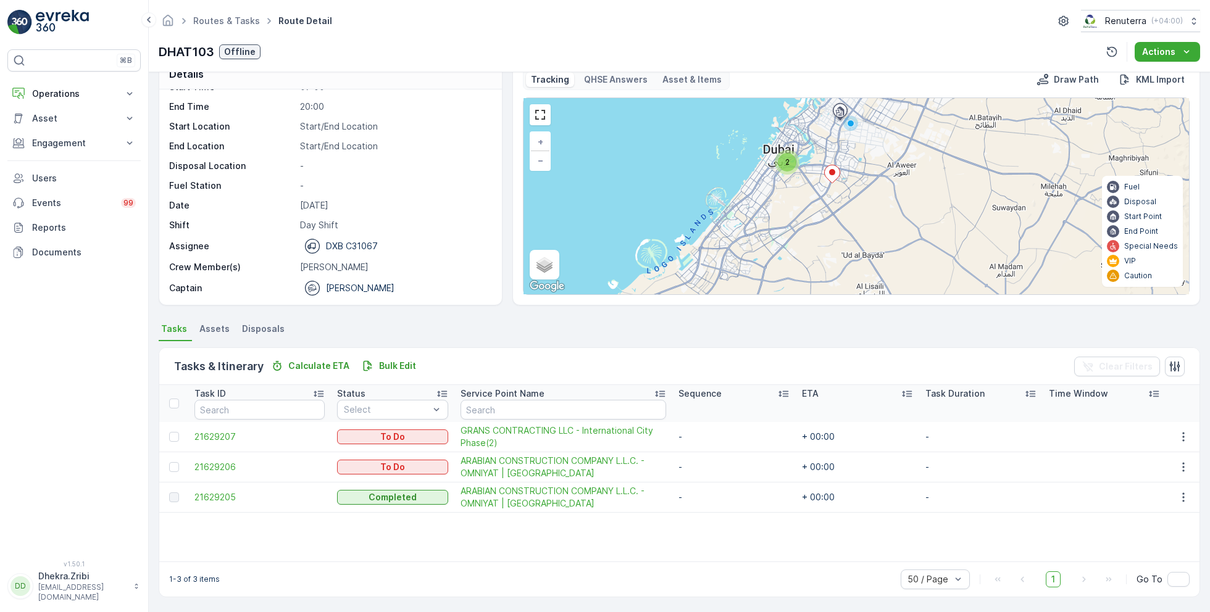
drag, startPoint x: 825, startPoint y: 199, endPoint x: 799, endPoint y: 259, distance: 65.3
click at [799, 260] on div "2 + − Satellite Roadmap Terrain Hybrid Leaflet Keyboard shortcuts Map Data Map …" at bounding box center [857, 196] width 666 height 196
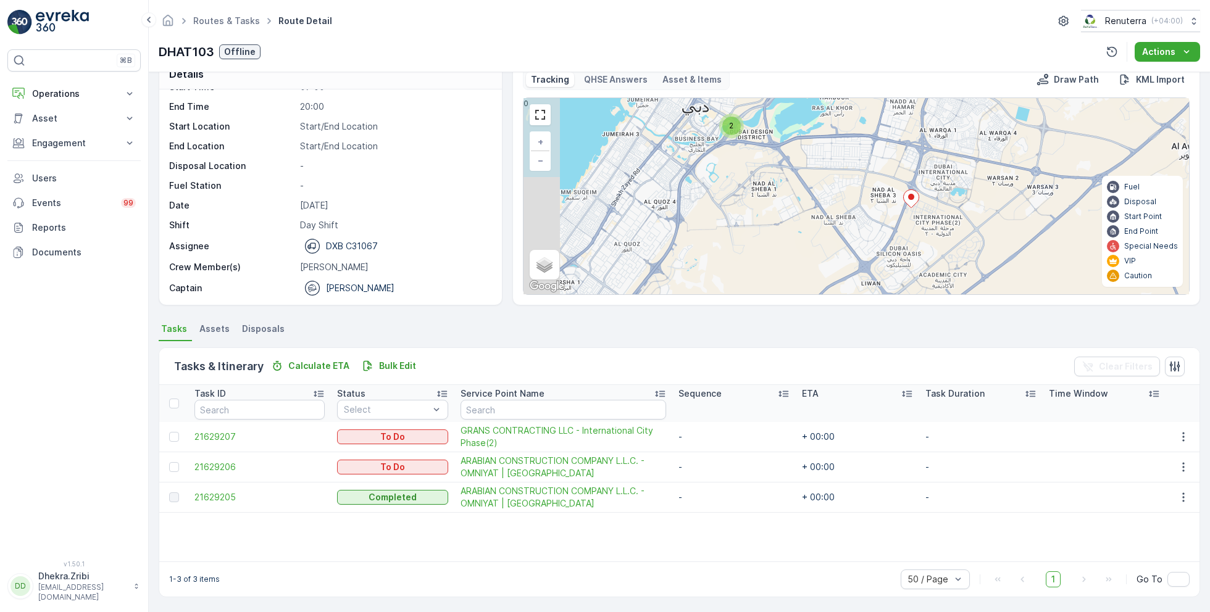
drag, startPoint x: 635, startPoint y: 177, endPoint x: 733, endPoint y: 162, distance: 99.2
click at [734, 162] on div "2 + − Satellite Roadmap Terrain Hybrid Leaflet Keyboard shortcuts Map Data Map …" at bounding box center [857, 196] width 666 height 196
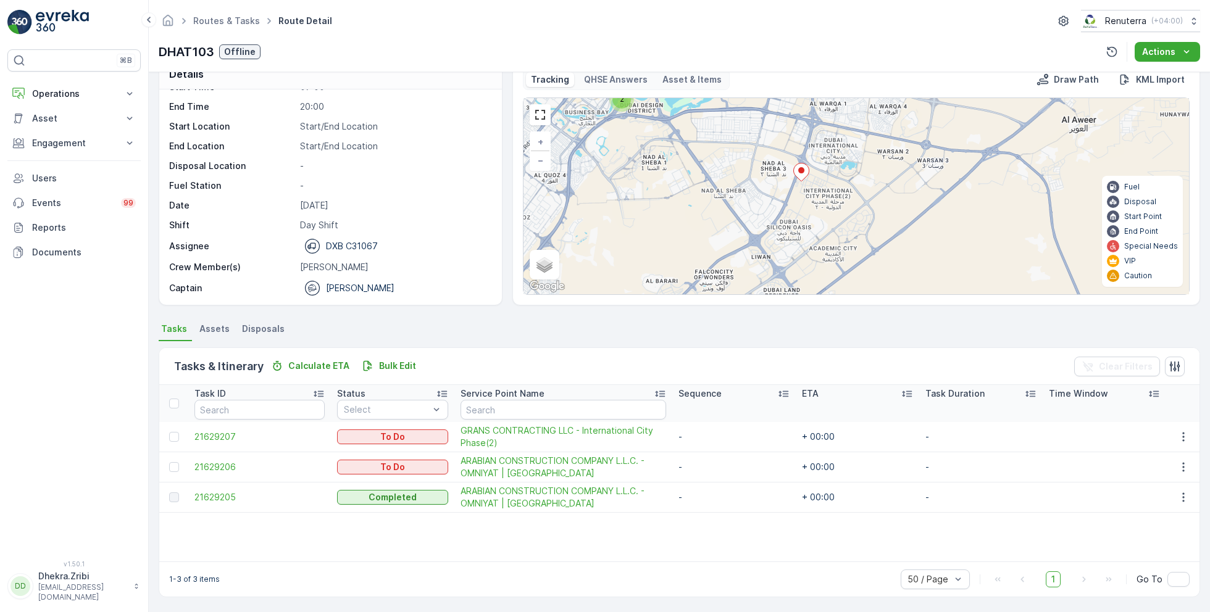
drag, startPoint x: 880, startPoint y: 219, endPoint x: 768, endPoint y: 192, distance: 115.0
click at [768, 192] on div "2 + − Satellite Roadmap Terrain Hybrid Leaflet Keyboard shortcuts Map Data Map …" at bounding box center [857, 196] width 666 height 196
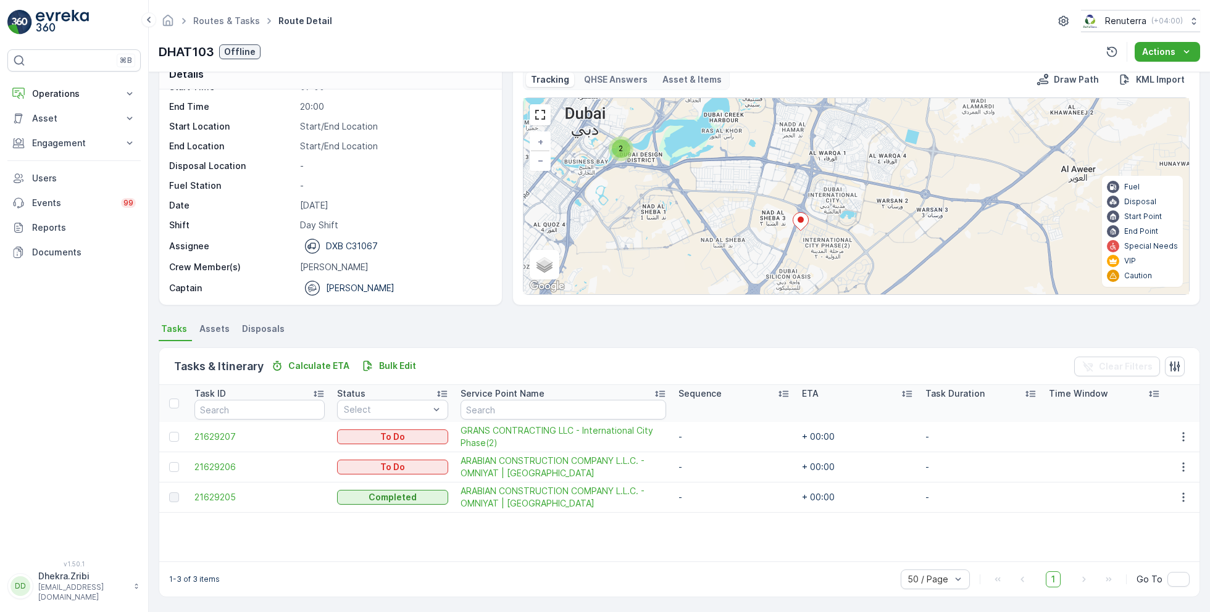
drag, startPoint x: 770, startPoint y: 167, endPoint x: 771, endPoint y: 215, distance: 48.8
click at [772, 217] on div "2 + − Satellite Roadmap Terrain Hybrid Leaflet Keyboard shortcuts Map Data Map …" at bounding box center [857, 196] width 666 height 196
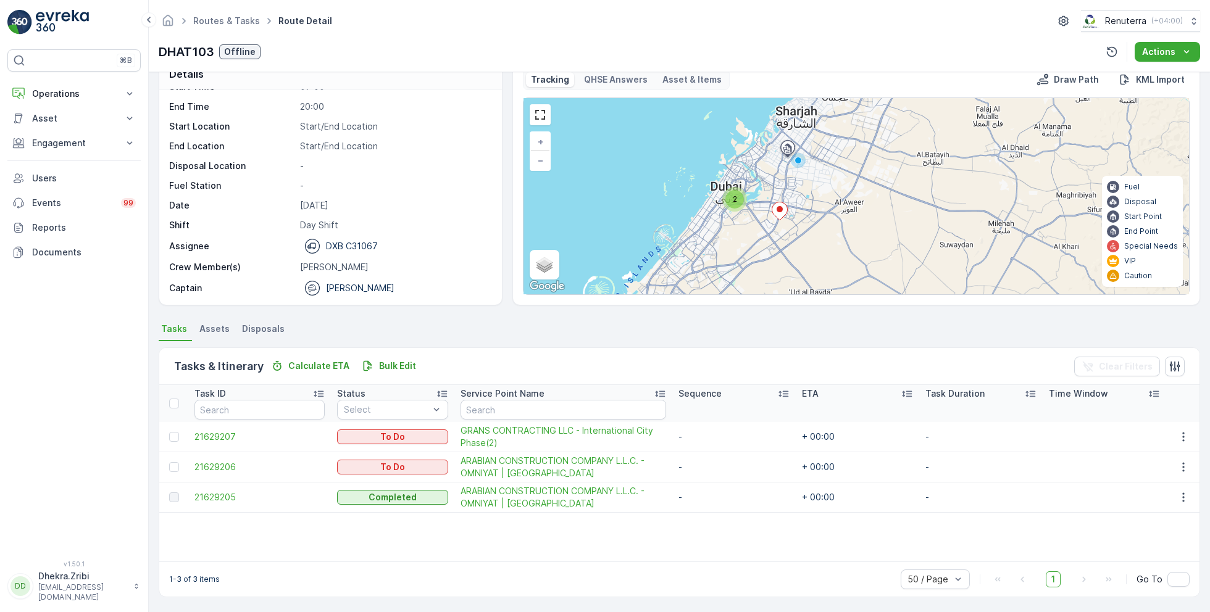
click at [738, 195] on div "2" at bounding box center [734, 199] width 19 height 19
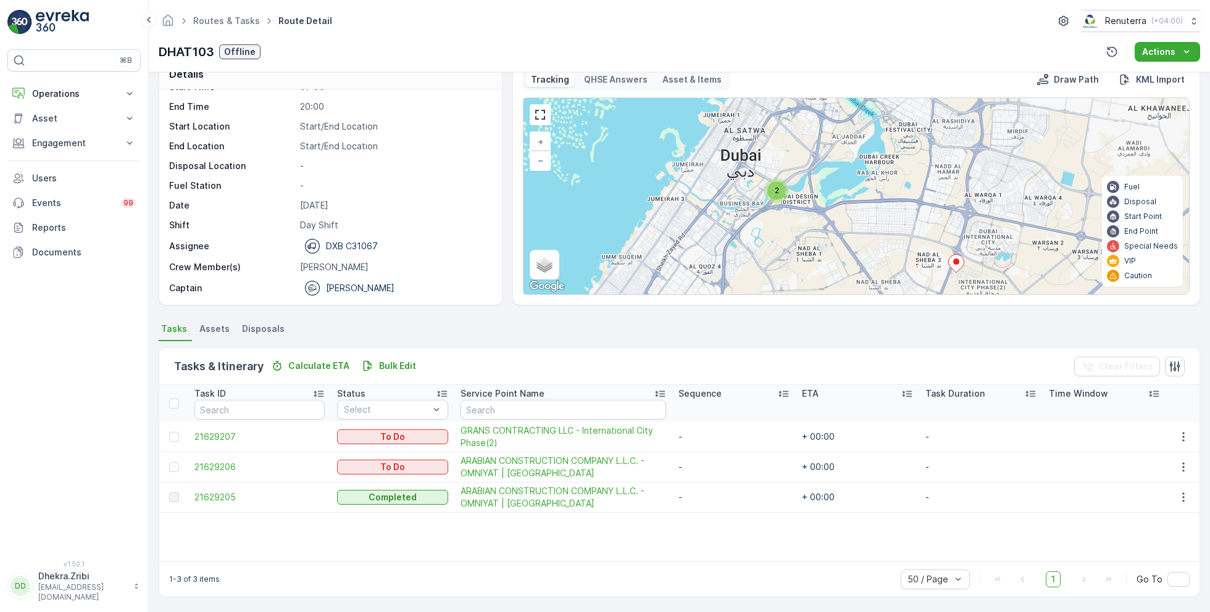
click at [779, 190] on div "2" at bounding box center [776, 191] width 19 height 19
click at [753, 185] on ellipse at bounding box center [755, 186] width 6 height 6
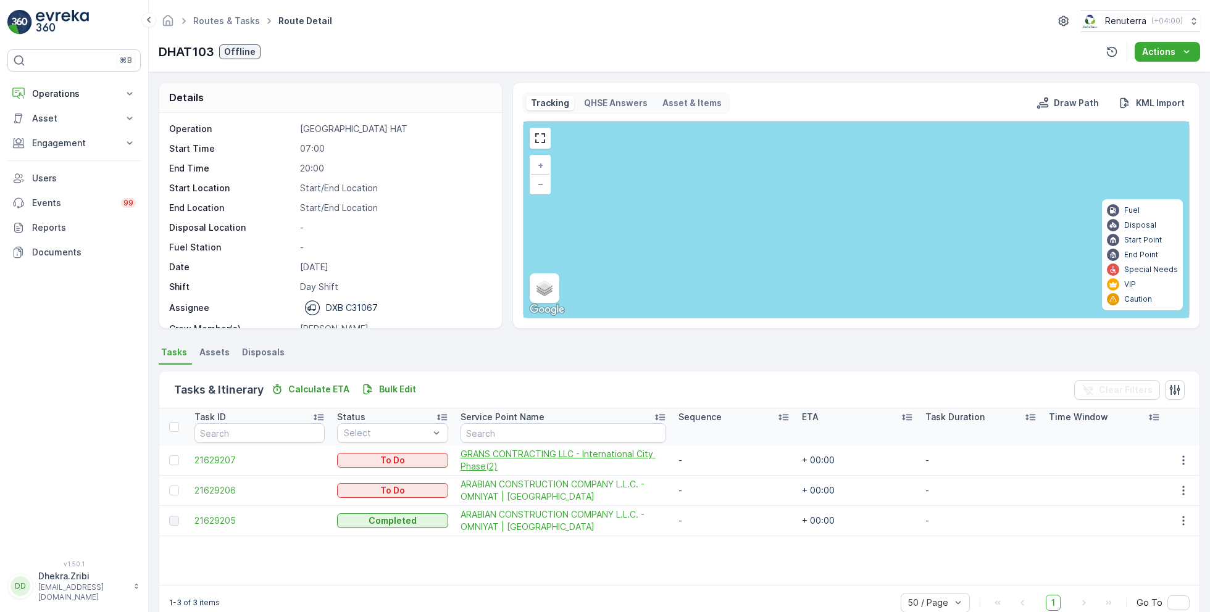
click at [528, 457] on span "GRANS CONTRACTING LLC - International City Phase(2)" at bounding box center [564, 460] width 206 height 25
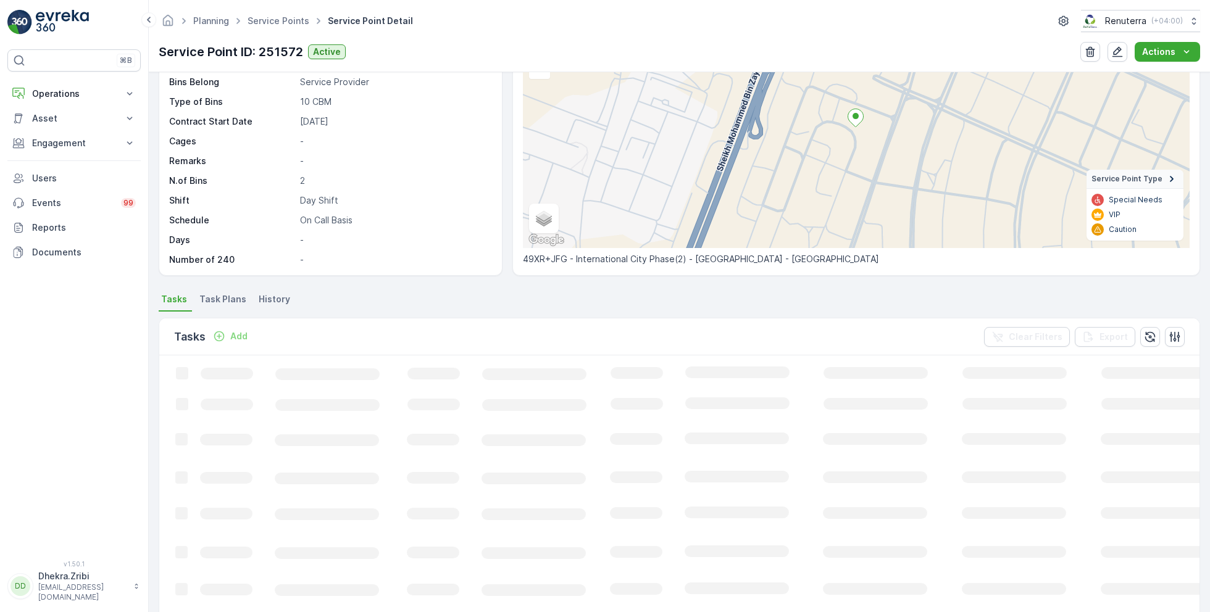
scroll to position [126, 0]
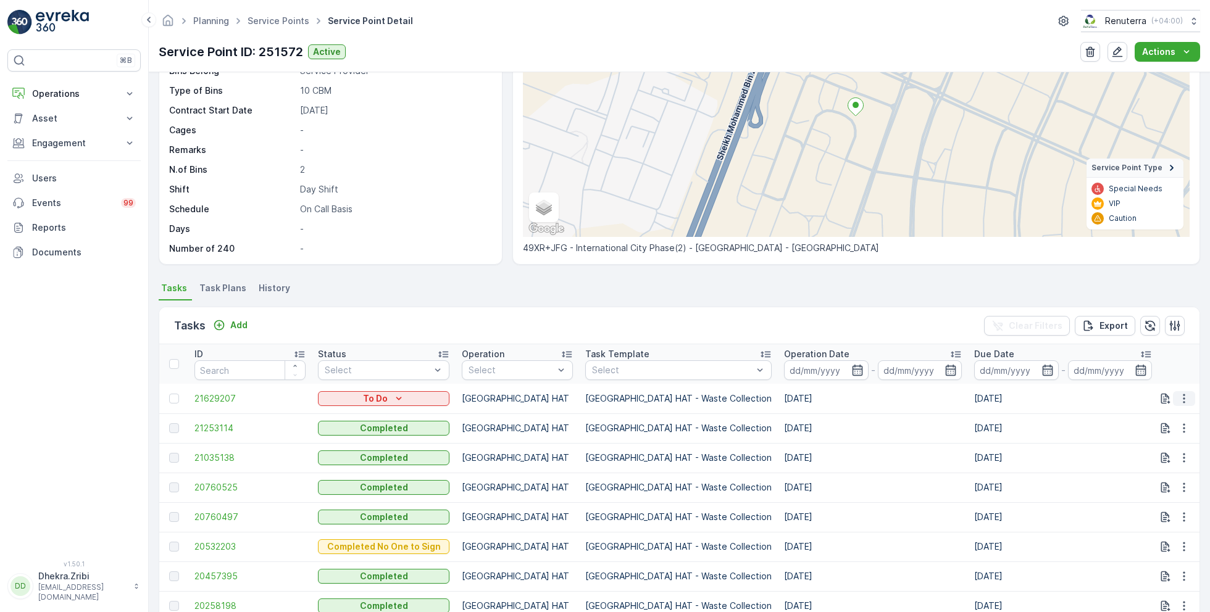
click at [1178, 399] on icon "button" at bounding box center [1184, 399] width 12 height 12
click at [1146, 453] on span "Change Route" at bounding box center [1152, 451] width 60 height 12
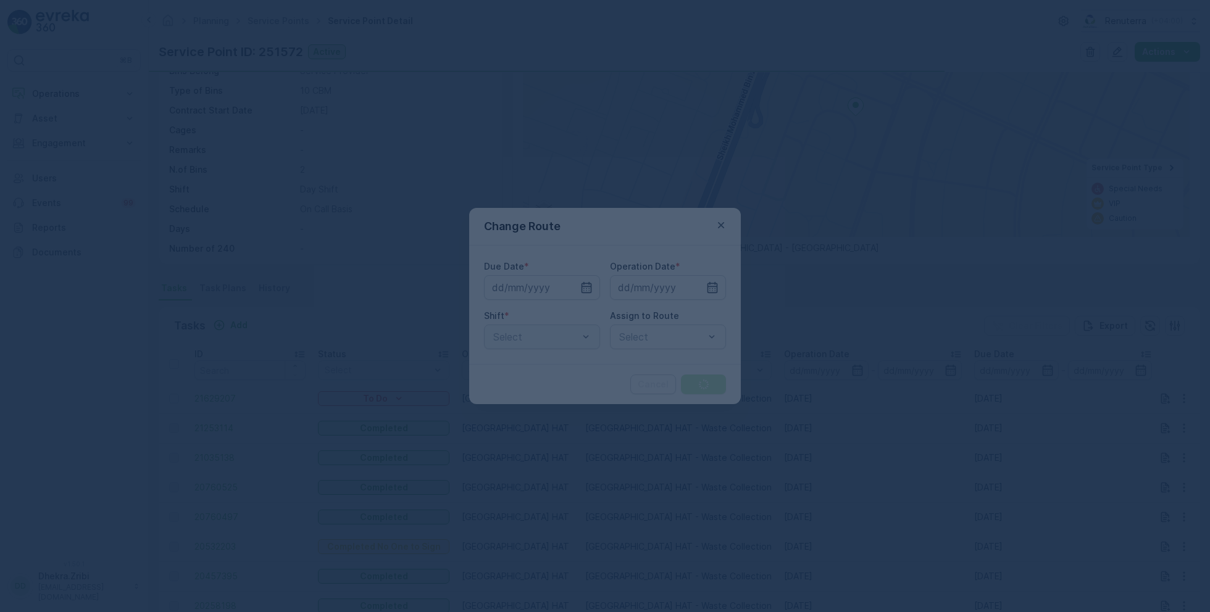
type input "[DATE]"
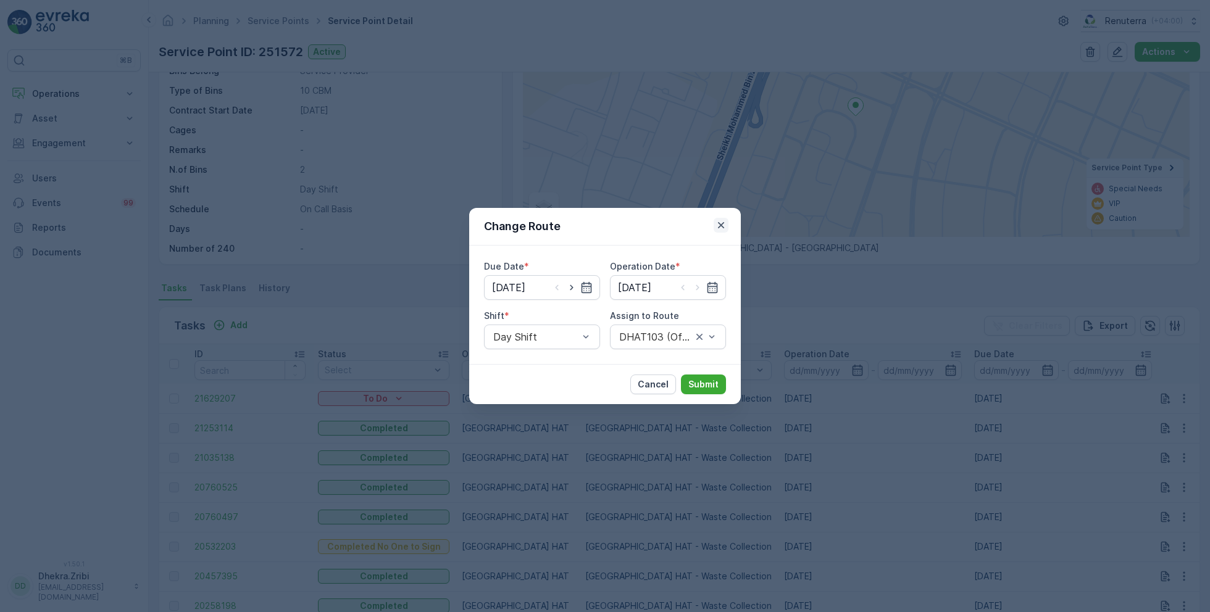
click at [725, 225] on icon "button" at bounding box center [721, 225] width 12 height 12
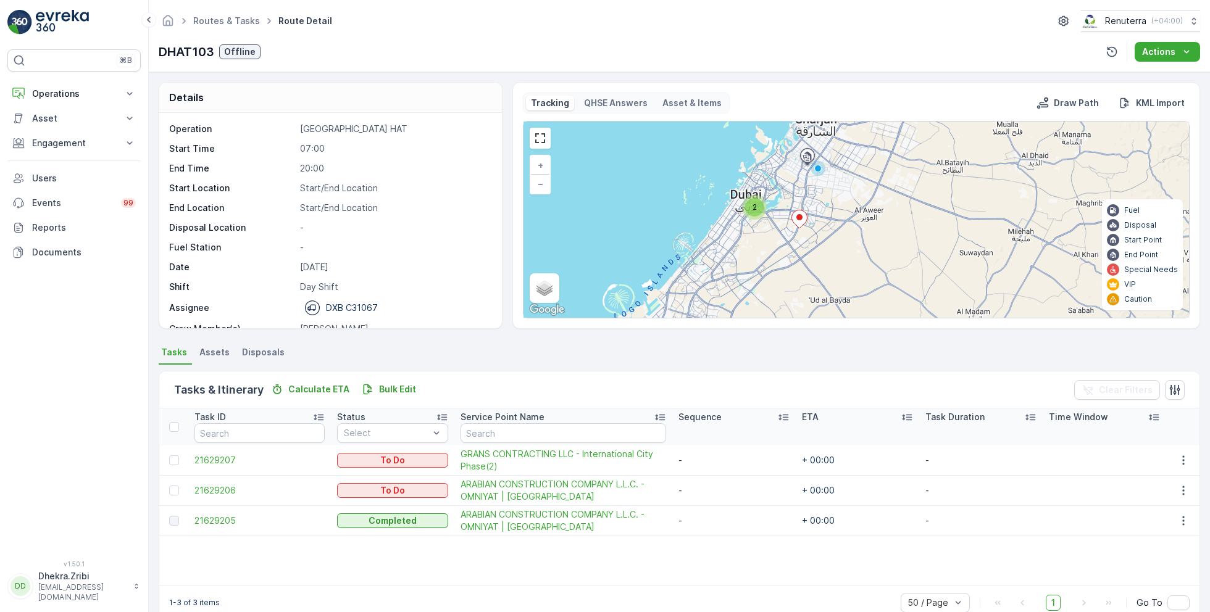
click at [800, 215] on ellipse at bounding box center [799, 217] width 6 height 6
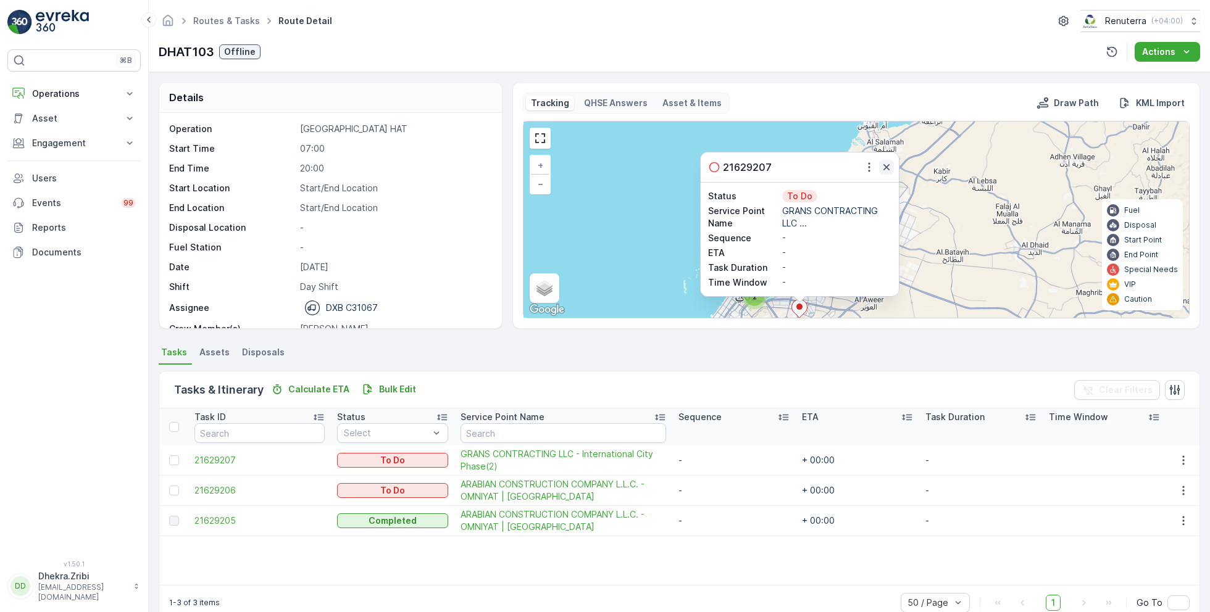
click at [886, 164] on icon "button" at bounding box center [886, 167] width 12 height 12
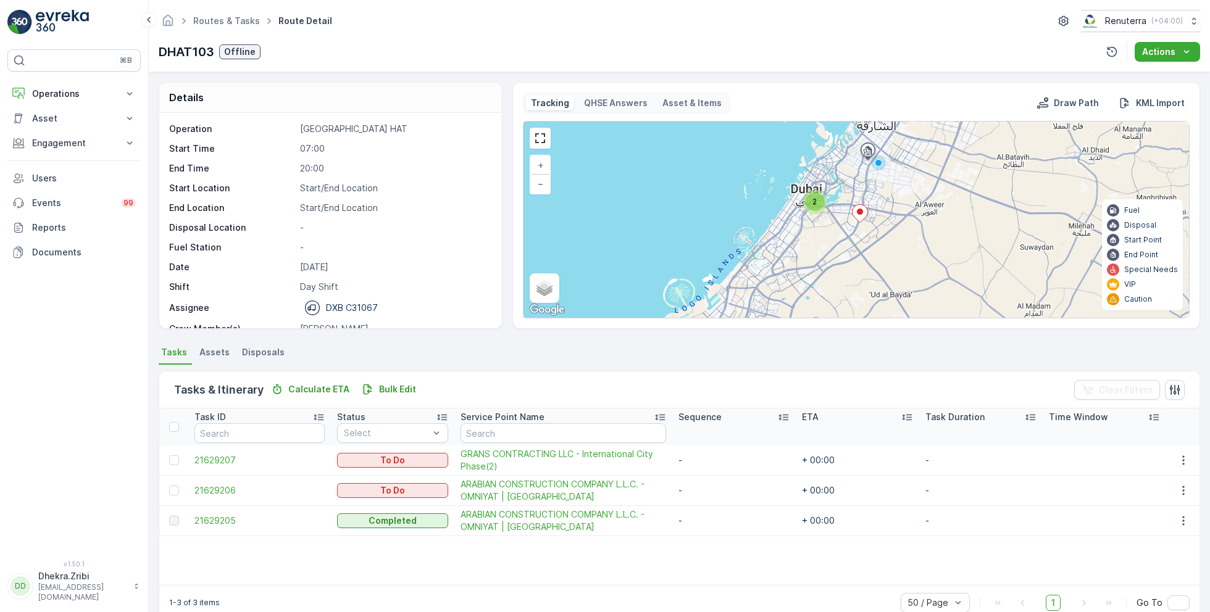
drag, startPoint x: 782, startPoint y: 269, endPoint x: 848, endPoint y: 164, distance: 124.0
click at [848, 164] on div "2 + − Satellite Roadmap Terrain Hybrid Leaflet Keyboard shortcuts Map Data Map …" at bounding box center [857, 220] width 666 height 196
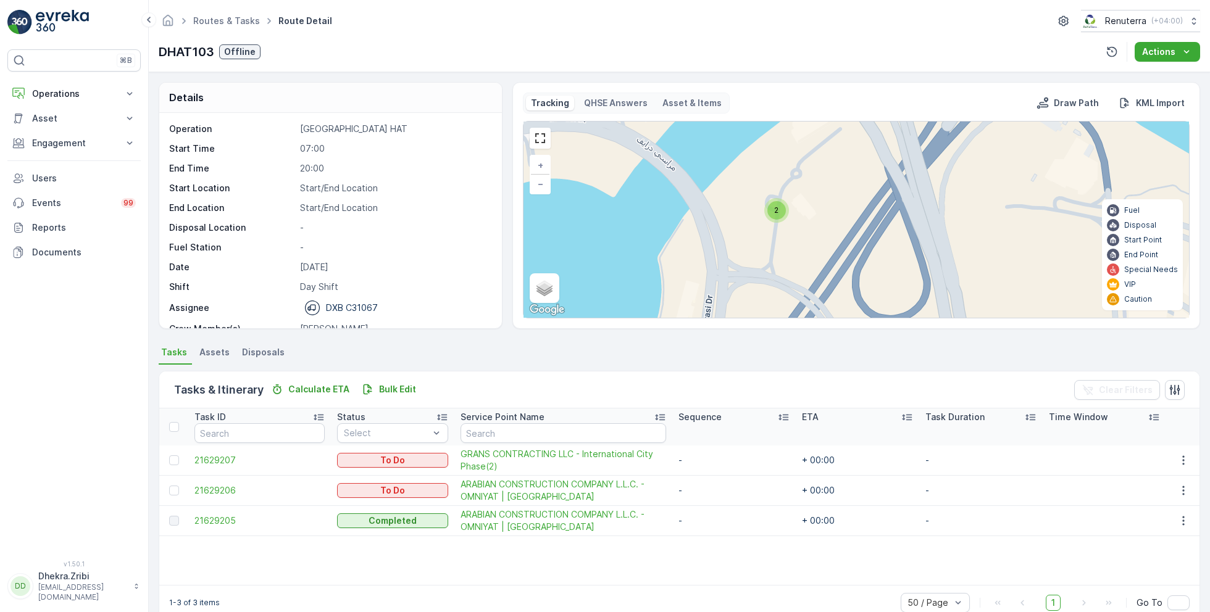
drag, startPoint x: 799, startPoint y: 196, endPoint x: 755, endPoint y: 278, distance: 93.9
click at [755, 278] on div "2 + − Satellite Roadmap Terrain Hybrid Leaflet Keyboard shortcuts Map Data Map …" at bounding box center [857, 220] width 666 height 196
click at [775, 204] on span "2" at bounding box center [777, 207] width 4 height 9
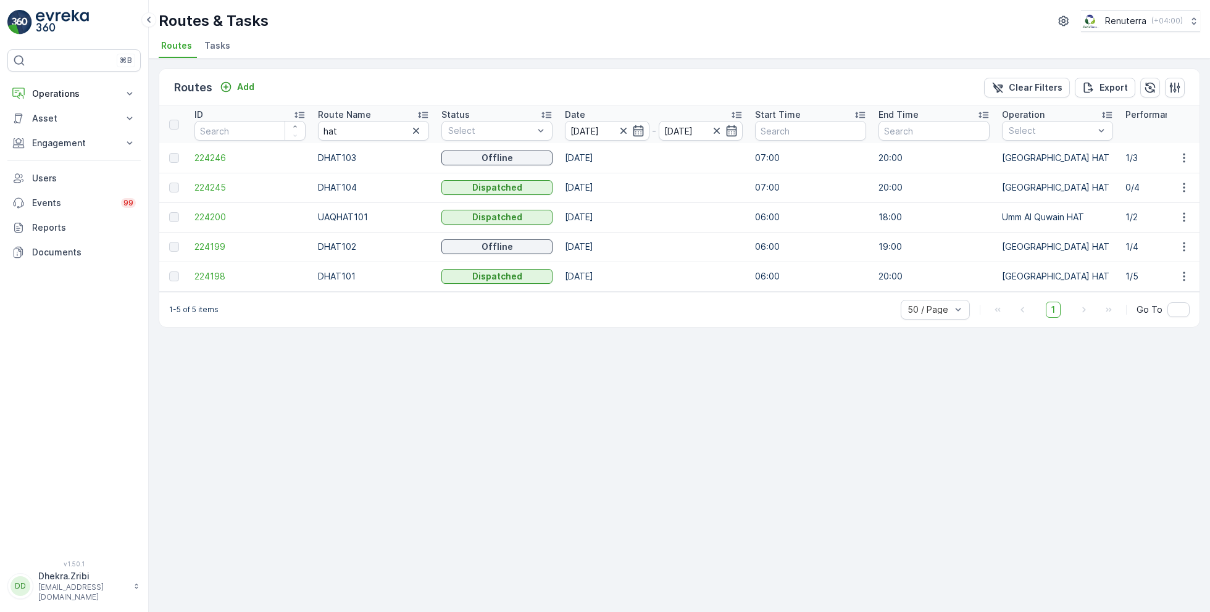
click at [422, 115] on icon at bounding box center [423, 115] width 12 height 12
click at [208, 152] on span "224198" at bounding box center [249, 158] width 111 height 12
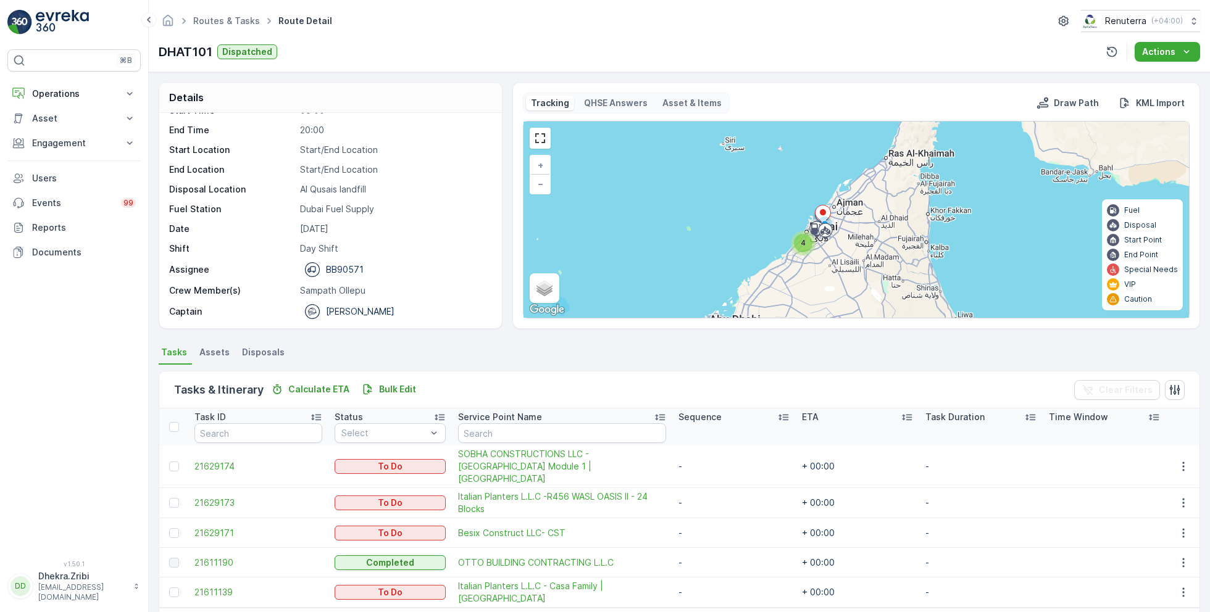
scroll to position [33, 0]
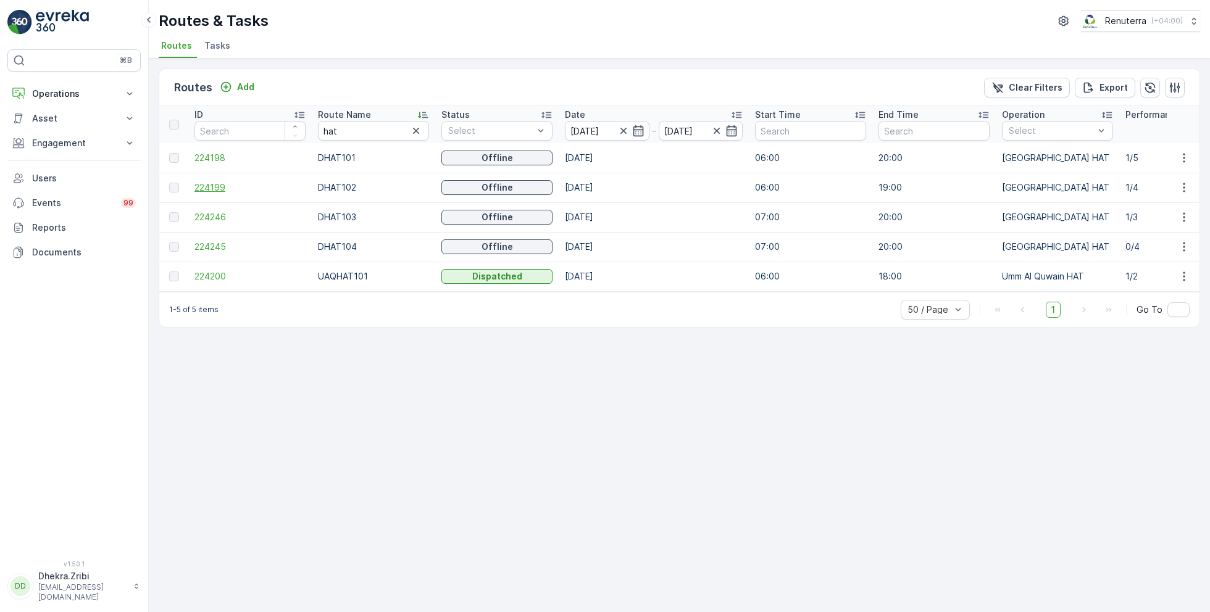
click at [214, 186] on span "224199" at bounding box center [249, 188] width 111 height 12
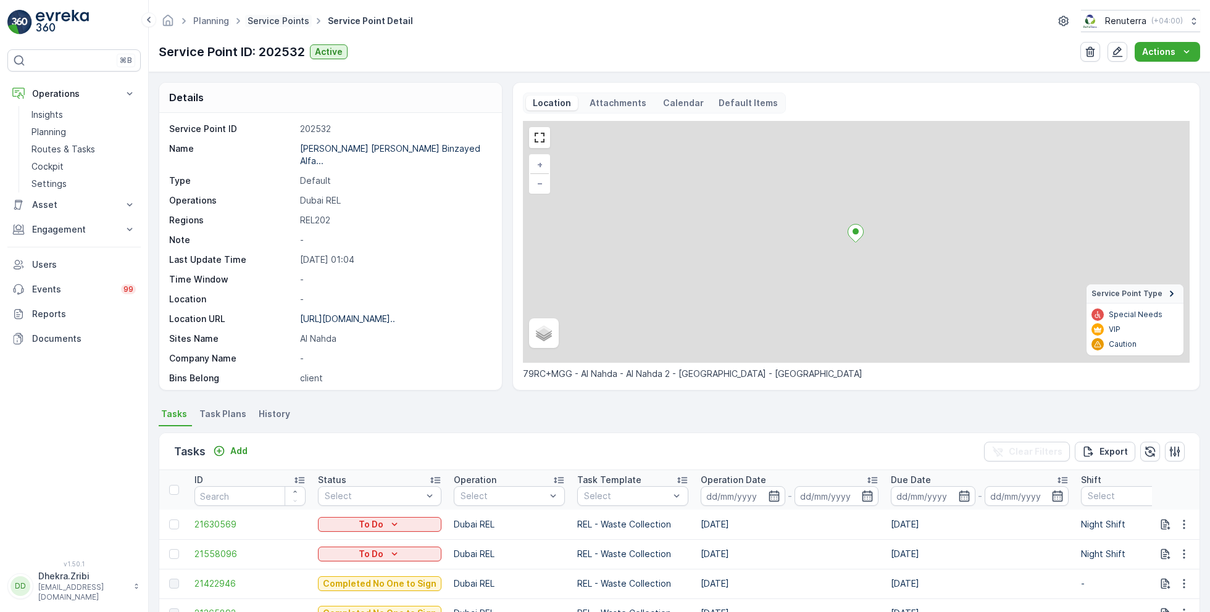
click at [278, 20] on link "Service Points" at bounding box center [279, 20] width 62 height 10
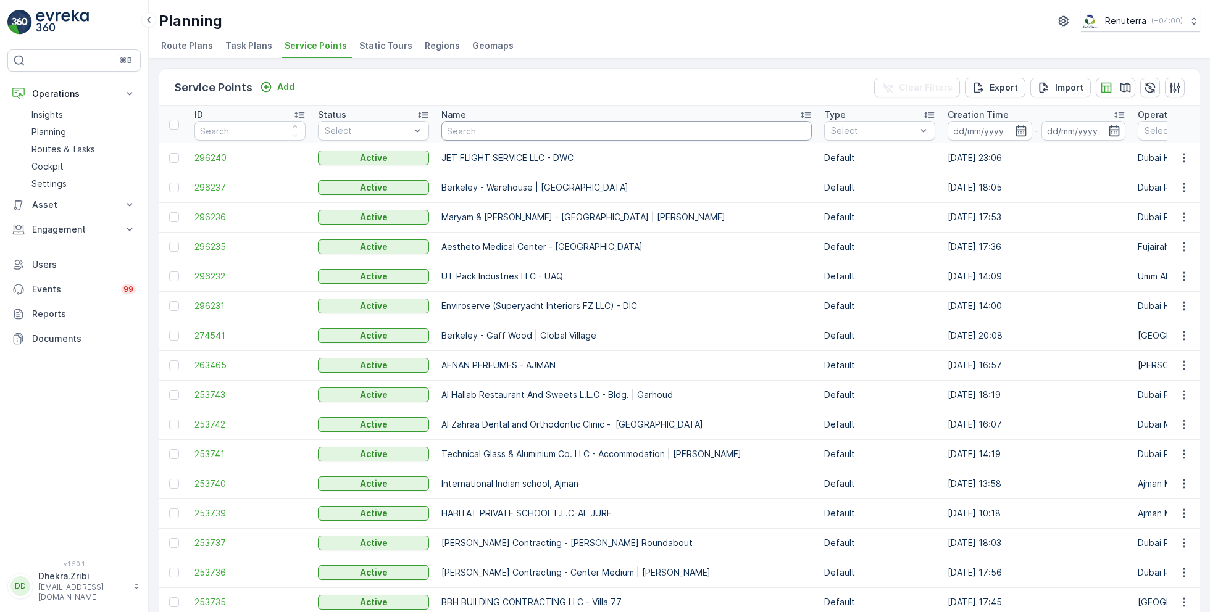
click at [488, 130] on input "text" at bounding box center [626, 131] width 370 height 20
type input "ktc"
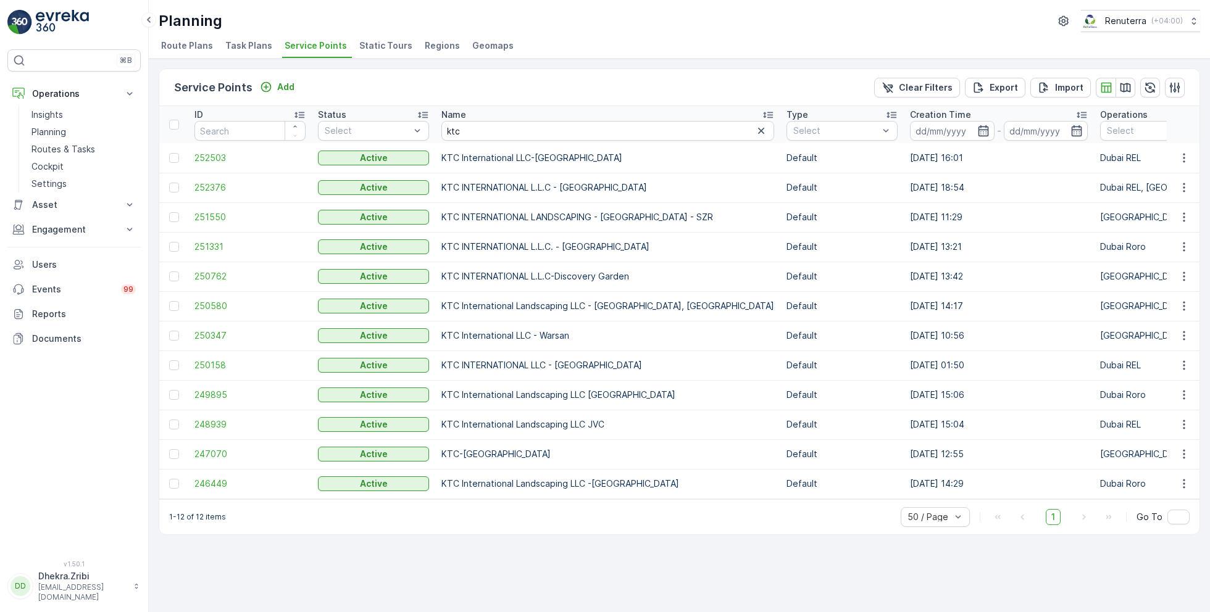
click at [570, 30] on div "Planning Renuterra ( +04:00 )" at bounding box center [679, 21] width 1041 height 22
click at [213, 186] on span "252376" at bounding box center [249, 188] width 111 height 12
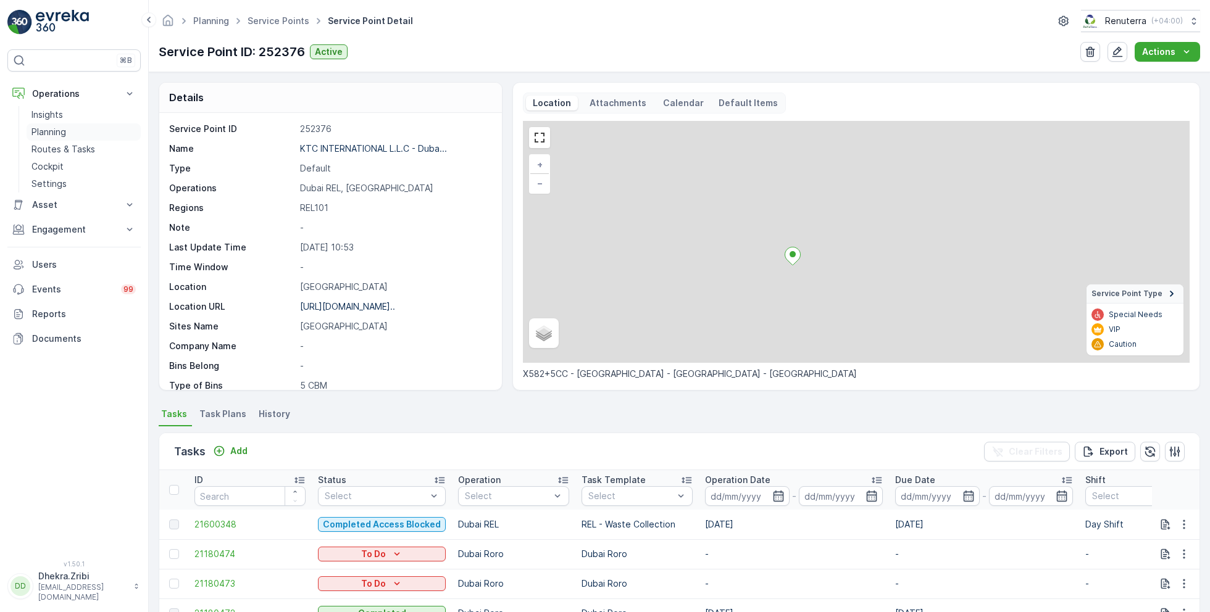
click at [58, 131] on p "Planning" at bounding box center [48, 132] width 35 height 12
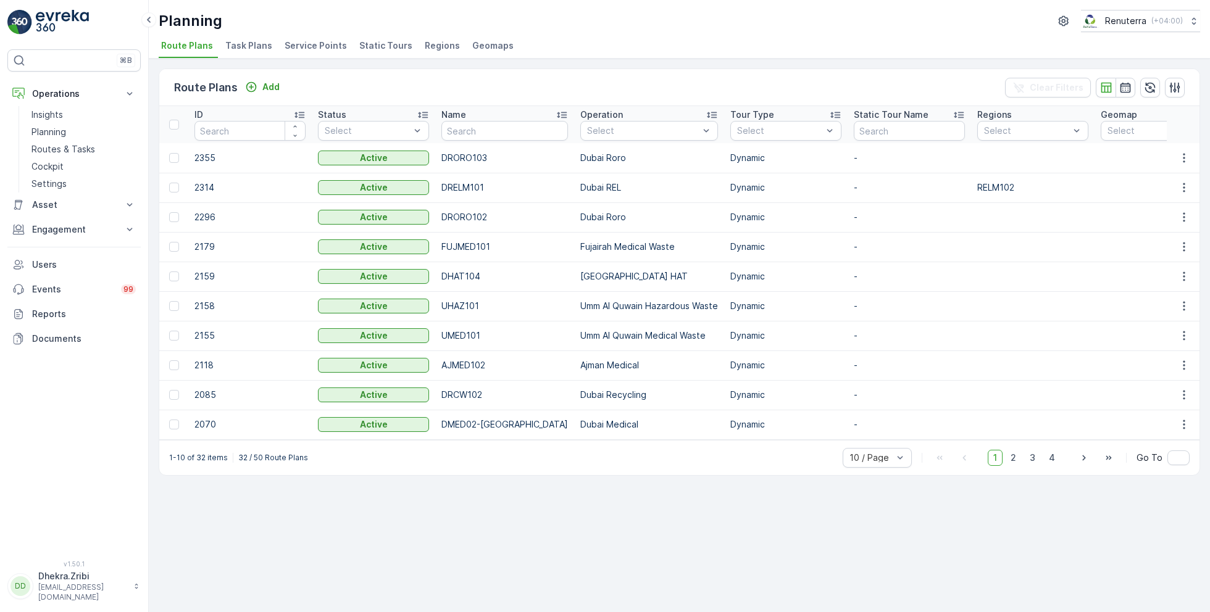
click at [311, 51] on span "Service Points" at bounding box center [316, 46] width 62 height 12
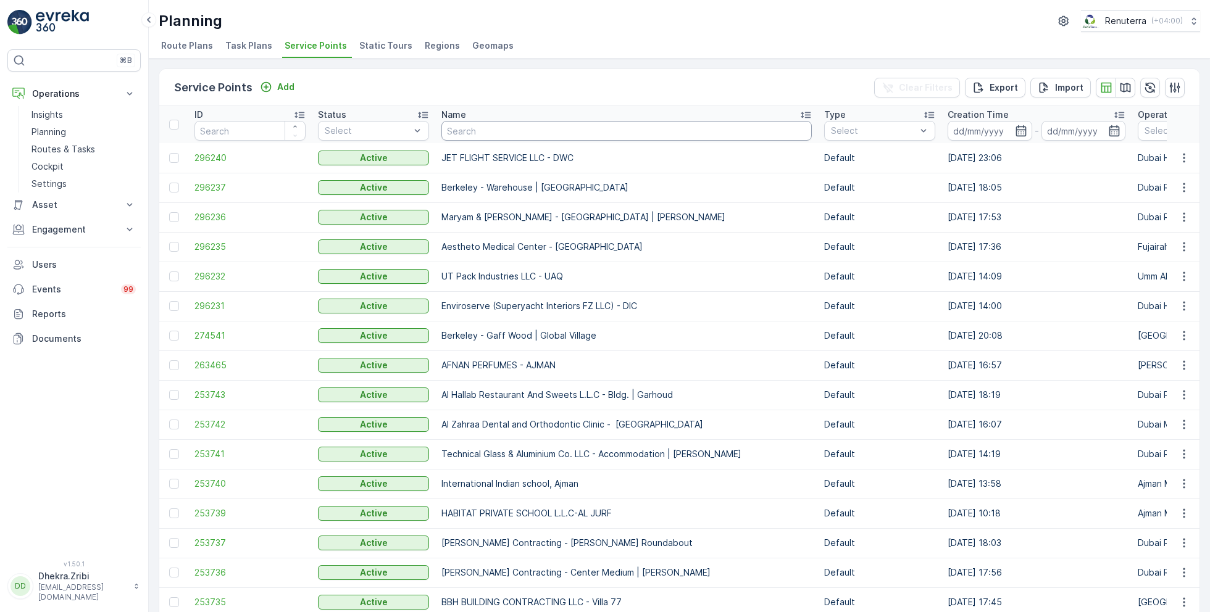
click at [485, 131] on input "text" at bounding box center [626, 131] width 370 height 20
type input "al sho"
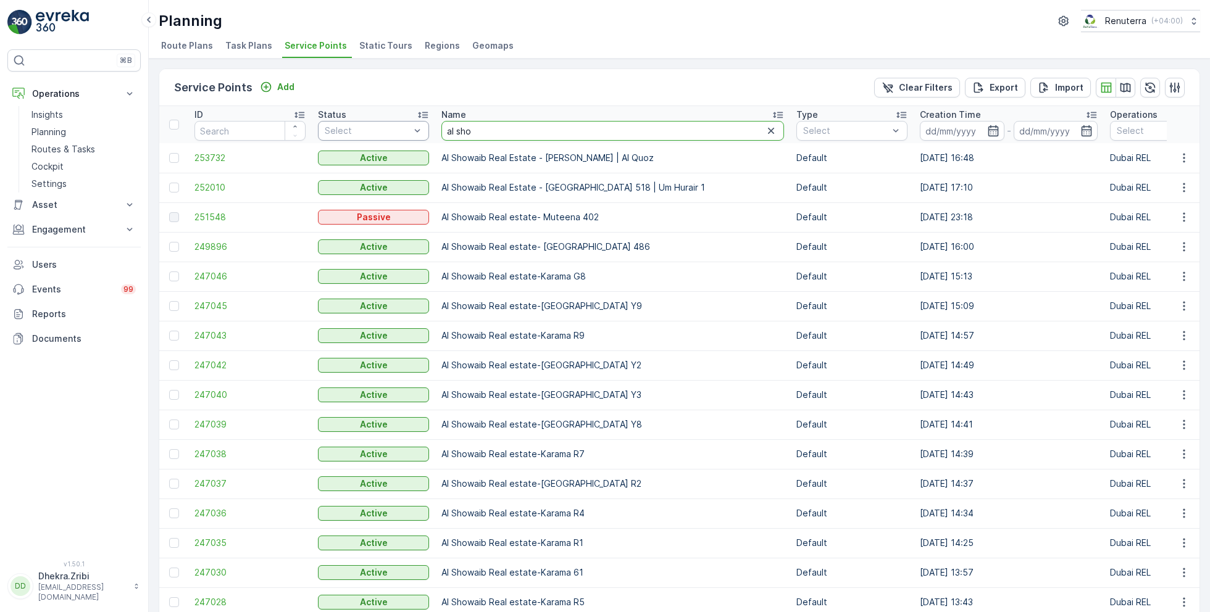
drag, startPoint x: 494, startPoint y: 133, endPoint x: 380, endPoint y: 128, distance: 114.3
type input "ktc"
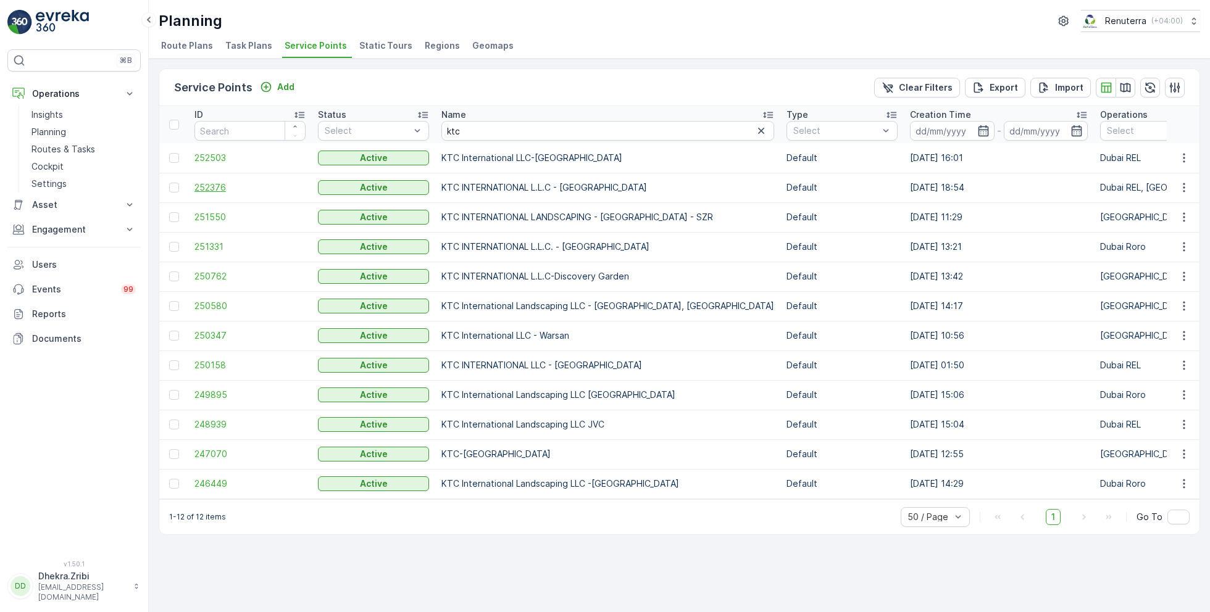
click at [211, 191] on span "252376" at bounding box center [249, 188] width 111 height 12
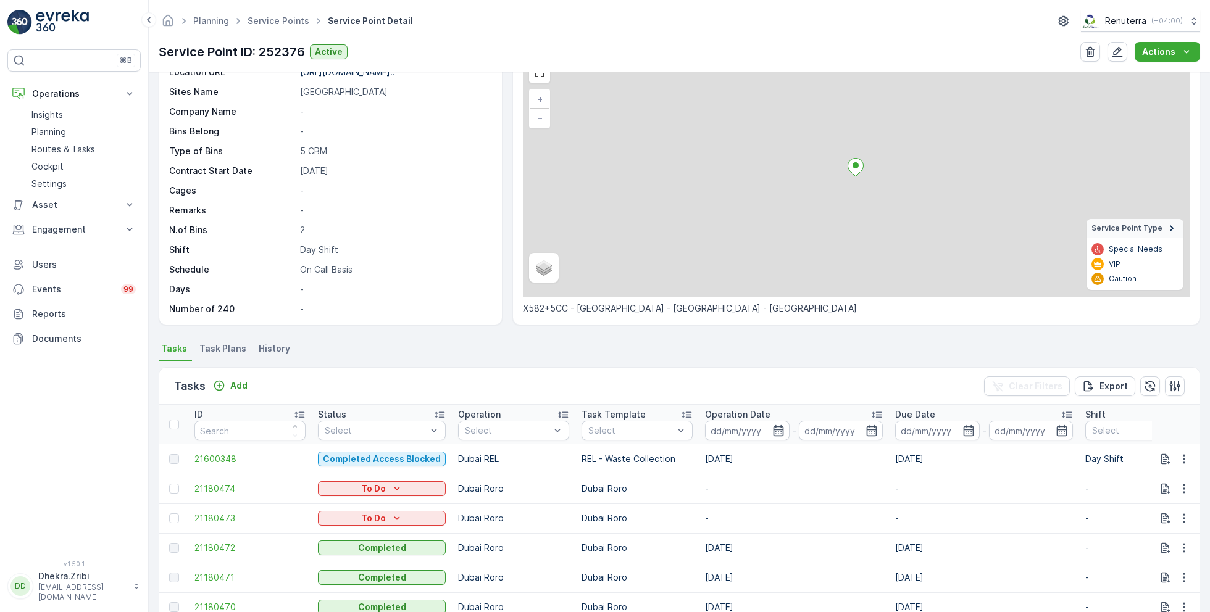
scroll to position [85, 0]
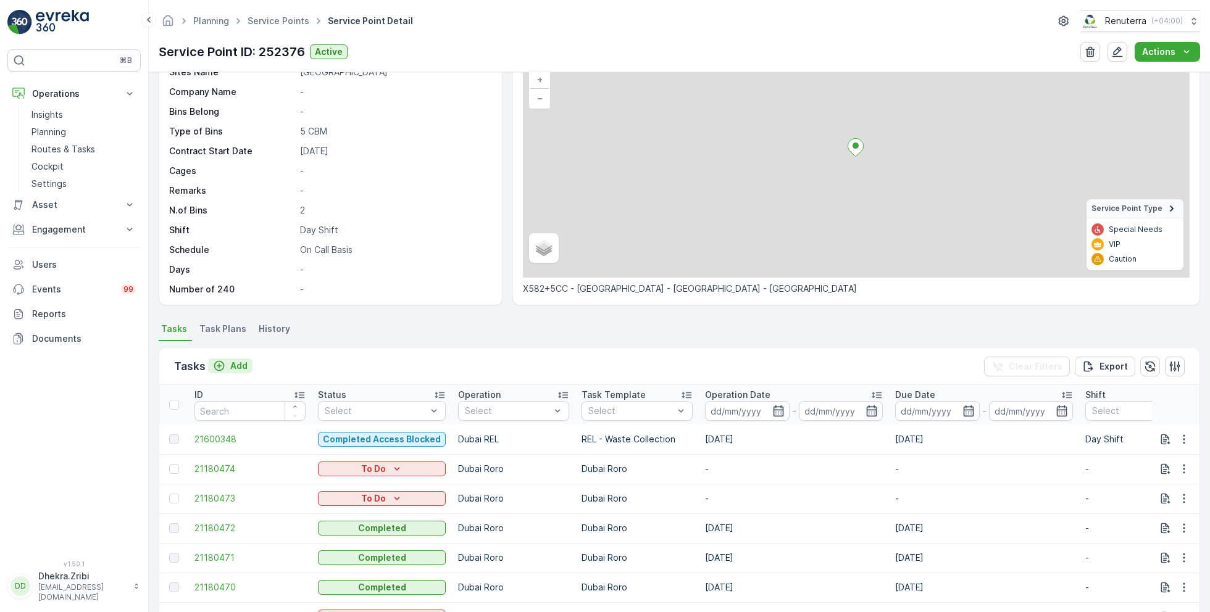
click at [241, 362] on p "Add" at bounding box center [238, 366] width 17 height 12
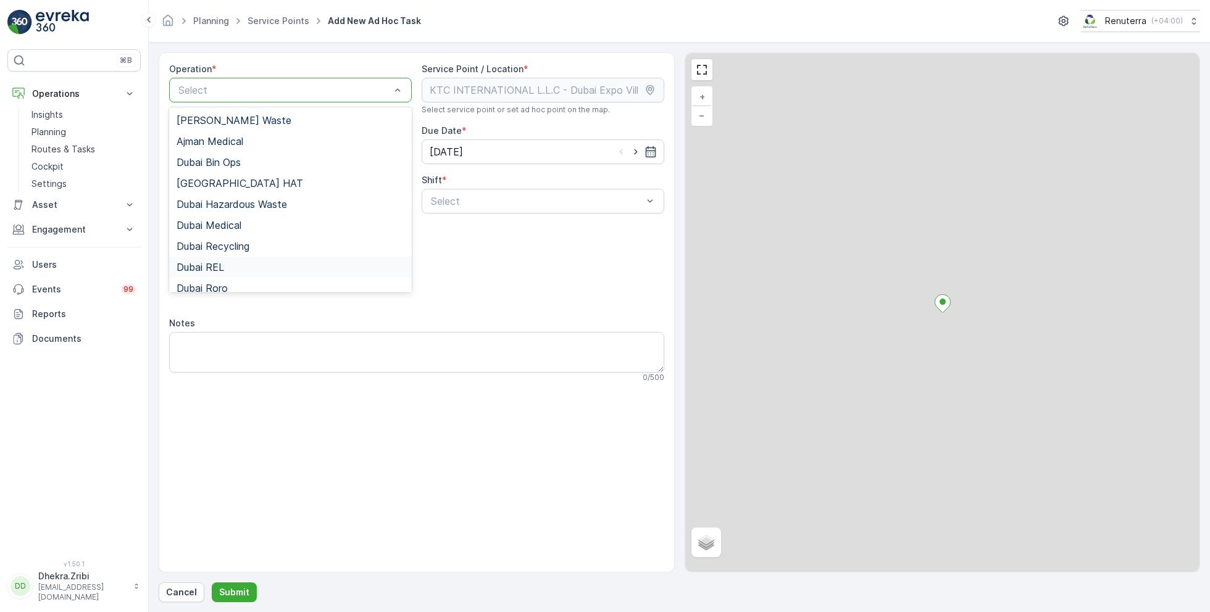
click at [224, 265] on div "Dubai REL" at bounding box center [291, 267] width 228 height 11
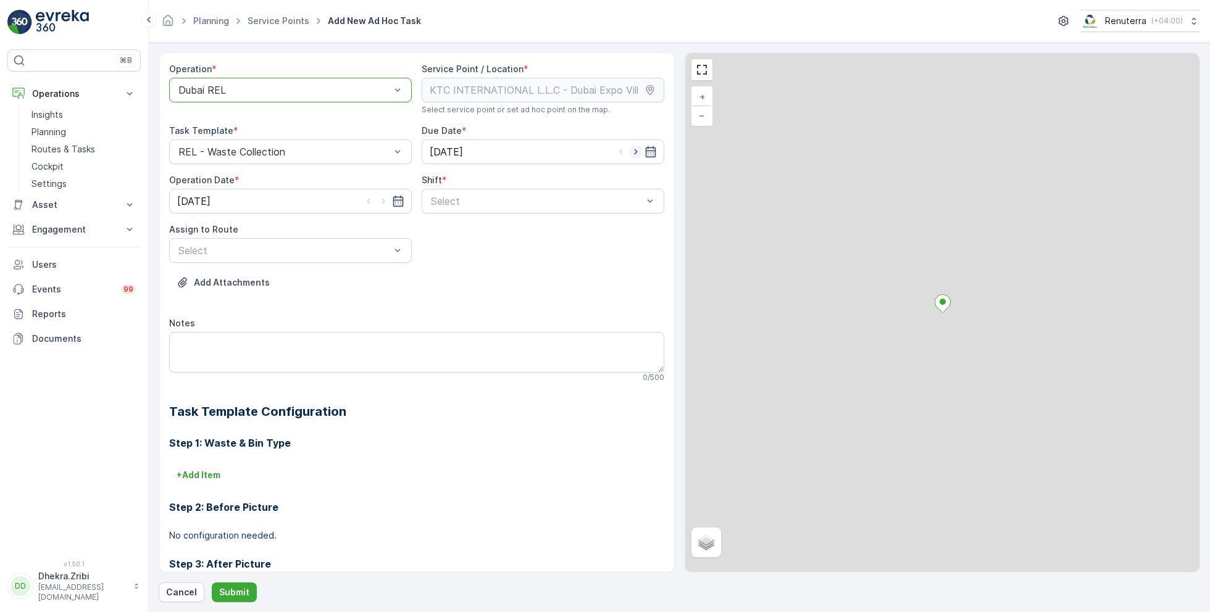
click at [636, 151] on icon "button" at bounding box center [636, 152] width 12 height 12
type input "14.09.2025"
click at [382, 199] on icon "button" at bounding box center [383, 201] width 12 height 12
type input "14.09.2025"
click at [447, 232] on span "Day Shift" at bounding box center [451, 231] width 44 height 11
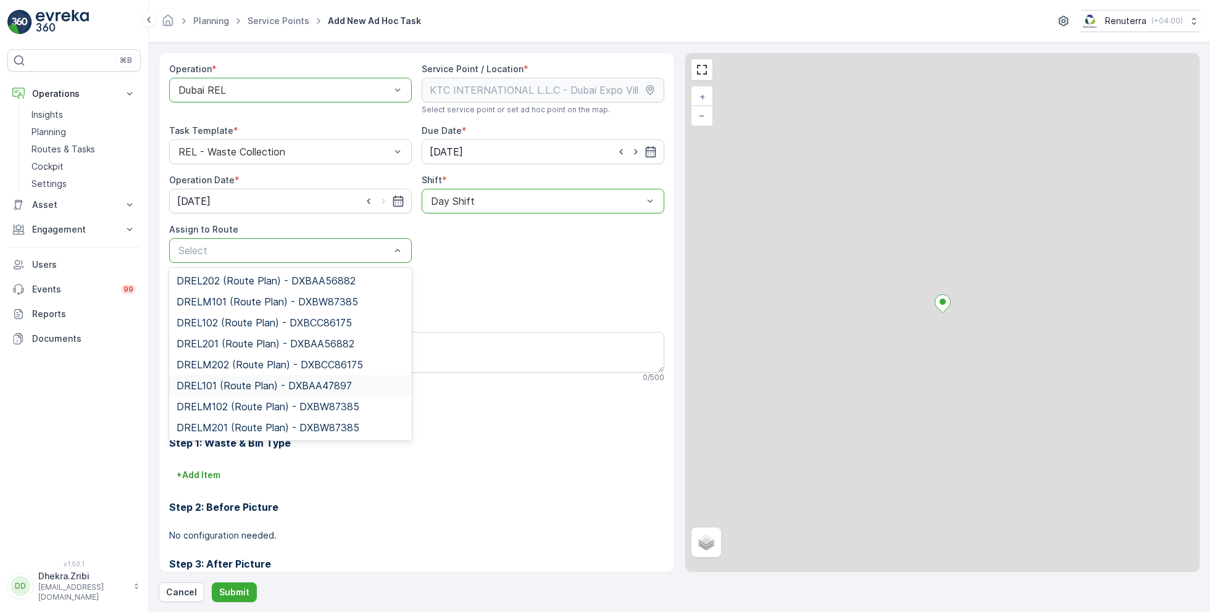
click at [231, 388] on span "DREL101 (Route Plan) - DXBAA47897" at bounding box center [264, 385] width 175 height 11
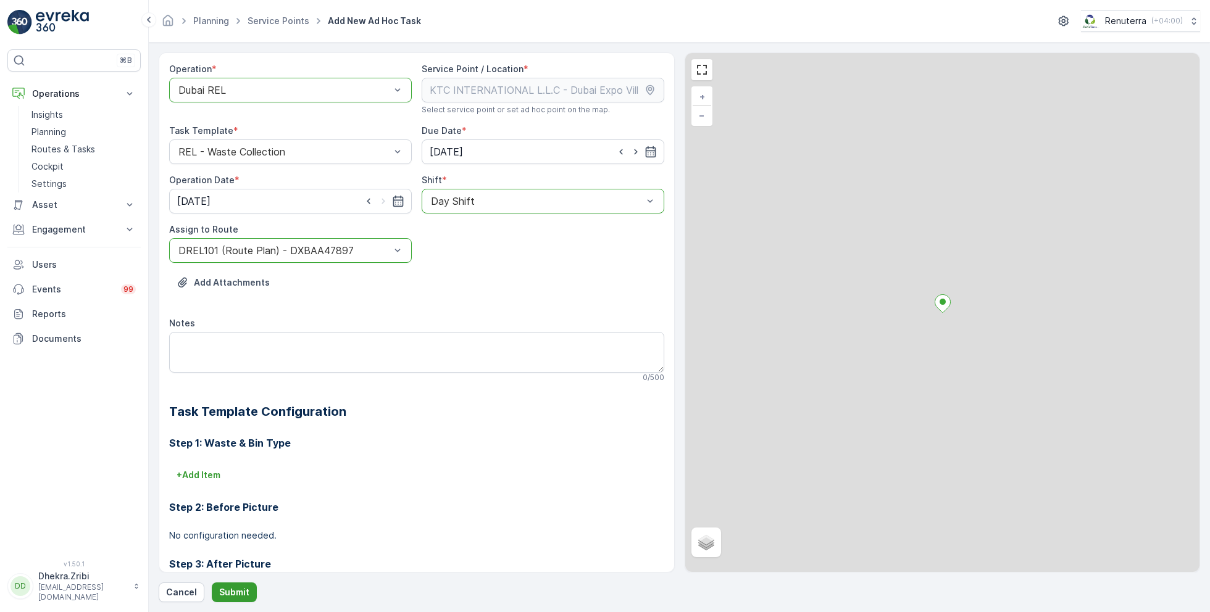
click at [233, 597] on p "Submit" at bounding box center [234, 592] width 30 height 12
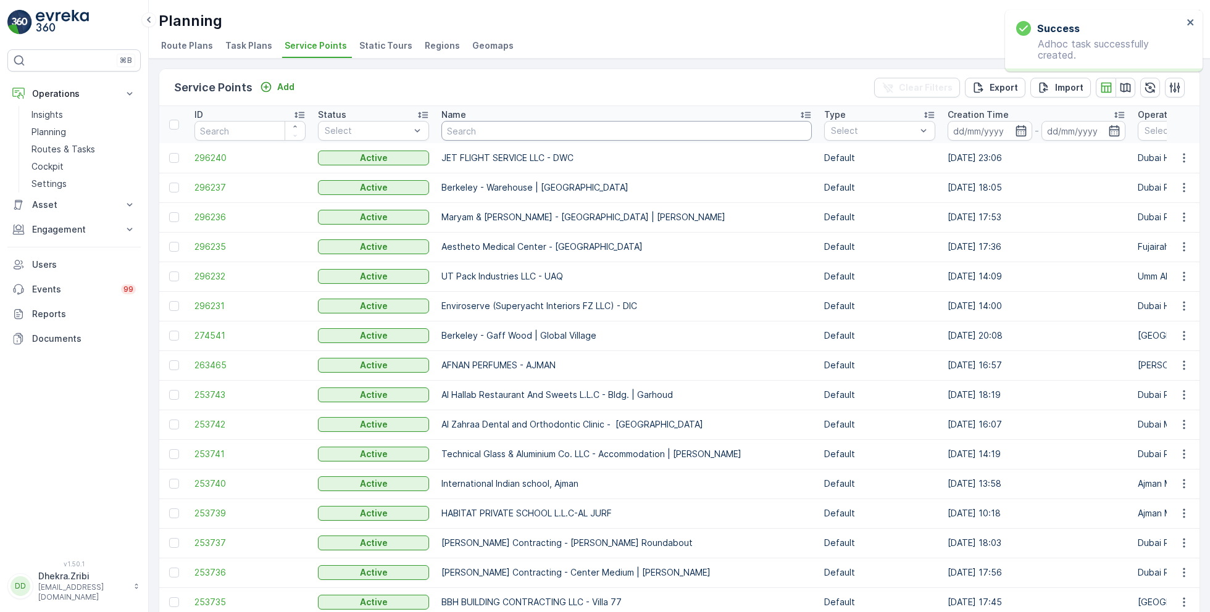
click at [486, 131] on input "text" at bounding box center [626, 131] width 370 height 20
type input "dutch"
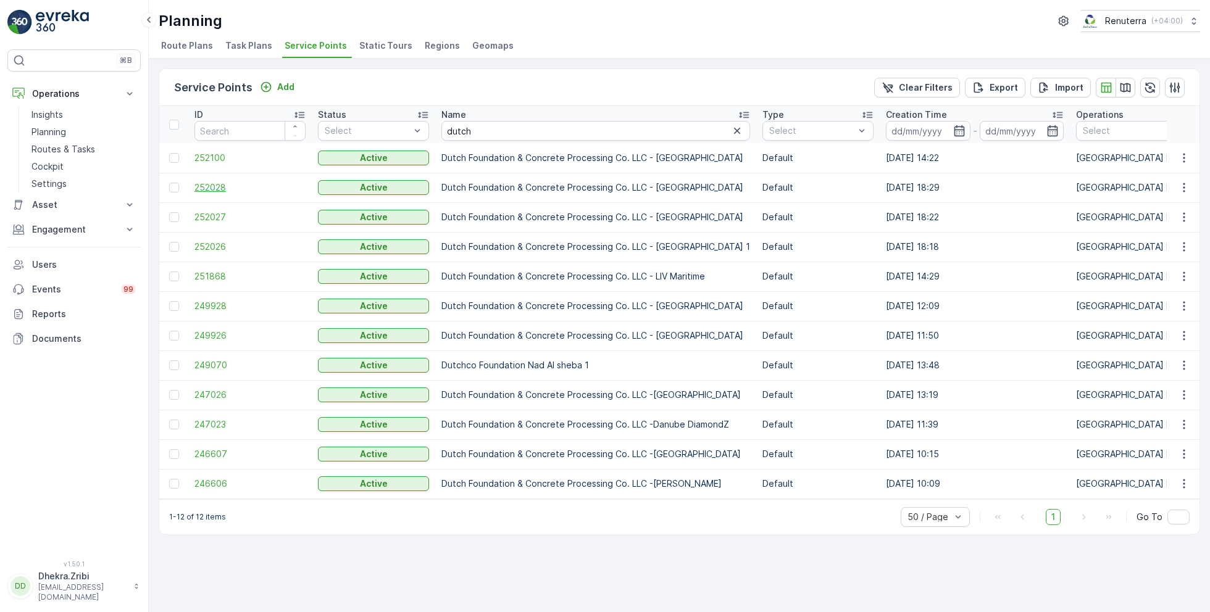
click at [204, 190] on span "252028" at bounding box center [249, 188] width 111 height 12
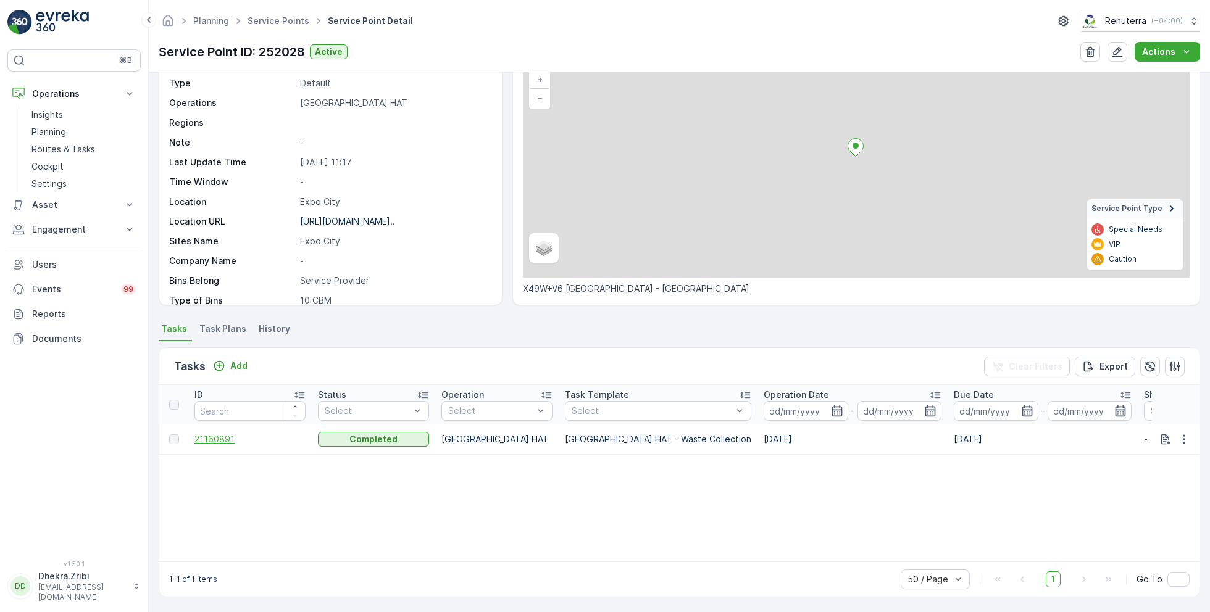
click at [220, 443] on span "21160891" at bounding box center [249, 439] width 111 height 12
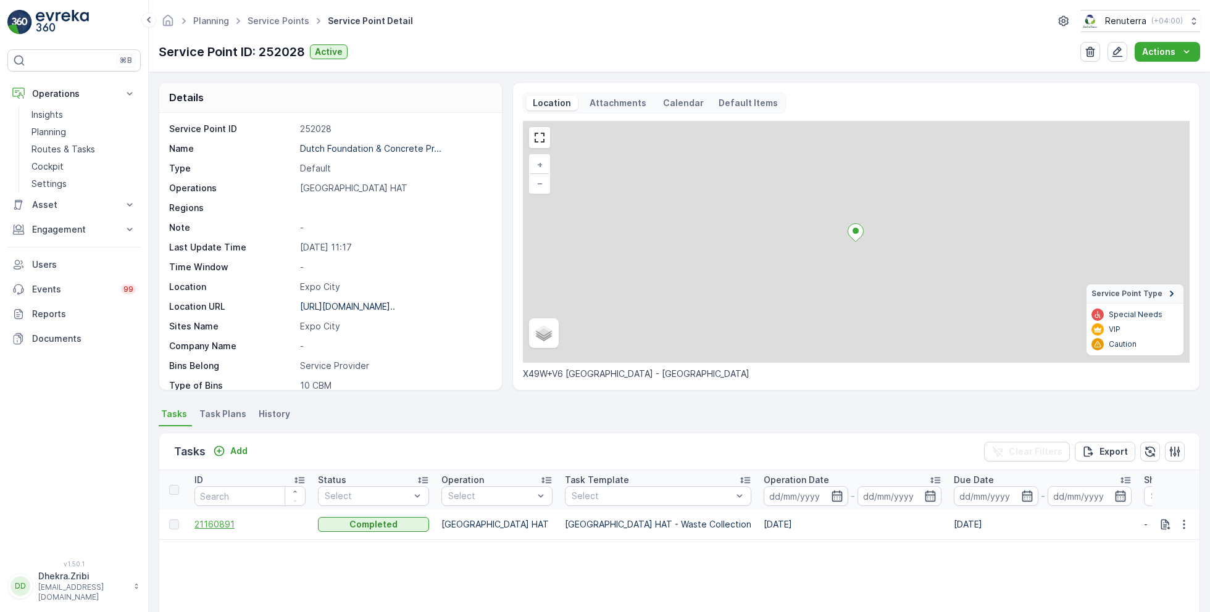
click at [215, 520] on span "21160891" at bounding box center [249, 525] width 111 height 12
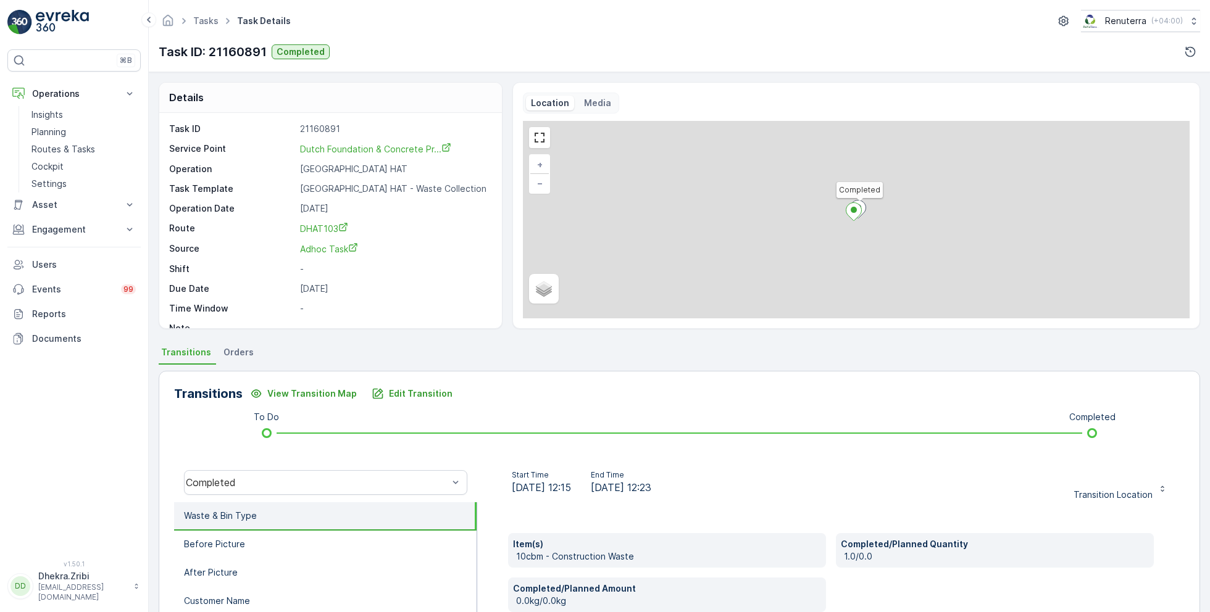
scroll to position [165, 0]
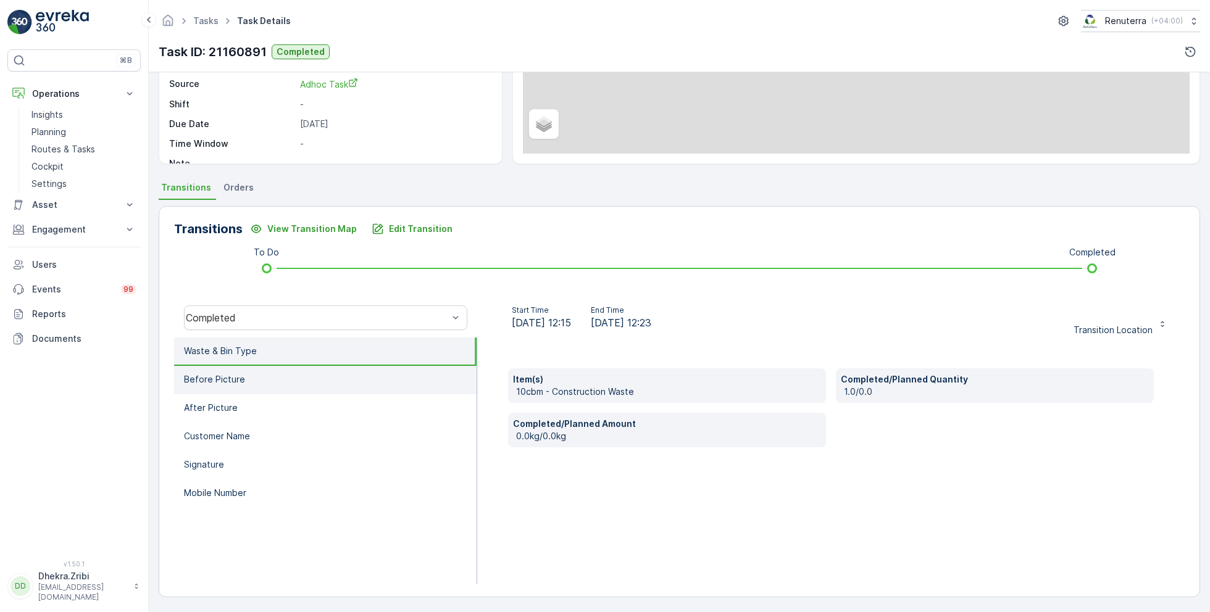
click at [253, 380] on li "Before Picture" at bounding box center [325, 380] width 303 height 28
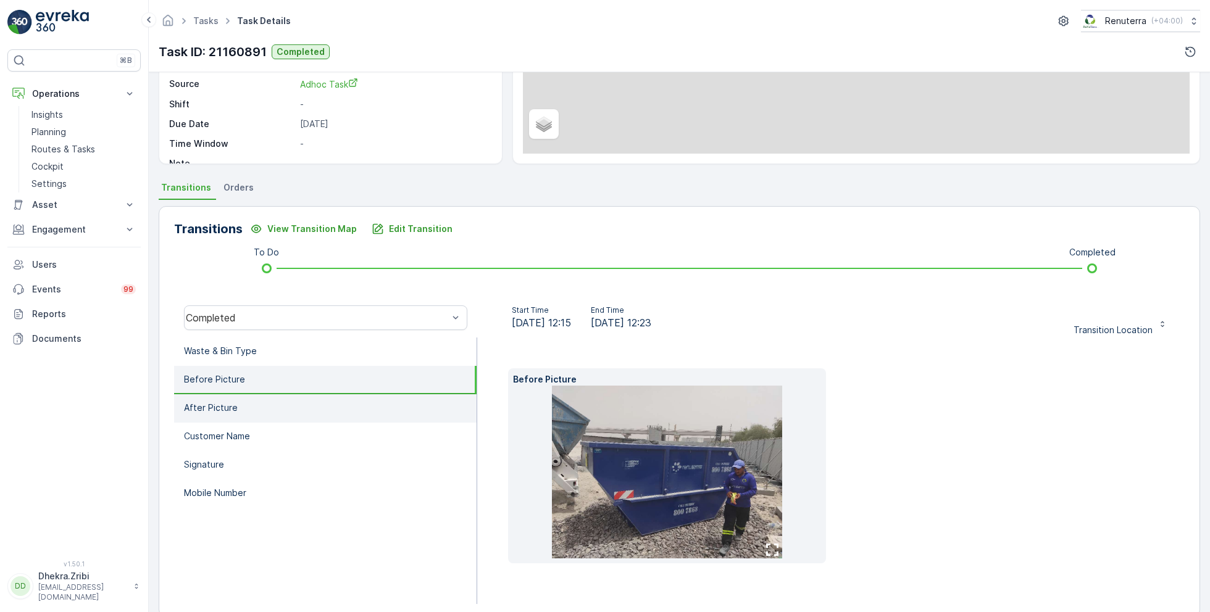
click at [254, 412] on li "After Picture" at bounding box center [325, 408] width 303 height 28
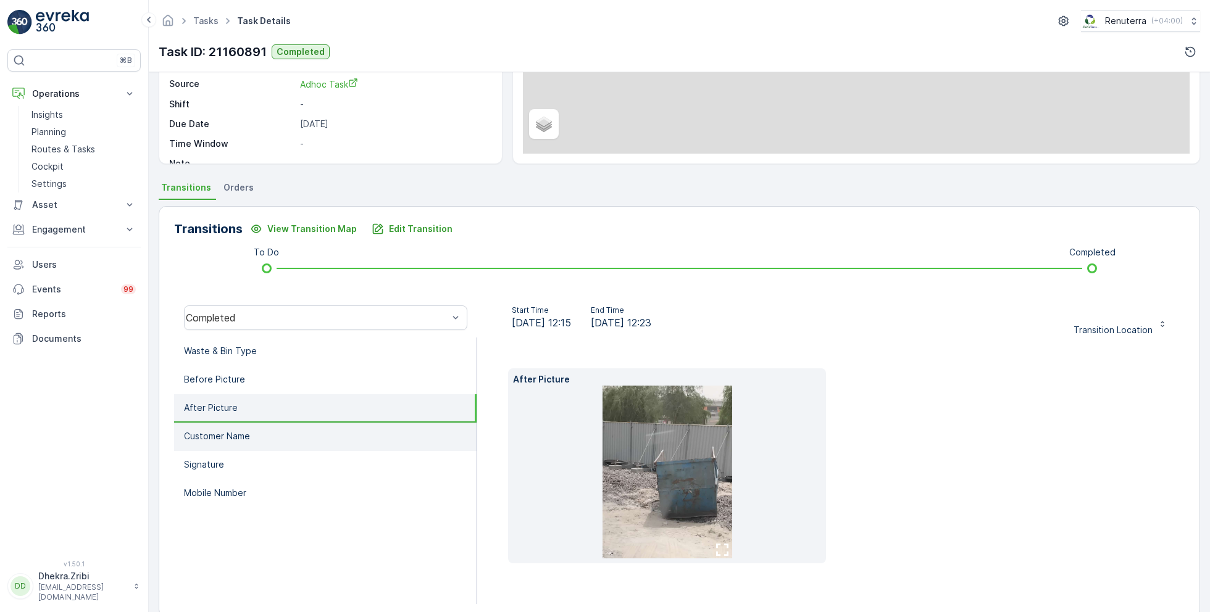
click at [254, 443] on li "Customer Name" at bounding box center [325, 437] width 303 height 28
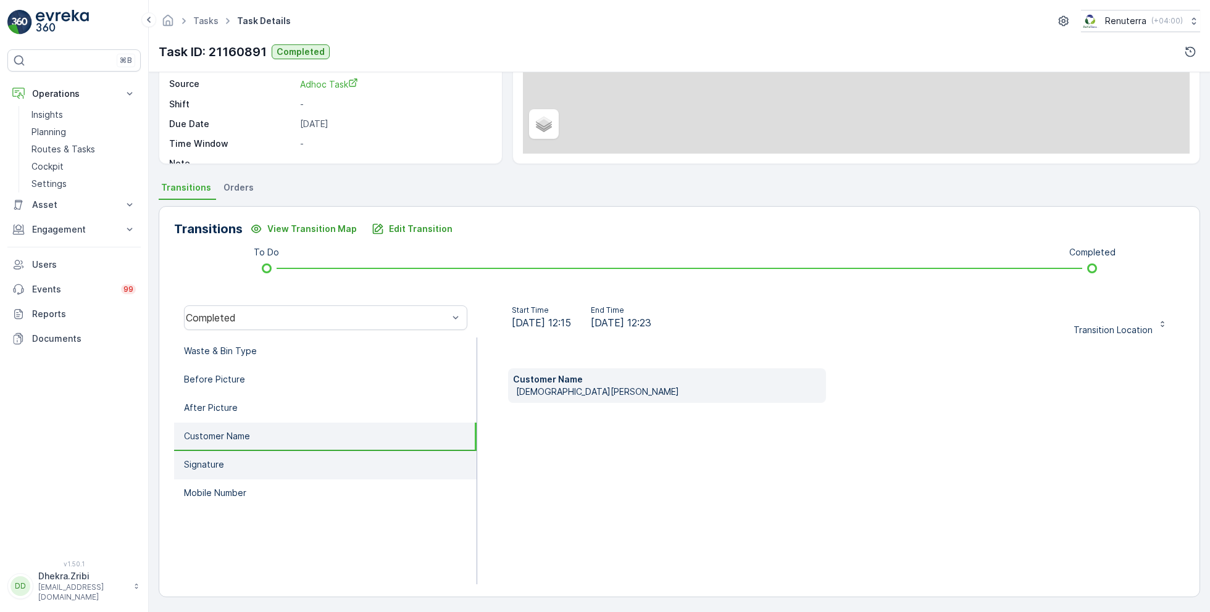
click at [251, 462] on li "Signature" at bounding box center [325, 465] width 303 height 28
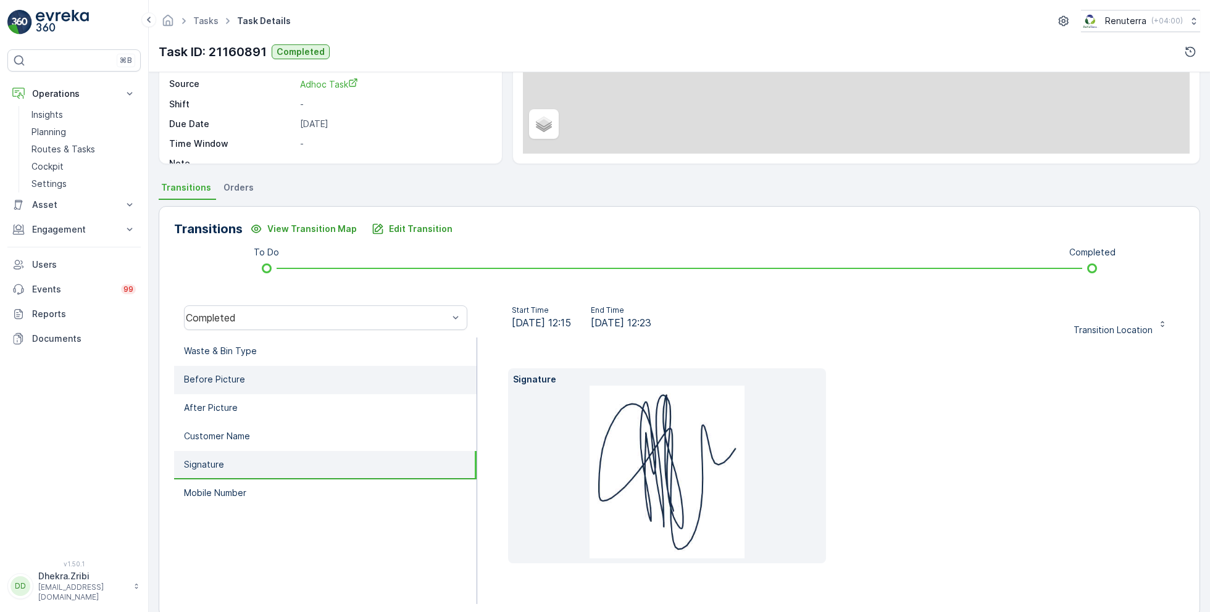
scroll to position [0, 0]
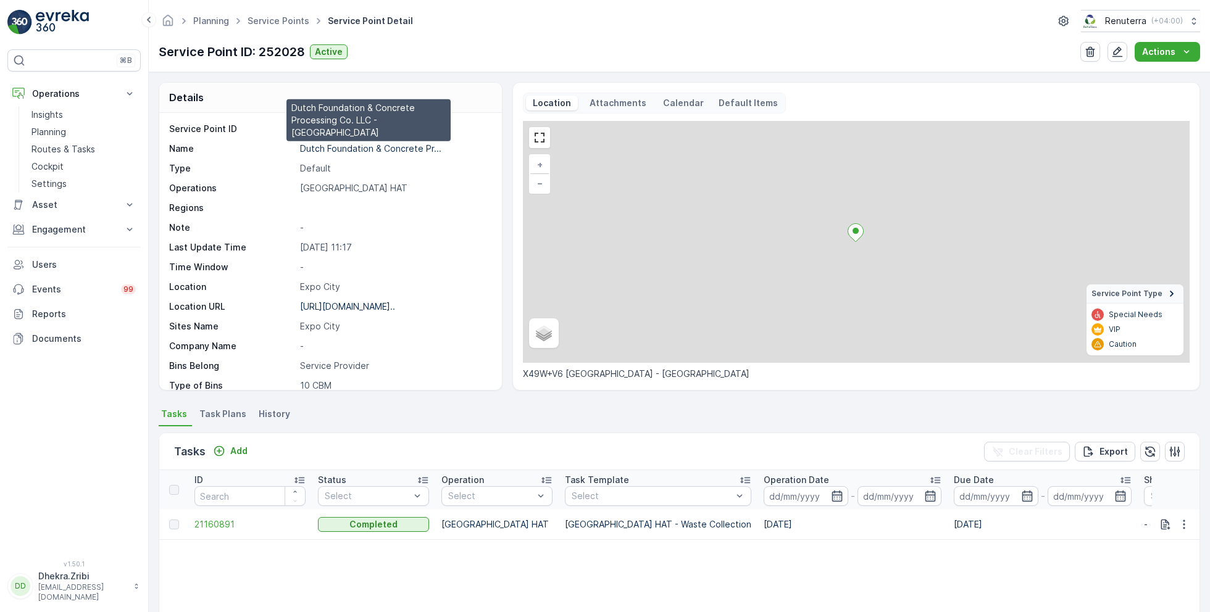
click at [363, 148] on p "Dutch Foundation & Concrete Pr..." at bounding box center [370, 148] width 141 height 10
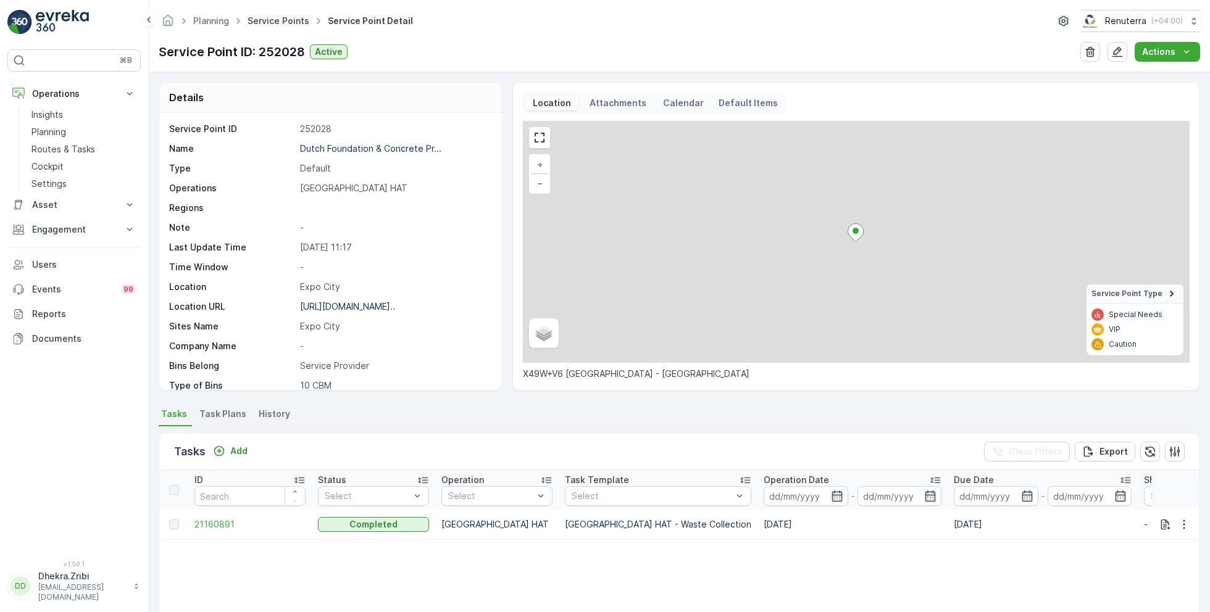
click at [273, 20] on link "Service Points" at bounding box center [279, 20] width 62 height 10
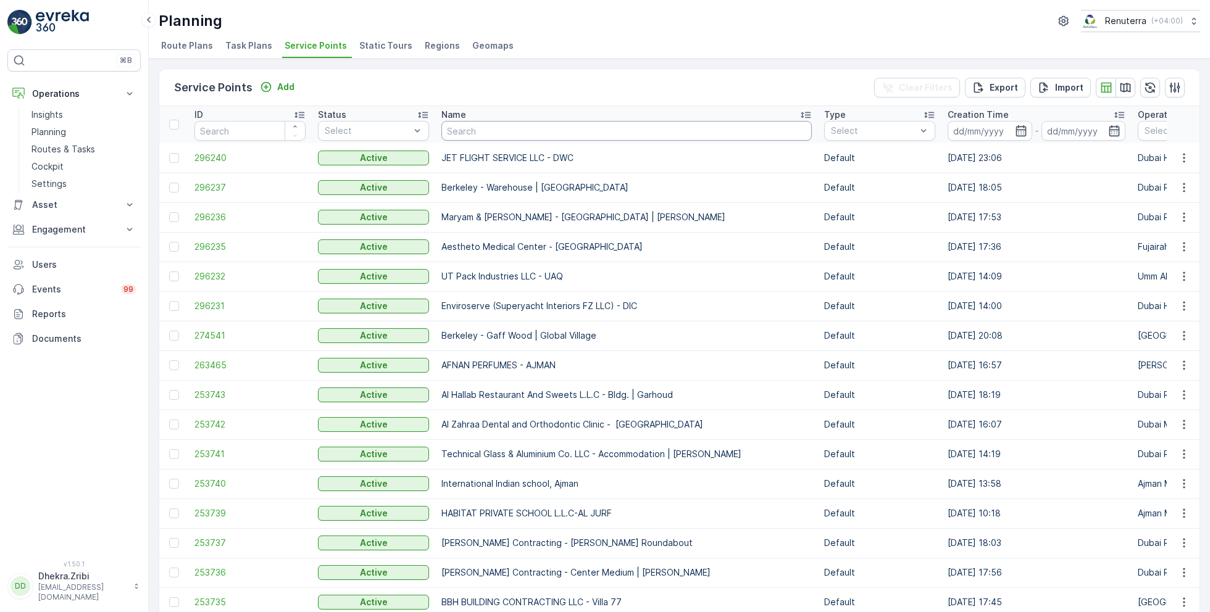
click at [475, 131] on input "text" at bounding box center [626, 131] width 370 height 20
type input "beena"
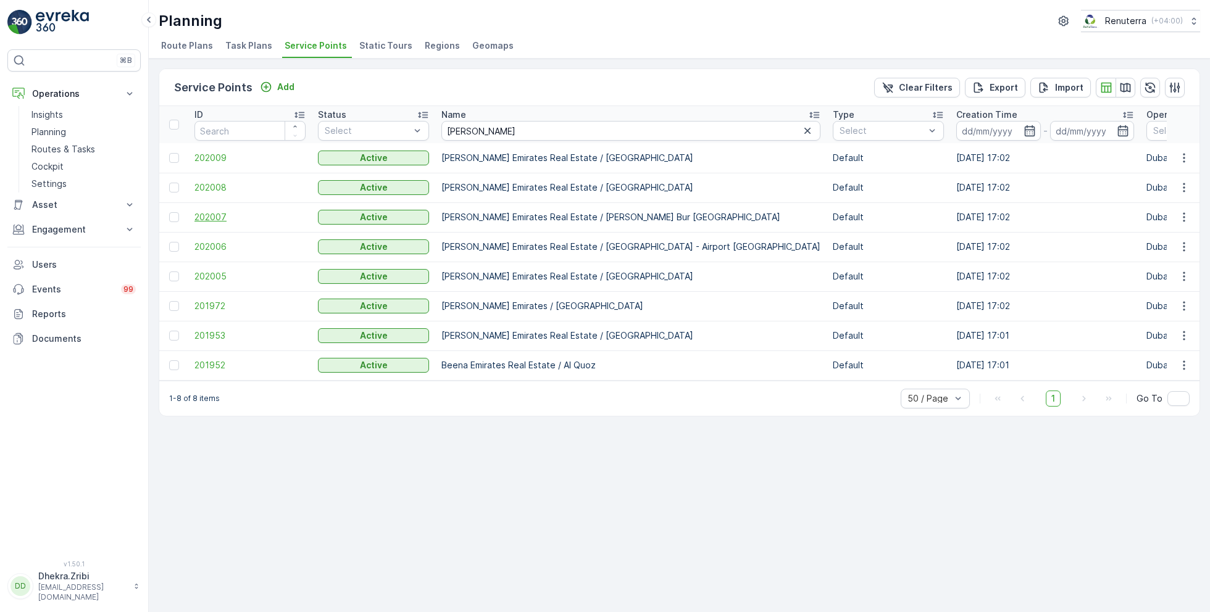
click at [219, 217] on span "202007" at bounding box center [249, 217] width 111 height 12
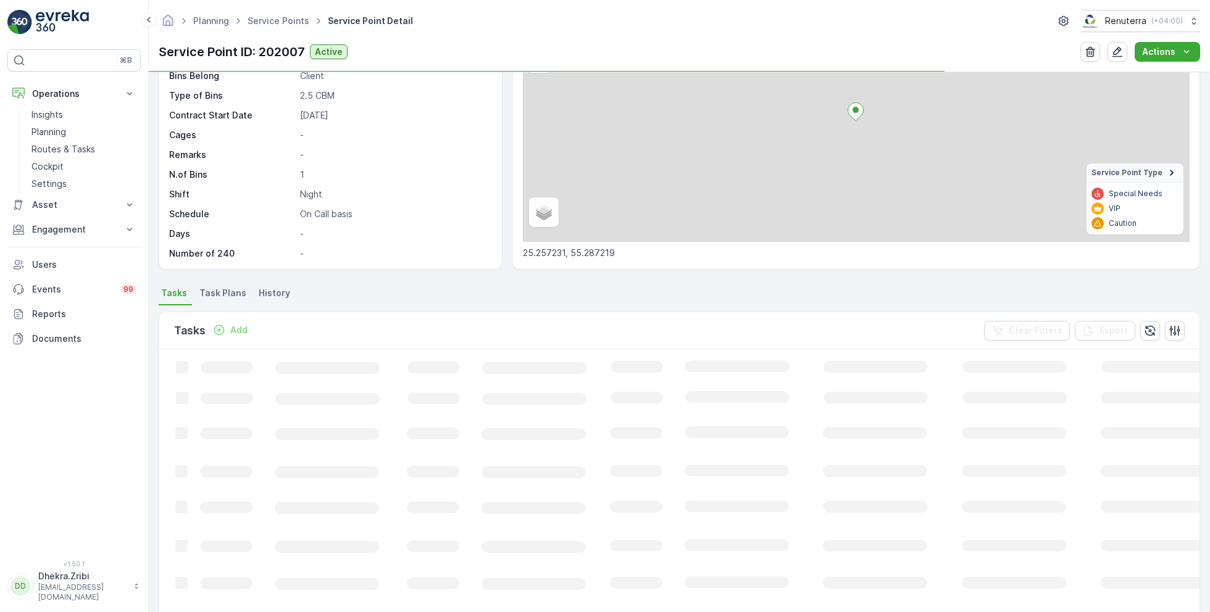
scroll to position [133, 0]
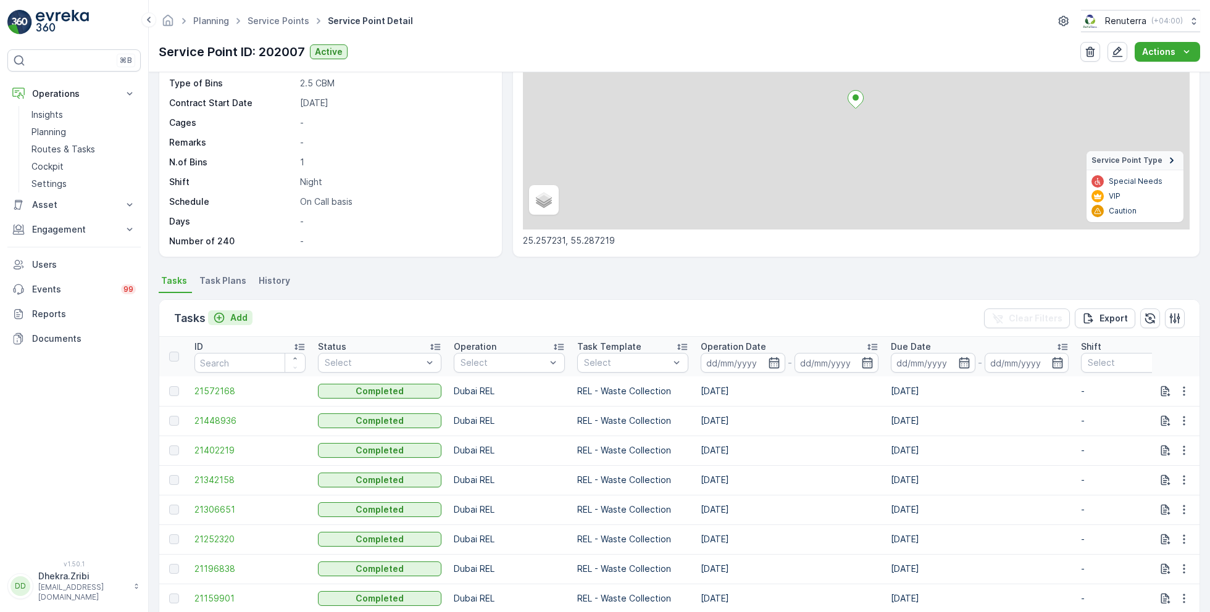
click at [238, 314] on p "Add" at bounding box center [238, 318] width 17 height 12
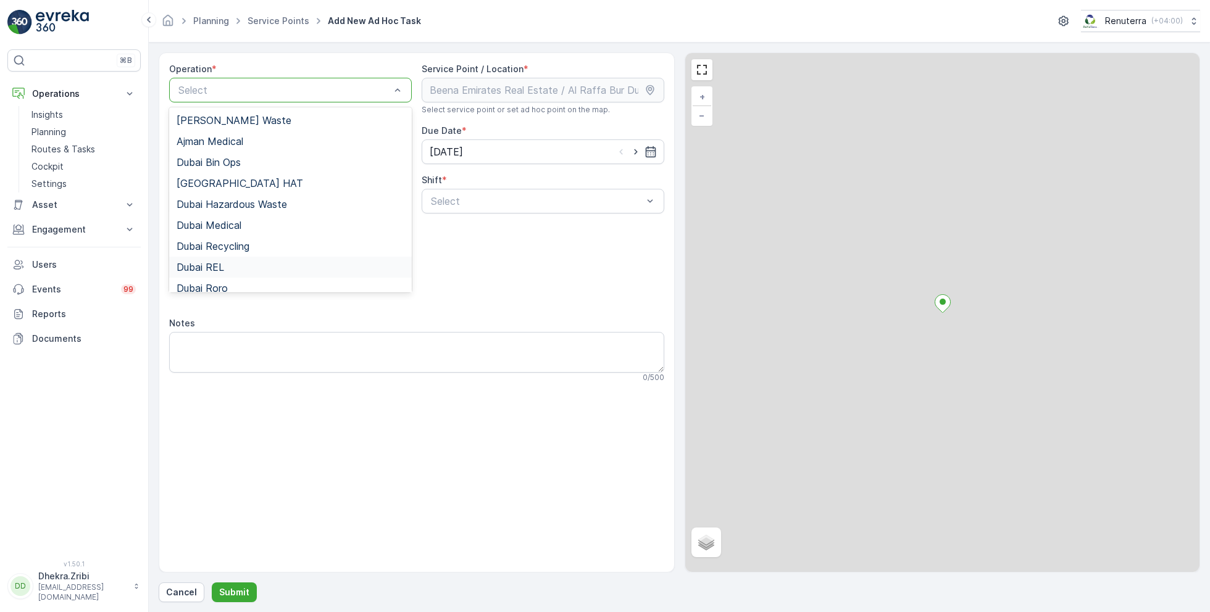
click at [233, 272] on div "Dubai REL" at bounding box center [291, 267] width 228 height 11
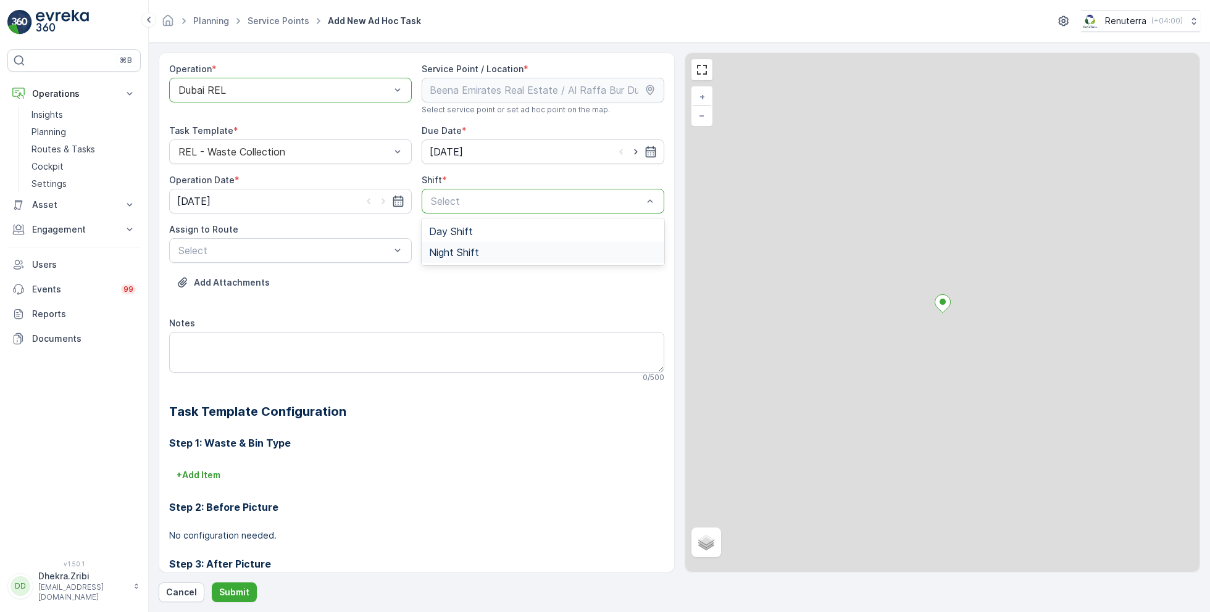
click at [461, 256] on span "Night Shift" at bounding box center [454, 252] width 50 height 11
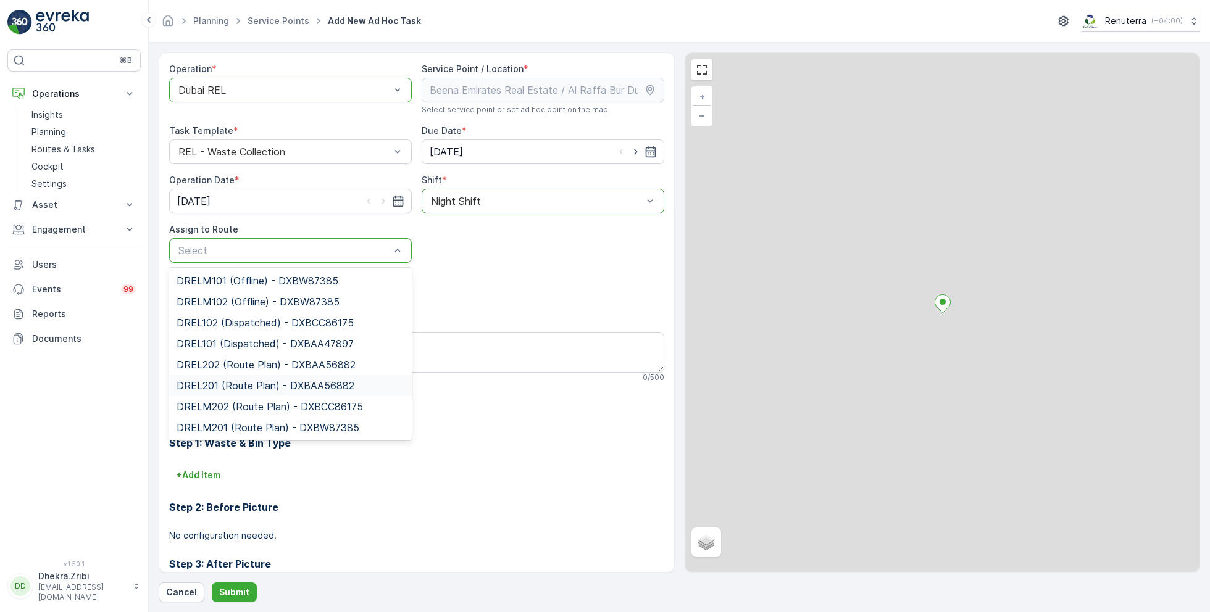
click at [244, 388] on span "DREL201 (Route Plan) - DXBAA56882" at bounding box center [266, 385] width 178 height 11
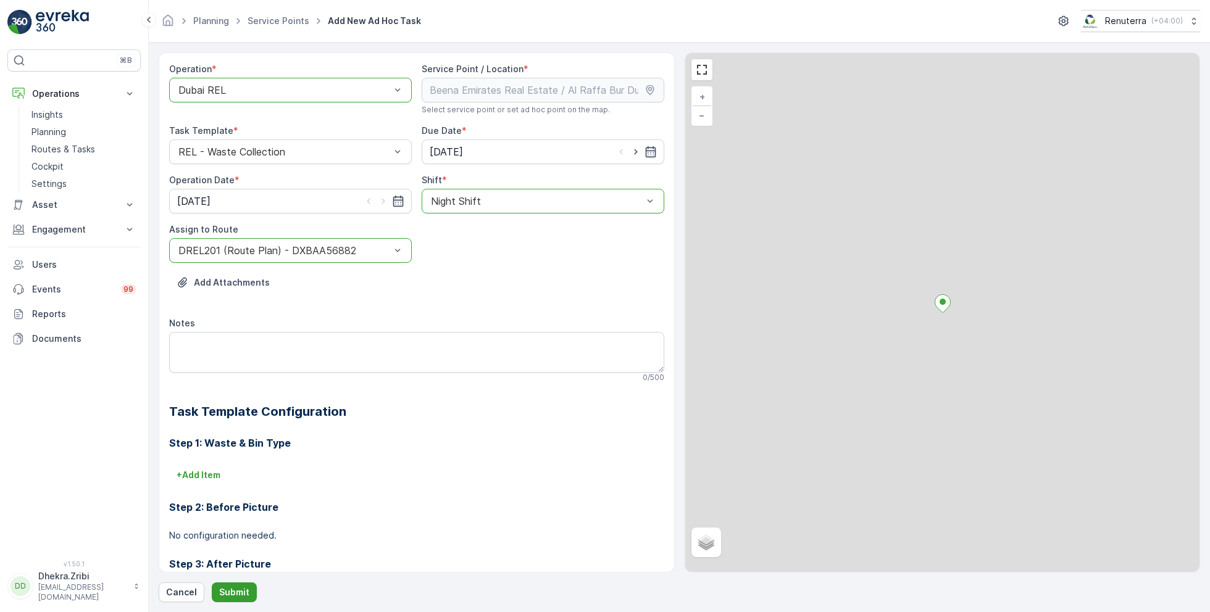
click at [237, 588] on p "Submit" at bounding box center [234, 592] width 30 height 12
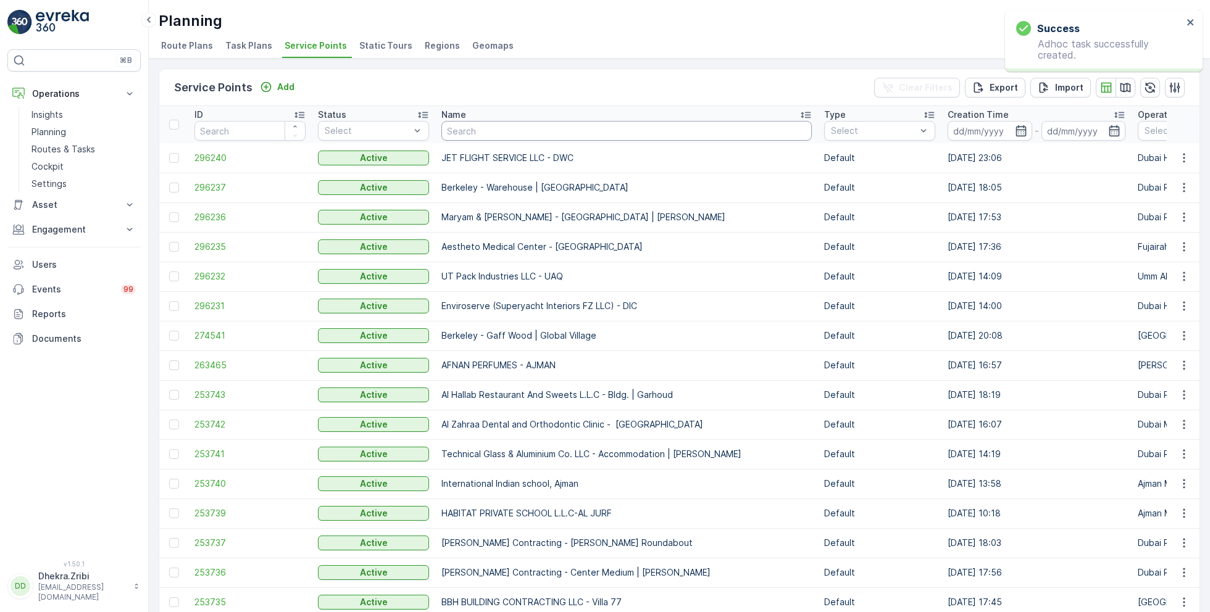
click at [495, 136] on input "text" at bounding box center [626, 131] width 370 height 20
type input "al kay"
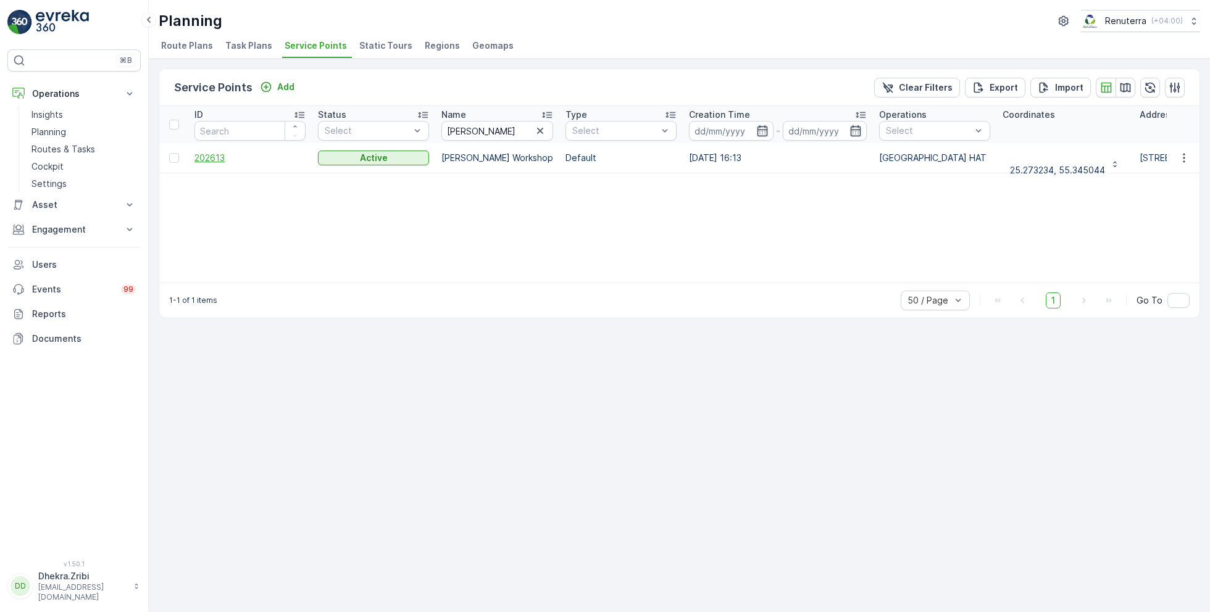
click at [206, 157] on span "202613" at bounding box center [249, 158] width 111 height 12
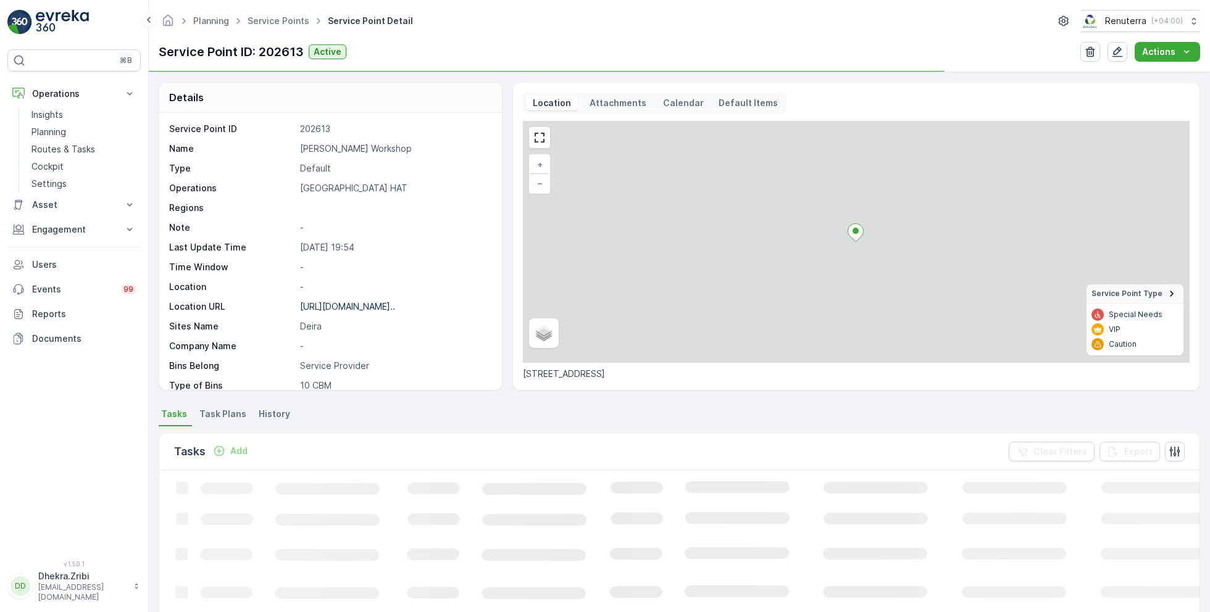
click at [341, 141] on div "Service Point ID 202613 Name Al Kayed Workshop Type Default Operations Dubai HA…" at bounding box center [329, 336] width 320 height 427
click at [344, 149] on p "Al Kayed Workshop" at bounding box center [394, 149] width 189 height 12
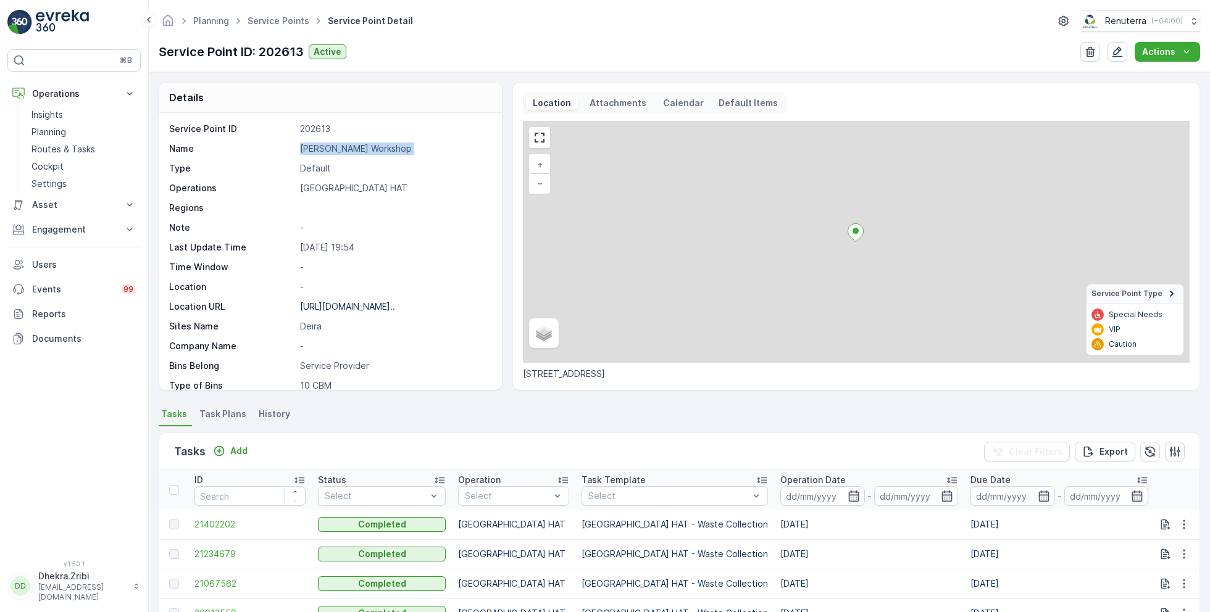
copy p "Al Kayed Workshop"
click at [282, 19] on link "Service Points" at bounding box center [279, 20] width 62 height 10
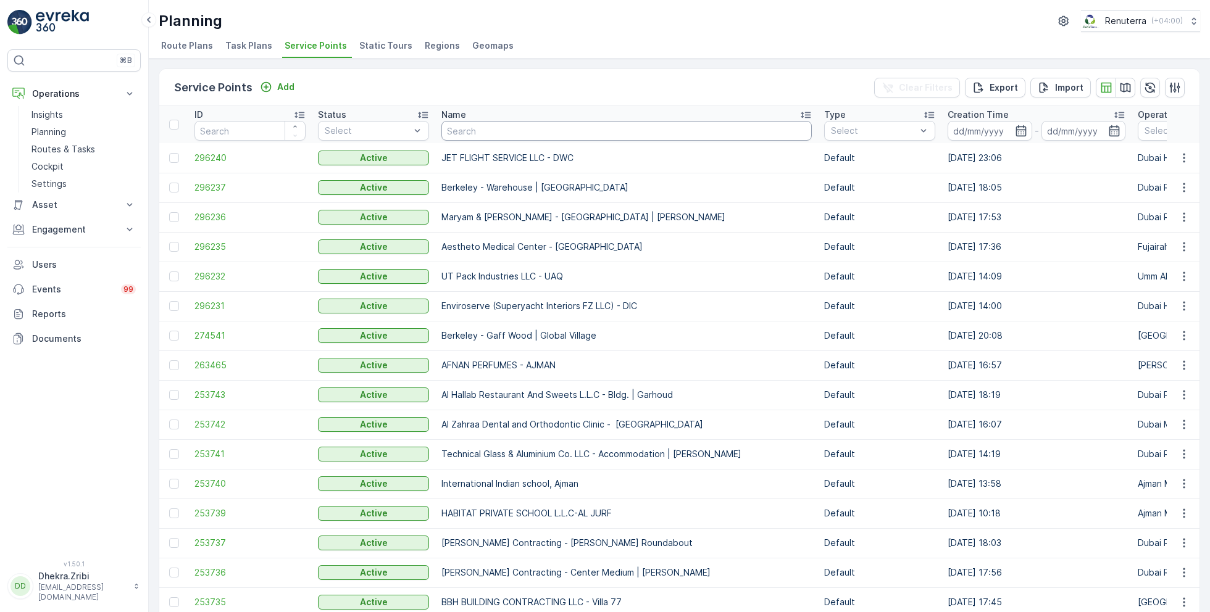
click at [473, 130] on input "text" at bounding box center [626, 131] width 370 height 20
type input "al serh"
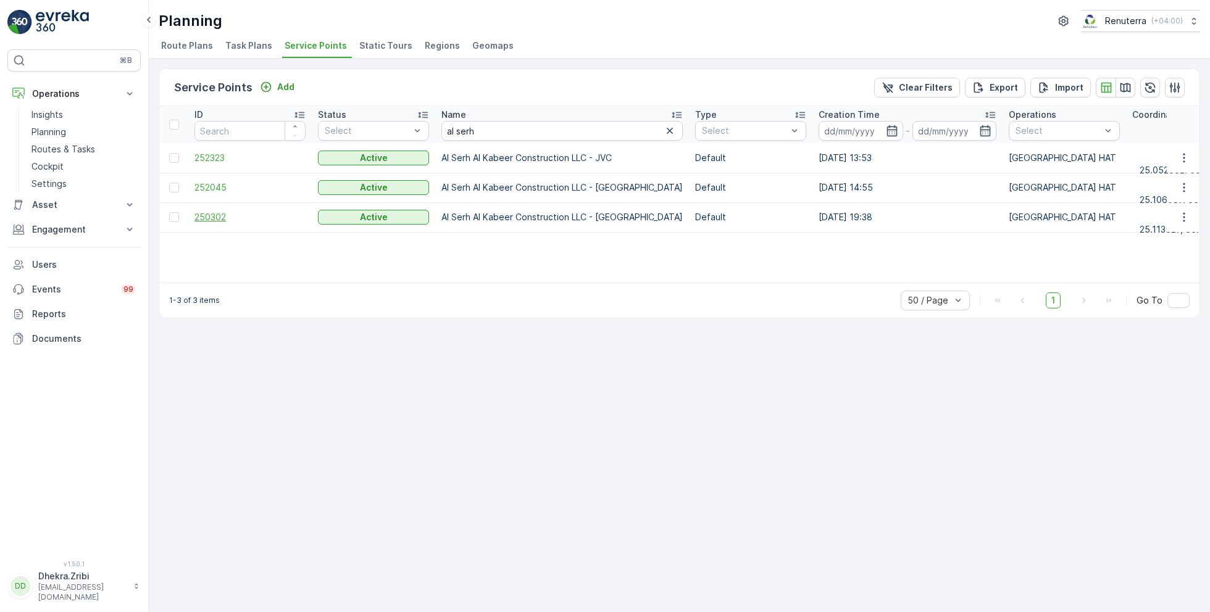
click at [220, 214] on span "250302" at bounding box center [249, 217] width 111 height 12
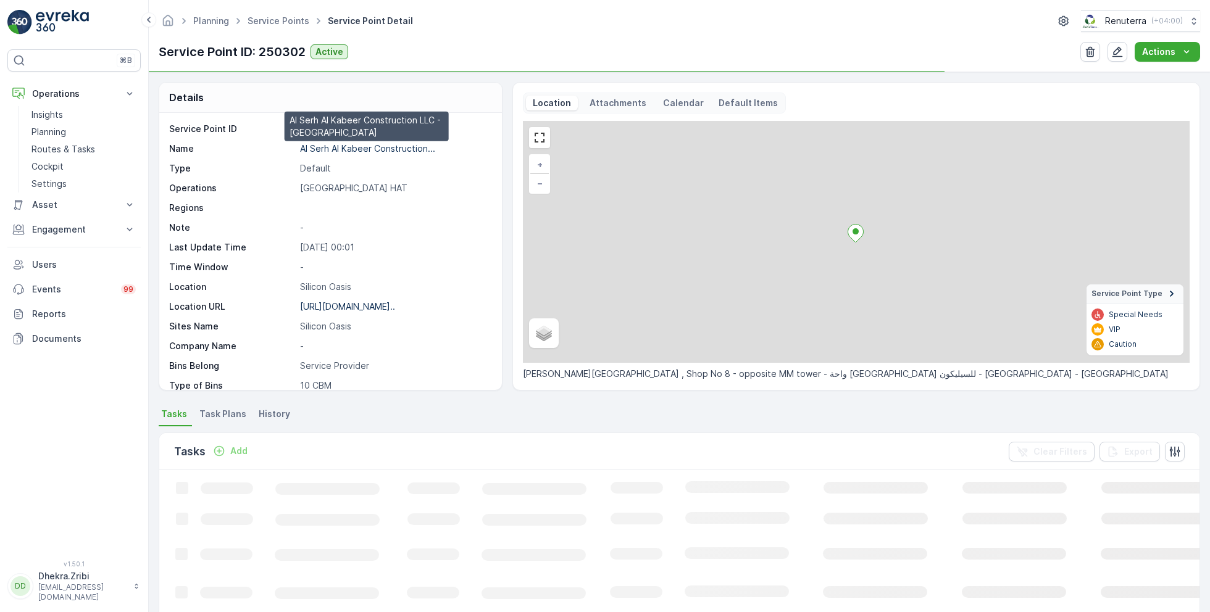
click at [330, 148] on p "Al Serh Al Kabeer Construction..." at bounding box center [367, 148] width 135 height 10
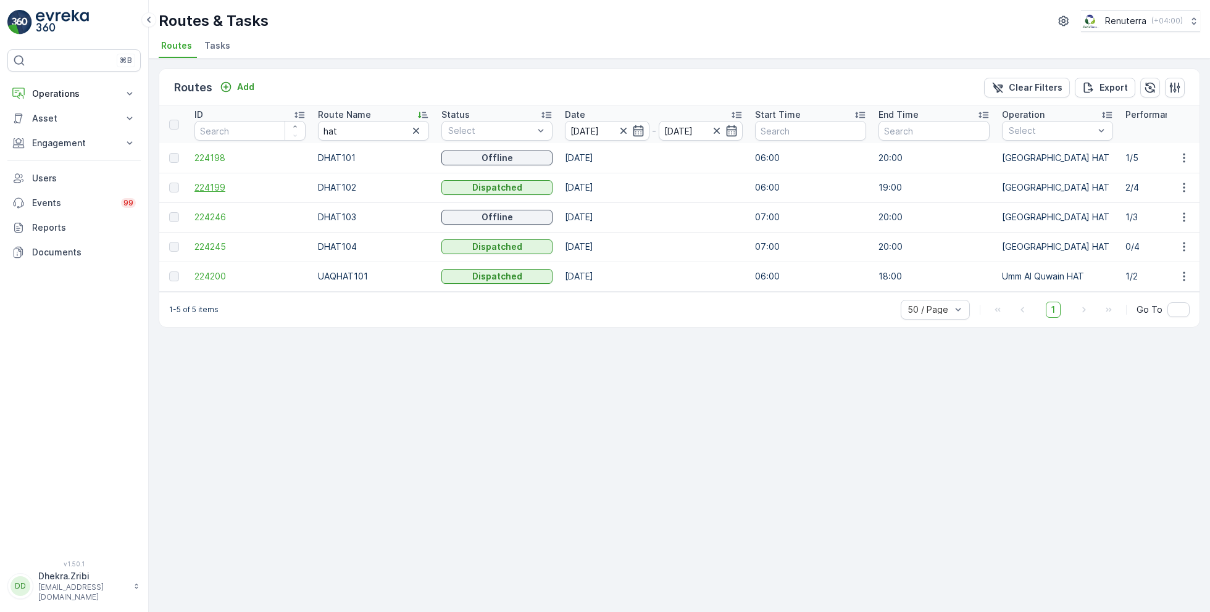
click at [212, 187] on span "224199" at bounding box center [249, 188] width 111 height 12
click at [211, 161] on span "224198" at bounding box center [249, 158] width 111 height 12
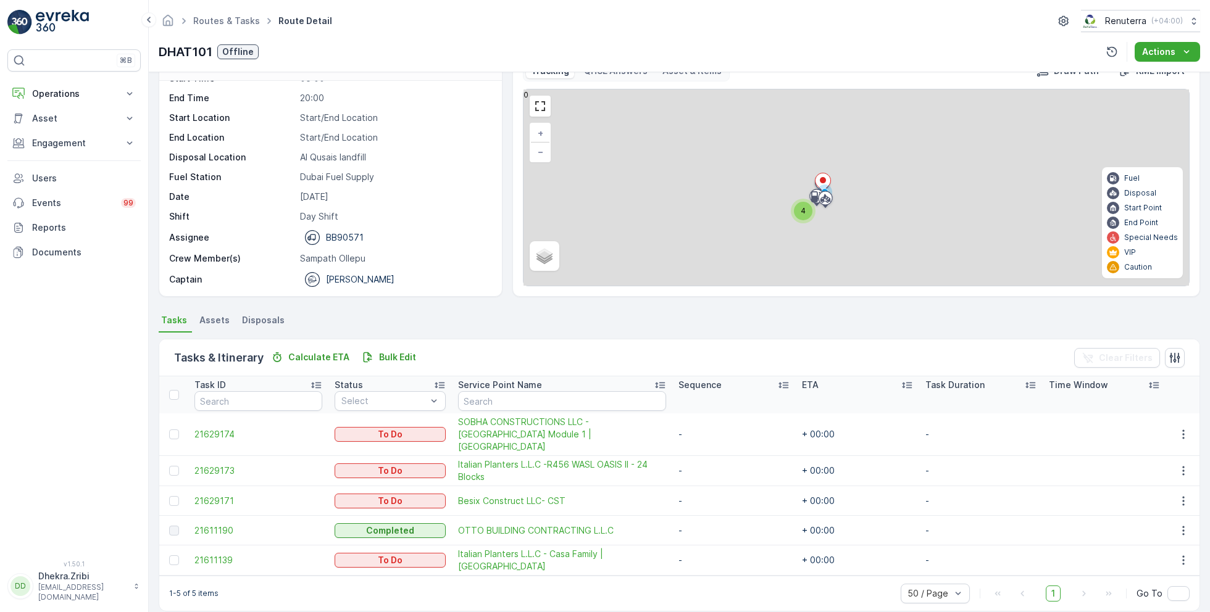
scroll to position [33, 0]
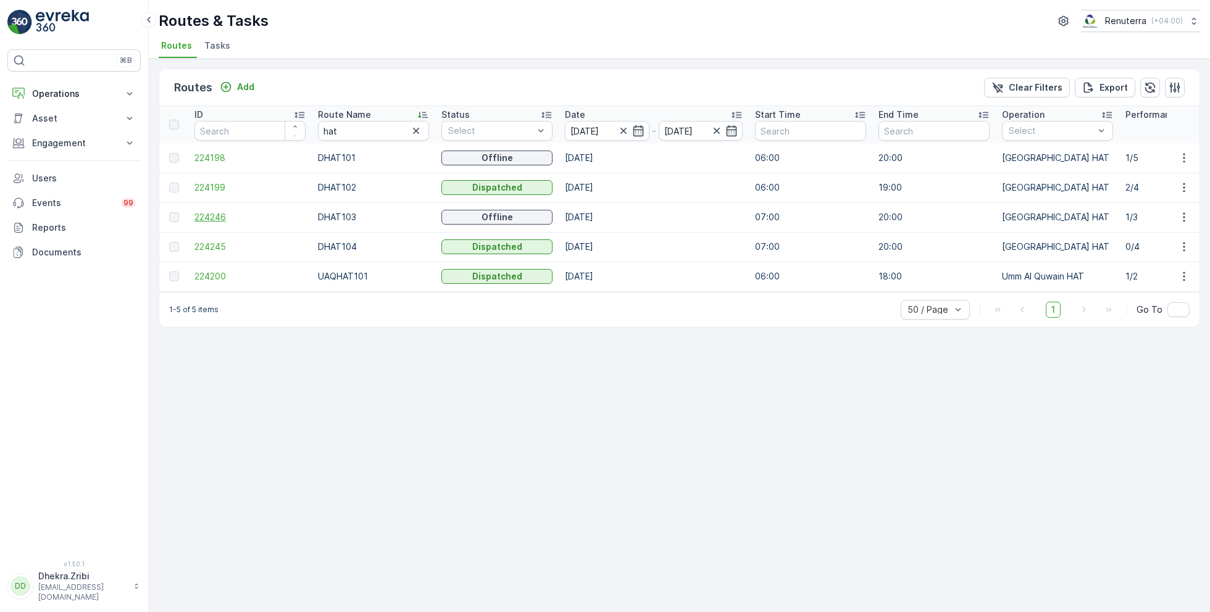
click at [214, 215] on span "224246" at bounding box center [249, 217] width 111 height 12
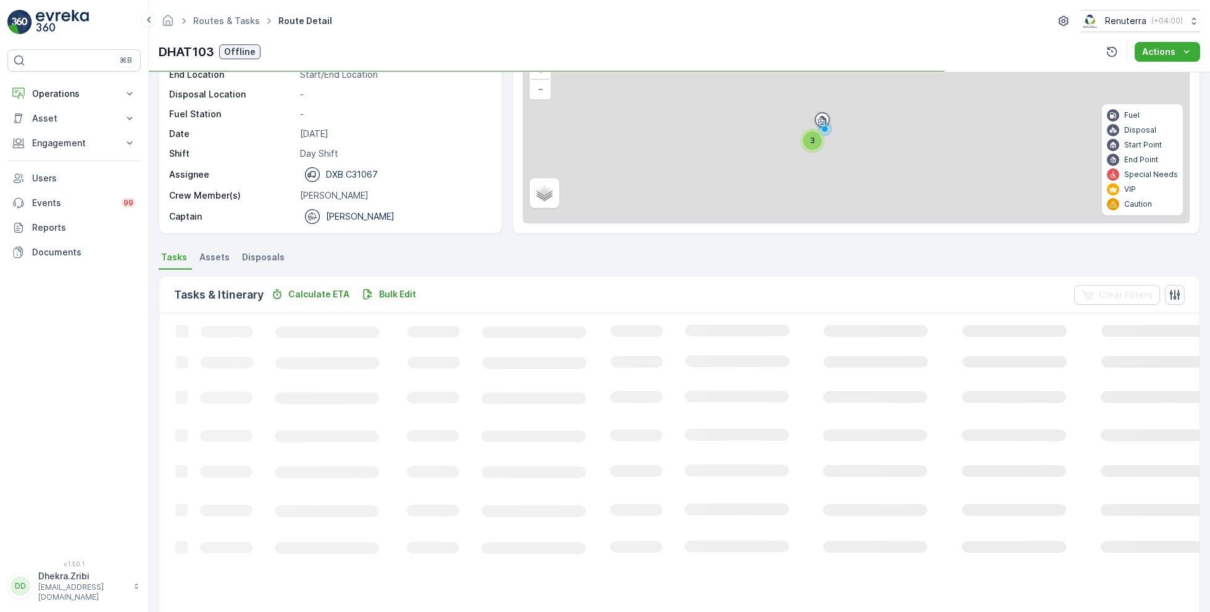
scroll to position [23, 0]
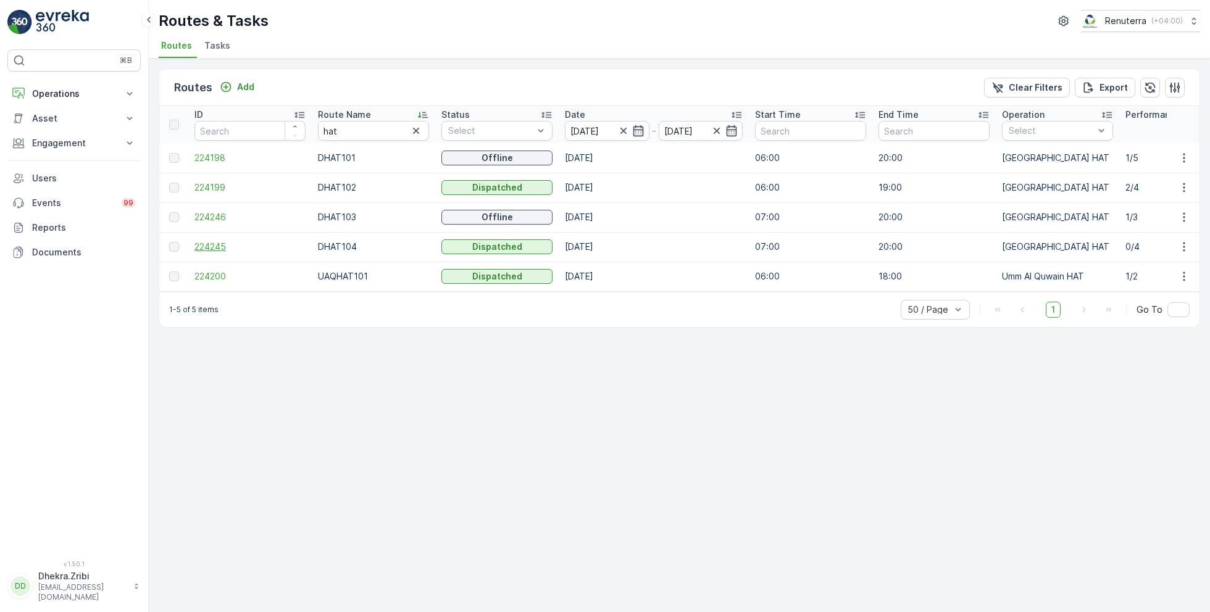
click at [217, 243] on span "224245" at bounding box center [249, 247] width 111 height 12
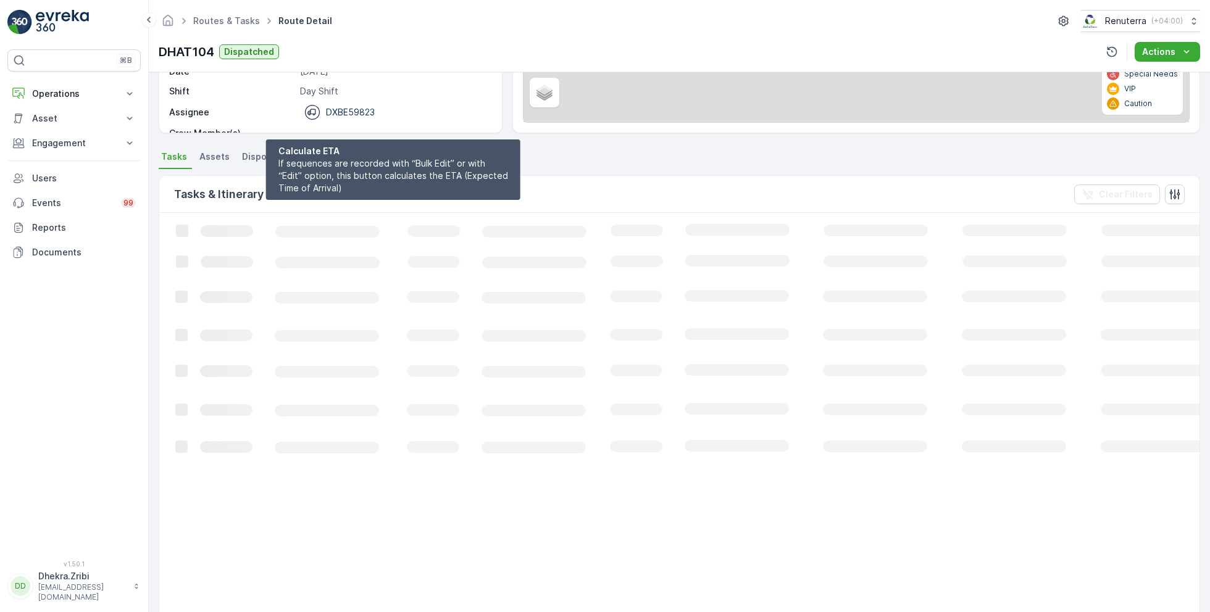
scroll to position [23, 0]
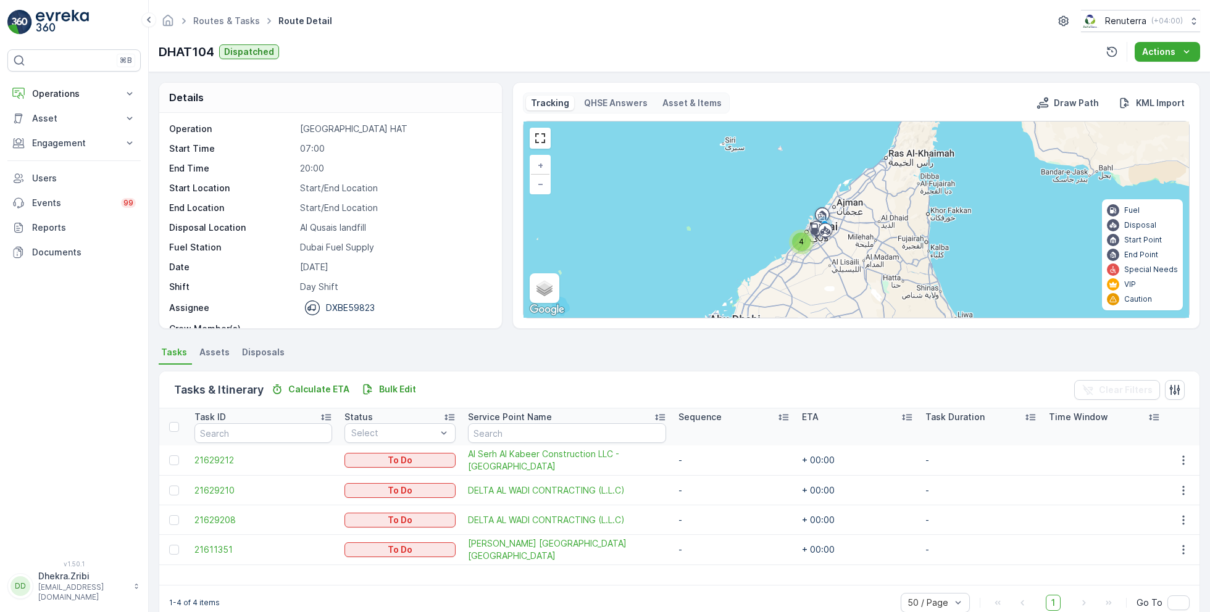
scroll to position [38, 0]
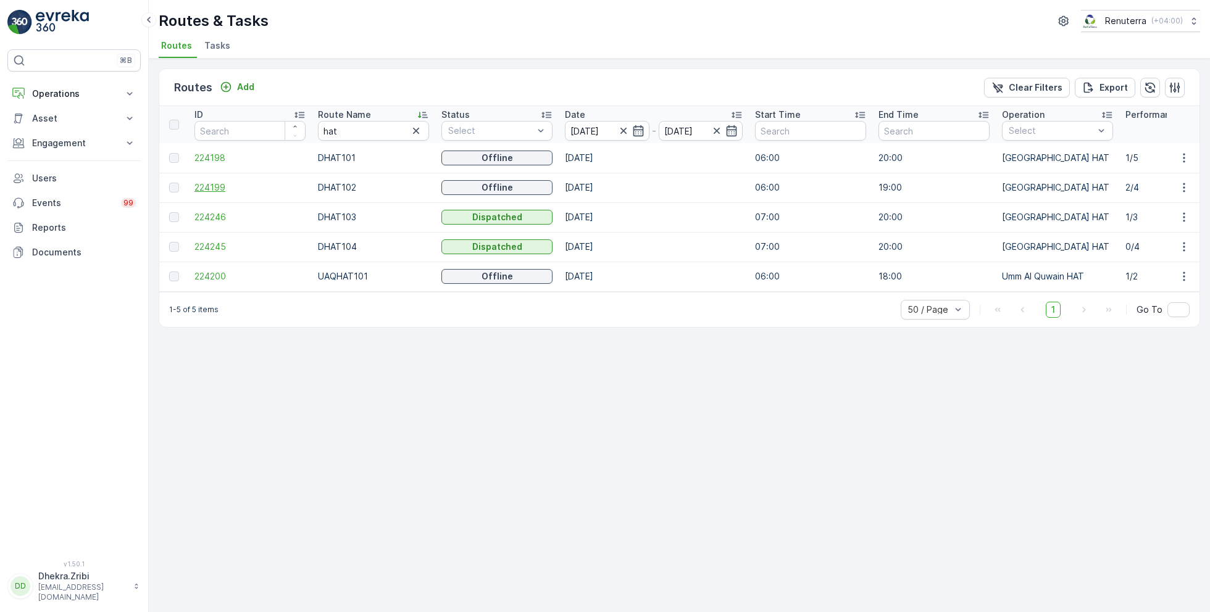
click at [219, 188] on span "224199" at bounding box center [249, 188] width 111 height 12
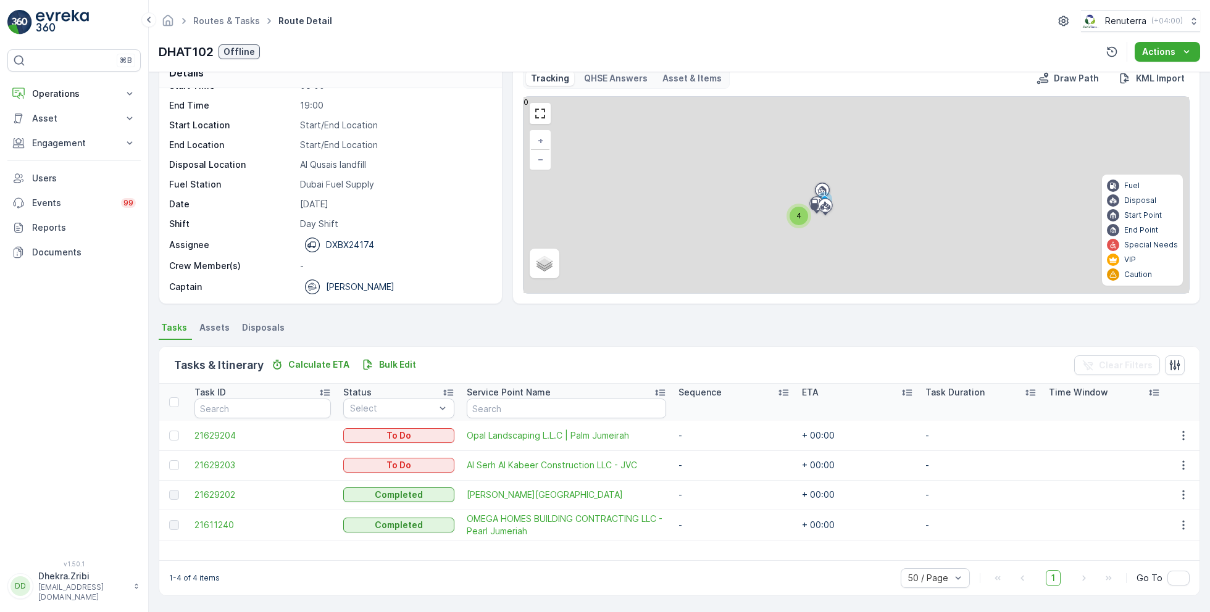
scroll to position [23, 0]
